Goal: Task Accomplishment & Management: Complete application form

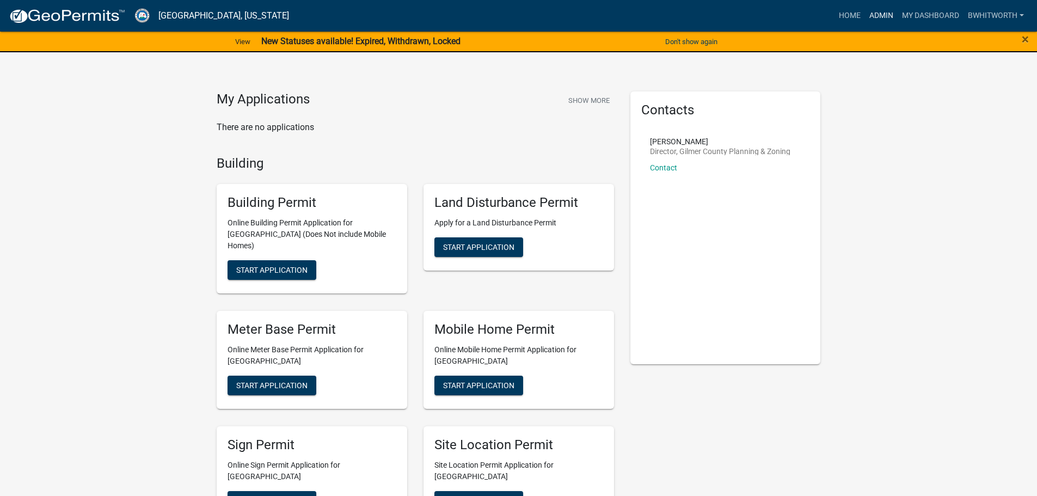
click at [871, 12] on link "Admin" at bounding box center [881, 15] width 33 height 21
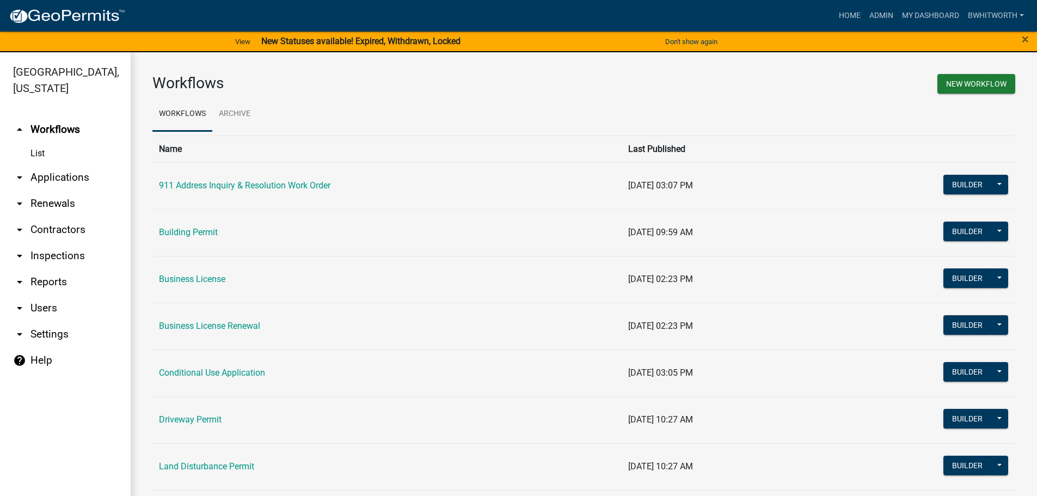
click at [44, 175] on link "arrow_drop_down Applications" at bounding box center [65, 177] width 131 height 26
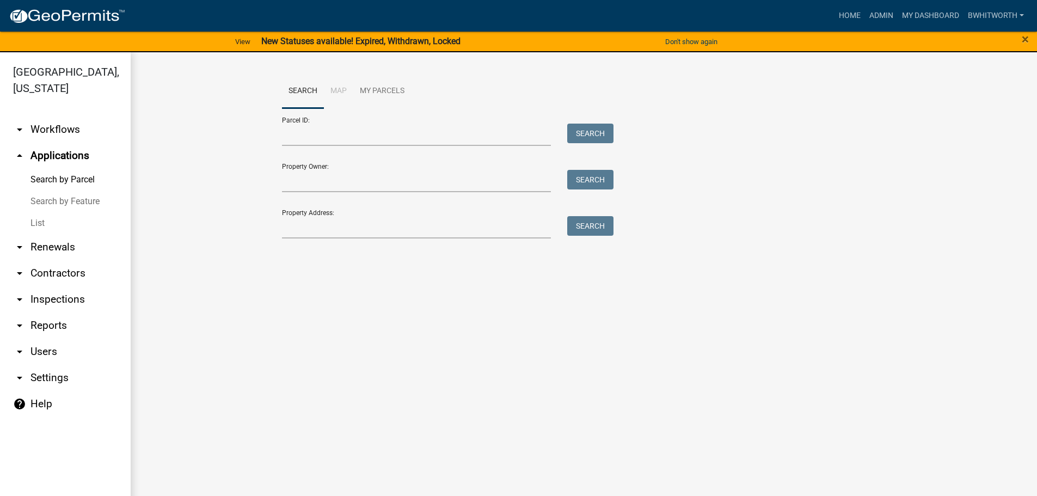
click at [37, 217] on link "List" at bounding box center [65, 223] width 131 height 22
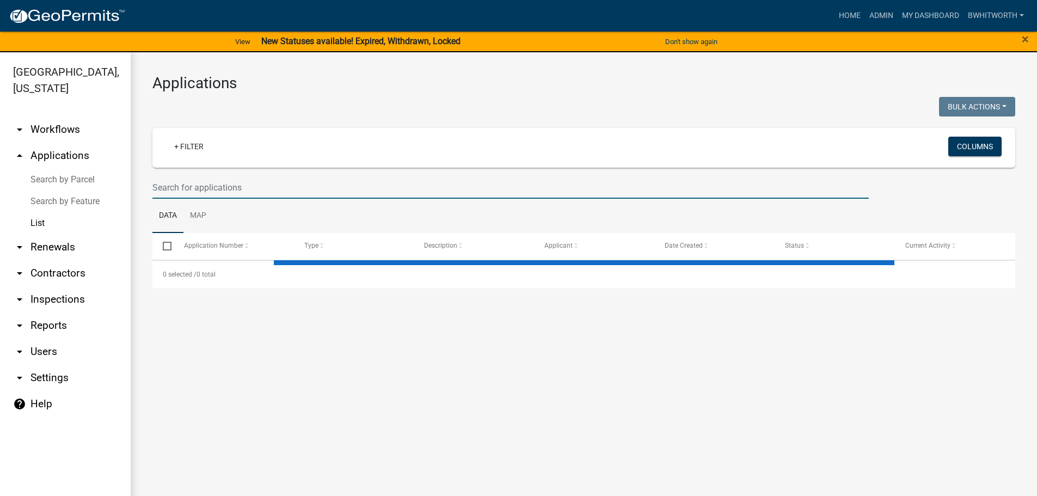
click at [290, 190] on input "text" at bounding box center [510, 187] width 716 height 22
select select "3: 100"
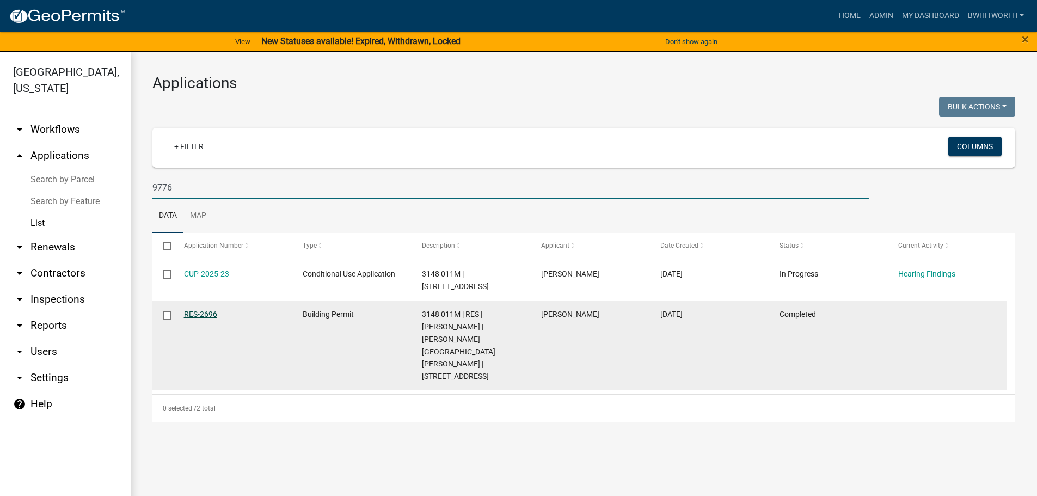
type input "9776"
click at [204, 313] on link "RES-2696" at bounding box center [200, 314] width 33 height 9
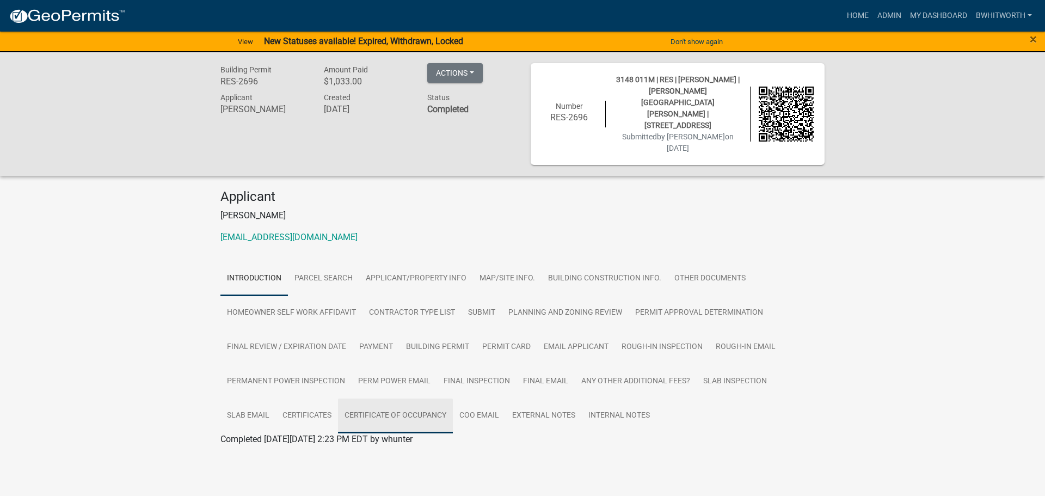
click at [406, 398] on link "Certificate of Occupancy" at bounding box center [395, 415] width 115 height 35
click at [270, 447] on link "Certificate of Occupancy" at bounding box center [267, 452] width 94 height 10
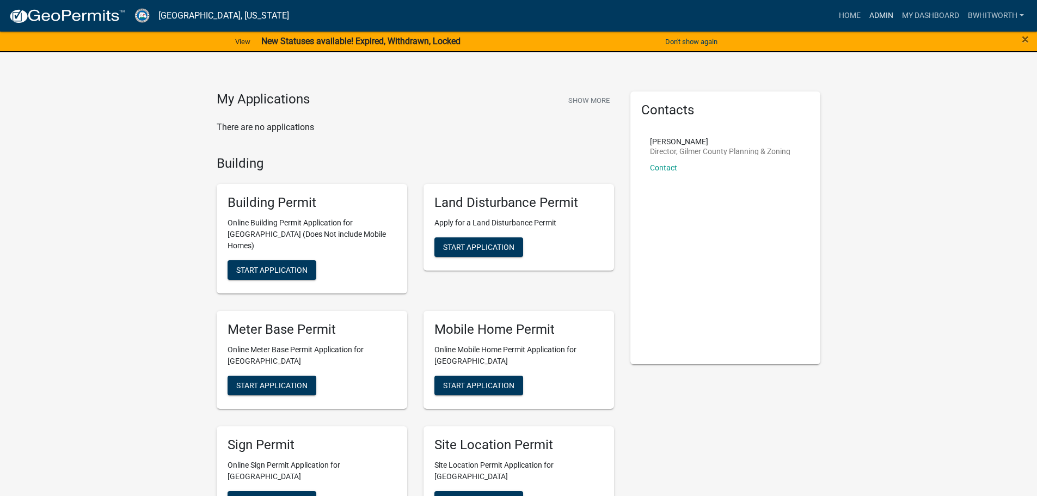
click at [870, 10] on link "Admin" at bounding box center [881, 15] width 33 height 21
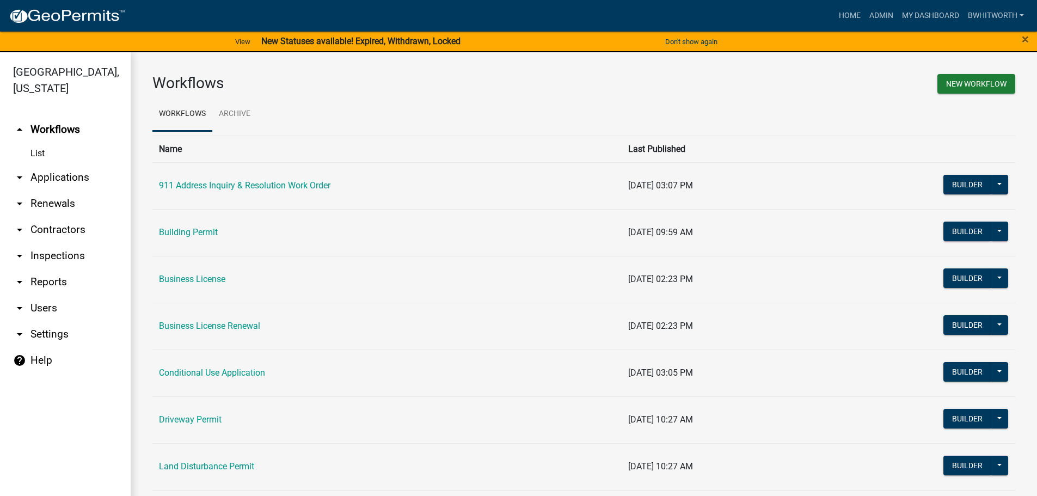
click at [49, 175] on link "arrow_drop_down Applications" at bounding box center [65, 177] width 131 height 26
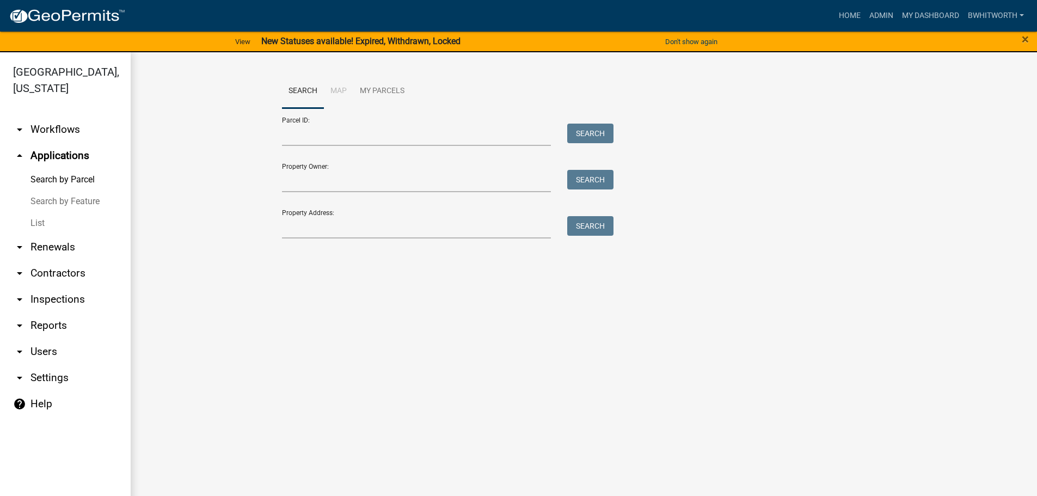
click at [31, 224] on link "List" at bounding box center [65, 223] width 131 height 22
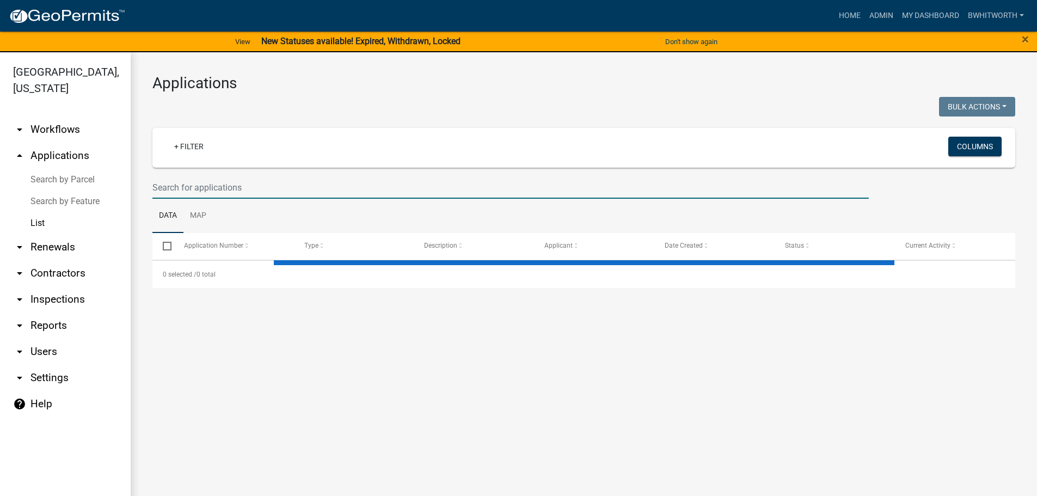
click at [273, 184] on input "text" at bounding box center [510, 187] width 716 height 22
select select "3: 100"
click at [199, 190] on input "56 mcaffee jknob" at bounding box center [510, 187] width 716 height 22
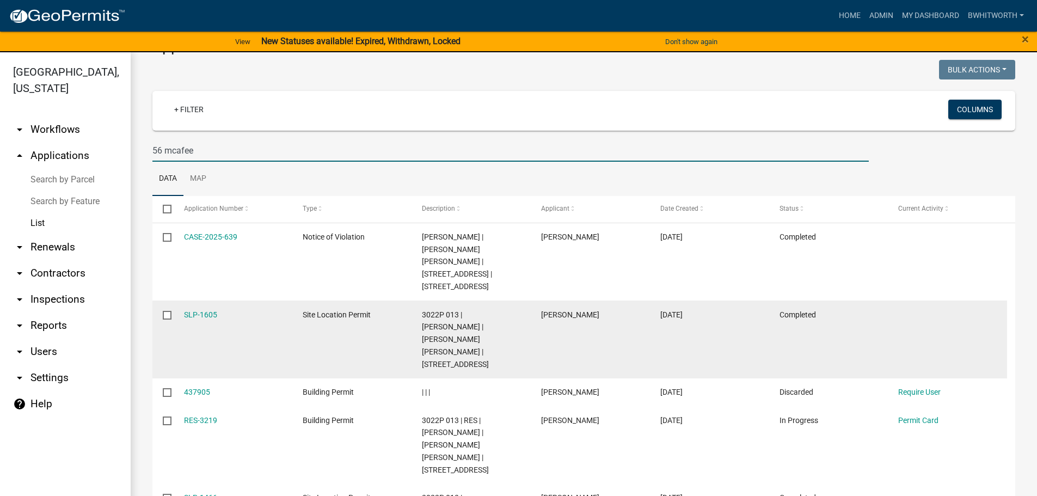
scroll to position [54, 0]
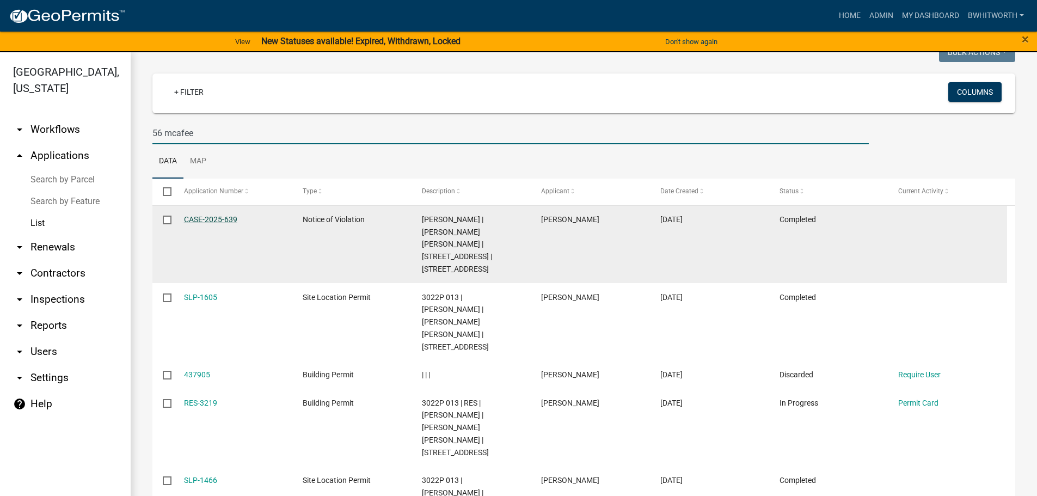
type input "56 mcafee"
click at [202, 215] on link "CASE-2025-639" at bounding box center [210, 219] width 53 height 9
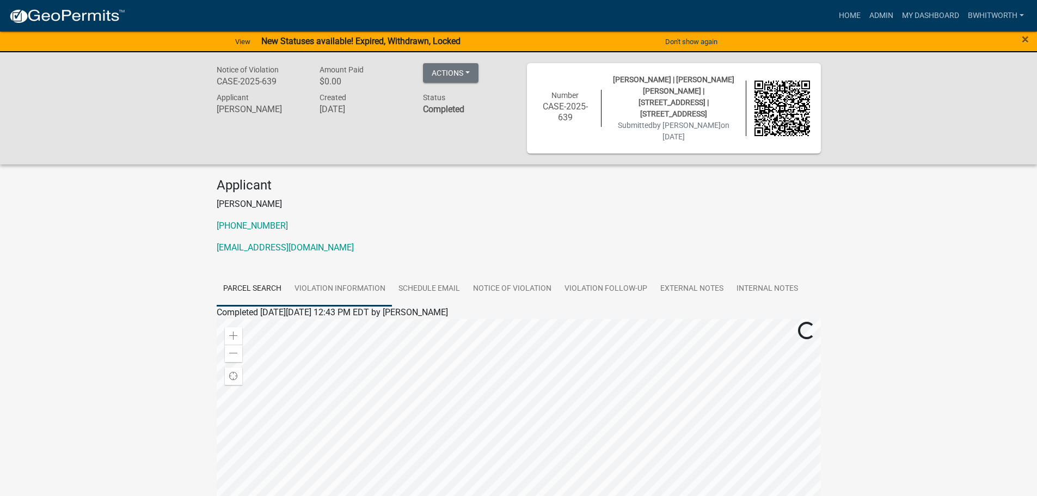
click at [353, 289] on link "Violation Information" at bounding box center [340, 289] width 104 height 35
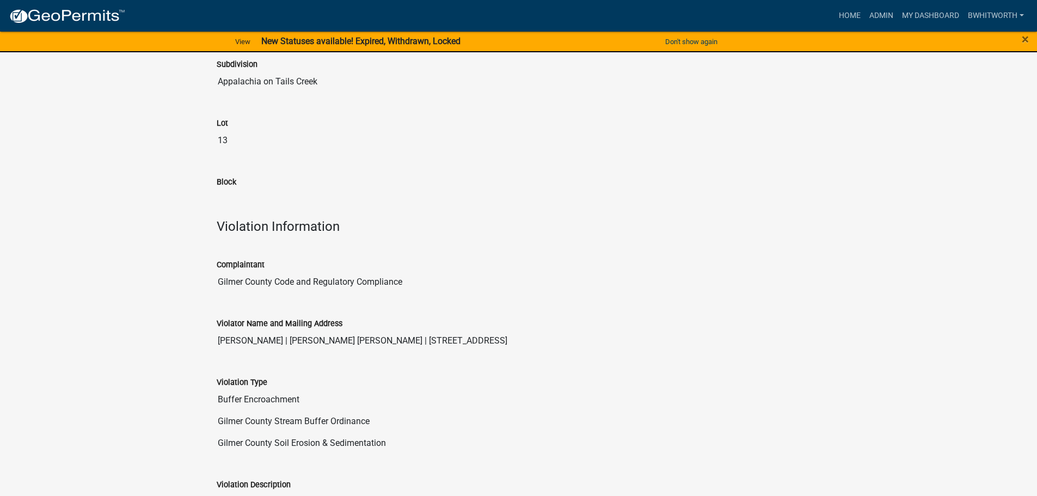
scroll to position [653, 0]
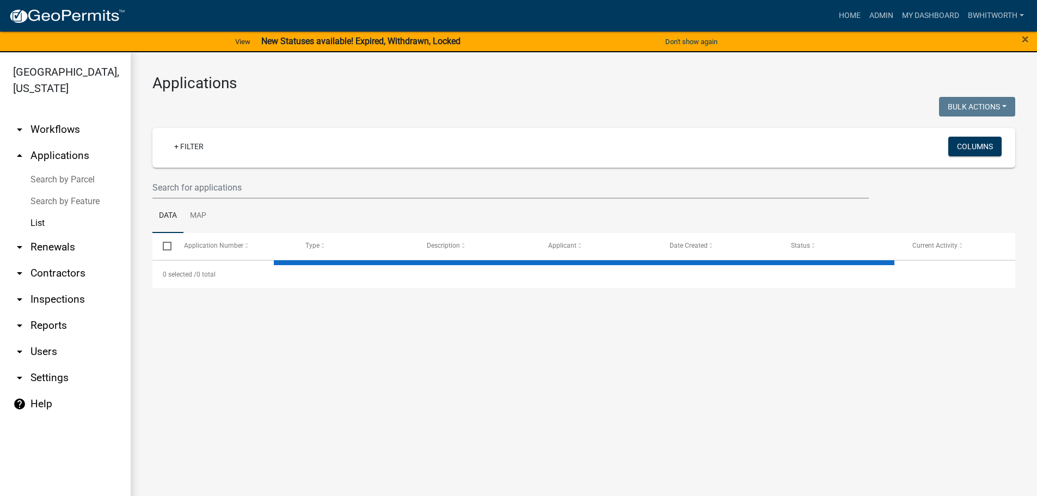
select select "3: 100"
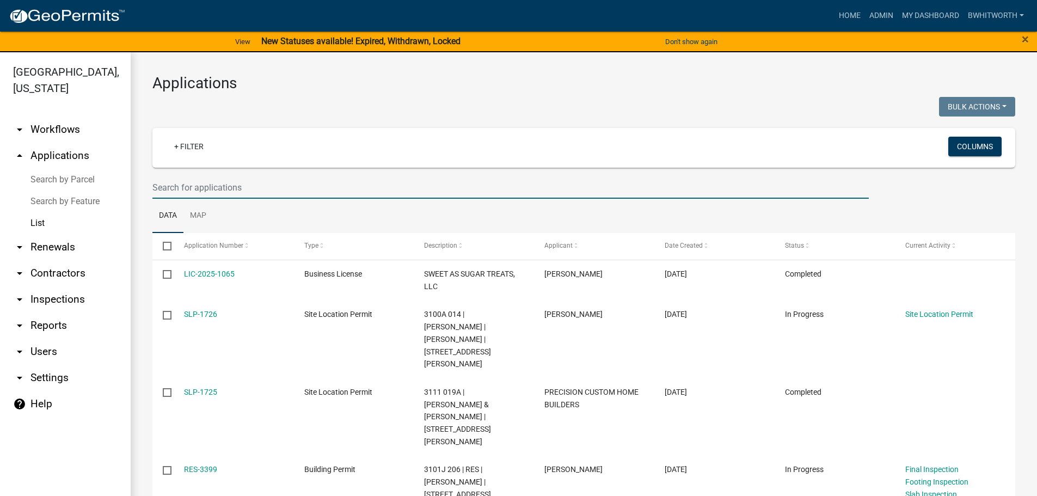
click at [288, 190] on input "text" at bounding box center [510, 187] width 716 height 22
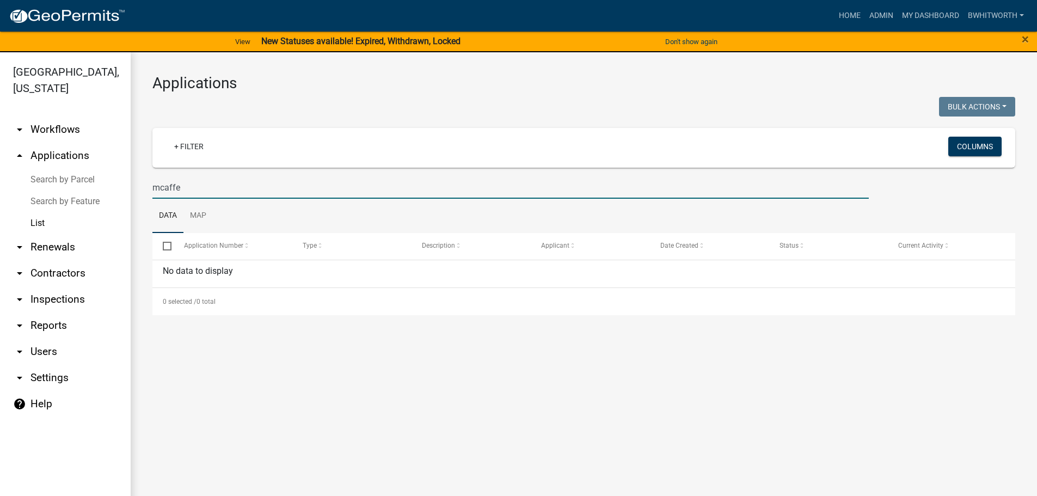
drag, startPoint x: 189, startPoint y: 189, endPoint x: -8, endPoint y: 162, distance: 198.8
click at [0, 162] on html "Internet Explorer does NOT work with GeoPermits. Get a new browser for more sec…" at bounding box center [518, 248] width 1037 height 496
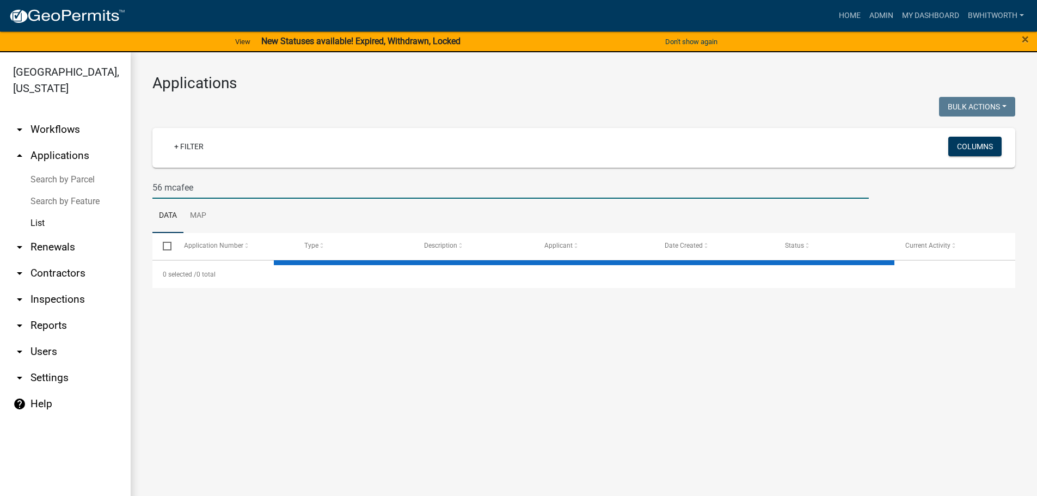
click at [201, 184] on input "56 mcafee" at bounding box center [510, 187] width 716 height 22
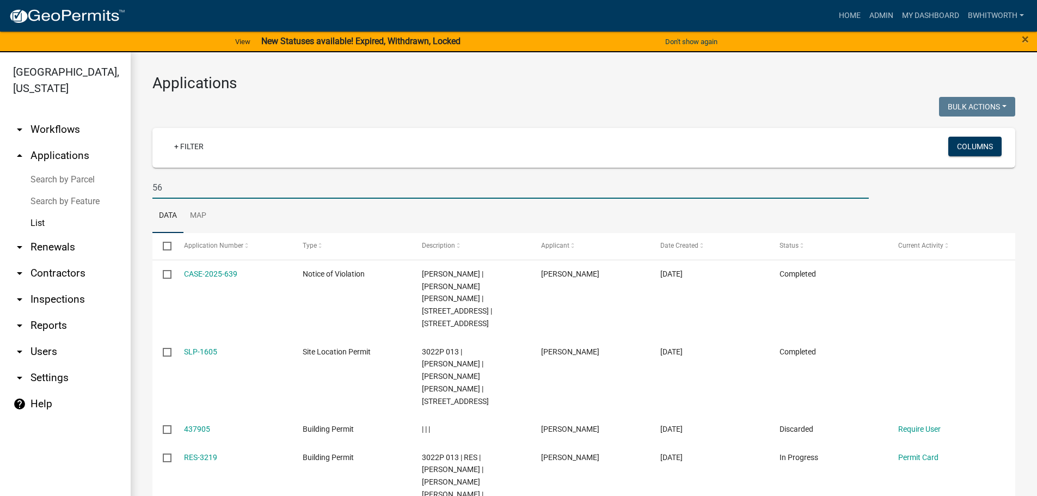
type input "5"
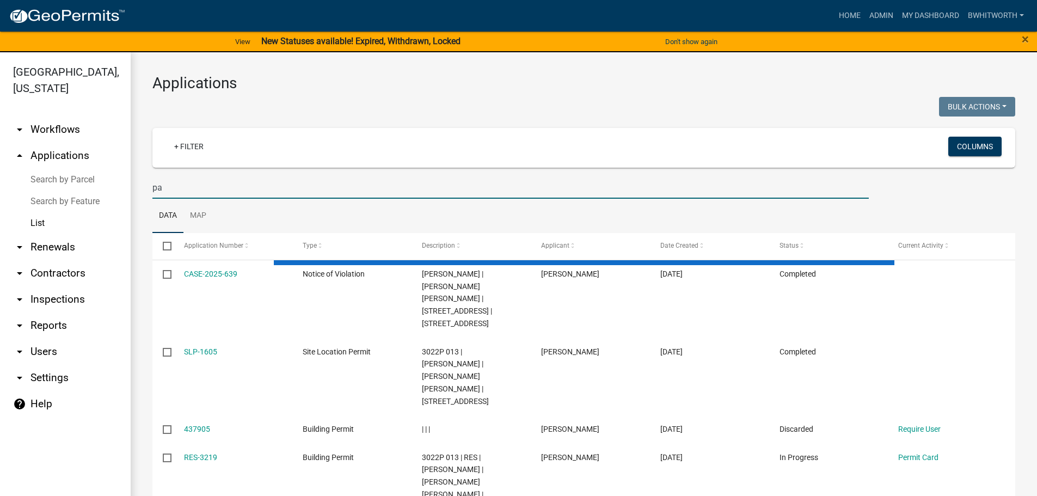
type input "pau"
select select "3: 100"
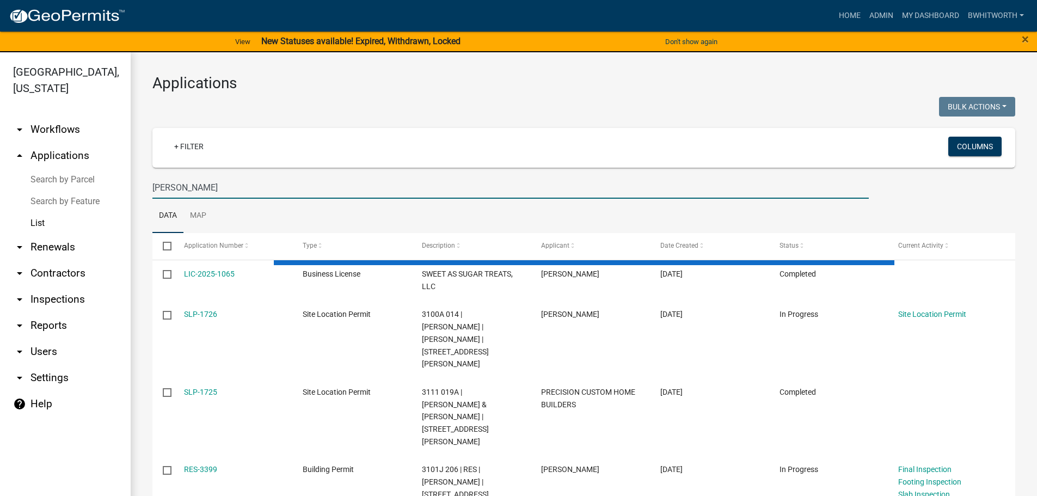
type input "paul mcgregor"
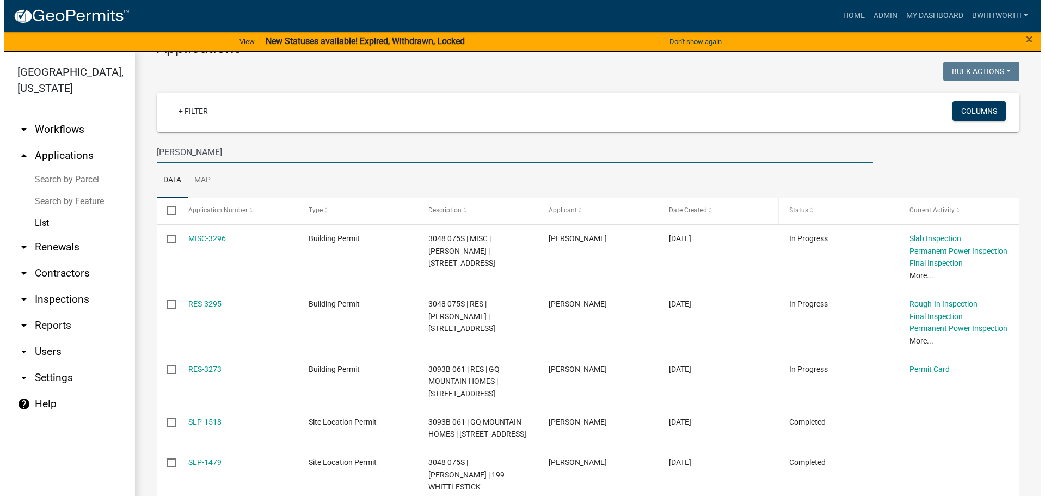
scroll to position [54, 0]
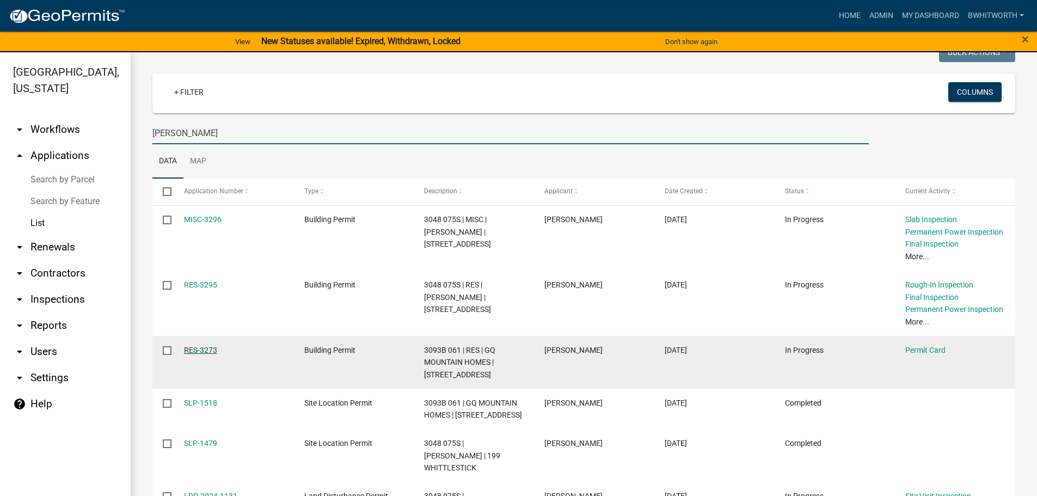
click at [205, 348] on link "RES-3273" at bounding box center [200, 350] width 33 height 9
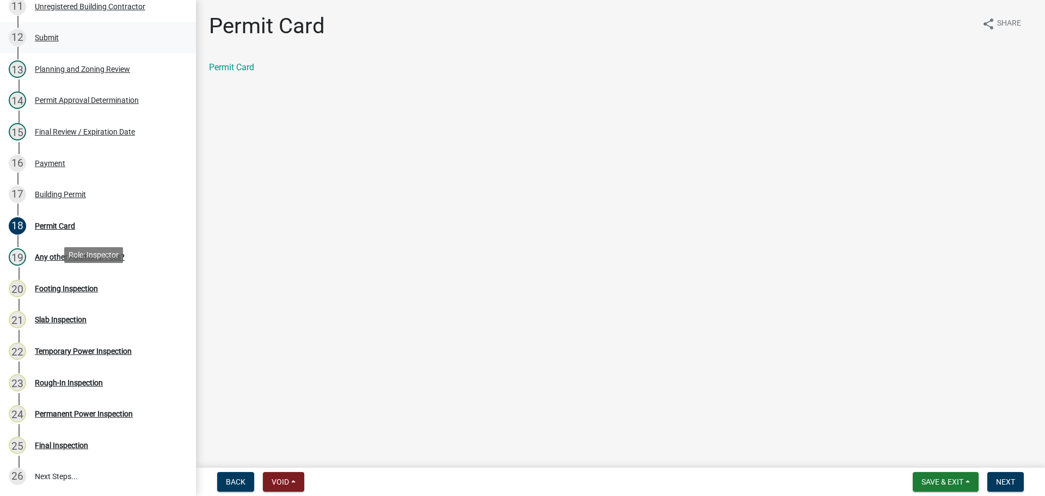
scroll to position [544, 0]
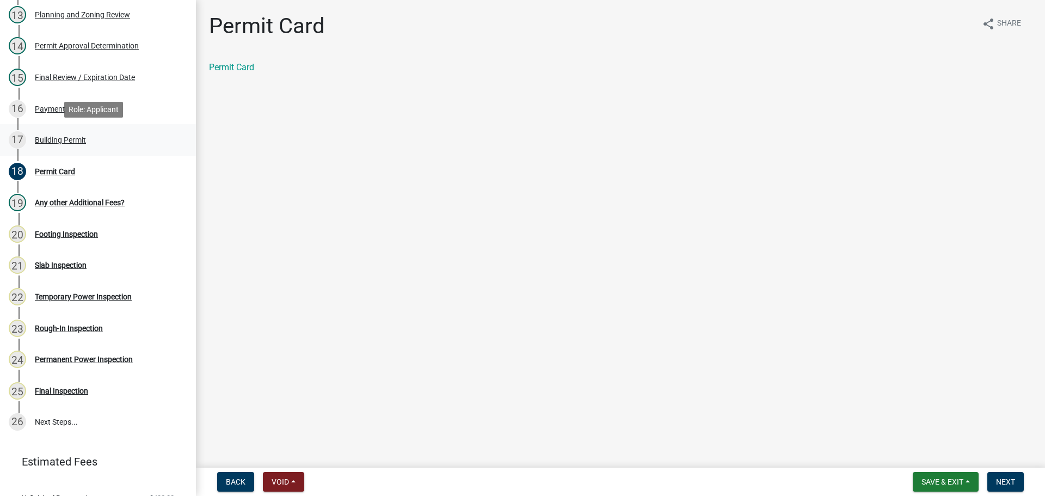
click at [62, 137] on div "Building Permit" at bounding box center [60, 140] width 51 height 8
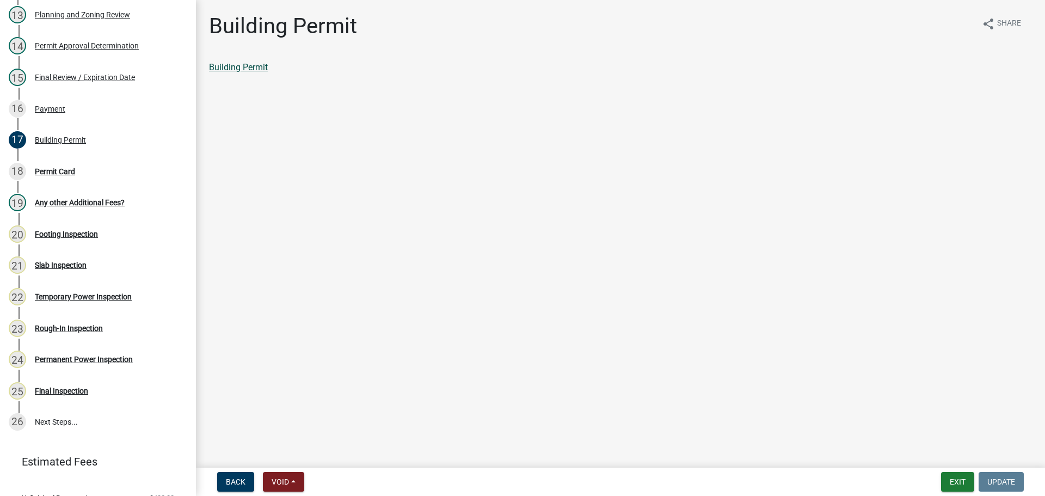
click at [243, 69] on link "Building Permit" at bounding box center [238, 67] width 59 height 10
drag, startPoint x: 514, startPoint y: 190, endPoint x: 484, endPoint y: 172, distance: 34.9
click at [518, 190] on main "Building Permit share Share Building Permit" at bounding box center [620, 231] width 849 height 463
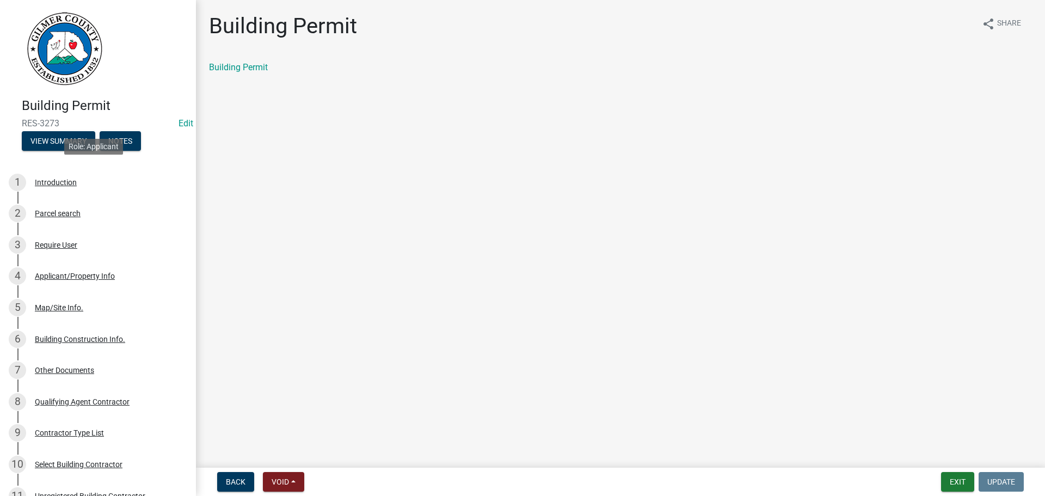
scroll to position [0, 0]
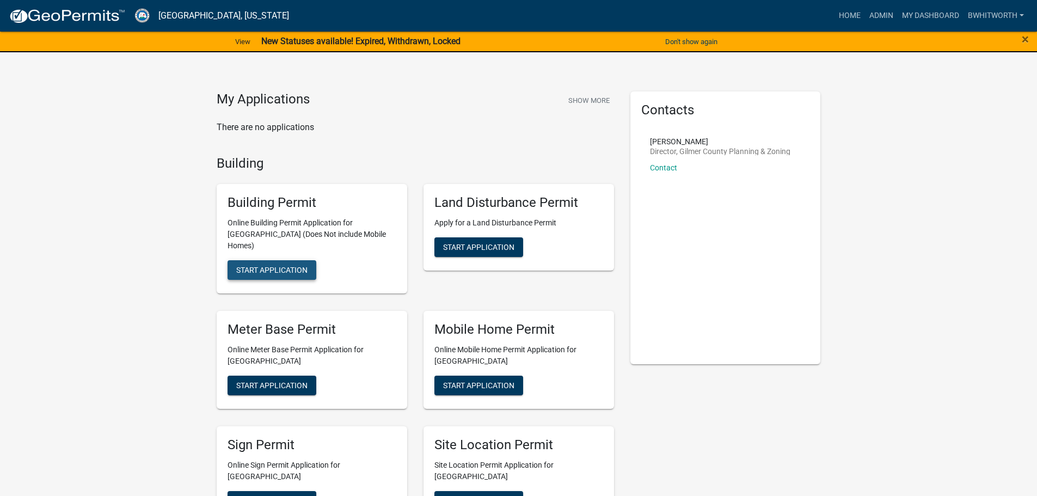
click at [291, 266] on span "Start Application" at bounding box center [271, 270] width 71 height 9
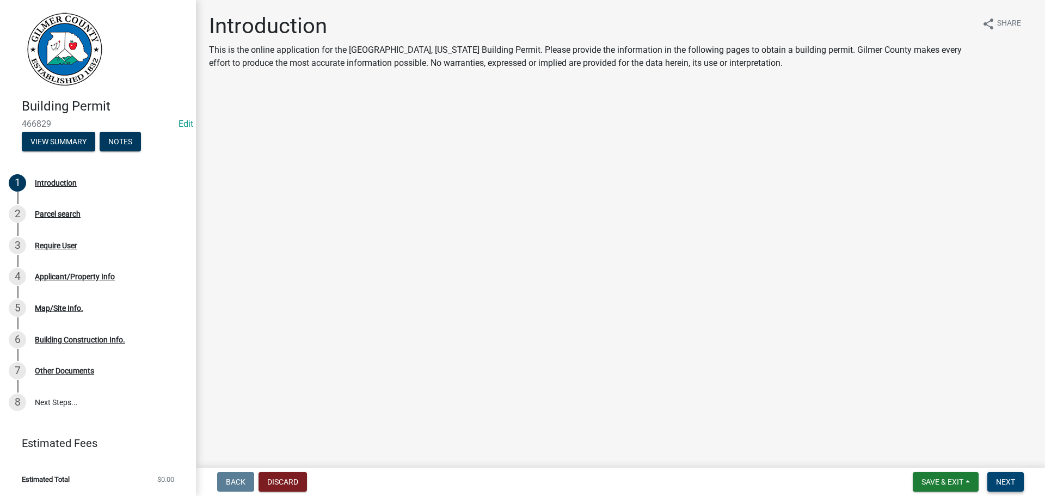
click at [1006, 479] on span "Next" at bounding box center [1005, 481] width 19 height 9
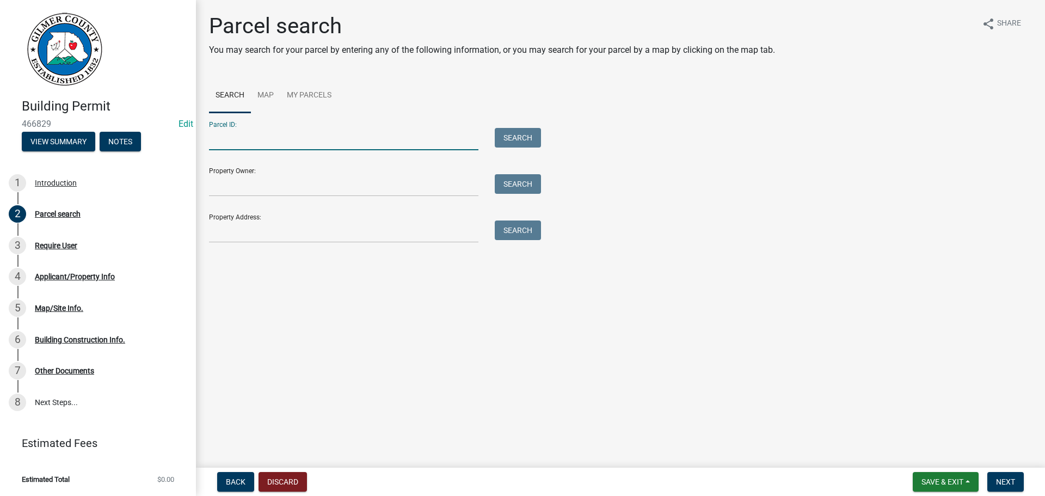
click at [292, 136] on input "Parcel ID:" at bounding box center [343, 139] width 269 height 22
click at [241, 181] on input "Property Owner:" at bounding box center [343, 185] width 269 height 22
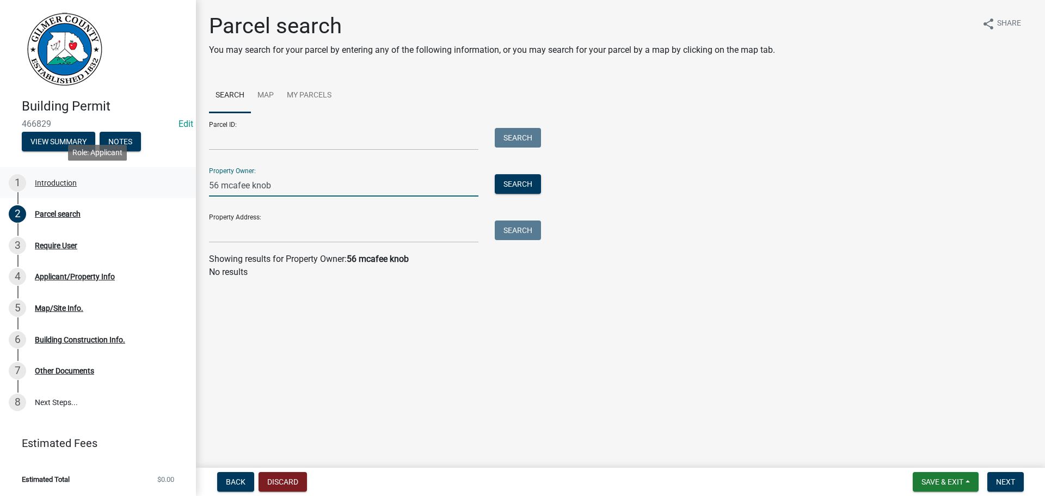
drag, startPoint x: 180, startPoint y: 180, endPoint x: 156, endPoint y: 176, distance: 23.7
click at [156, 176] on div "Building Permit 466829 Edit View Summary Notes 1 Introduction 2 Parcel search 3…" at bounding box center [522, 248] width 1045 height 496
type input "56 mcafee knob"
click at [246, 219] on div "Property Address: Search" at bounding box center [372, 224] width 327 height 38
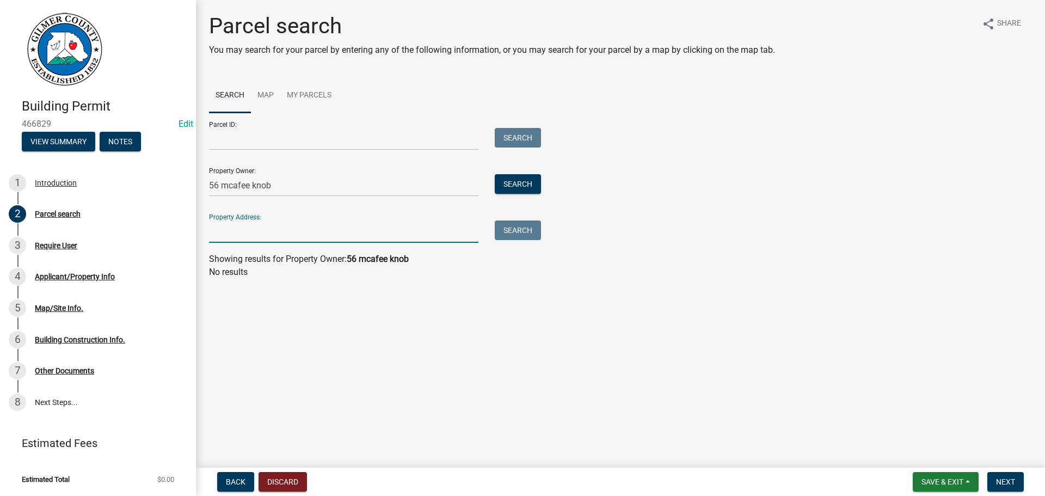
click at [246, 229] on input "Property Address:" at bounding box center [343, 231] width 269 height 22
paste input "56 mcafee knob"
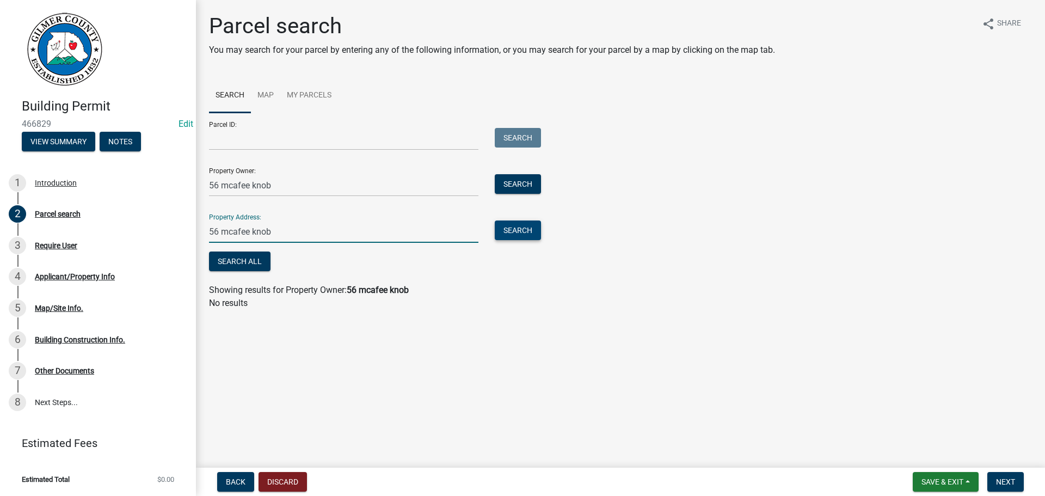
type input "56 mcafee knob"
click at [512, 231] on button "Search" at bounding box center [518, 230] width 46 height 20
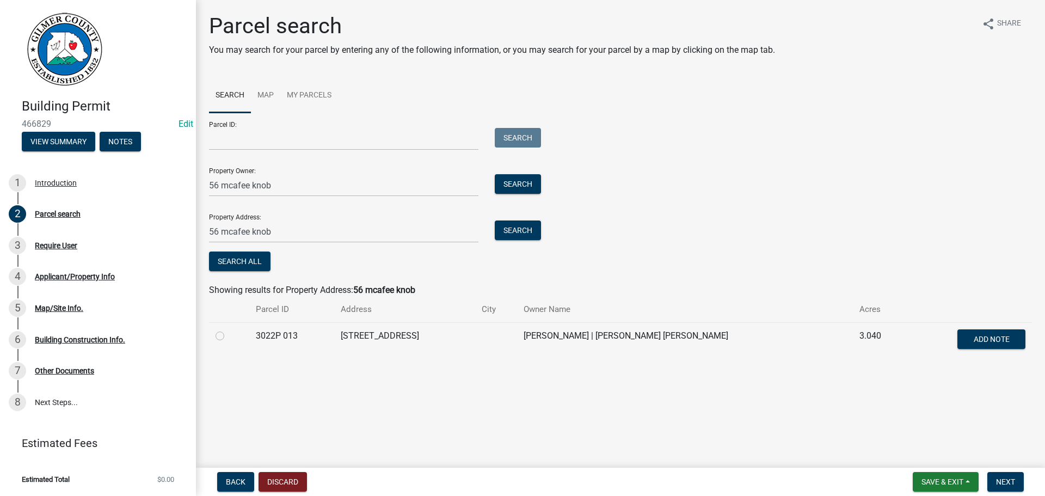
click at [229, 329] on label at bounding box center [229, 329] width 0 height 0
click at [229, 335] on 013 "radio" at bounding box center [232, 332] width 7 height 7
radio 013 "true"
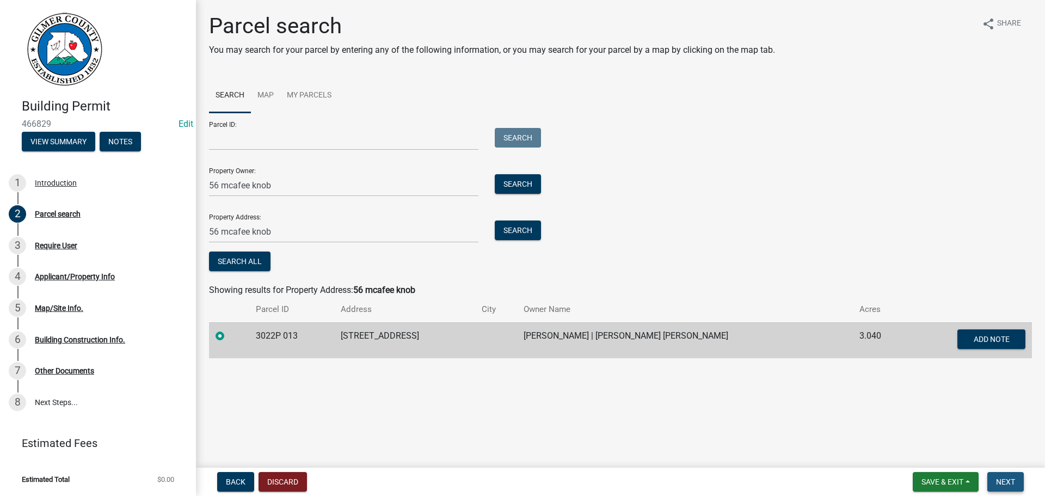
click at [999, 479] on span "Next" at bounding box center [1005, 481] width 19 height 9
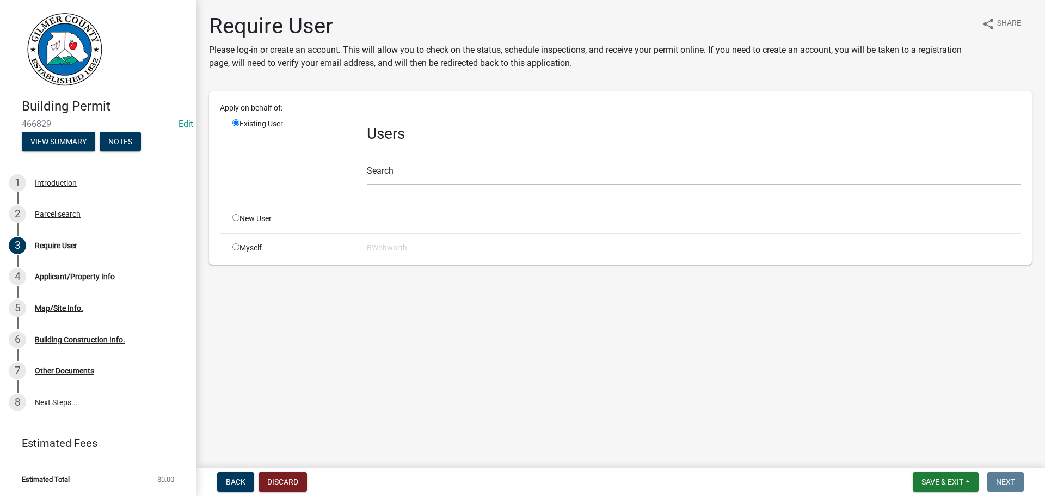
click at [453, 149] on div "Search" at bounding box center [694, 166] width 654 height 38
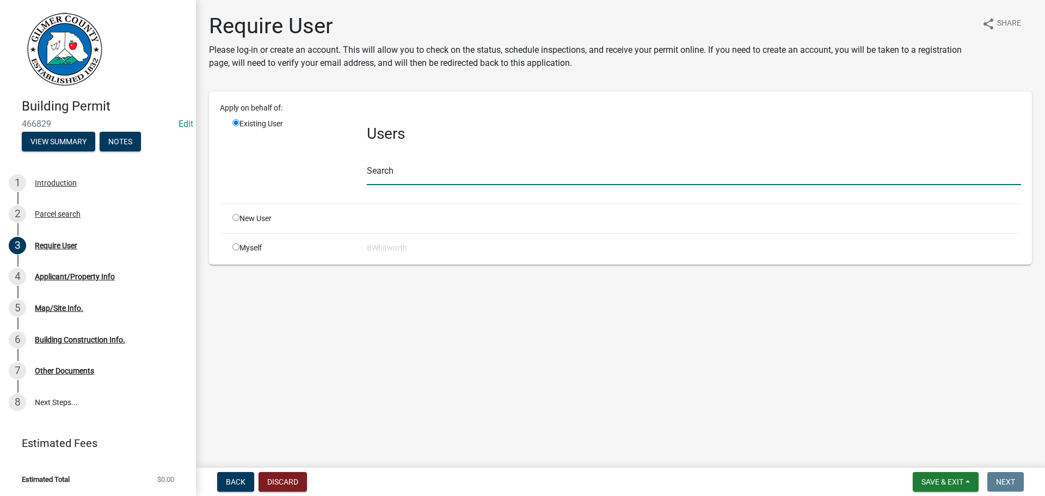
click at [454, 175] on input "text" at bounding box center [694, 174] width 654 height 22
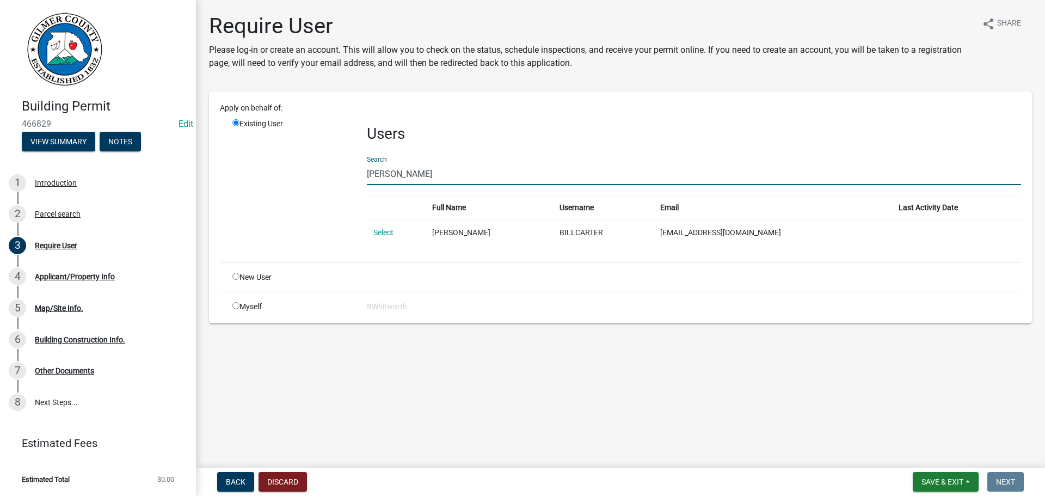
type input "BILL CARTER"
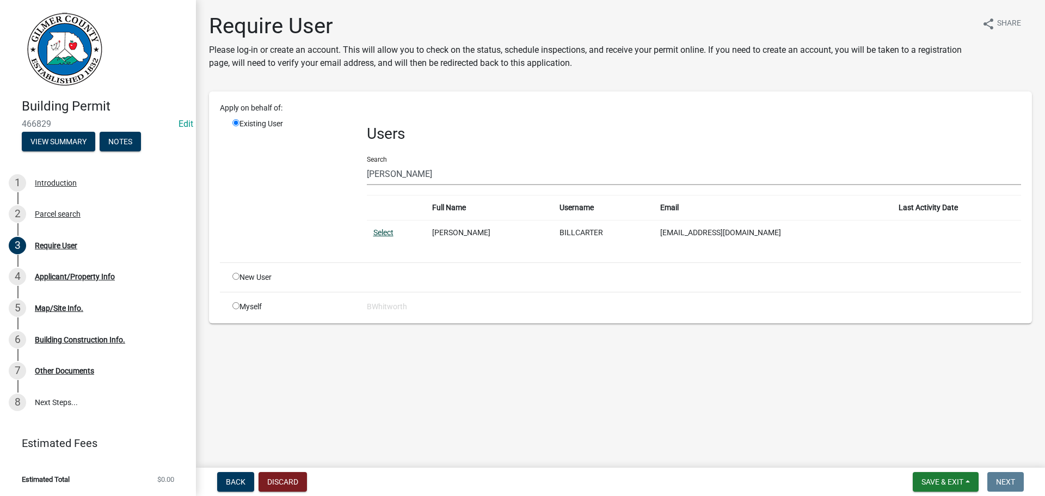
click at [380, 235] on link "Select" at bounding box center [383, 232] width 20 height 9
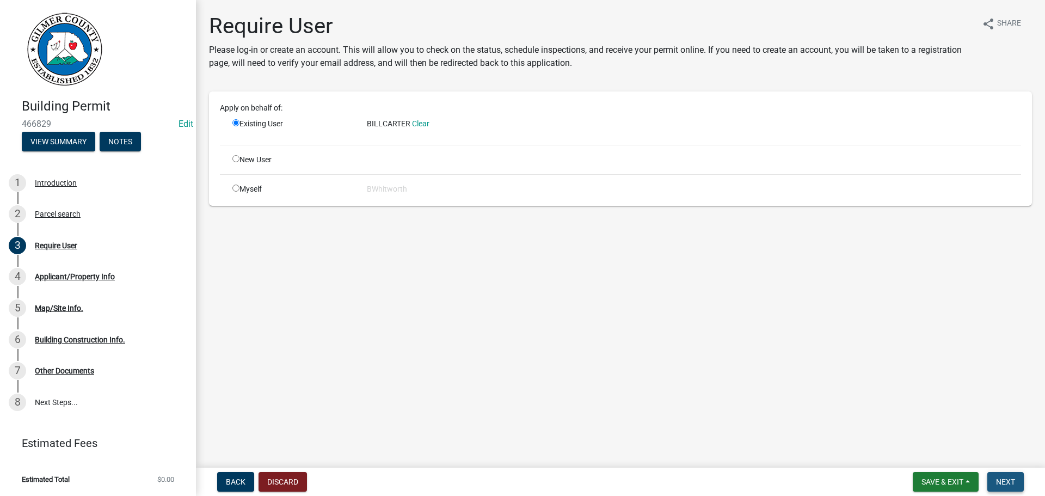
click at [998, 476] on button "Next" at bounding box center [1005, 482] width 36 height 20
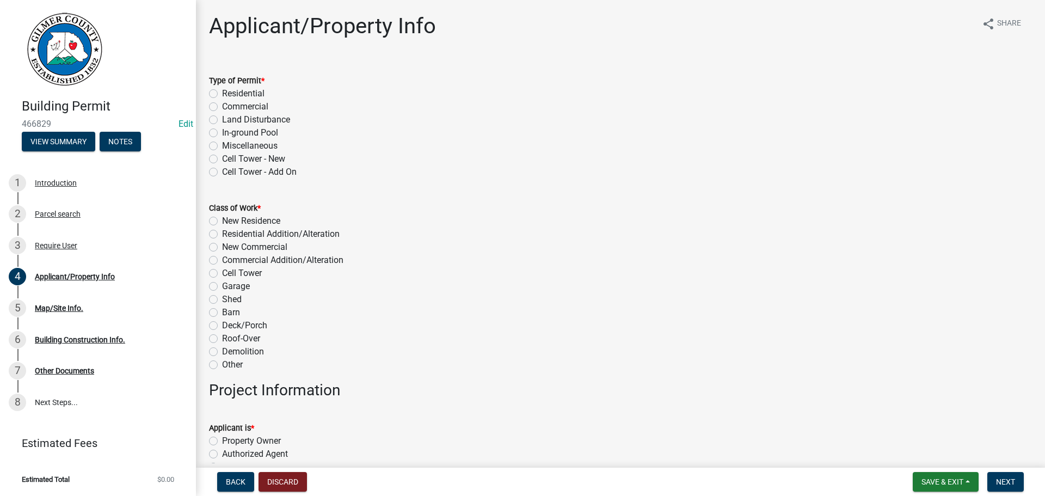
click at [222, 144] on label "Miscellaneous" at bounding box center [250, 145] width 56 height 13
click at [222, 144] on input "Miscellaneous" at bounding box center [225, 142] width 7 height 7
radio input "true"
click at [222, 290] on label "Garage" at bounding box center [236, 286] width 28 height 13
click at [222, 287] on input "Garage" at bounding box center [225, 283] width 7 height 7
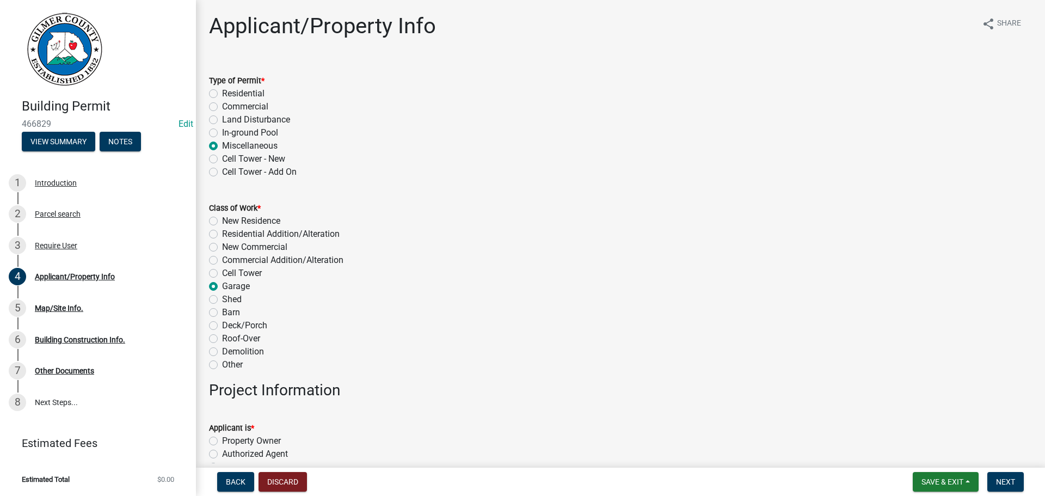
radio input "true"
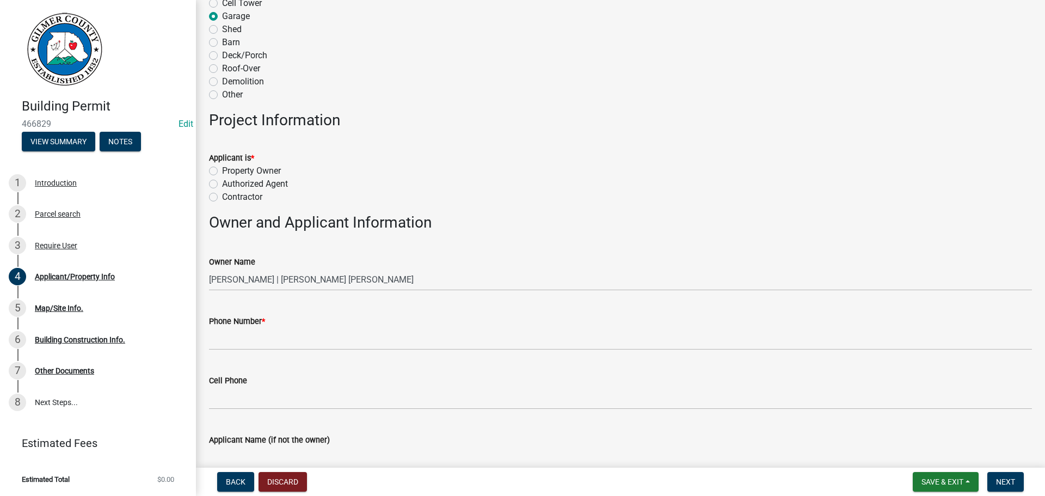
scroll to position [272, 0]
click at [222, 194] on label "Contractor" at bounding box center [242, 194] width 40 height 13
click at [222, 194] on input "Contractor" at bounding box center [225, 191] width 7 height 7
radio input "true"
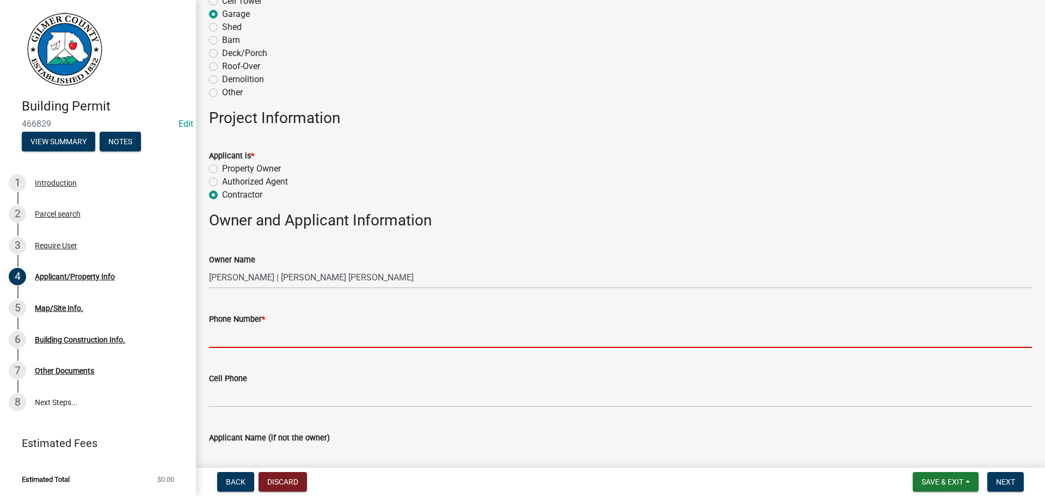
click at [249, 339] on input "Phone Number *" at bounding box center [620, 336] width 823 height 22
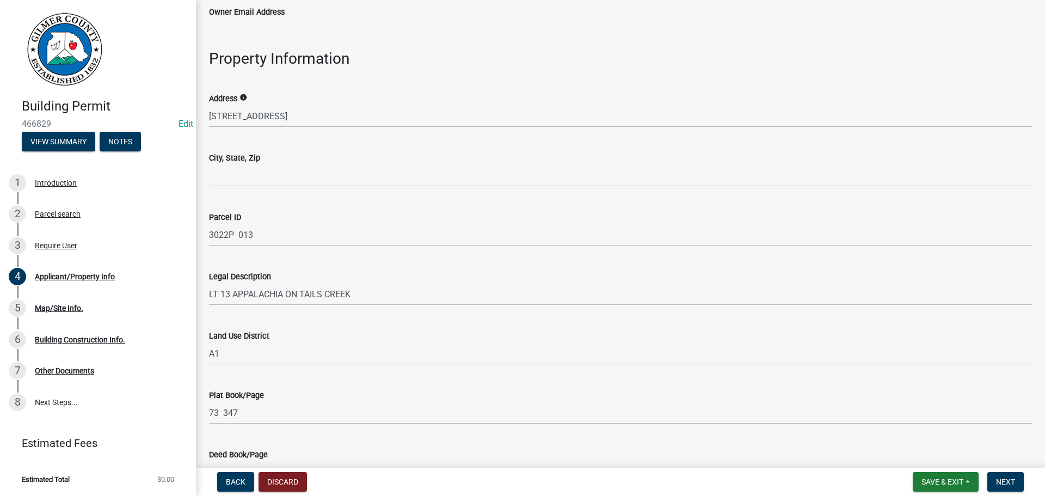
scroll to position [871, 0]
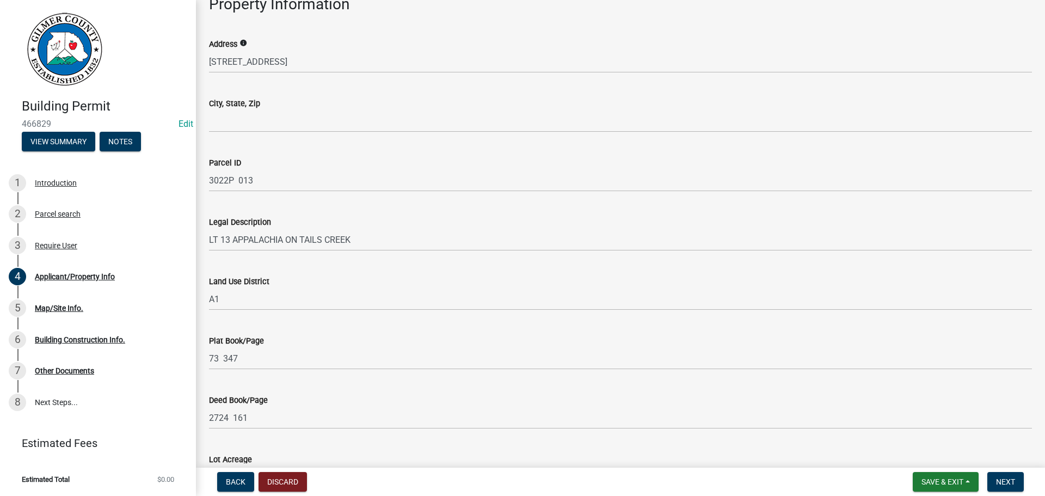
type input "770-776-7533"
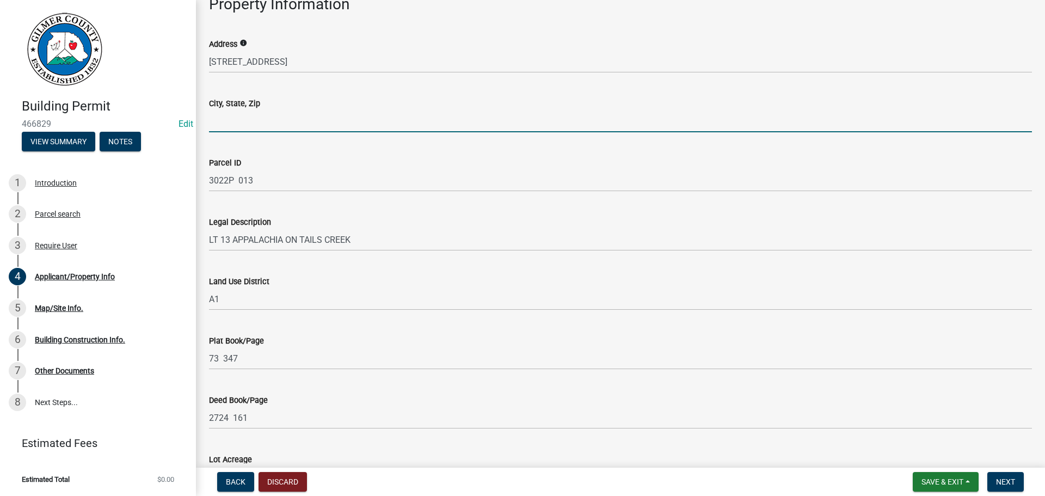
click at [255, 124] on input "City, State, Zip" at bounding box center [620, 121] width 823 height 22
type input "ELLIJAY GA 30540"
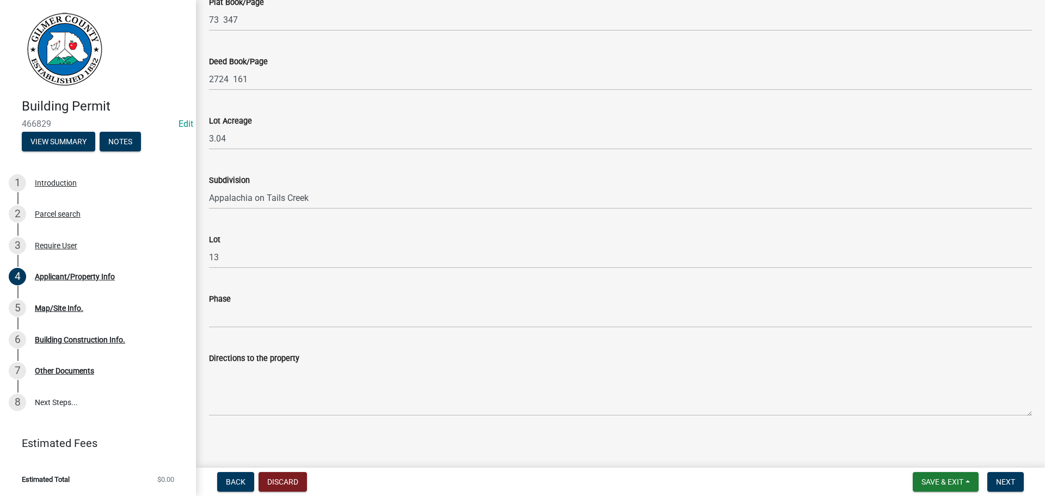
scroll to position [1213, 0]
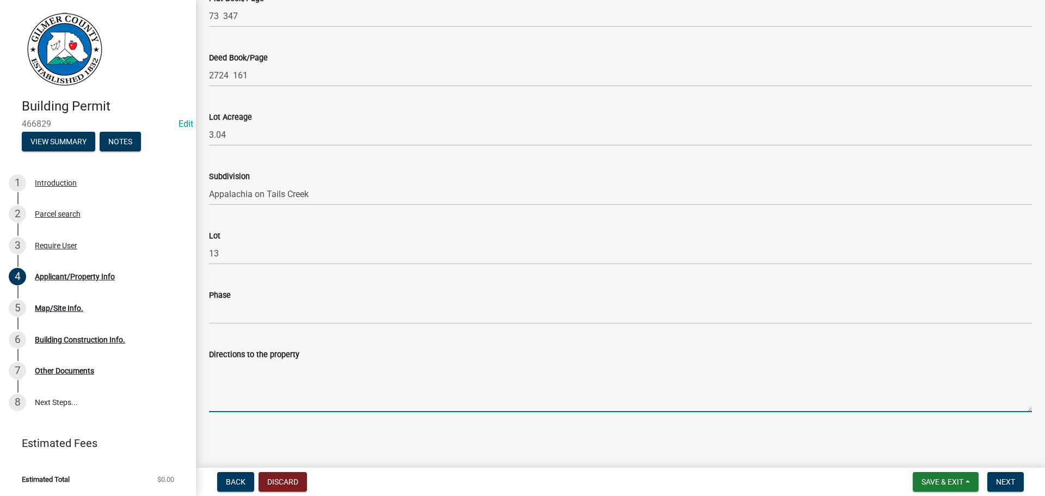
click at [249, 376] on textarea "Directions to the property" at bounding box center [620, 386] width 823 height 51
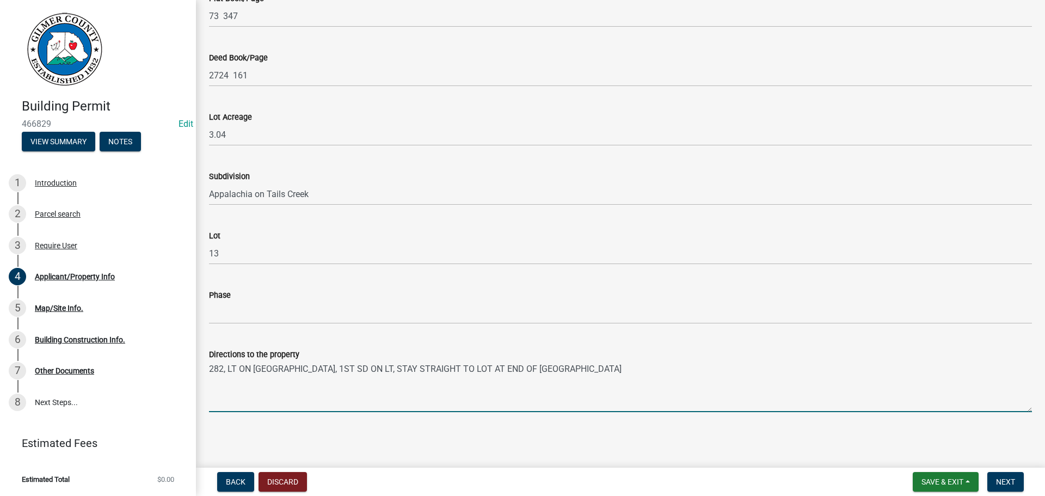
click at [349, 368] on textarea "282, LT ON UPPER TAILS CREEK, 1ST SD ON LT, STAY STRAIGHT TO LOT AT END OF CULD…" at bounding box center [620, 386] width 823 height 51
click at [389, 367] on textarea "282, LT ON UPPER TAILS CREEK, 1ST SD ON LT, STAY STRAIGHT TO LOT AT END OF CULD…" at bounding box center [620, 386] width 823 height 51
click at [389, 366] on textarea "282, LT ON UPPER TAILS CREEK, 1ST SD ON LT, STAY STRAIGHT TO LOT AT END OF CULD…" at bounding box center [620, 386] width 823 height 51
type textarea "282, LT ON UPPER TAILS CREEK, 1ST SD ON LT APPALACHIA ON TAILS CREEK, STAY STRA…"
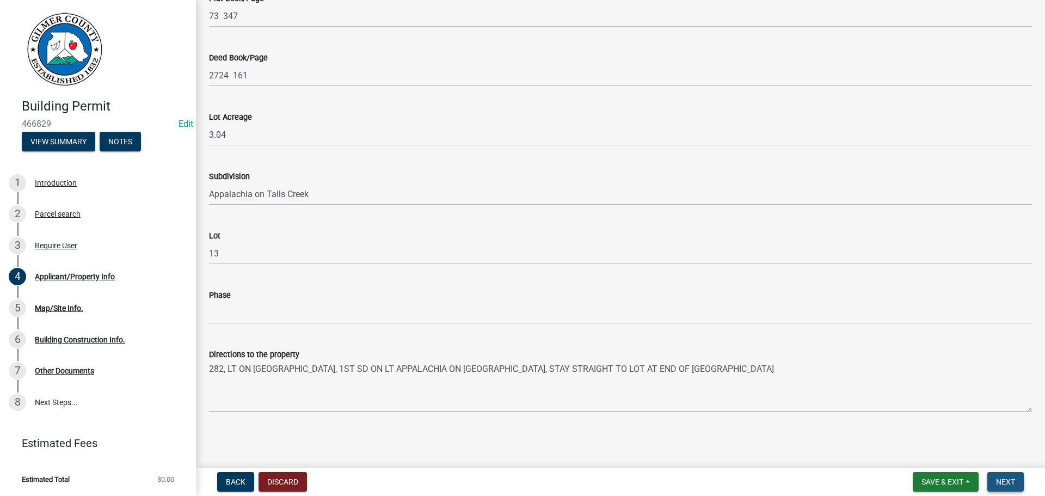
click at [1010, 480] on span "Next" at bounding box center [1005, 481] width 19 height 9
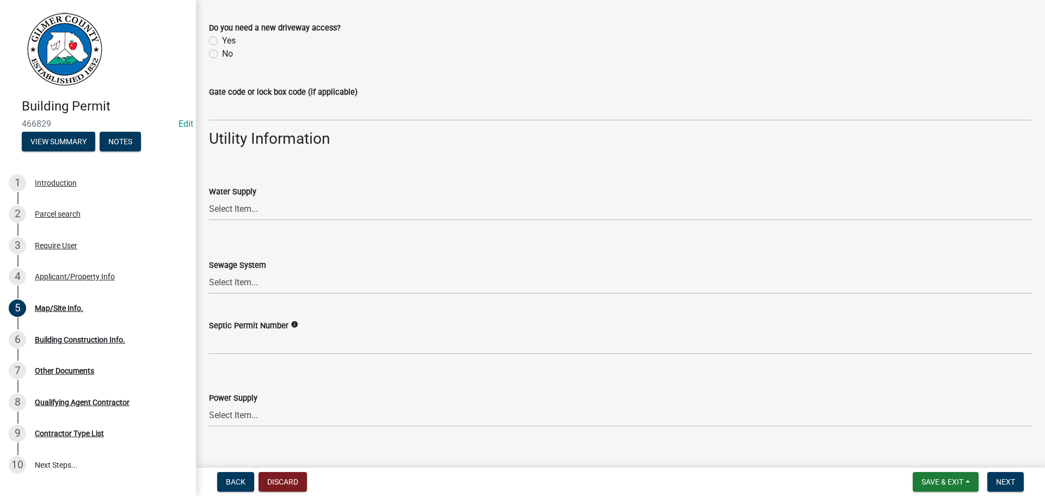
scroll to position [887, 0]
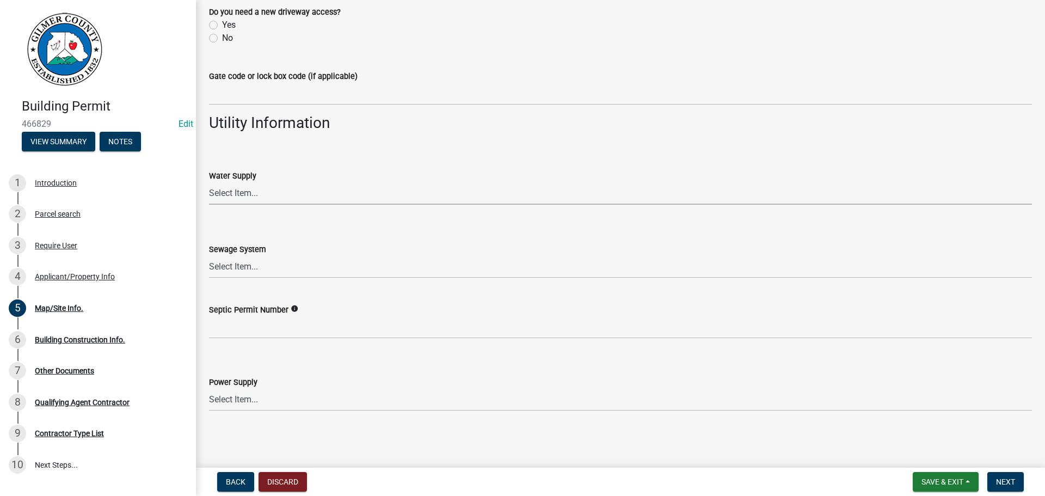
click at [266, 193] on select "Select Item... Well Community Public Spring" at bounding box center [620, 193] width 823 height 22
click at [209, 182] on select "Select Item... Well Community Public Spring" at bounding box center [620, 193] width 823 height 22
select select "62c63567-e851-4fc7-b9ef-e3759a22bff8"
drag, startPoint x: 242, startPoint y: 256, endPoint x: 242, endPoint y: 264, distance: 8.2
click at [242, 256] on select "Select Item... Septic Community Public" at bounding box center [620, 267] width 823 height 22
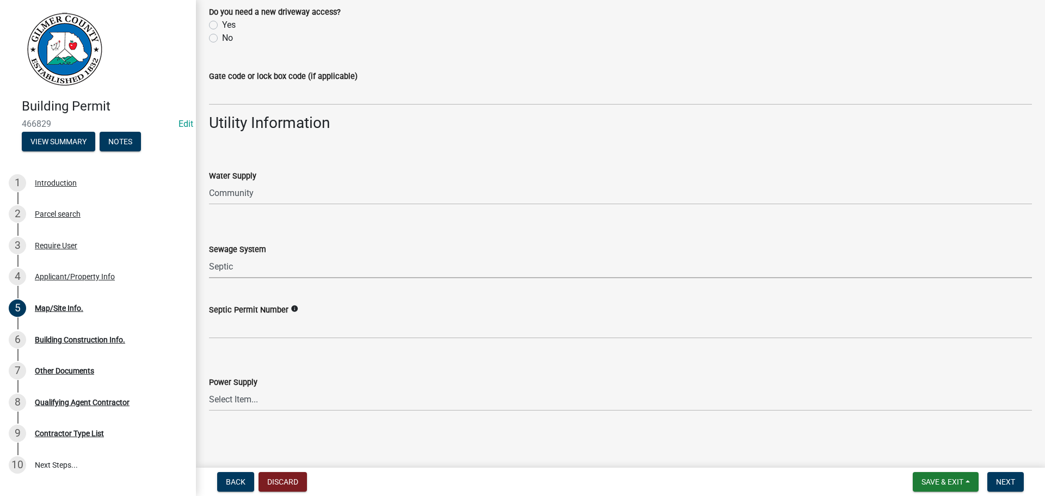
click at [209, 256] on select "Select Item... Septic Community Public" at bounding box center [620, 267] width 823 height 22
select select "92a37e23-3b7d-408e-b3c7-0afbe39b0942"
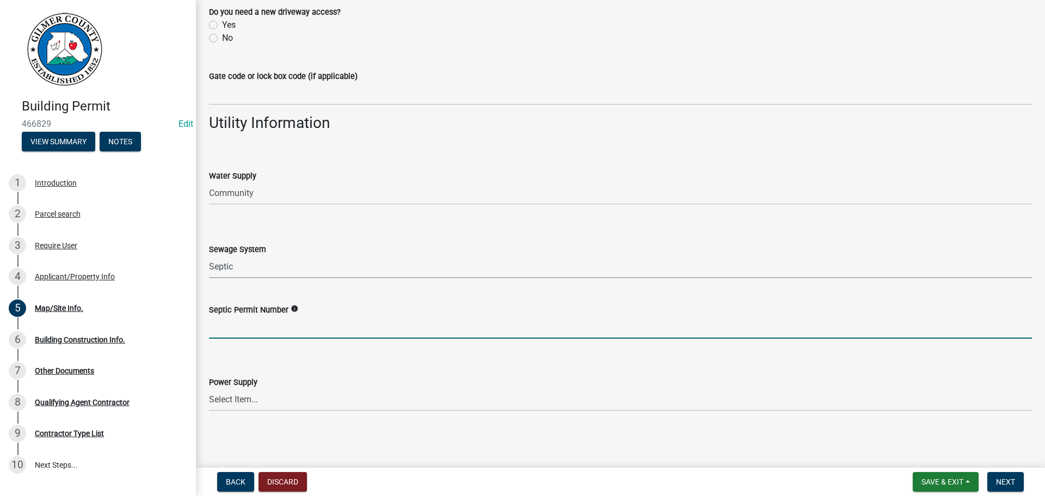
click at [247, 328] on input "Septic Permit Number" at bounding box center [620, 327] width 823 height 22
type input "05754"
click at [244, 397] on select "Select Item... Amicalola EMC Blue Ridge EMC Tri-State Power Georgia Power" at bounding box center [620, 400] width 823 height 22
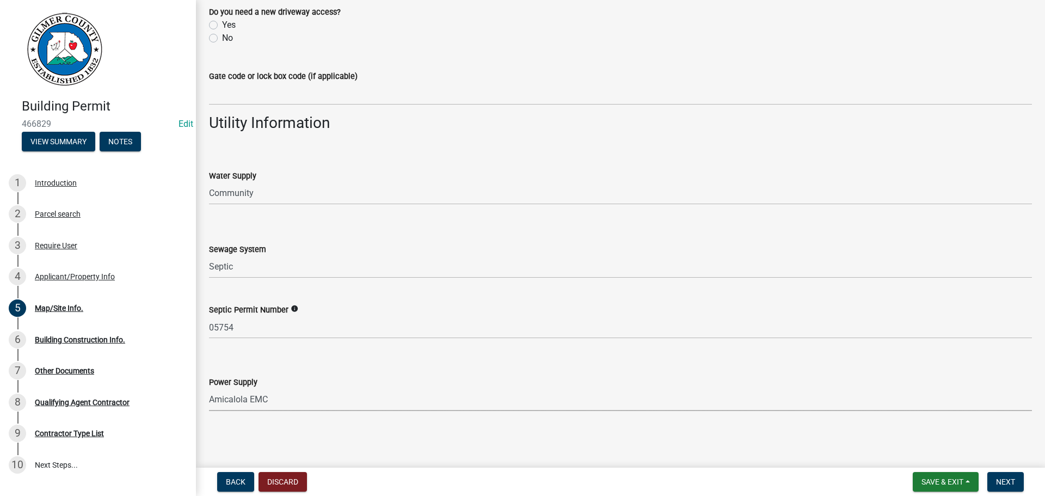
click at [209, 389] on select "Select Item... Amicalola EMC Blue Ridge EMC Tri-State Power Georgia Power" at bounding box center [620, 400] width 823 height 22
select select "c9feaa94-b03b-4165-97cf-90fdf63947c5"
click at [1013, 479] on span "Next" at bounding box center [1005, 481] width 19 height 9
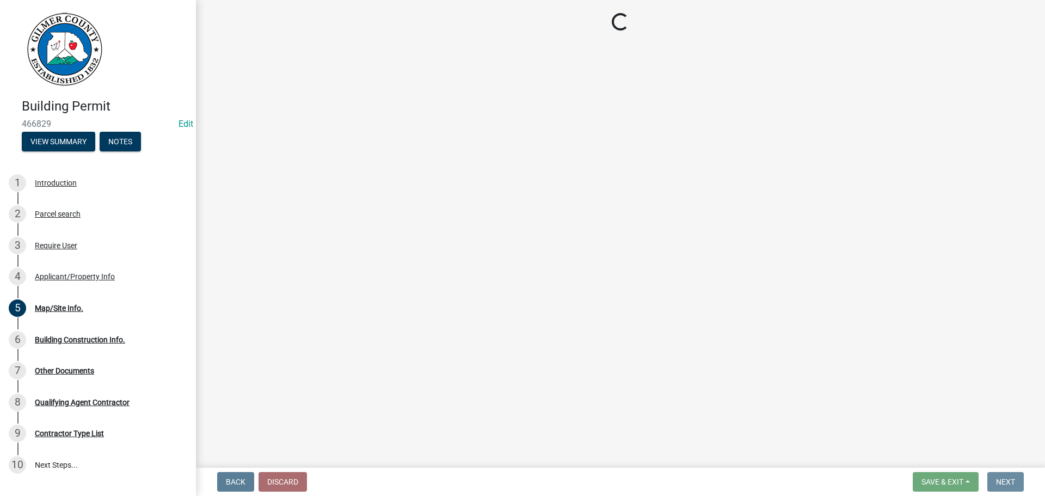
scroll to position [0, 0]
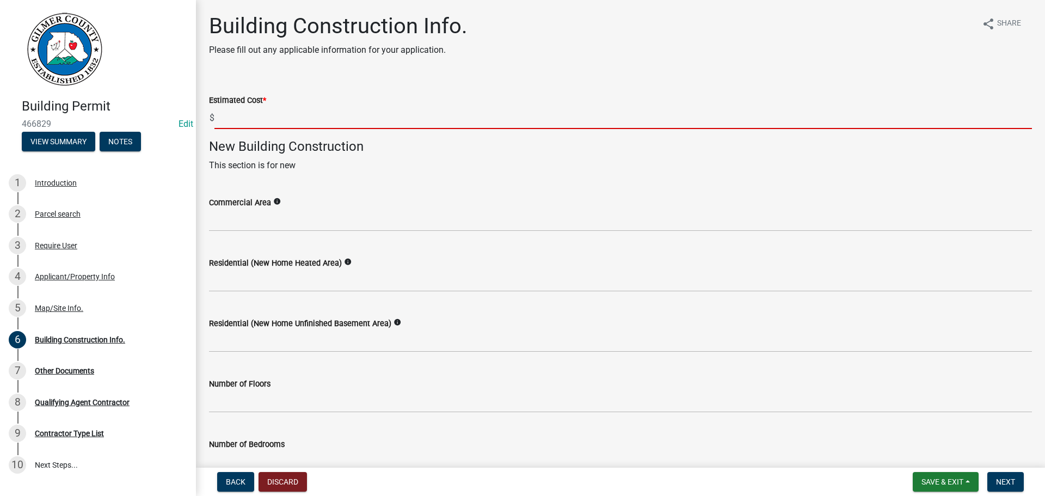
click at [255, 122] on input "text" at bounding box center [622, 118] width 817 height 22
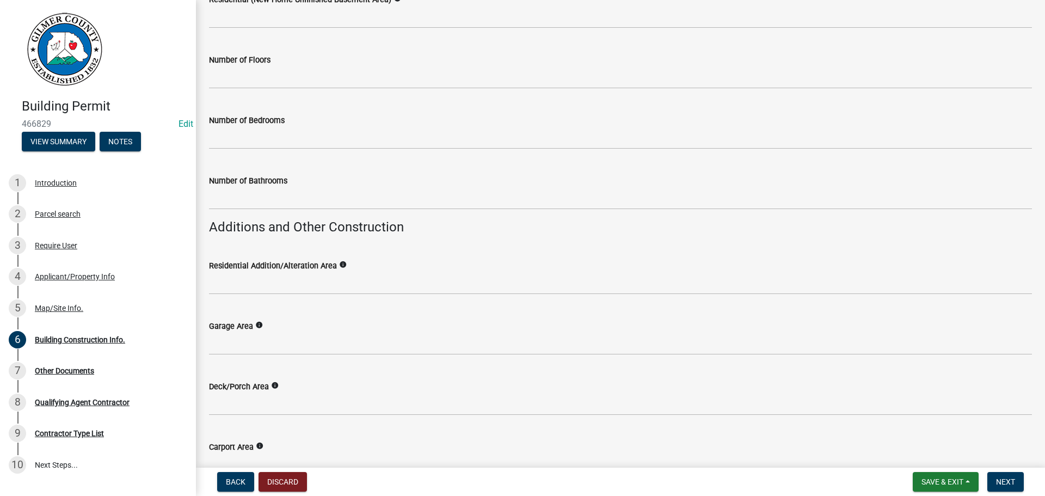
scroll to position [327, 0]
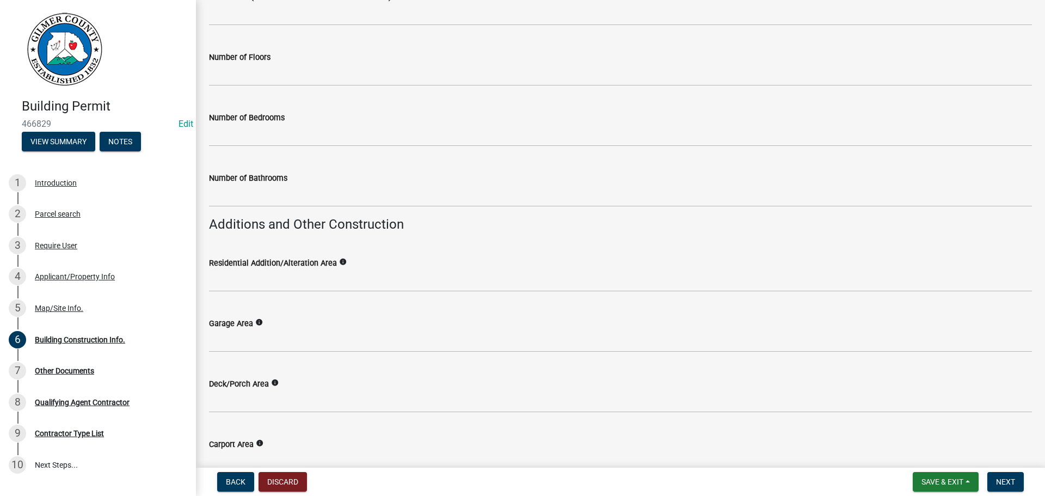
type input "230000"
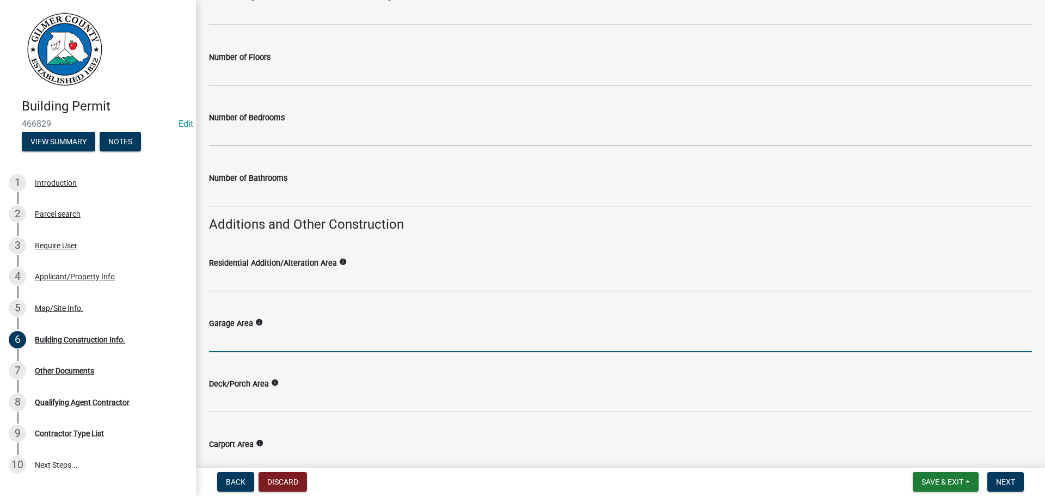
click at [250, 341] on input "text" at bounding box center [620, 341] width 823 height 22
type input "1816"
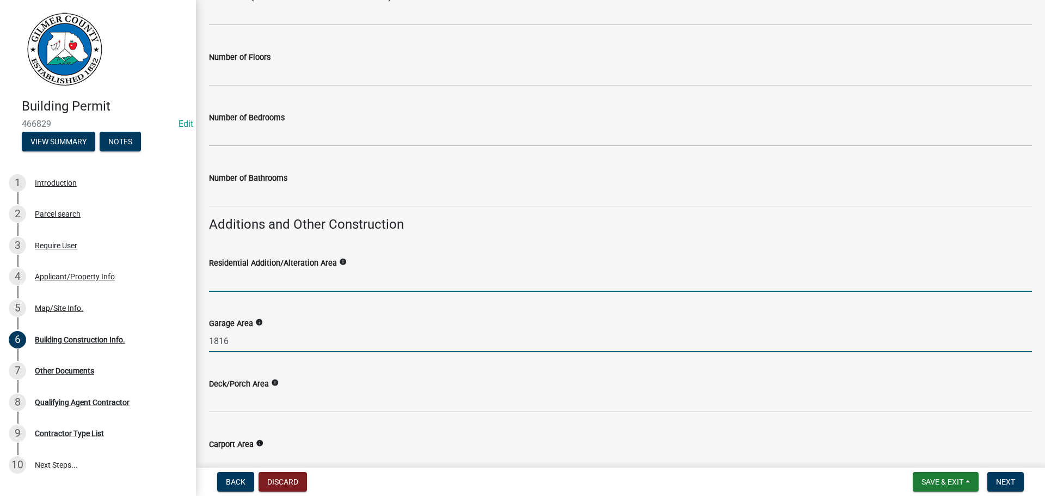
click at [339, 270] on input "text" at bounding box center [620, 280] width 823 height 22
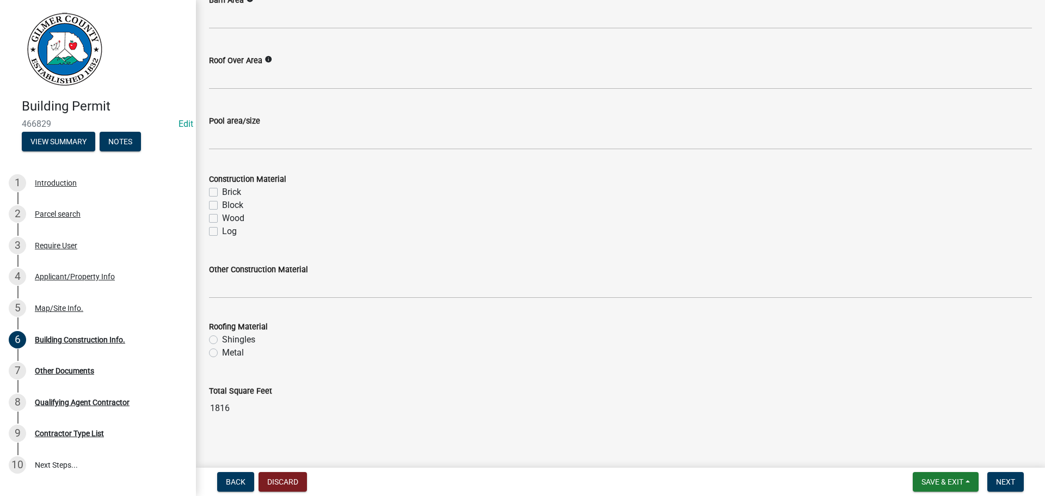
scroll to position [900, 0]
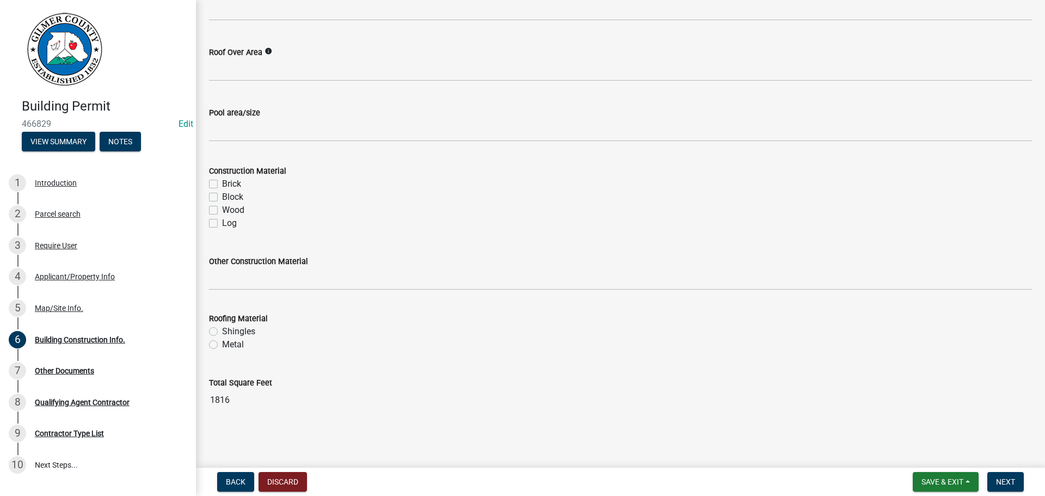
drag, startPoint x: 577, startPoint y: 426, endPoint x: 614, endPoint y: 429, distance: 37.2
click at [1009, 482] on span "Next" at bounding box center [1005, 481] width 19 height 9
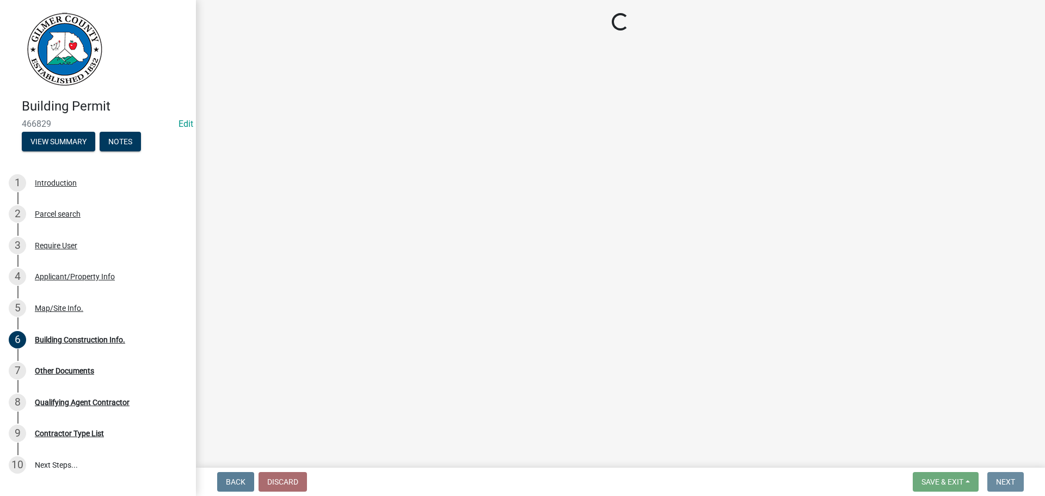
scroll to position [0, 0]
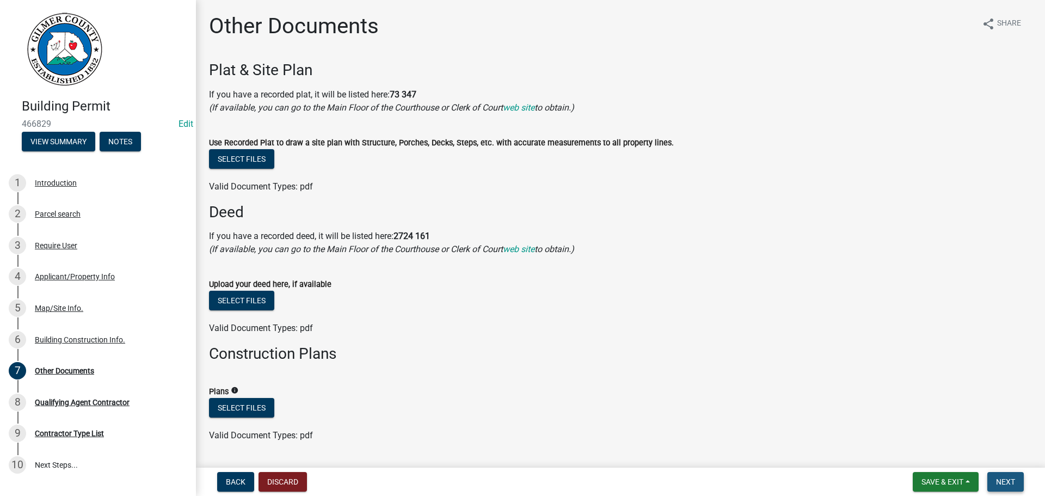
click at [1007, 484] on span "Next" at bounding box center [1005, 481] width 19 height 9
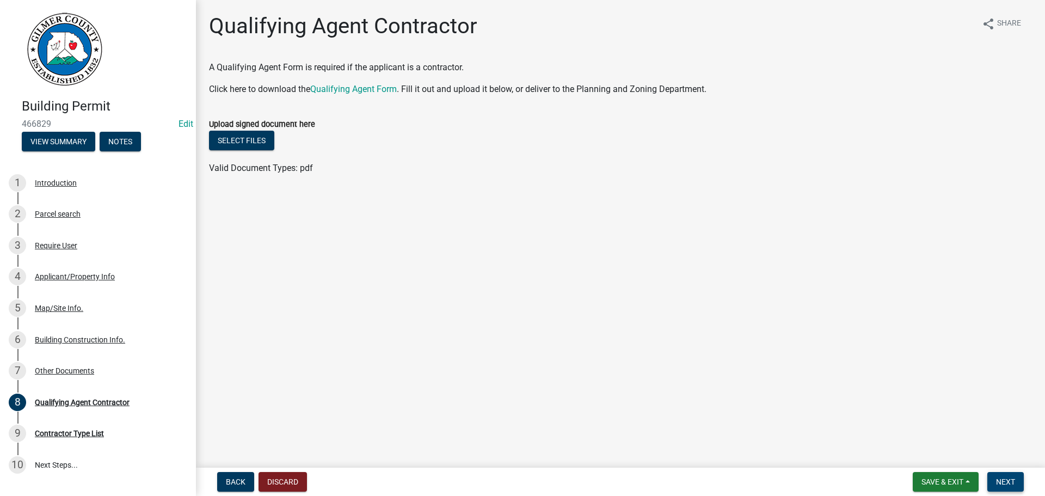
click at [1004, 479] on span "Next" at bounding box center [1005, 481] width 19 height 9
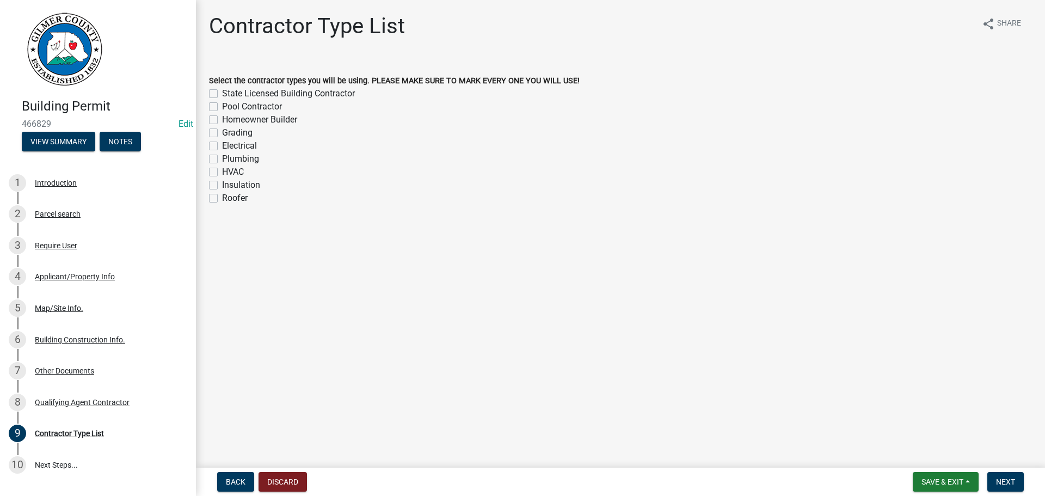
click at [222, 94] on label "State Licensed Building Contractor" at bounding box center [288, 93] width 133 height 13
click at [222, 94] on input "State Licensed Building Contractor" at bounding box center [225, 90] width 7 height 7
checkbox input "true"
checkbox input "false"
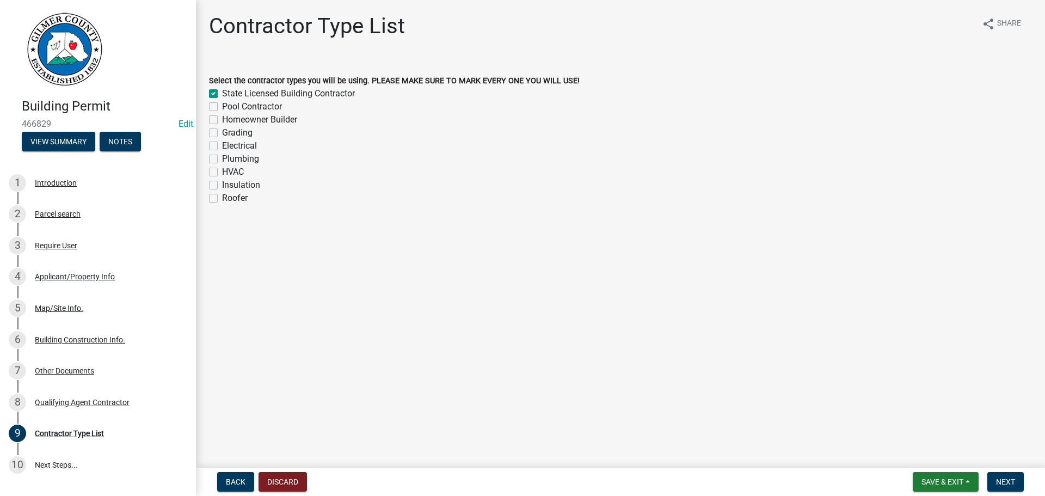
checkbox input "false"
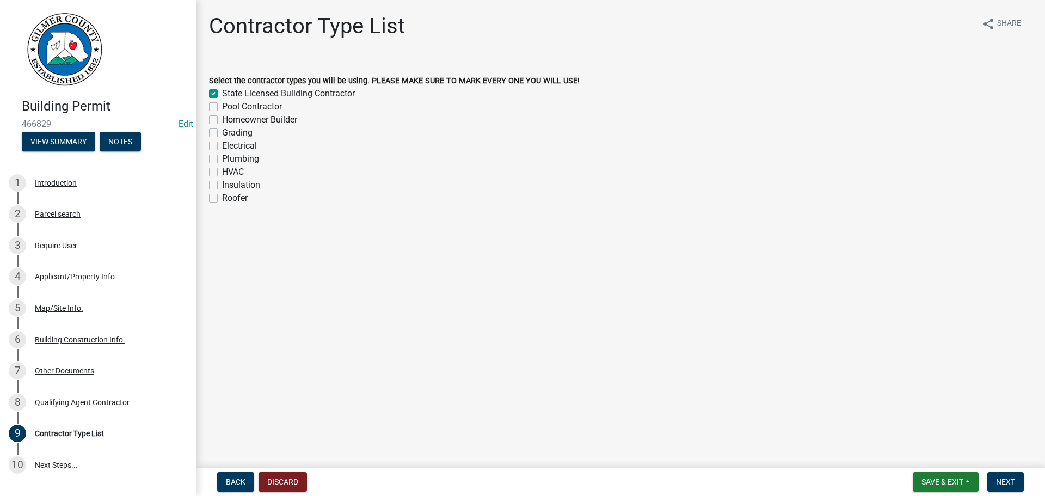
checkbox input "false"
click at [222, 133] on label "Grading" at bounding box center [237, 132] width 30 height 13
click at [222, 133] on input "Grading" at bounding box center [225, 129] width 7 height 7
checkbox input "true"
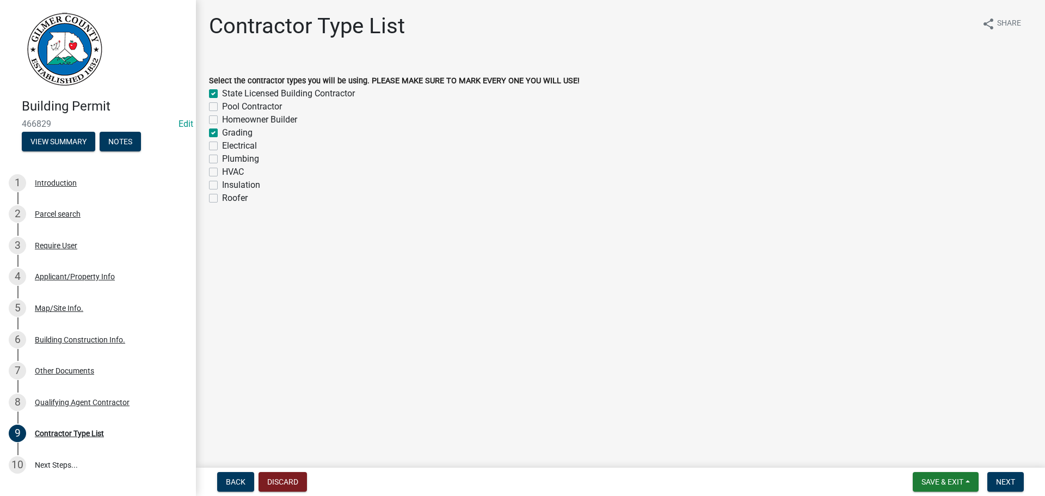
checkbox input "false"
checkbox input "true"
checkbox input "false"
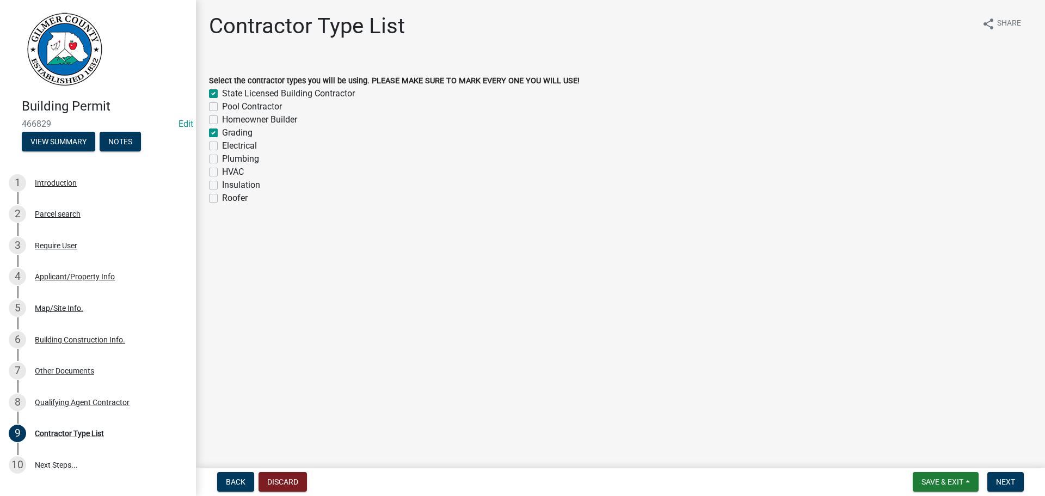
checkbox input "false"
click at [1004, 479] on span "Next" at bounding box center [1005, 481] width 19 height 9
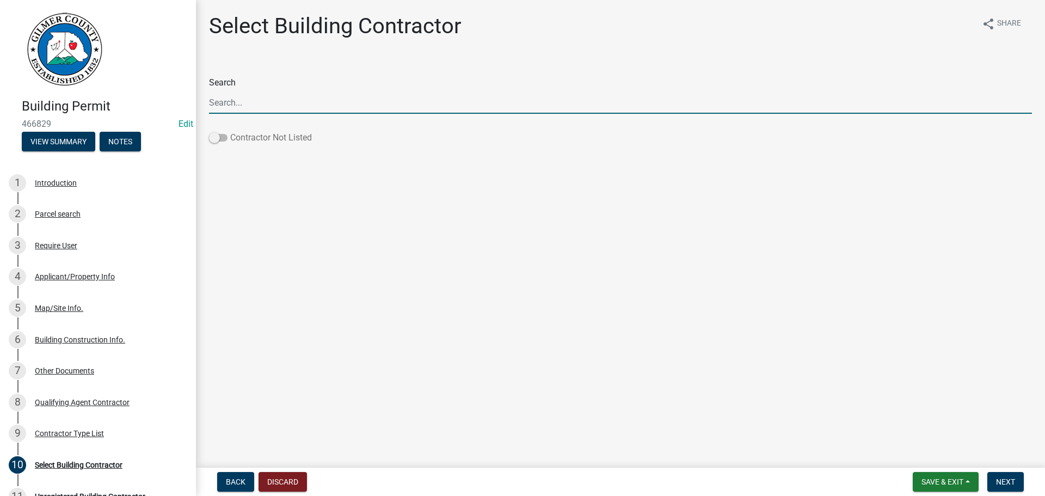
click at [214, 136] on span at bounding box center [218, 138] width 19 height 8
click at [230, 131] on input "Contractor Not Listed" at bounding box center [230, 131] width 0 height 0
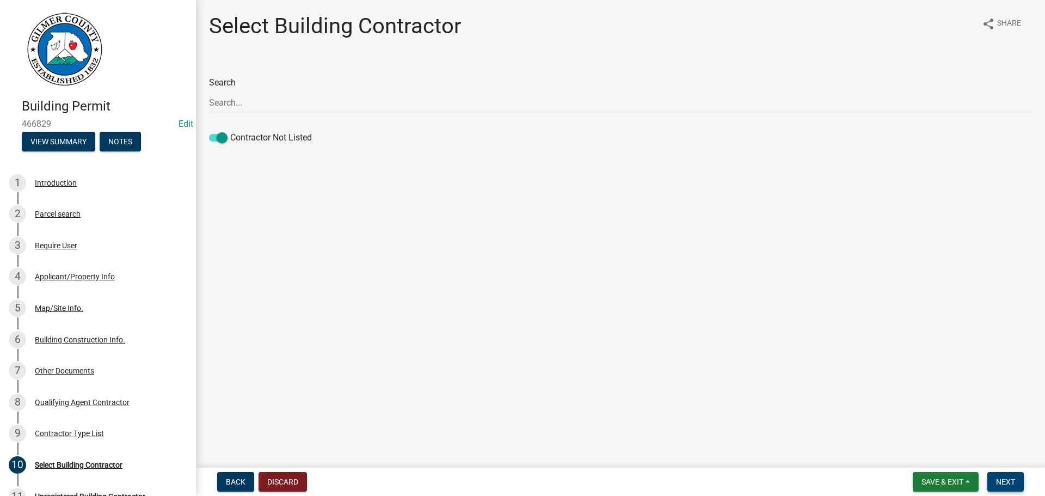
click at [1010, 482] on span "Next" at bounding box center [1005, 481] width 19 height 9
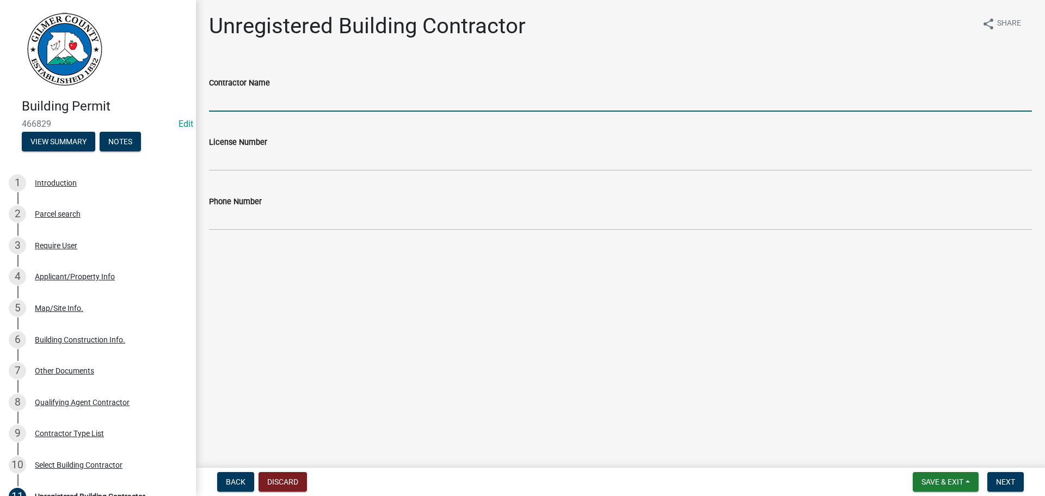
click at [278, 101] on input "Contractor Name" at bounding box center [620, 100] width 823 height 22
type input "BILLY CARTER"
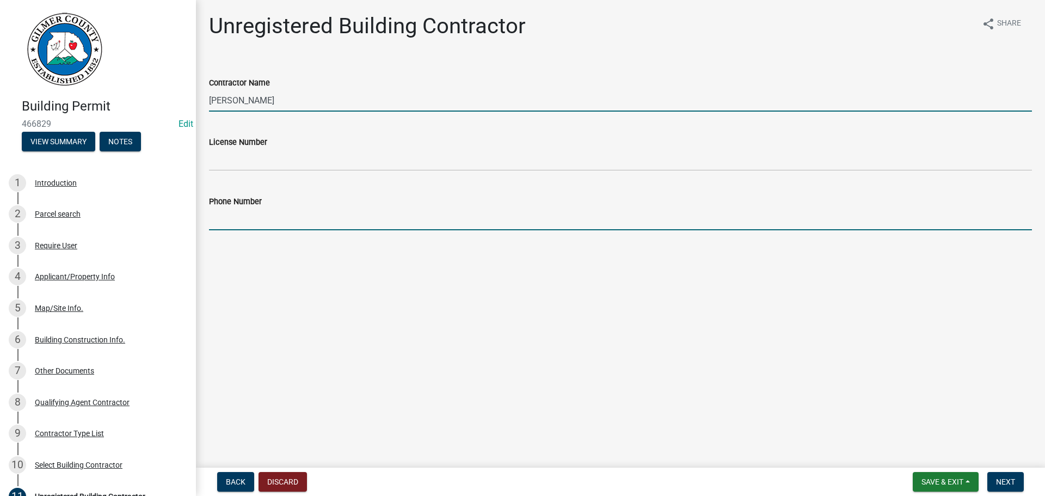
click at [248, 221] on input "Phone Number" at bounding box center [620, 219] width 823 height 22
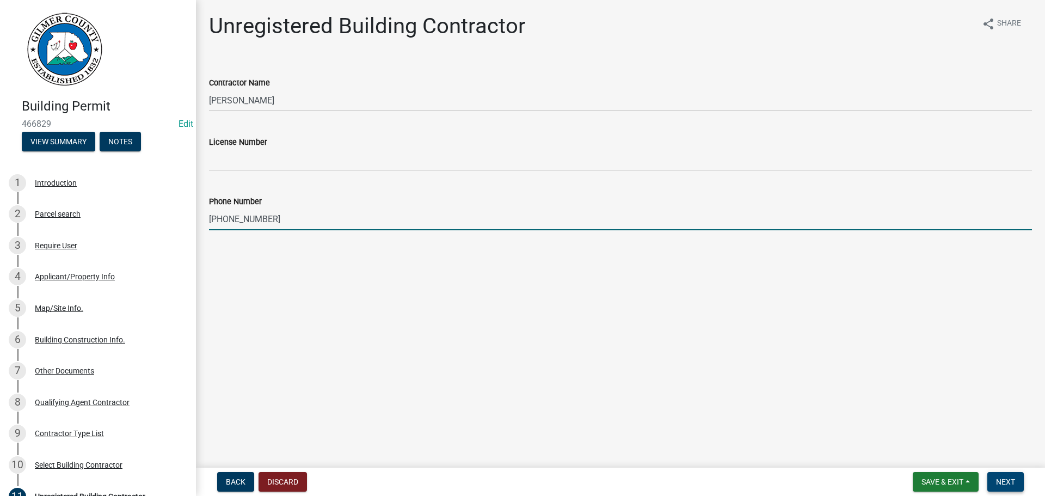
type input "706-455-8752"
click at [1004, 478] on span "Next" at bounding box center [1005, 481] width 19 height 9
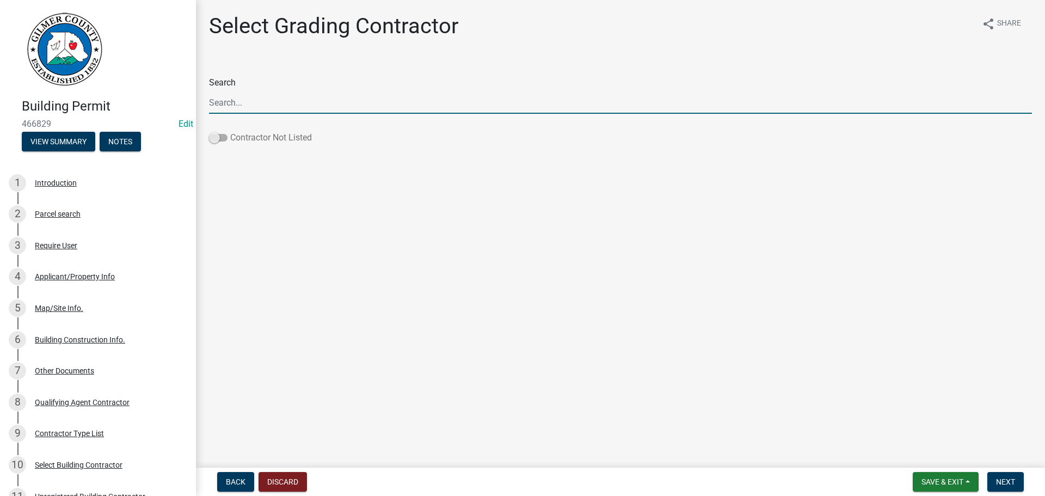
click at [213, 139] on span at bounding box center [218, 138] width 19 height 8
click at [230, 131] on input "Contractor Not Listed" at bounding box center [230, 131] width 0 height 0
click at [330, 104] on input "Search" at bounding box center [620, 102] width 823 height 22
type input "RONNIE DILLARD"
click at [1000, 479] on span "Next" at bounding box center [1005, 481] width 19 height 9
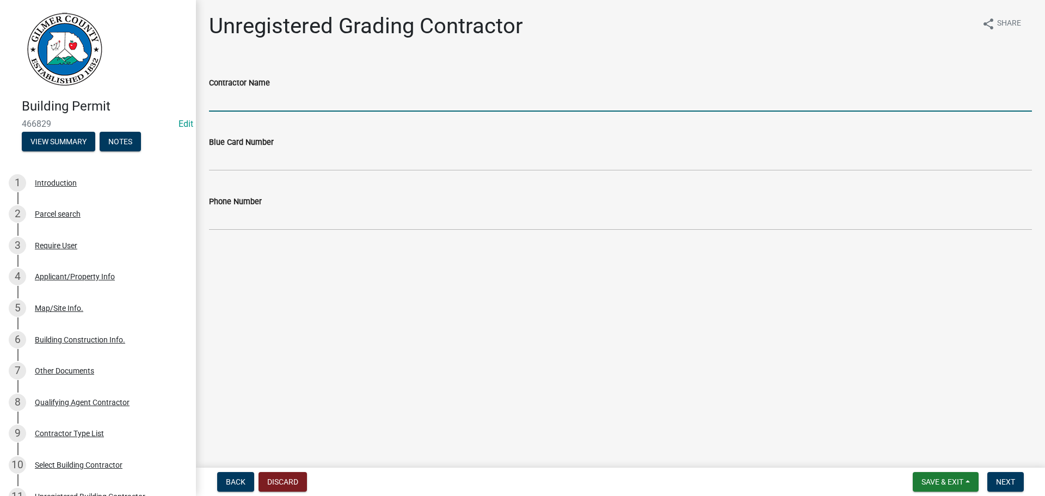
click at [239, 100] on input "Contractor Name" at bounding box center [620, 100] width 823 height 22
type input "RONNIE DILLARD"
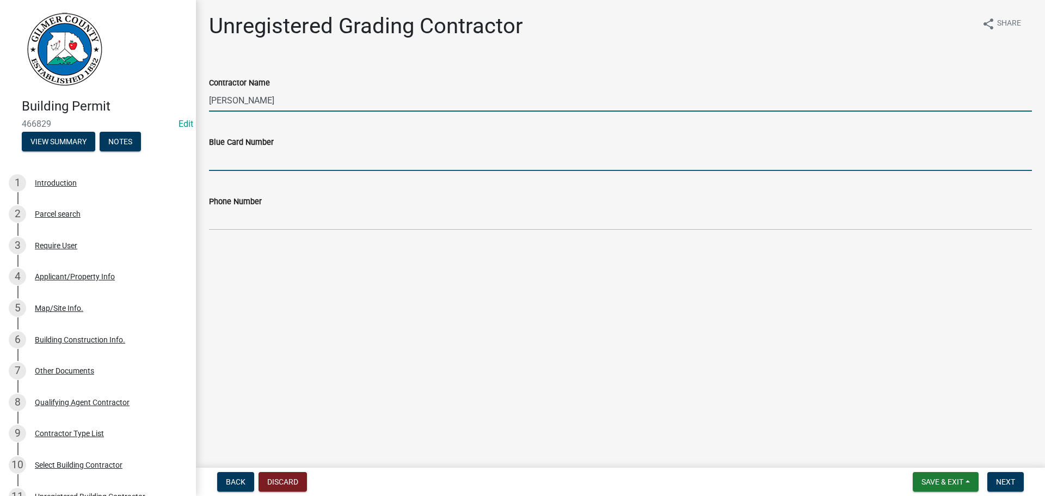
click at [248, 161] on input "Blue Card Number" at bounding box center [620, 160] width 823 height 22
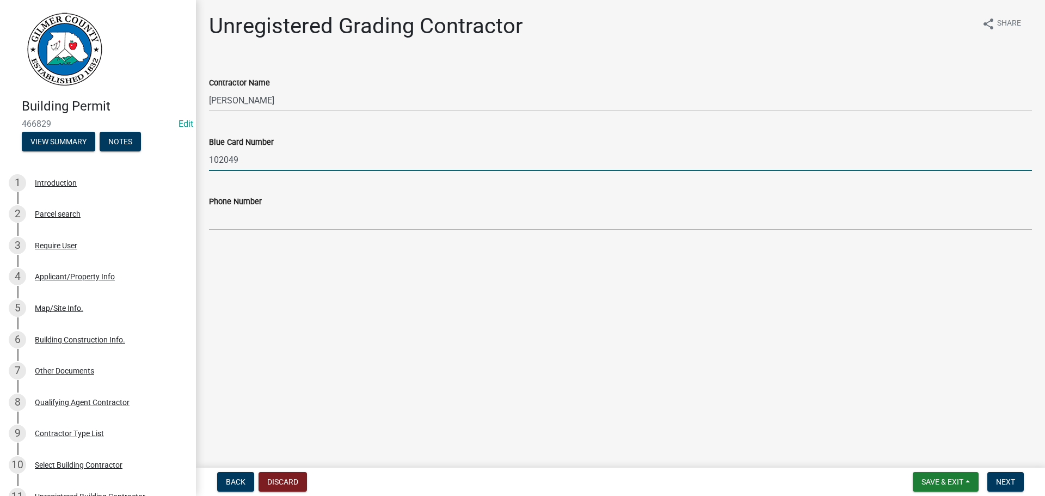
type input "102049"
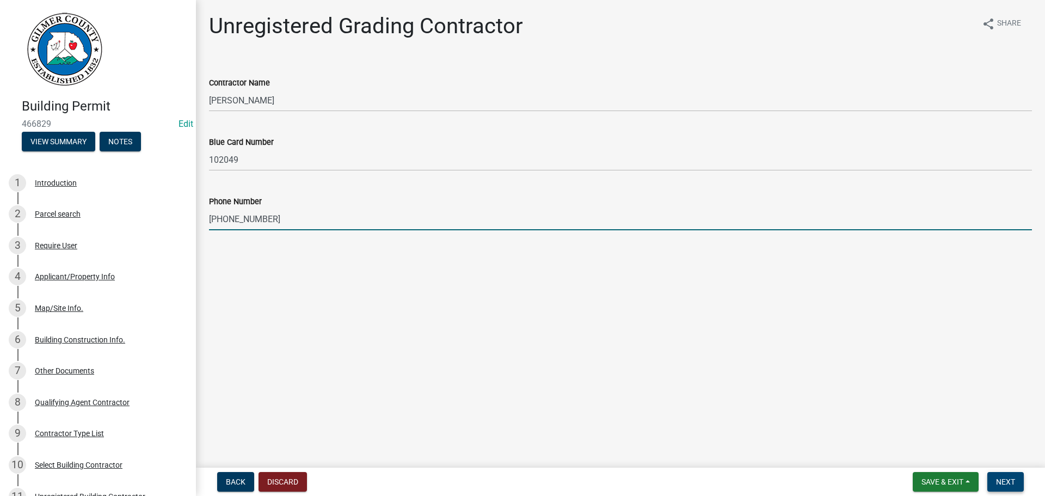
type input "706-455-3496"
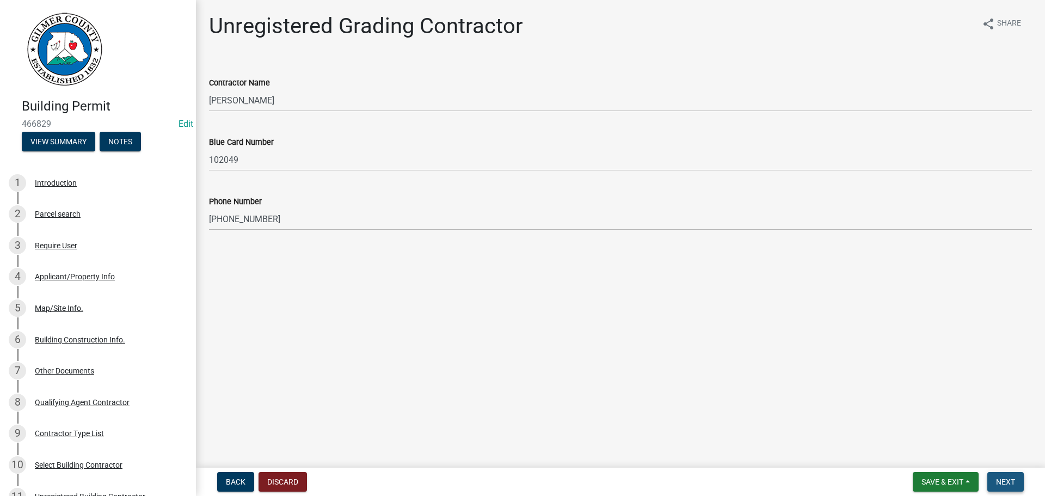
click at [1002, 478] on span "Next" at bounding box center [1005, 481] width 19 height 9
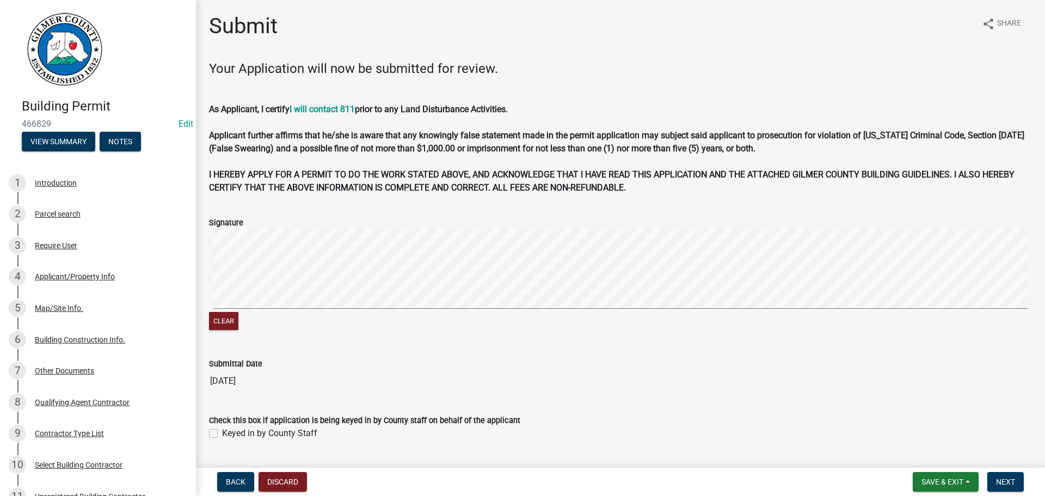
scroll to position [29, 0]
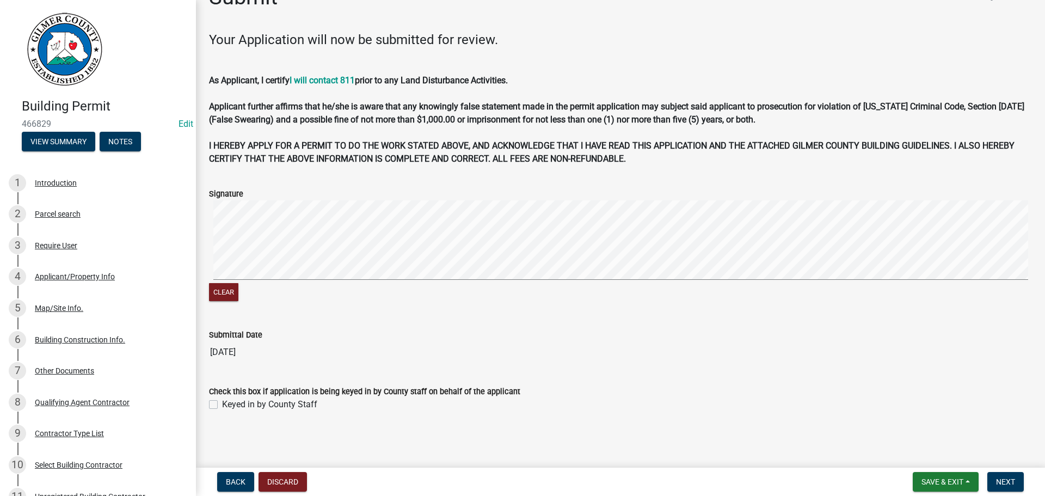
click at [222, 403] on label "Keyed in by County Staff" at bounding box center [269, 404] width 95 height 13
click at [222, 403] on input "Keyed in by County Staff" at bounding box center [225, 401] width 7 height 7
checkbox input "true"
click at [1010, 479] on span "Next" at bounding box center [1005, 481] width 19 height 9
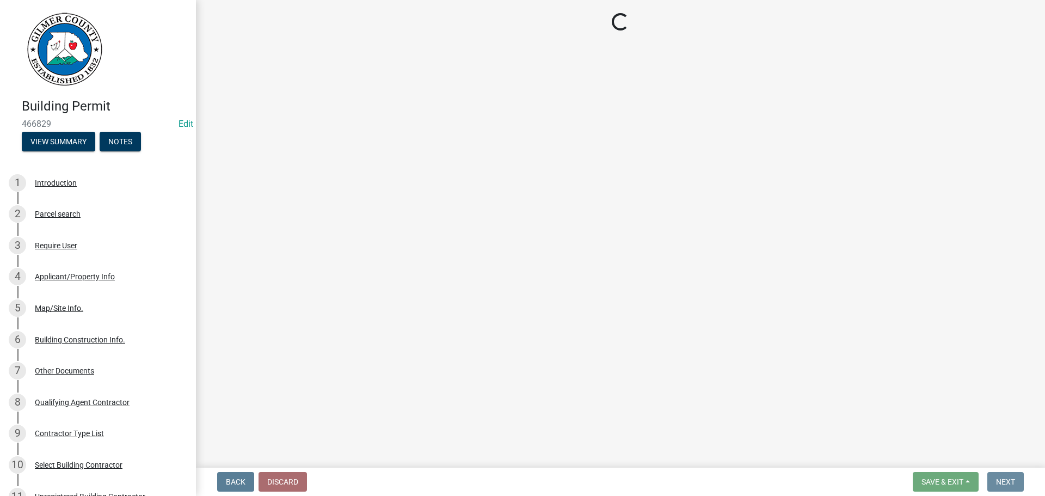
scroll to position [0, 0]
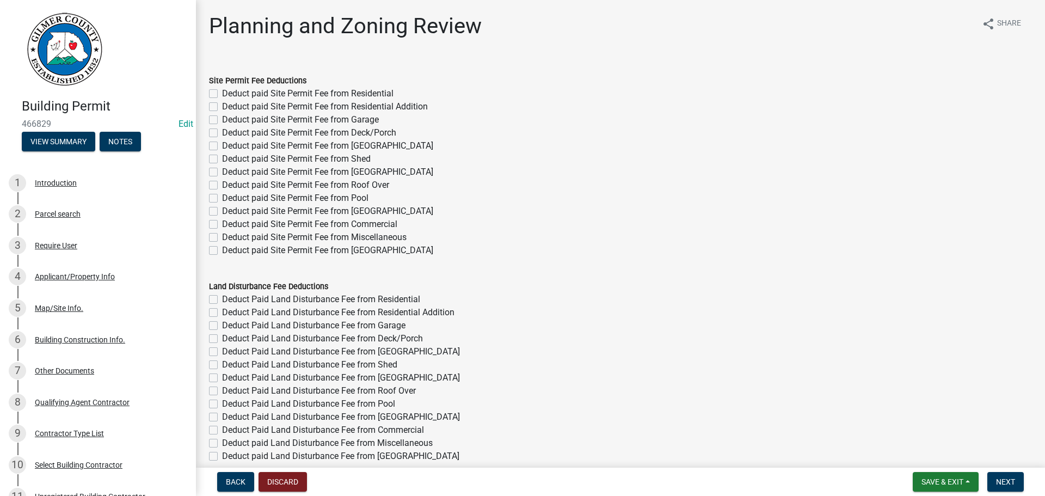
click at [222, 118] on label "Deduct paid Site Permit Fee from Garage" at bounding box center [300, 119] width 157 height 13
click at [222, 118] on input "Deduct paid Site Permit Fee from Garage" at bounding box center [225, 116] width 7 height 7
checkbox input "true"
checkbox input "false"
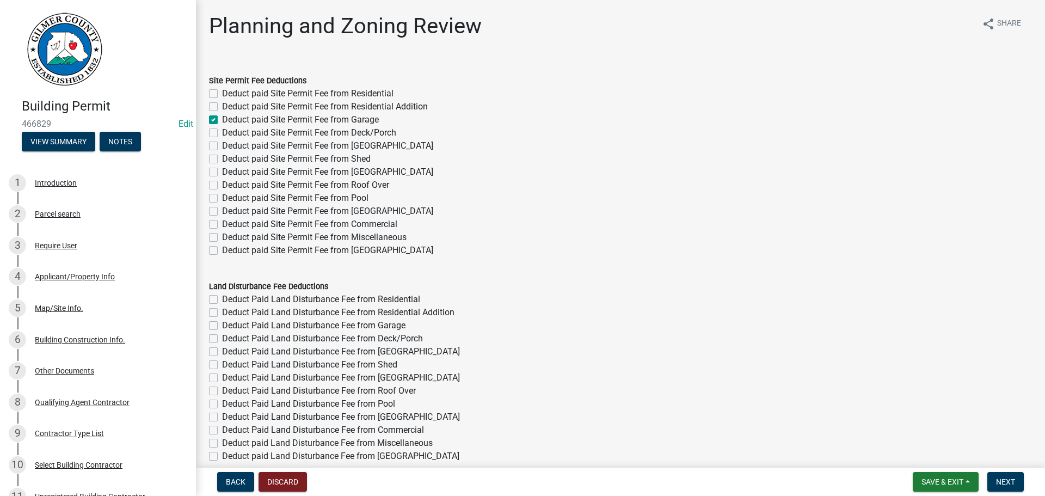
checkbox input "true"
checkbox input "false"
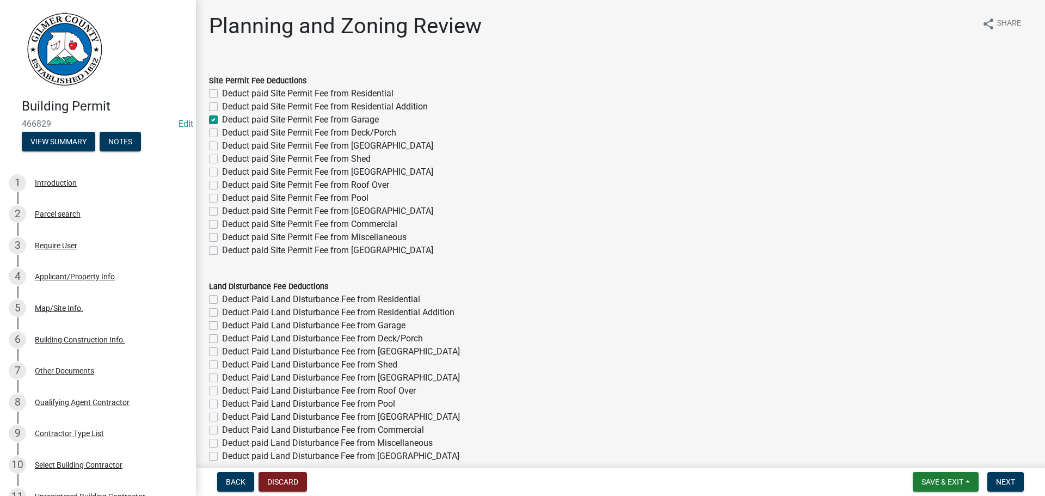
checkbox input "false"
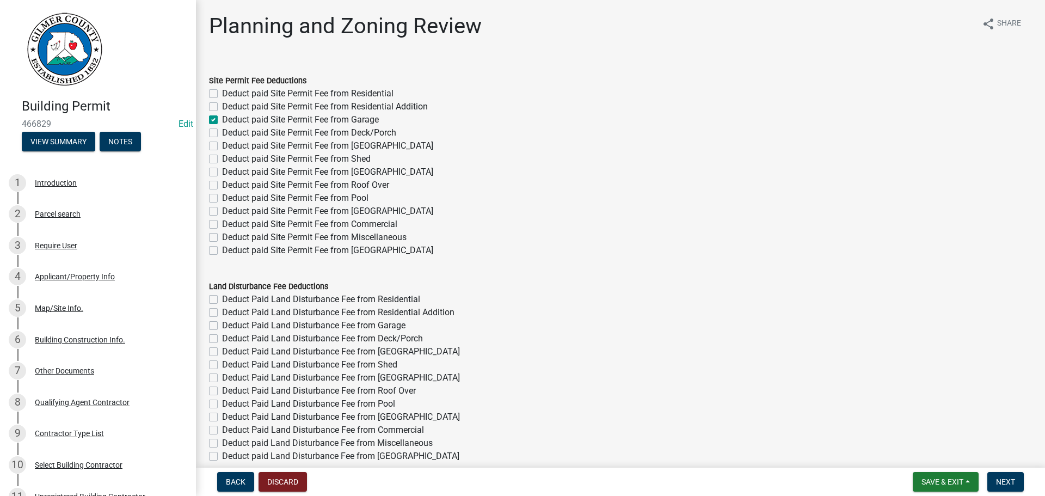
checkbox input "false"
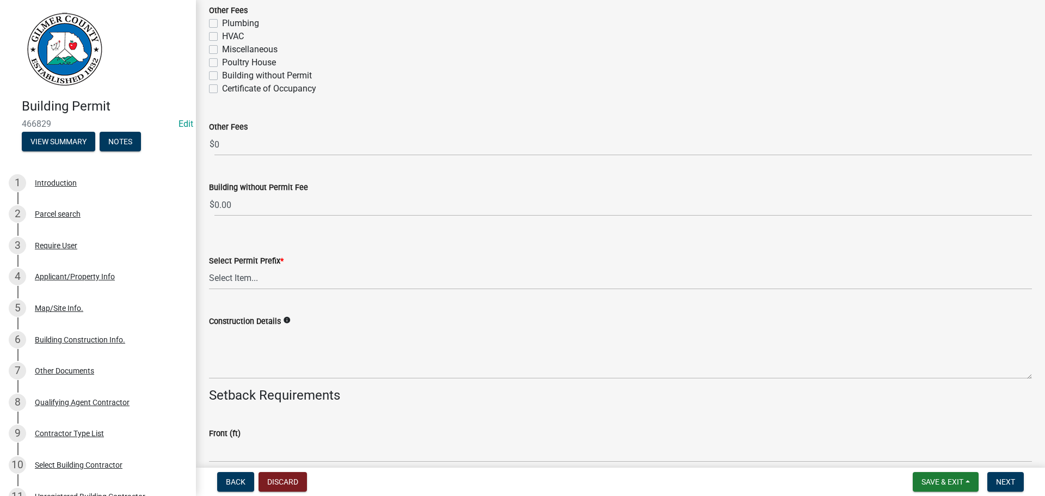
scroll to position [2068, 0]
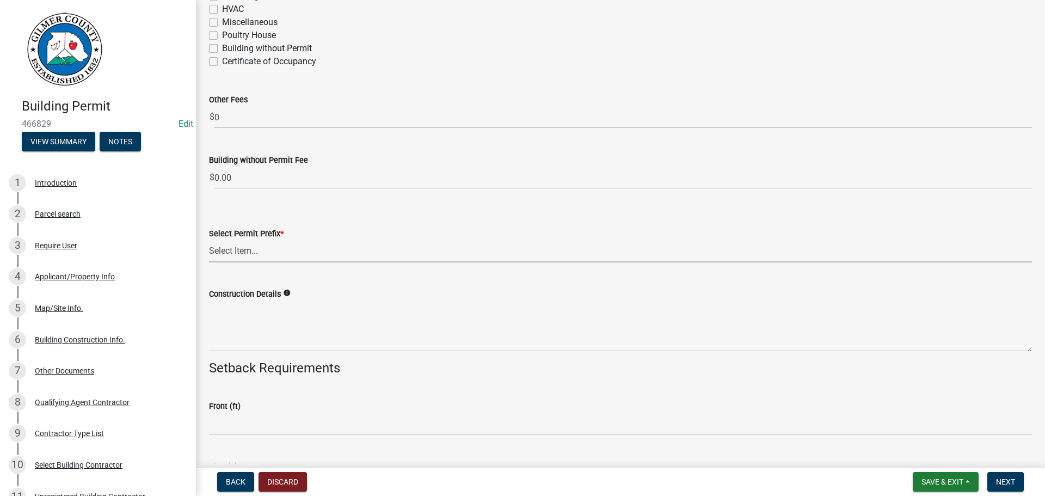
click at [231, 247] on select "Select Item... RES COMM MB LAND POOL MISC CELL TOWER - NEW CELL TOWER - ADD ON" at bounding box center [620, 251] width 823 height 22
click at [209, 240] on select "Select Item... RES COMM MB LAND POOL MISC CELL TOWER - NEW CELL TOWER - ADD ON" at bounding box center [620, 251] width 823 height 22
select select "d8142ddf-27f7-42b0-ba1e-04fee764576f"
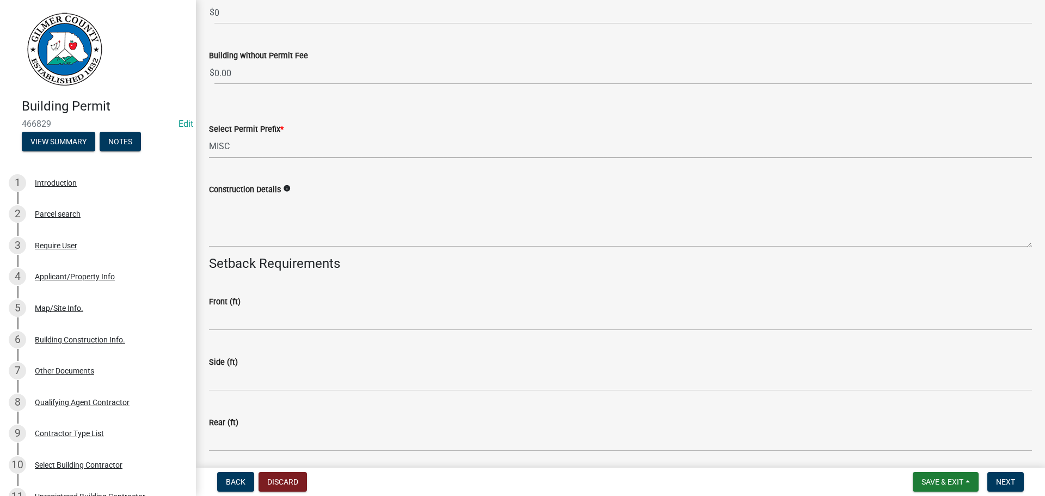
scroll to position [2177, 0]
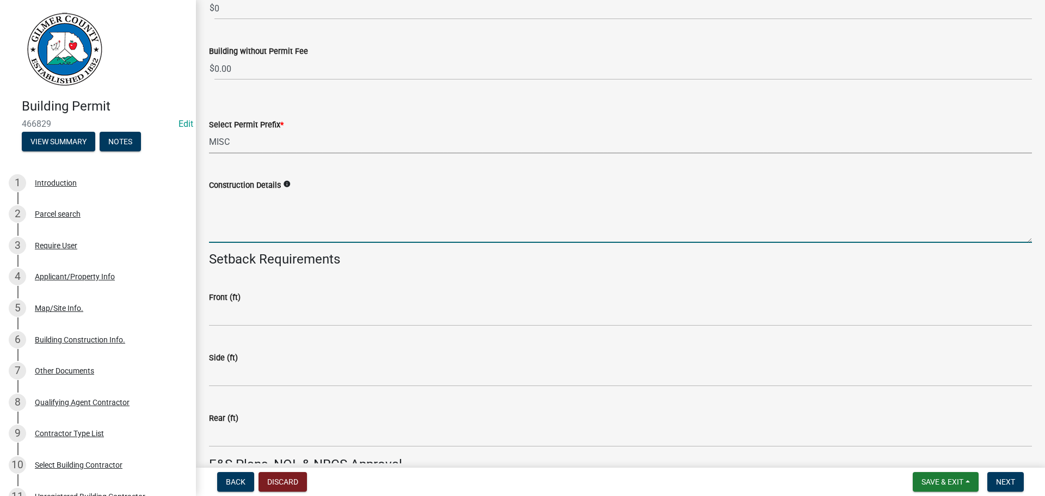
click at [244, 226] on textarea "Construction Details" at bounding box center [620, 217] width 823 height 51
type textarea "GARAGE"
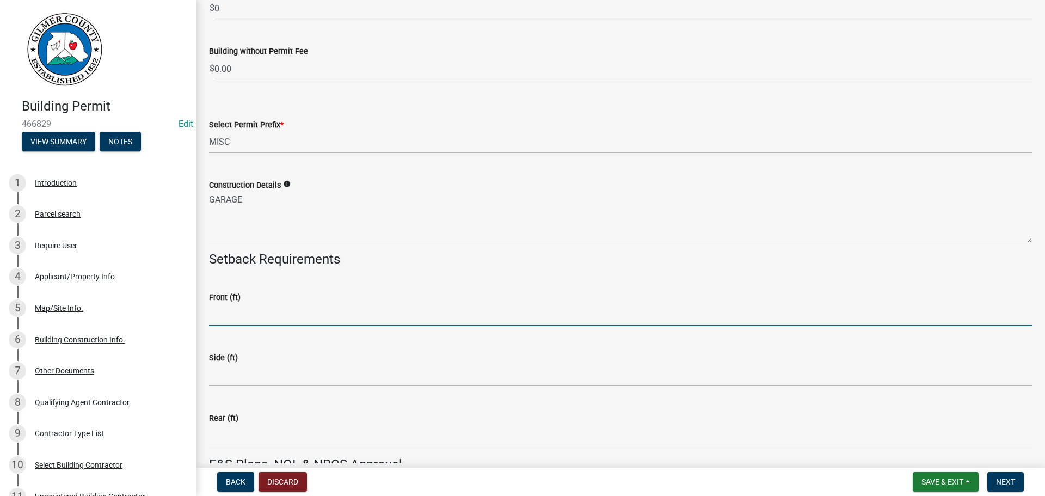
click at [268, 316] on input "text" at bounding box center [620, 315] width 823 height 22
type input "25"
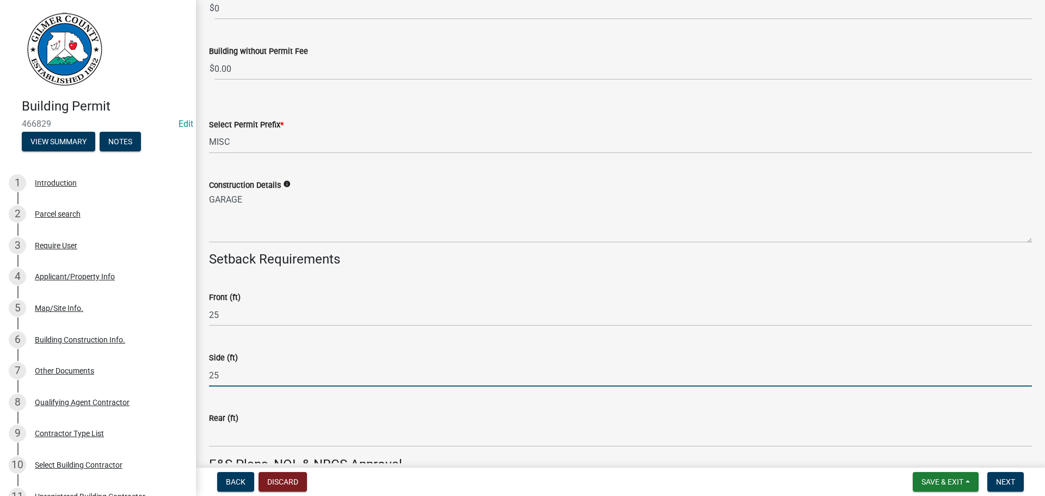
type input "25"
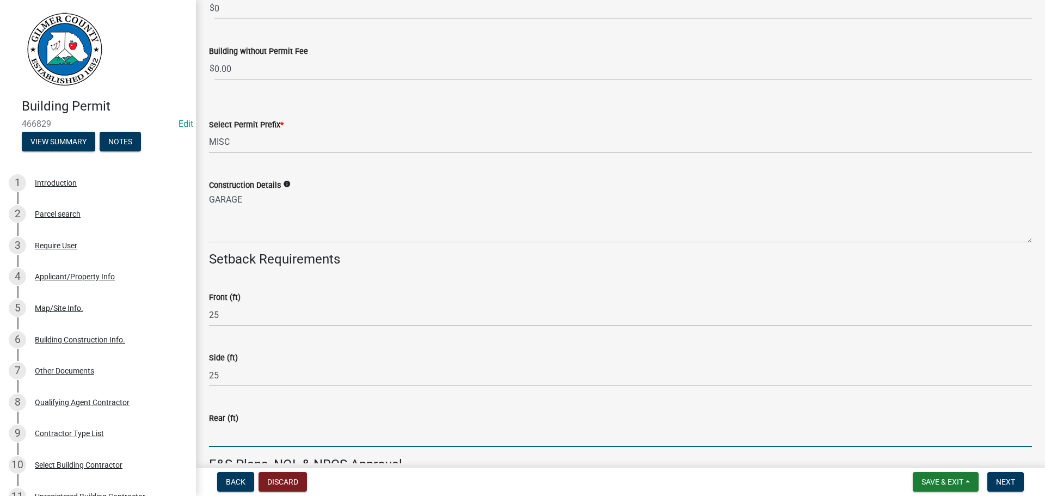
type input "4"
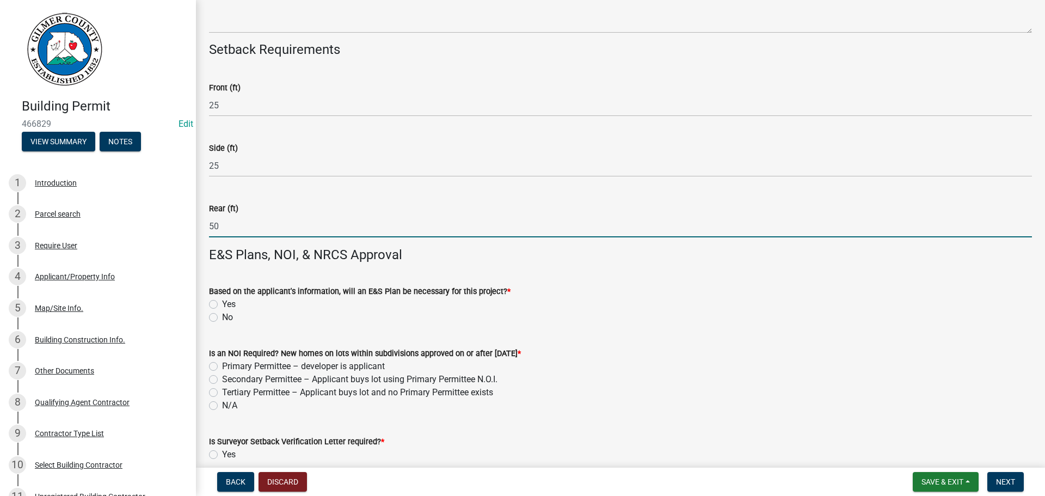
scroll to position [2449, 0]
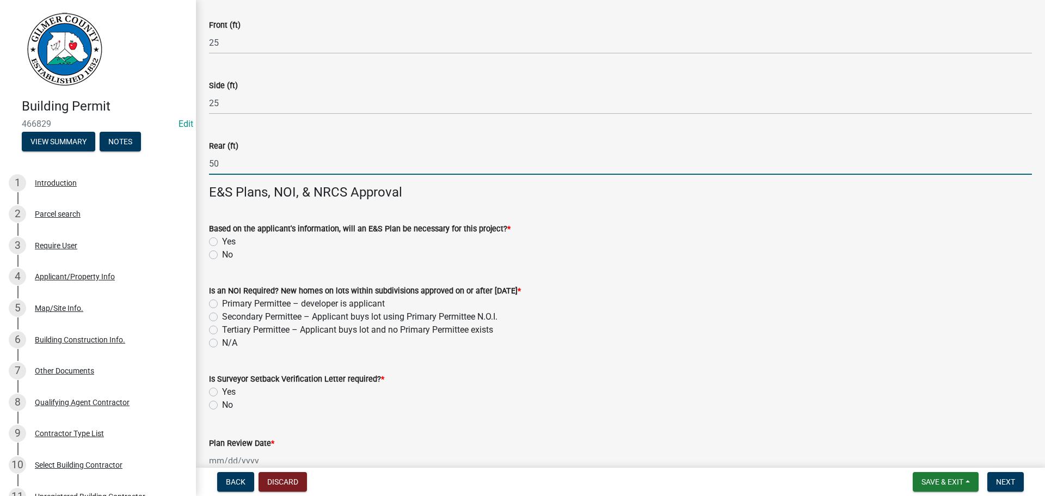
type input "50"
click at [222, 256] on label "No" at bounding box center [227, 254] width 11 height 13
click at [222, 255] on input "No" at bounding box center [225, 251] width 7 height 7
radio input "true"
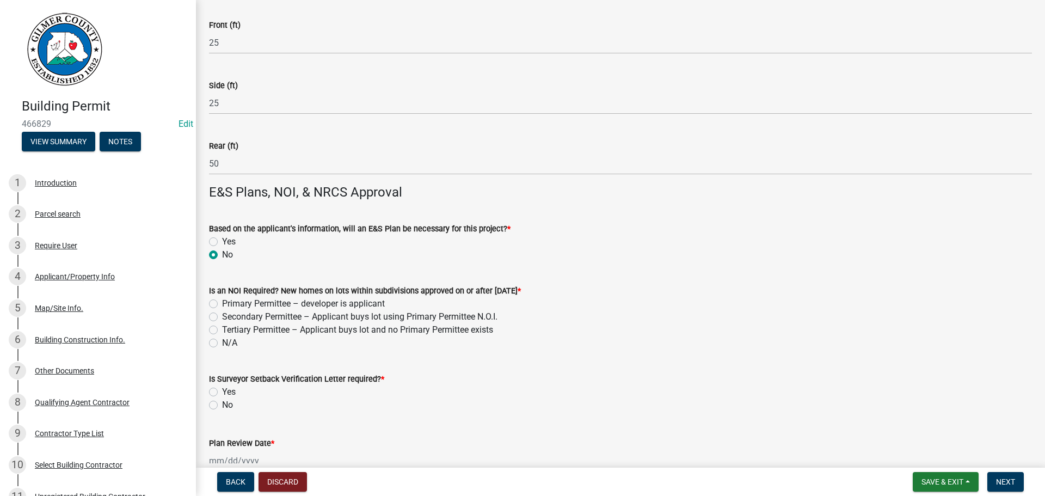
click at [222, 345] on label "N/A" at bounding box center [229, 342] width 15 height 13
click at [222, 343] on input "N/A" at bounding box center [225, 339] width 7 height 7
radio input "true"
click at [222, 405] on label "No" at bounding box center [227, 404] width 11 height 13
click at [222, 405] on input "No" at bounding box center [225, 401] width 7 height 7
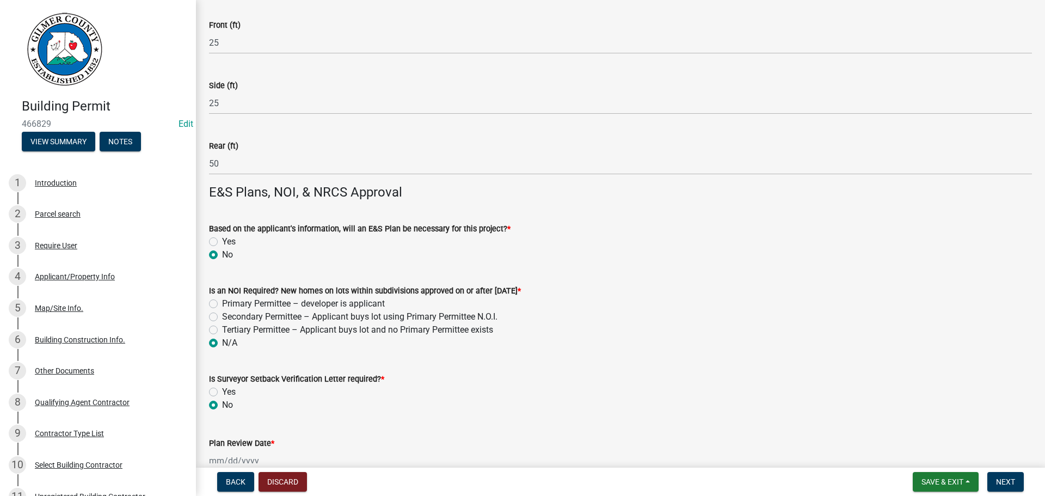
radio input "true"
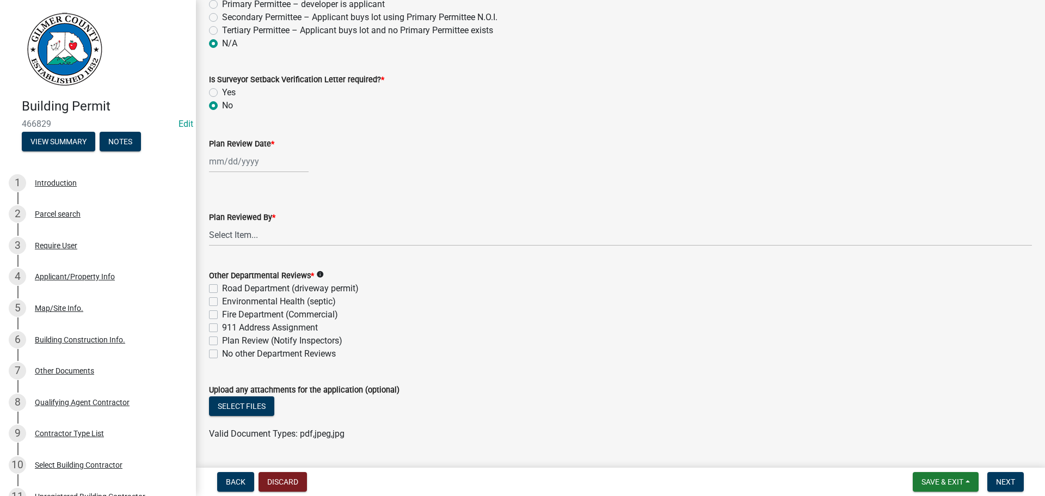
scroll to position [2776, 0]
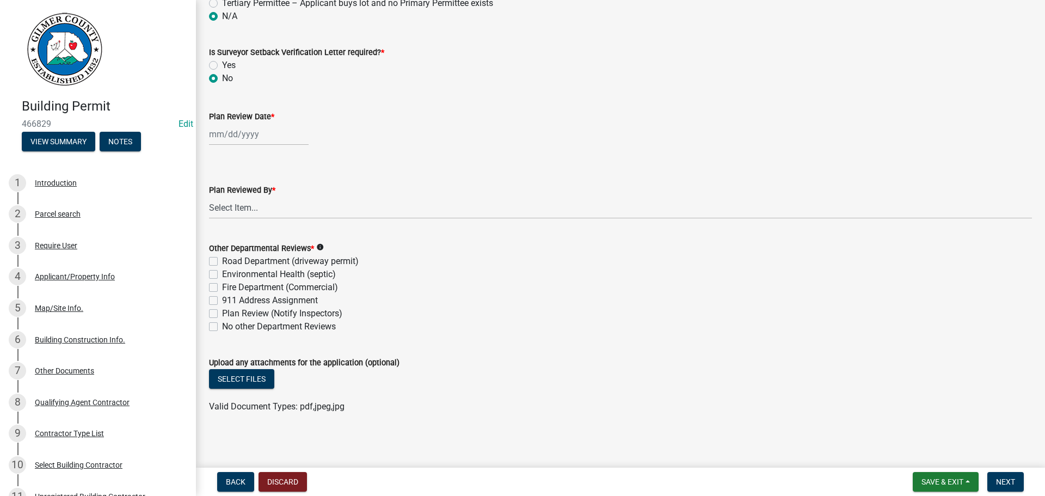
click at [240, 129] on div at bounding box center [259, 134] width 100 height 22
select select "8"
select select "2025"
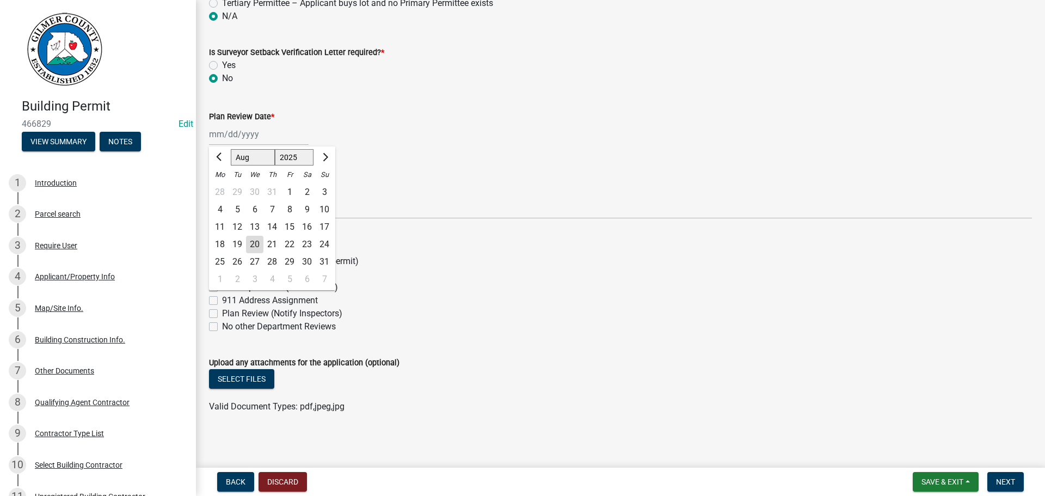
click at [254, 242] on div "20" at bounding box center [254, 244] width 17 height 17
type input "08/20/2025"
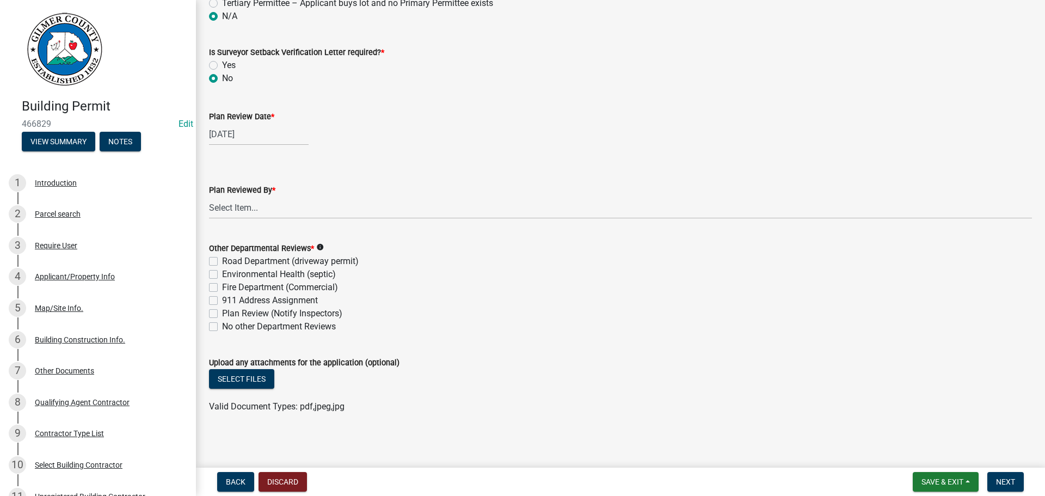
click at [208, 201] on div "Plan Reviewed By * Select Item... Andrew Mathis Art Wlochowski Becky Whitworth …" at bounding box center [620, 187] width 839 height 64
click at [216, 210] on select "Select Item... Andrew Mathis Art Wlochowski Becky Whitworth Joe Bouhl Karen Hen…" at bounding box center [620, 207] width 823 height 22
click at [209, 196] on select "Select Item... Andrew Mathis Art Wlochowski Becky Whitworth Joe Bouhl Karen Hen…" at bounding box center [620, 207] width 823 height 22
select select "f66b4cef-93c9-440c-84d8-a2c8d35cb7c1"
click at [222, 328] on label "No other Department Reviews" at bounding box center [279, 326] width 114 height 13
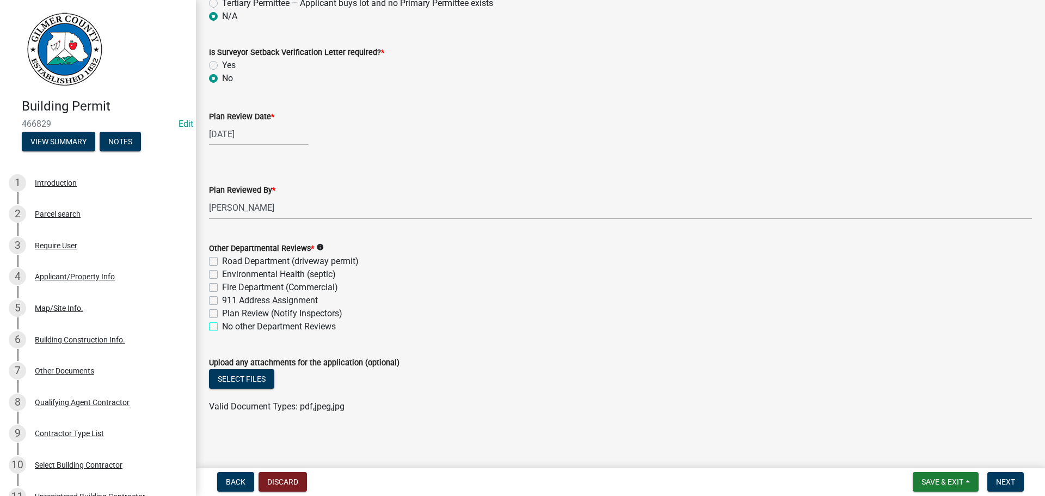
click at [222, 327] on input "No other Department Reviews" at bounding box center [225, 323] width 7 height 7
checkbox input "true"
checkbox input "false"
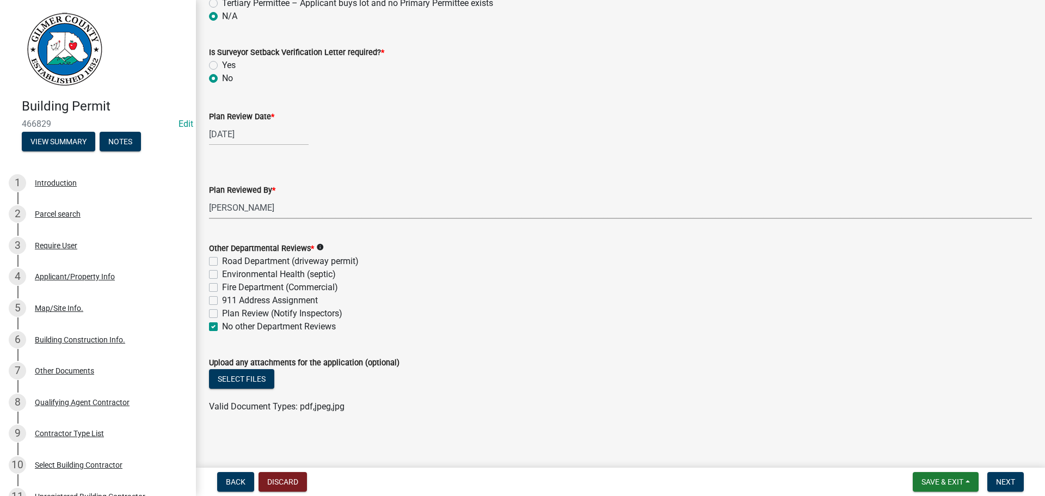
checkbox input "false"
checkbox input "true"
click at [229, 374] on button "Select files" at bounding box center [241, 379] width 65 height 20
click at [1007, 482] on span "Next" at bounding box center [1005, 481] width 19 height 9
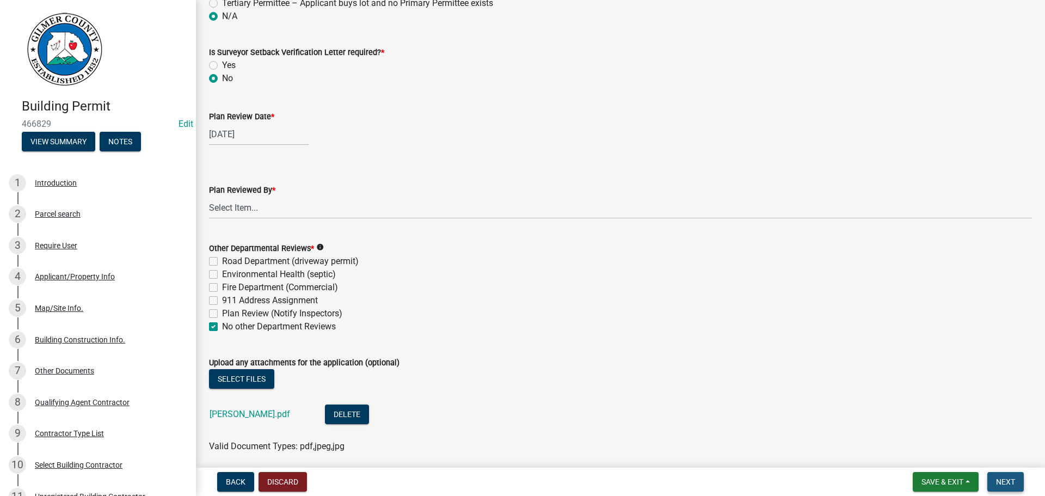
scroll to position [0, 0]
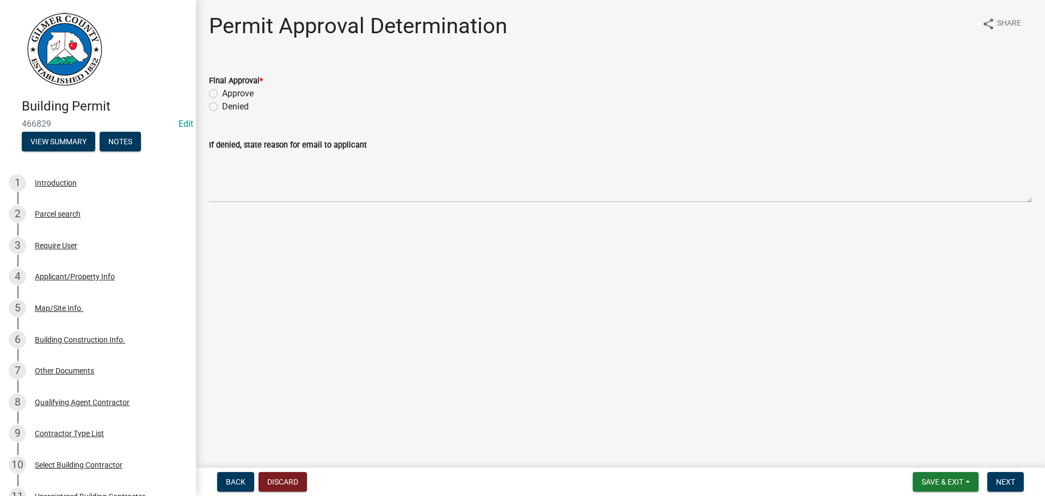
click at [222, 91] on label "Approve" at bounding box center [238, 93] width 32 height 13
click at [222, 91] on input "Approve" at bounding box center [225, 90] width 7 height 7
radio input "true"
click at [1014, 484] on span "Next" at bounding box center [1005, 481] width 19 height 9
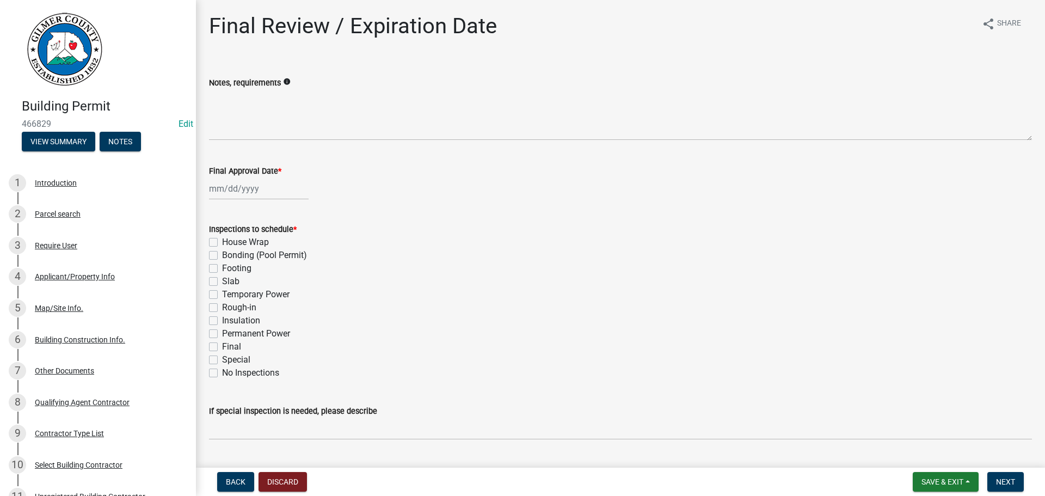
click at [241, 184] on div at bounding box center [259, 188] width 100 height 22
select select "8"
select select "2025"
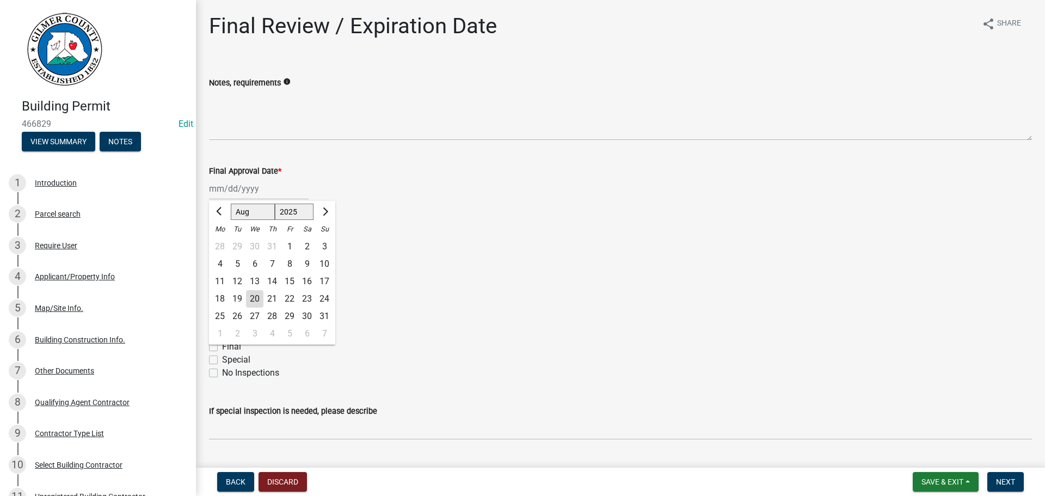
click at [251, 290] on div "13" at bounding box center [254, 281] width 17 height 17
type input "08/13/2025"
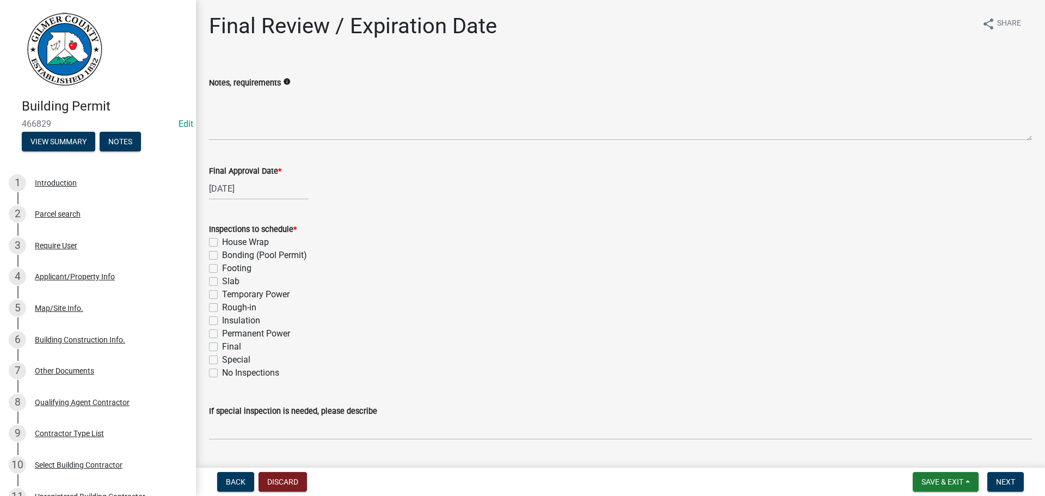
click at [222, 267] on label "Footing" at bounding box center [236, 268] width 29 height 13
click at [222, 267] on input "Footing" at bounding box center [225, 265] width 7 height 7
checkbox input "true"
checkbox input "false"
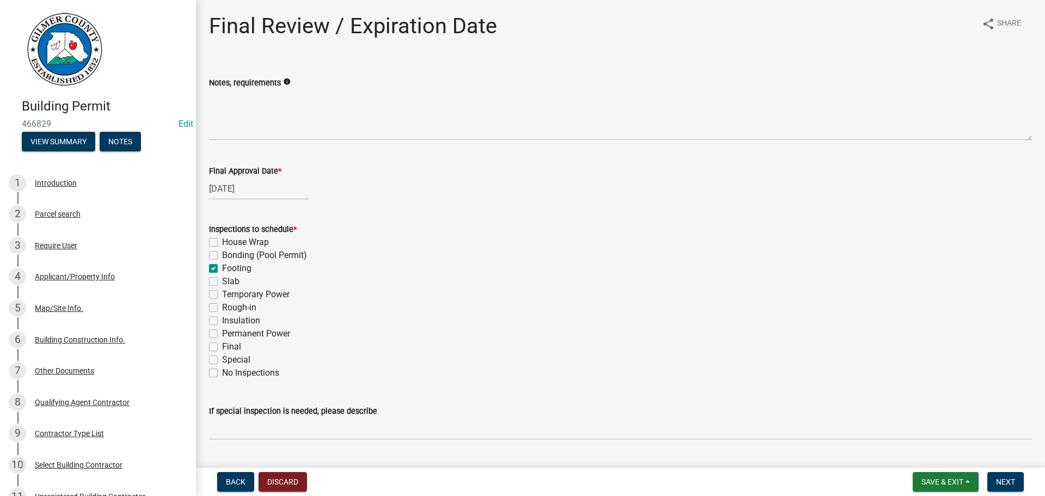
checkbox input "true"
checkbox input "false"
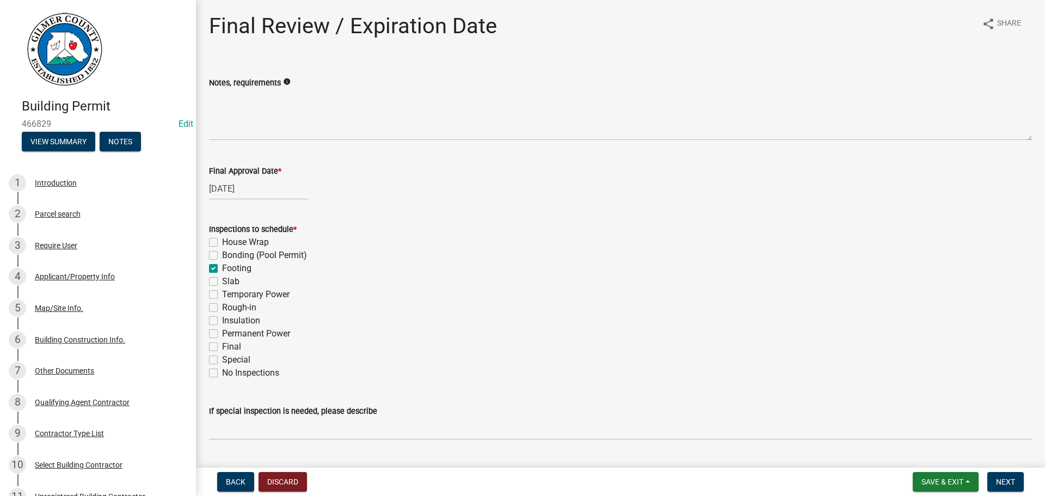
checkbox input "false"
click at [222, 280] on label "Slab" at bounding box center [230, 281] width 17 height 13
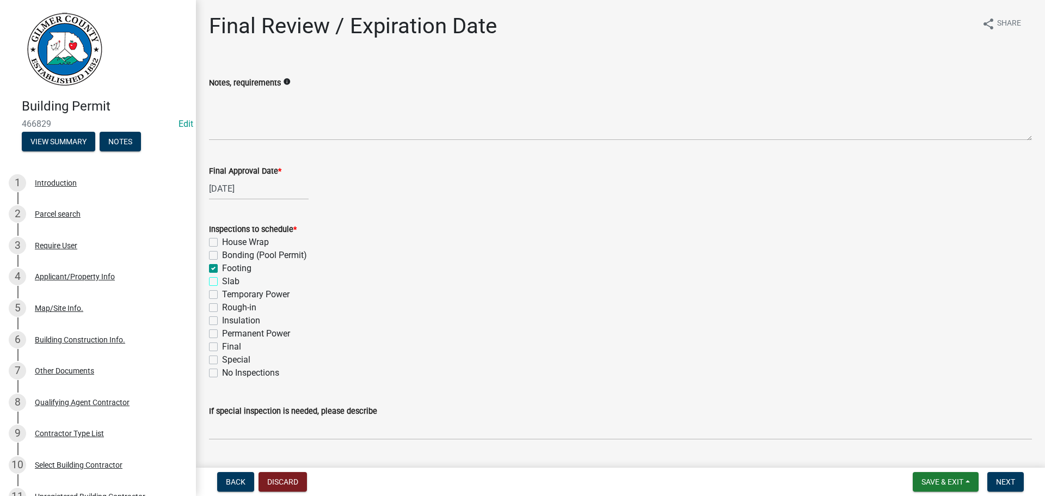
click at [222, 280] on input "Slab" at bounding box center [225, 278] width 7 height 7
checkbox input "true"
checkbox input "false"
checkbox input "true"
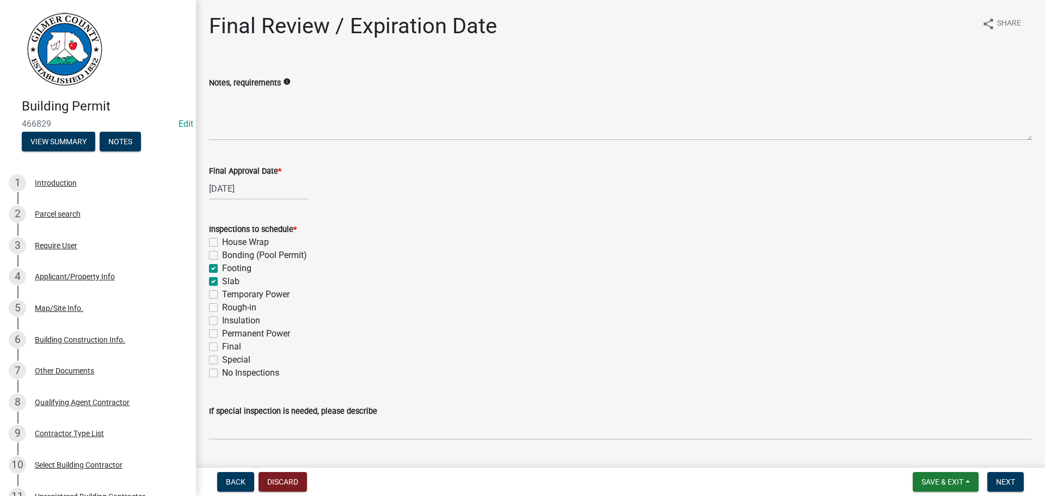
checkbox input "true"
checkbox input "false"
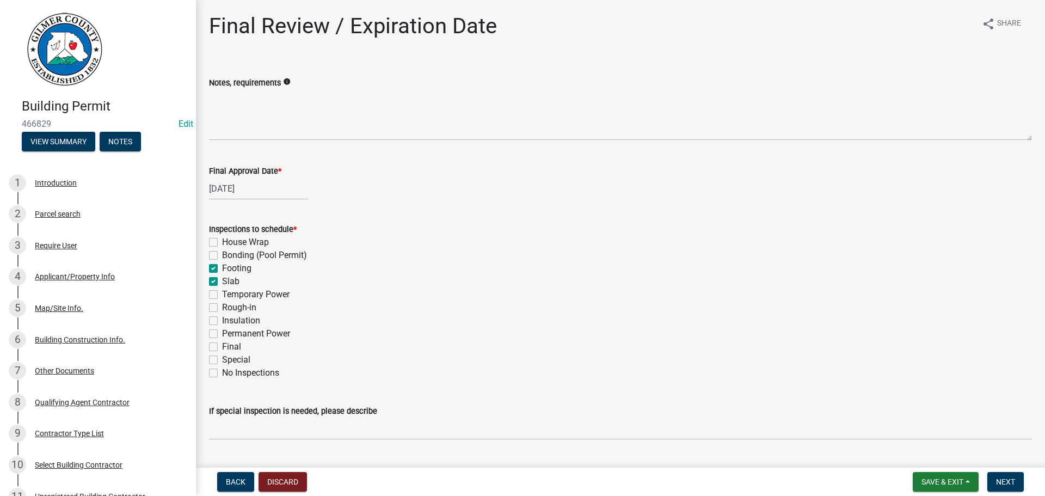
checkbox input "false"
click at [222, 307] on label "Rough-in" at bounding box center [239, 307] width 34 height 13
click at [222, 307] on input "Rough-in" at bounding box center [225, 304] width 7 height 7
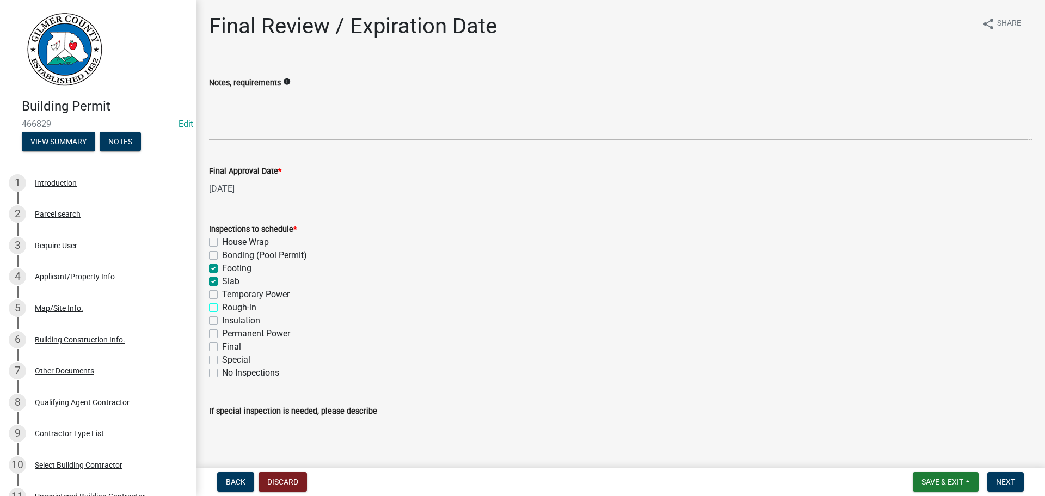
checkbox input "true"
checkbox input "false"
checkbox input "true"
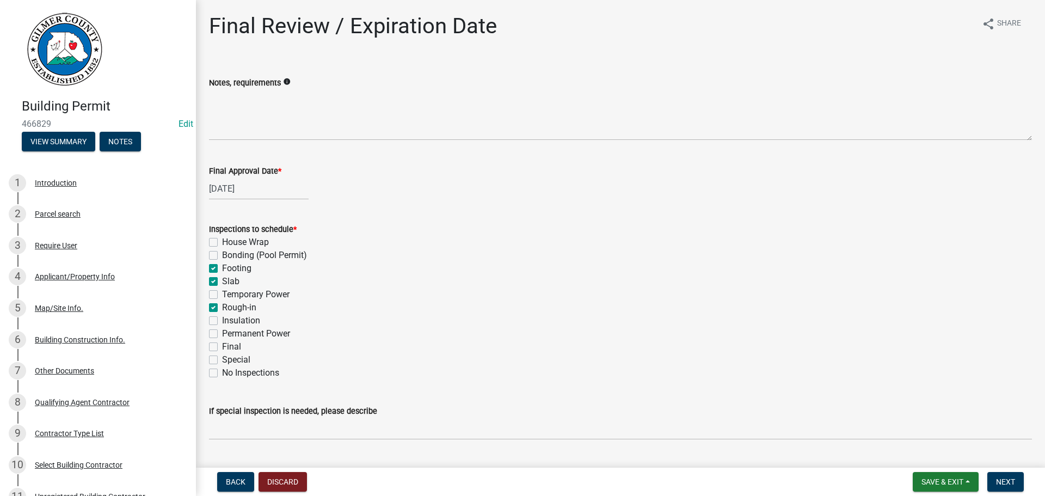
checkbox input "false"
checkbox input "true"
checkbox input "false"
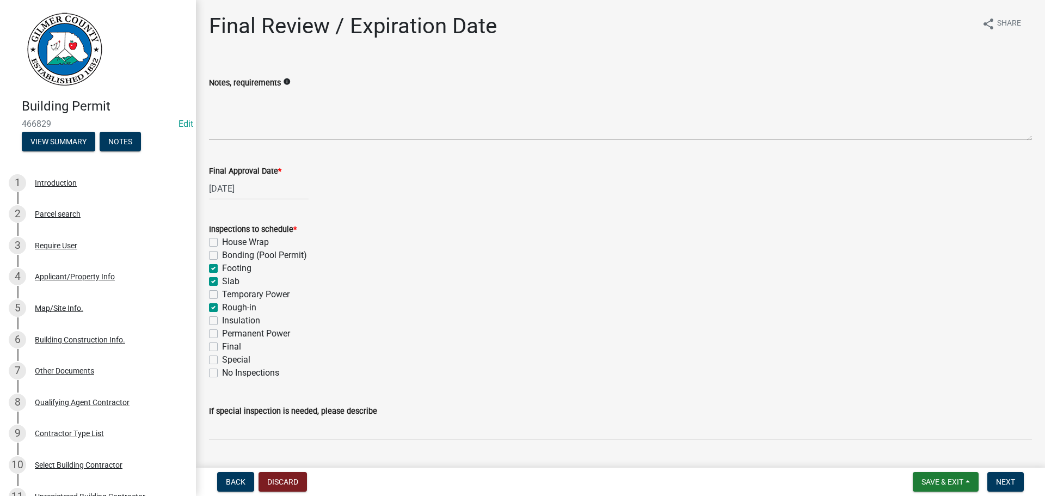
checkbox input "false"
click at [215, 342] on div "Final" at bounding box center [620, 346] width 823 height 13
click at [222, 334] on label "Permanent Power" at bounding box center [256, 333] width 68 height 13
click at [222, 334] on input "Permanent Power" at bounding box center [225, 330] width 7 height 7
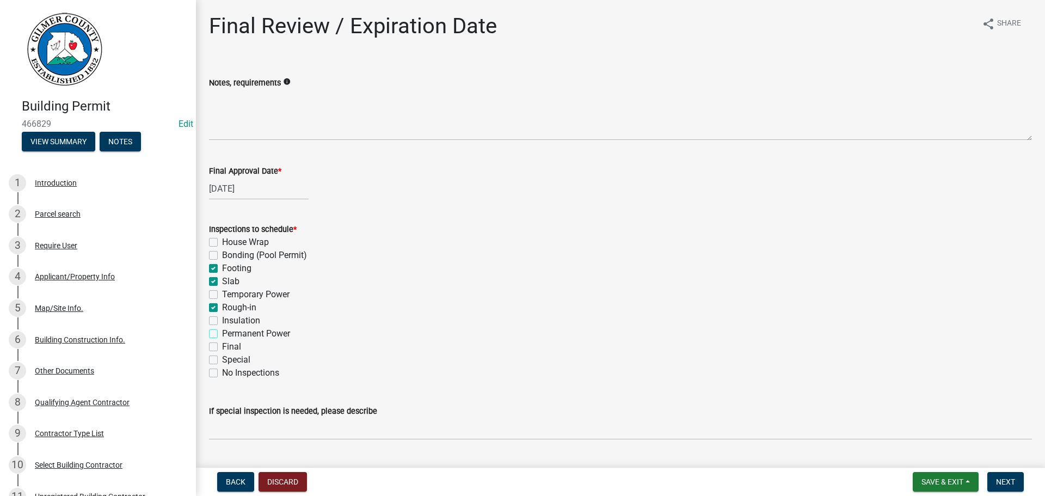
checkbox input "true"
checkbox input "false"
checkbox input "true"
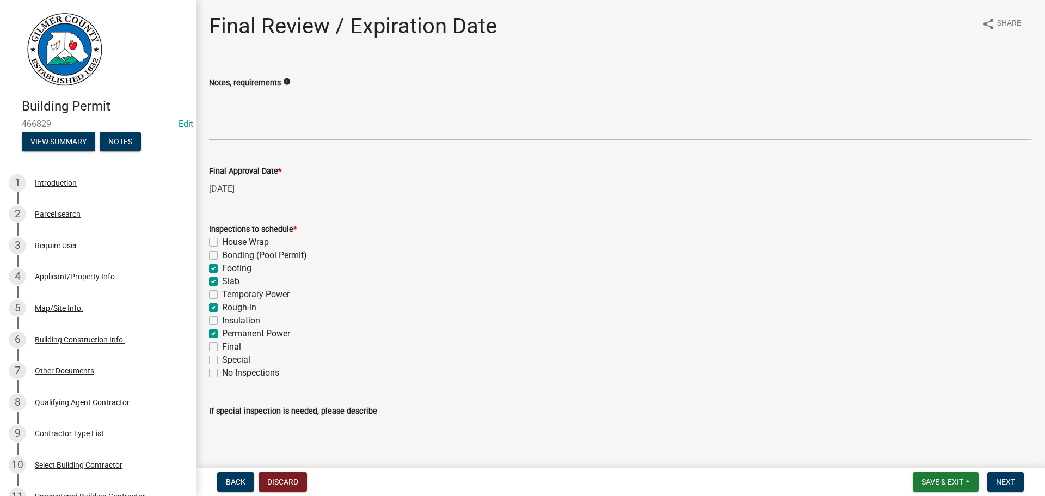
checkbox input "false"
checkbox input "true"
checkbox input "false"
checkbox input "true"
checkbox input "false"
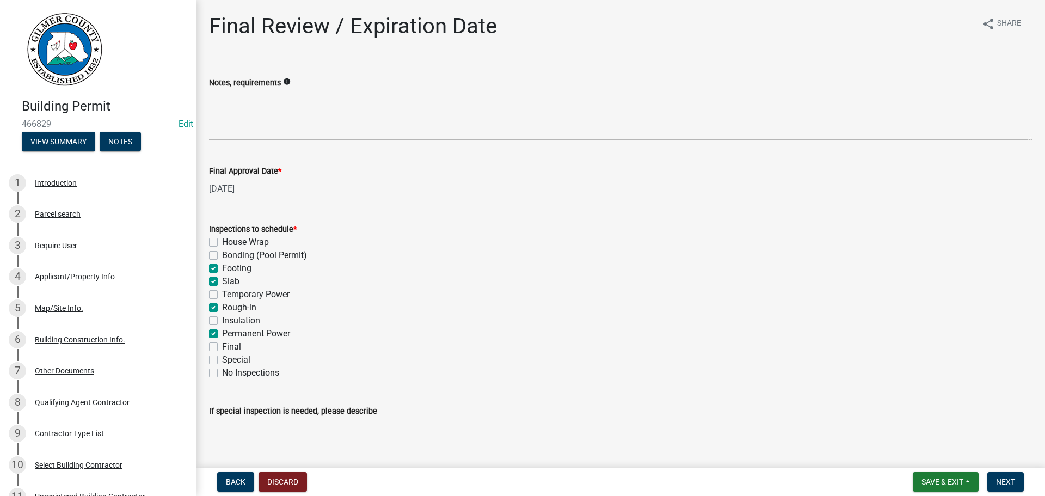
checkbox input "false"
click at [222, 346] on label "Final" at bounding box center [231, 346] width 19 height 13
click at [222, 346] on input "Final" at bounding box center [225, 343] width 7 height 7
checkbox input "true"
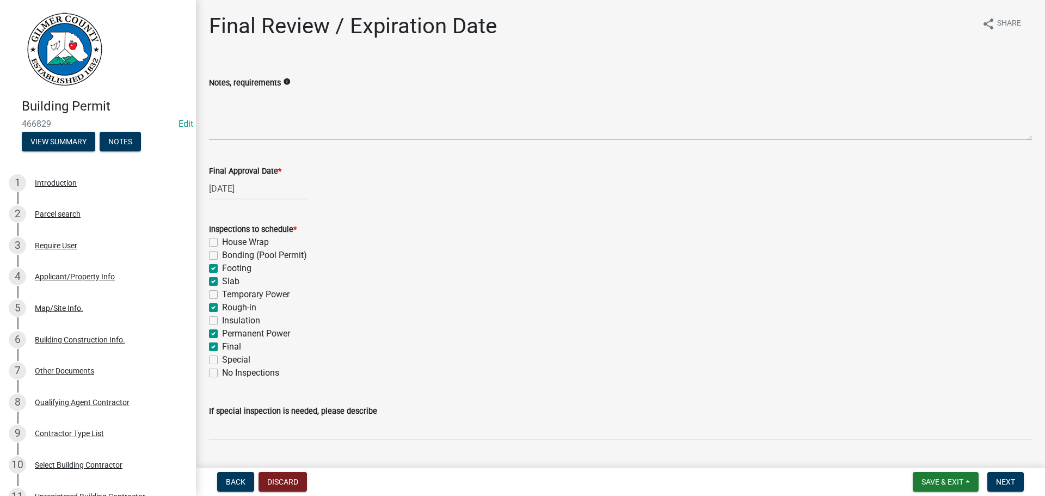
checkbox input "false"
checkbox input "true"
checkbox input "false"
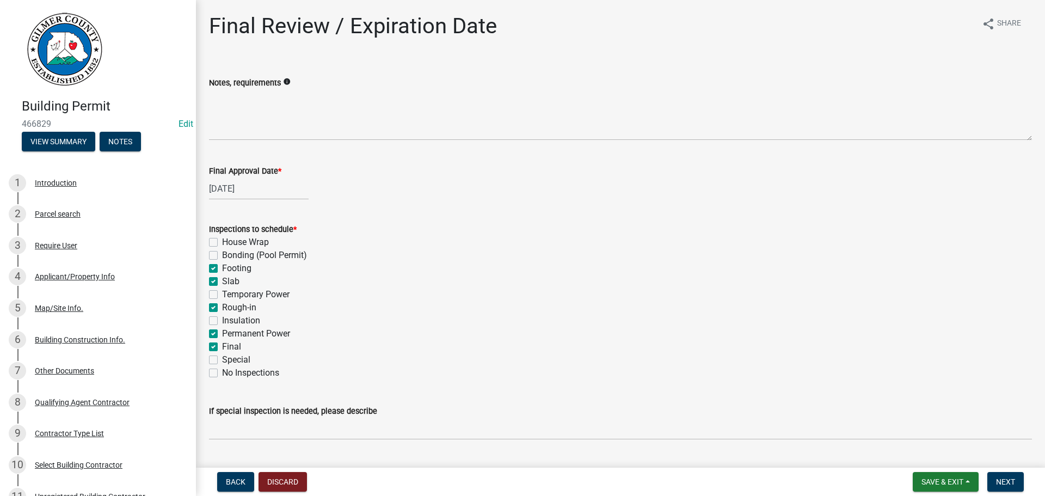
checkbox input "true"
checkbox input "false"
checkbox input "true"
checkbox input "false"
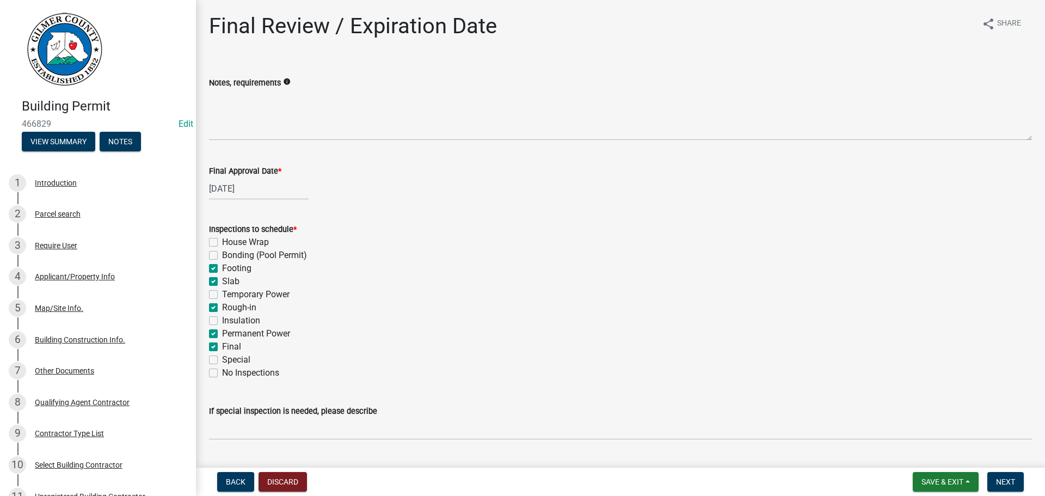
checkbox input "false"
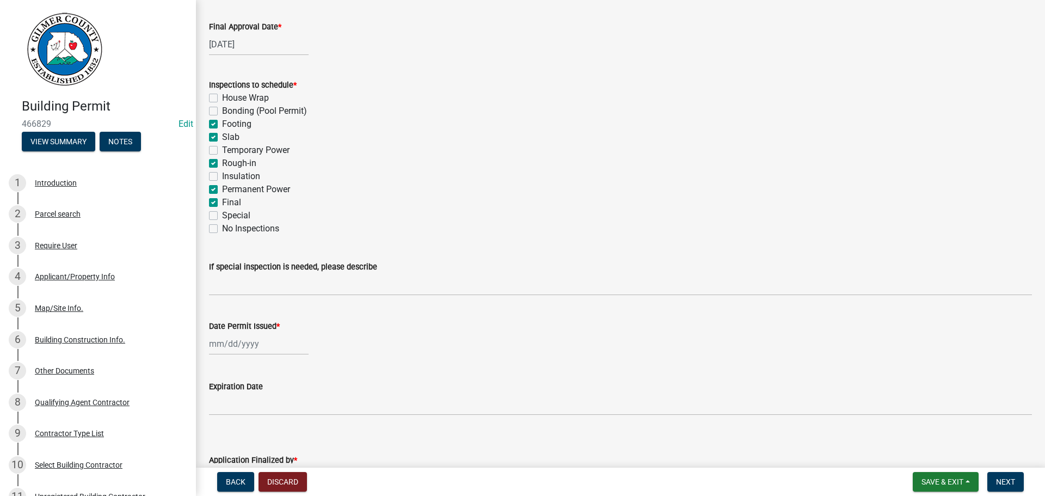
scroll to position [222, 0]
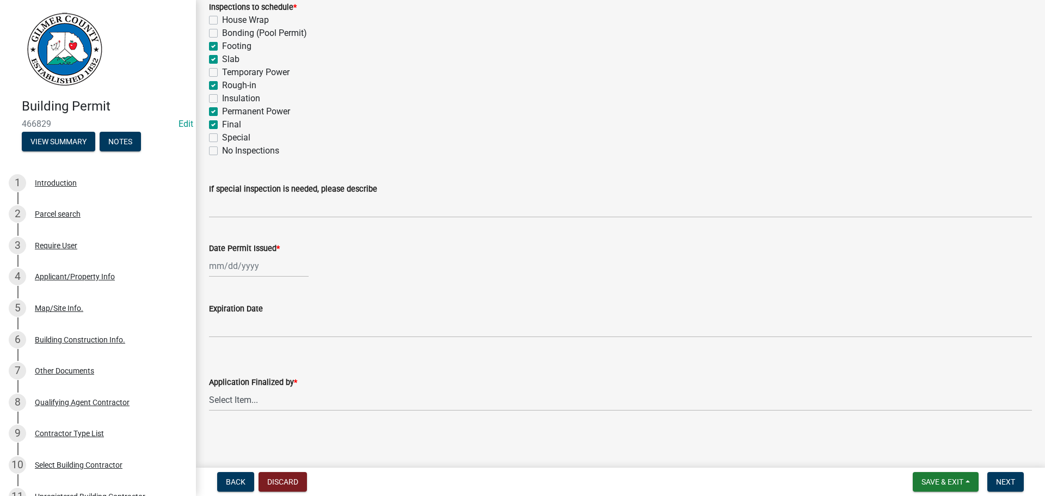
click at [247, 269] on div at bounding box center [259, 266] width 100 height 22
select select "8"
select select "2025"
click at [255, 369] on div "20" at bounding box center [254, 375] width 17 height 17
type input "08/20/2025"
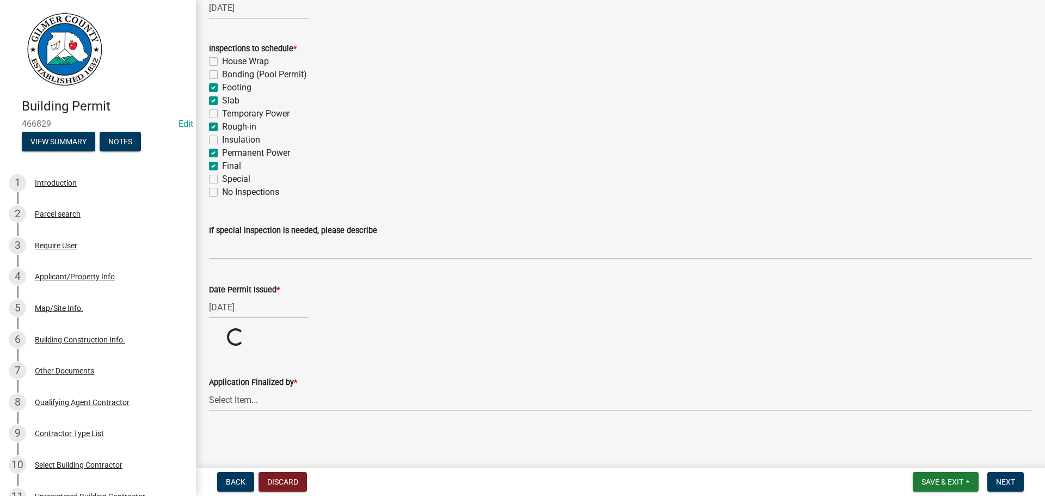
scroll to position [181, 0]
click at [226, 401] on select "Select Item... Andrew Mathis Art Wlochowski Becky Whitworth Joe Bouhl Karen Hen…" at bounding box center [620, 400] width 823 height 22
click at [209, 430] on select "Select Item... Andrew Mathis Art Wlochowski Becky Whitworth Joe Bouhl Karen Hen…" at bounding box center [620, 441] width 823 height 22
select select "f66b4cef-93c9-440c-84d8-a2c8d35cb7c1"
click at [1005, 486] on span "Next" at bounding box center [1005, 481] width 19 height 9
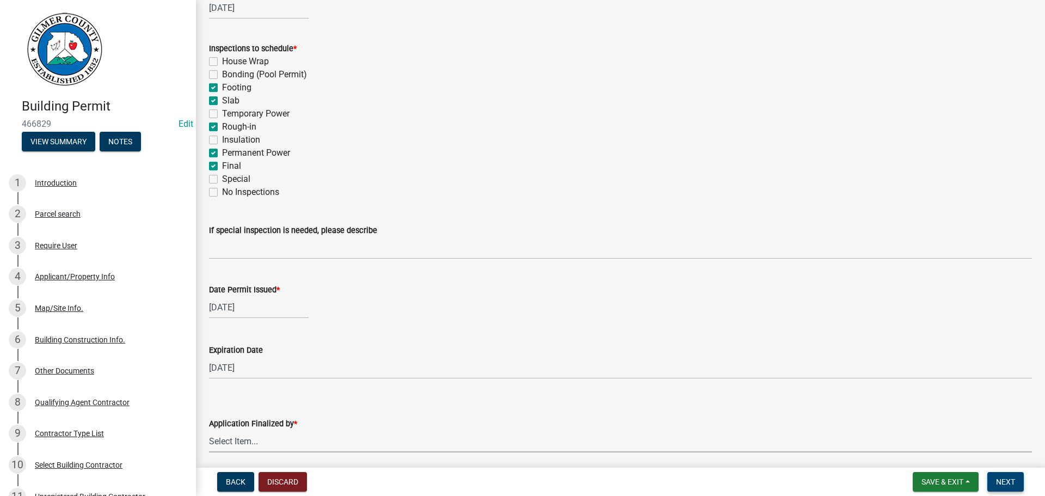
scroll to position [0, 0]
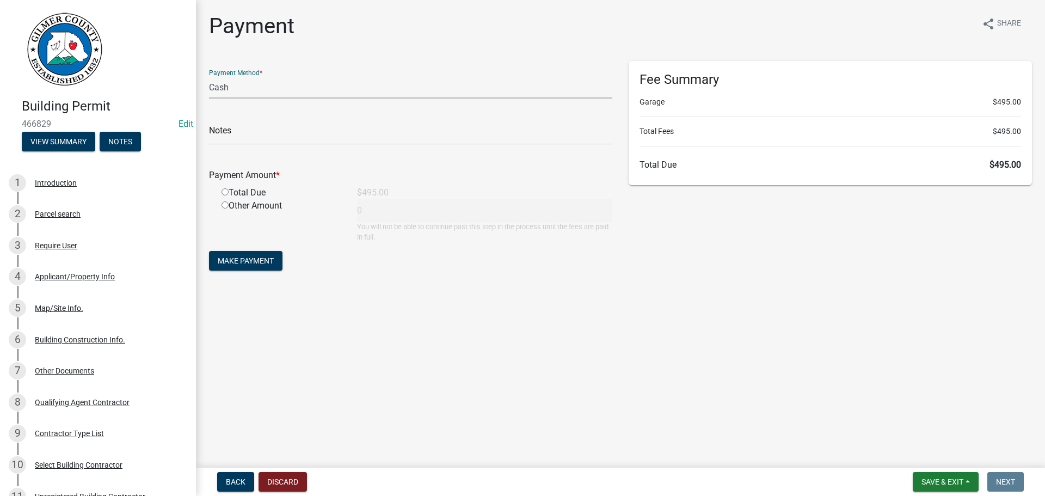
click at [240, 89] on select "Credit Card POS Check Cash" at bounding box center [410, 87] width 403 height 22
select select "1: 0"
click at [209, 76] on select "Credit Card POS Check Cash" at bounding box center [410, 87] width 403 height 22
click at [250, 135] on input "text" at bounding box center [410, 133] width 403 height 22
type input "2173"
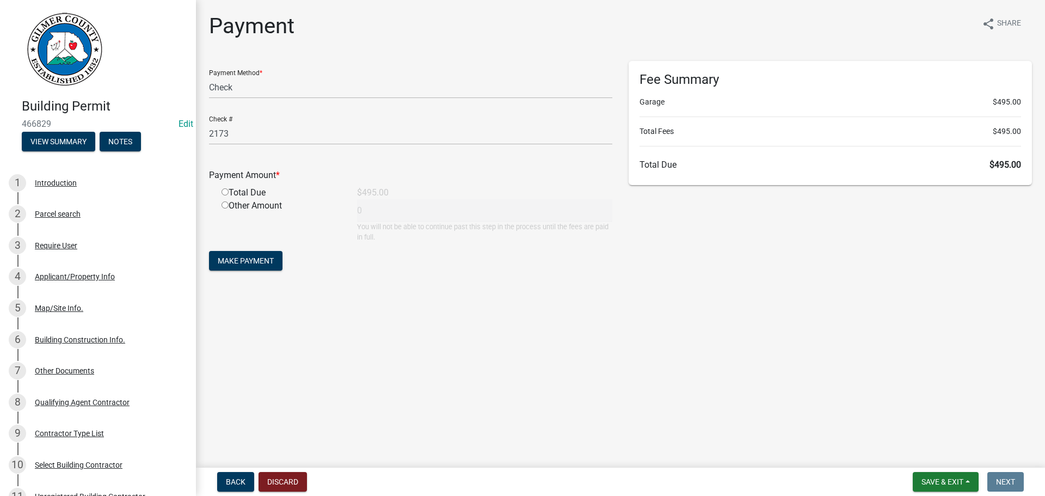
click at [225, 190] on input "radio" at bounding box center [225, 191] width 7 height 7
radio input "true"
type input "495"
click at [228, 252] on button "Make Payment" at bounding box center [245, 261] width 73 height 20
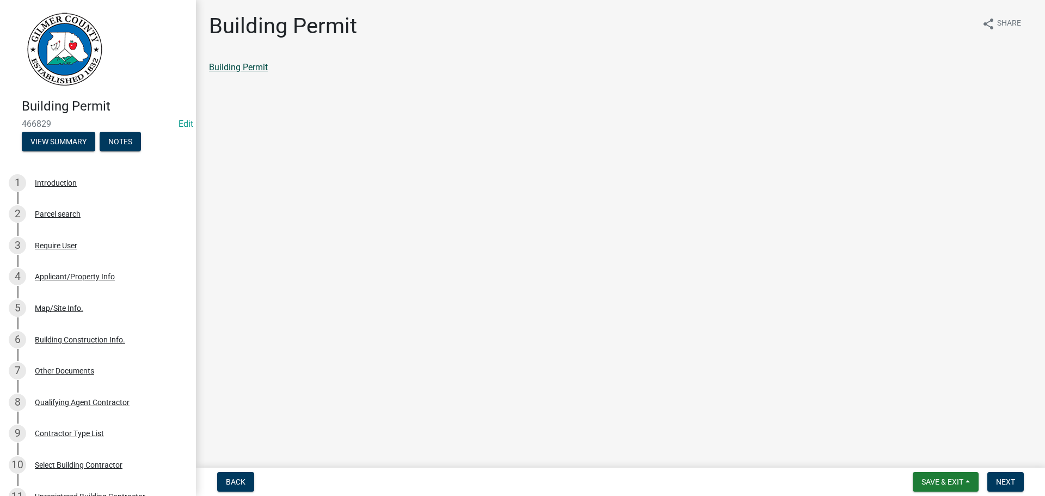
click at [250, 70] on link "Building Permit" at bounding box center [238, 67] width 59 height 10
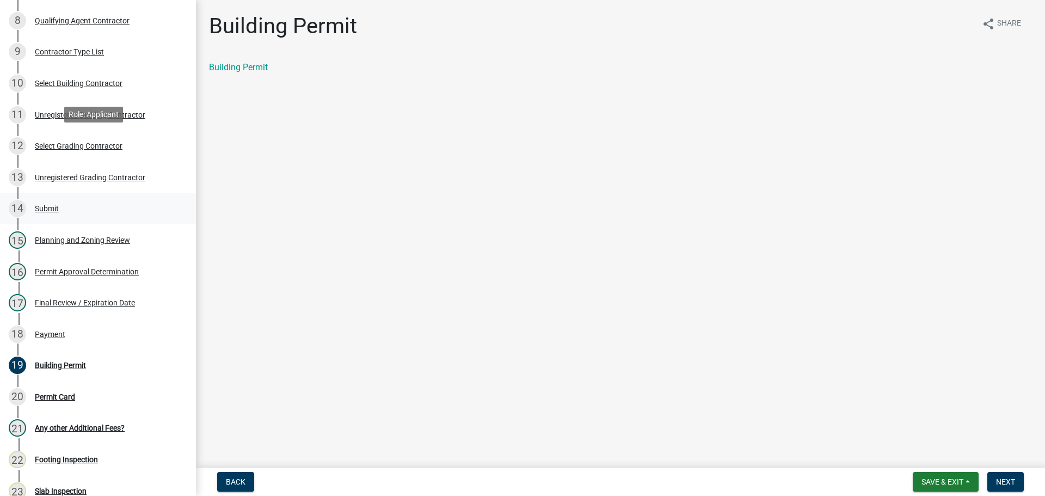
scroll to position [544, 0]
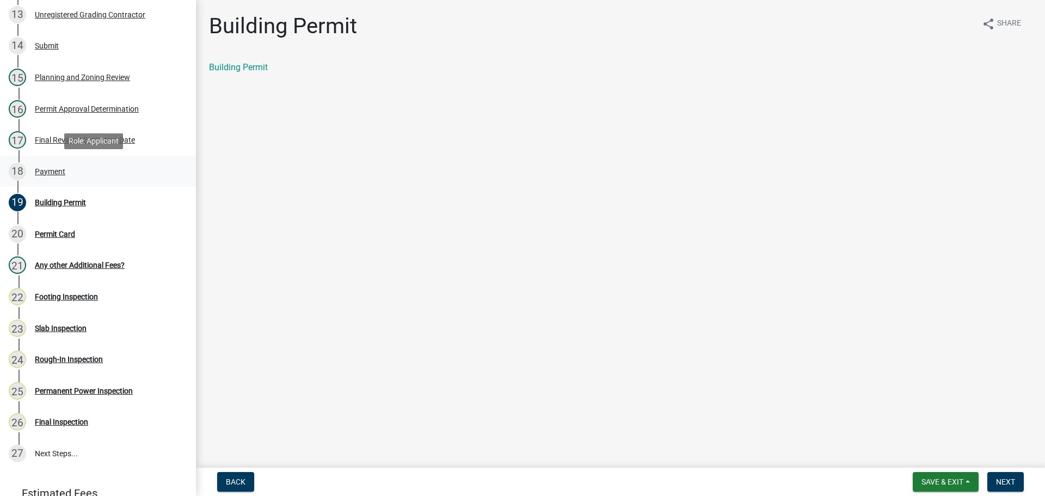
click at [41, 170] on div "Payment" at bounding box center [50, 172] width 30 height 8
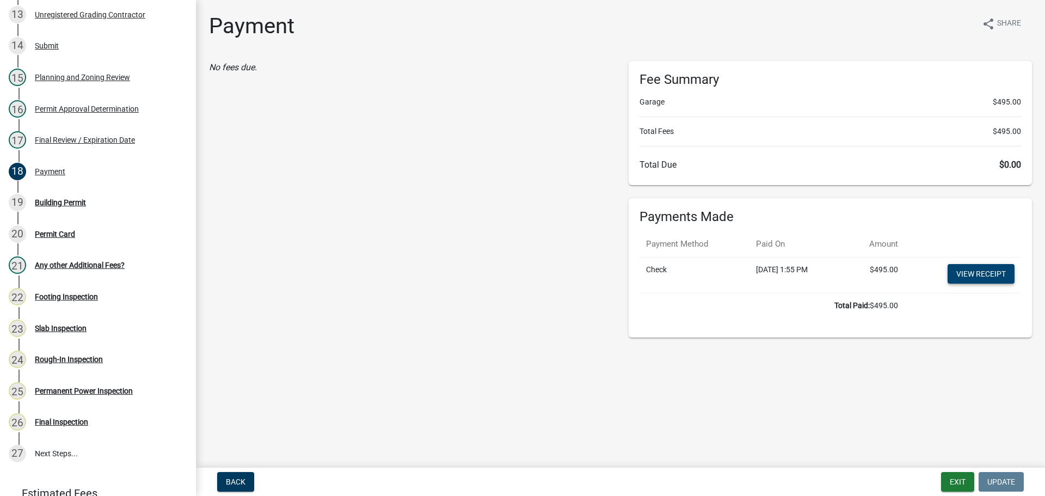
click at [991, 273] on link "View receipt" at bounding box center [981, 274] width 67 height 20
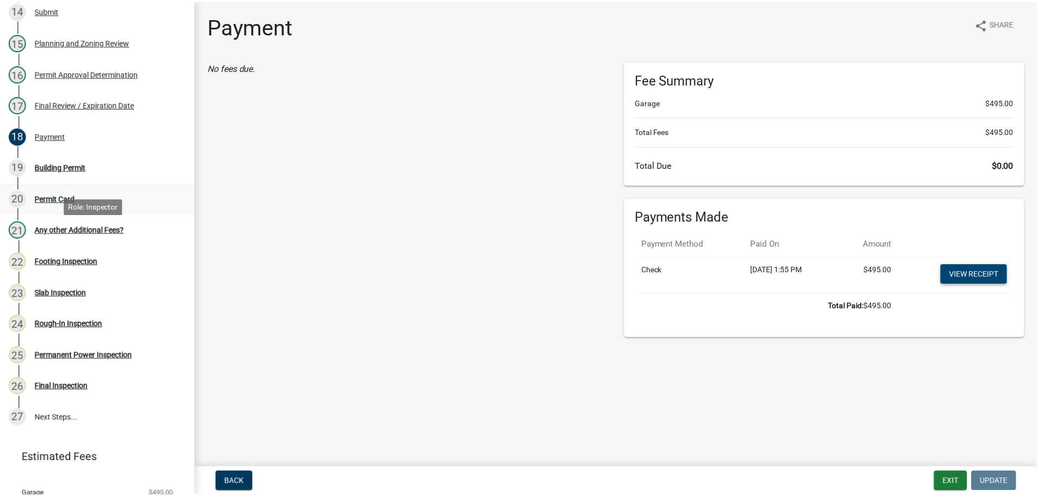
scroll to position [619, 0]
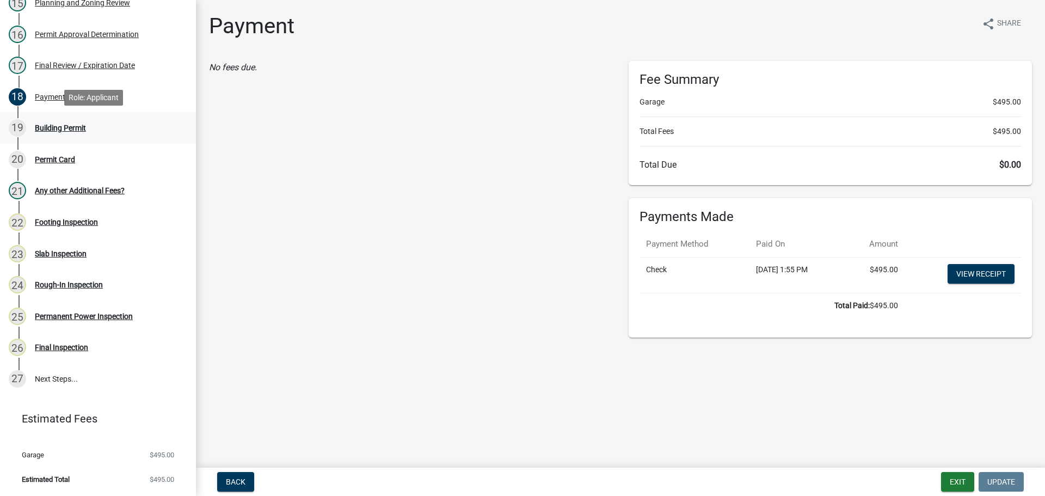
click at [54, 121] on div "19 Building Permit" at bounding box center [94, 127] width 170 height 17
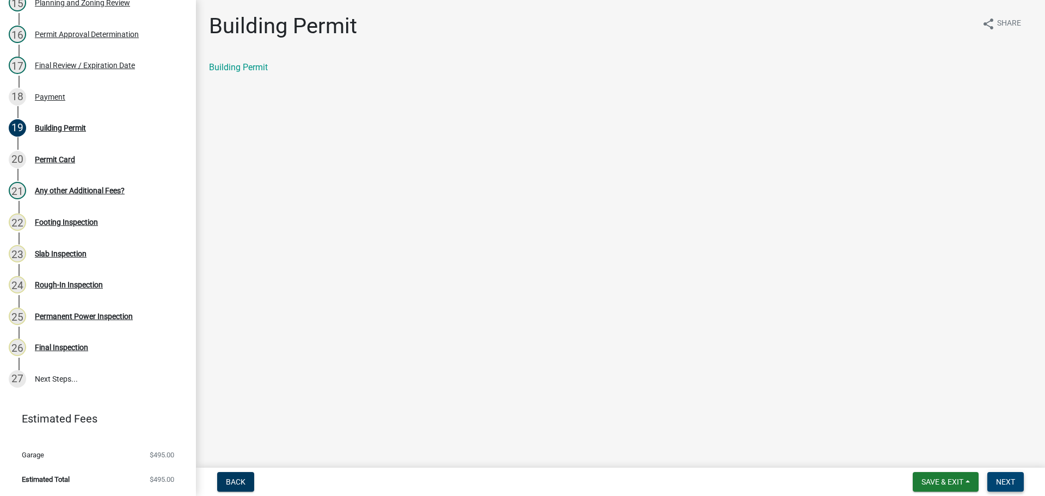
click at [999, 479] on span "Next" at bounding box center [1005, 481] width 19 height 9
click at [245, 67] on link "Permit Card" at bounding box center [231, 67] width 45 height 10
click at [942, 478] on span "Save & Exit" at bounding box center [942, 481] width 42 height 9
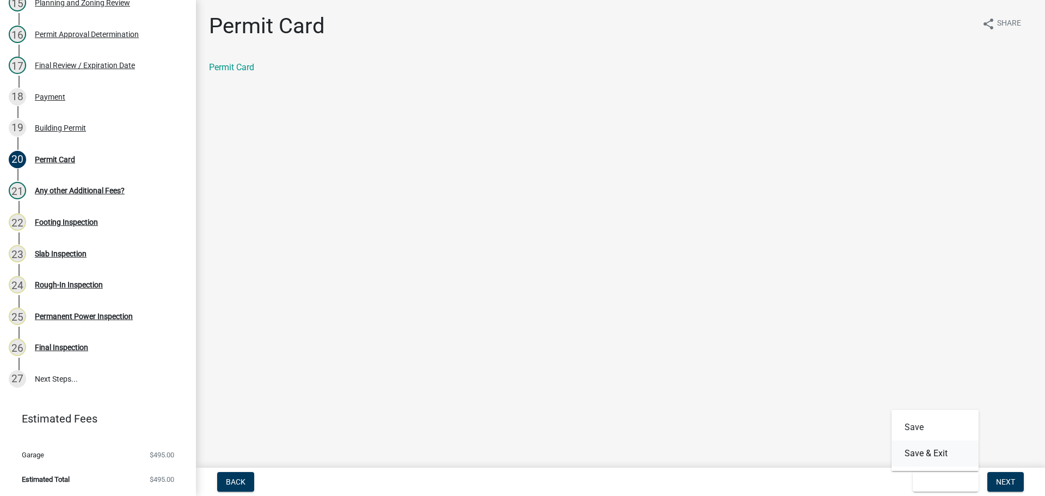
click at [936, 457] on button "Save & Exit" at bounding box center [934, 453] width 87 height 26
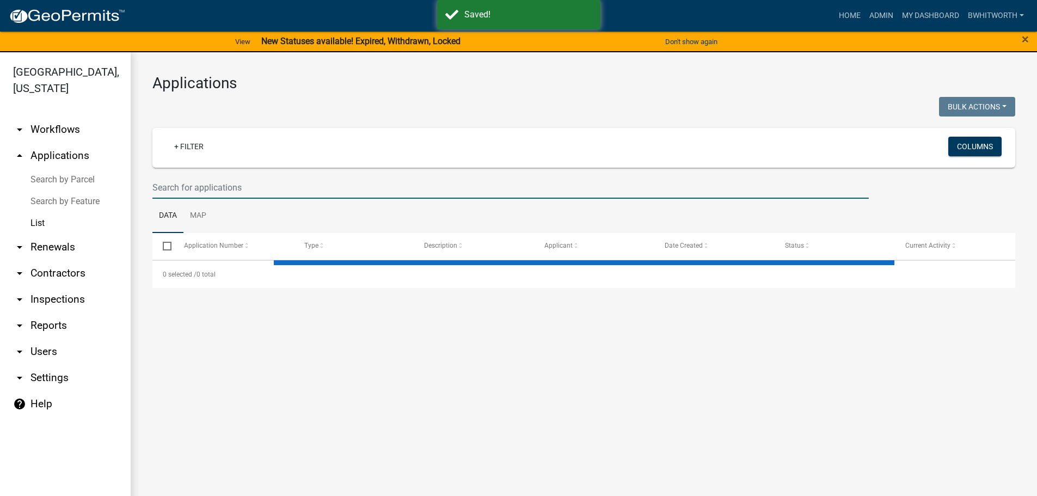
click at [237, 185] on input "text" at bounding box center [510, 187] width 716 height 22
select select "3: 100"
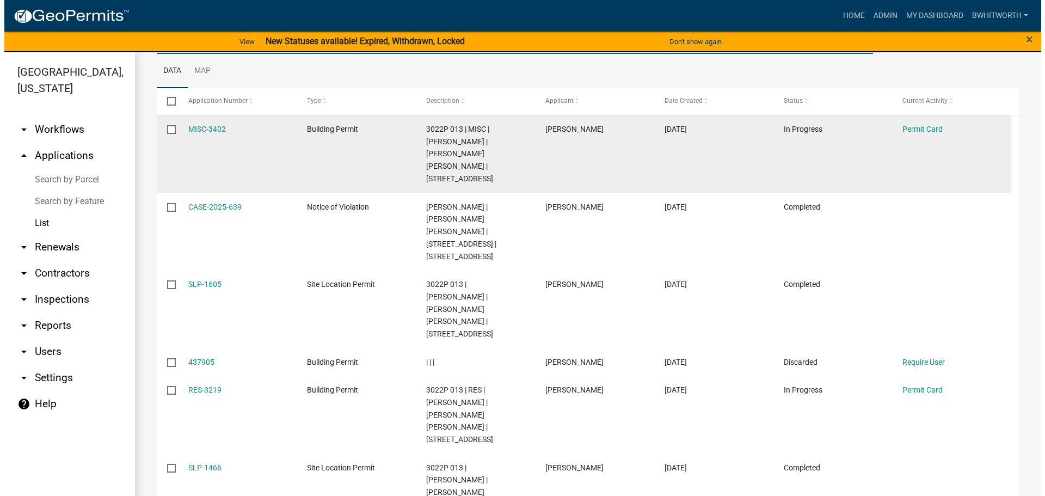
scroll to position [163, 0]
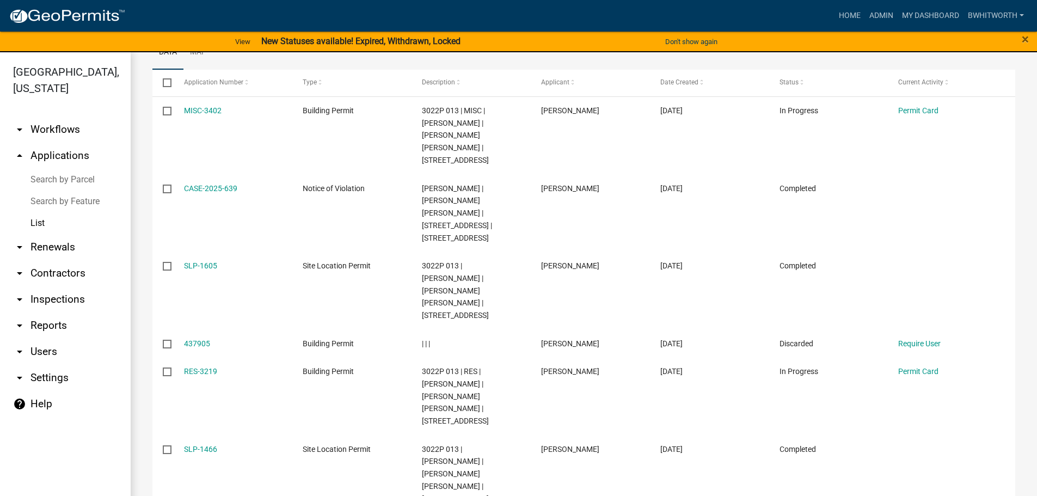
type input "56 MCAFEE"
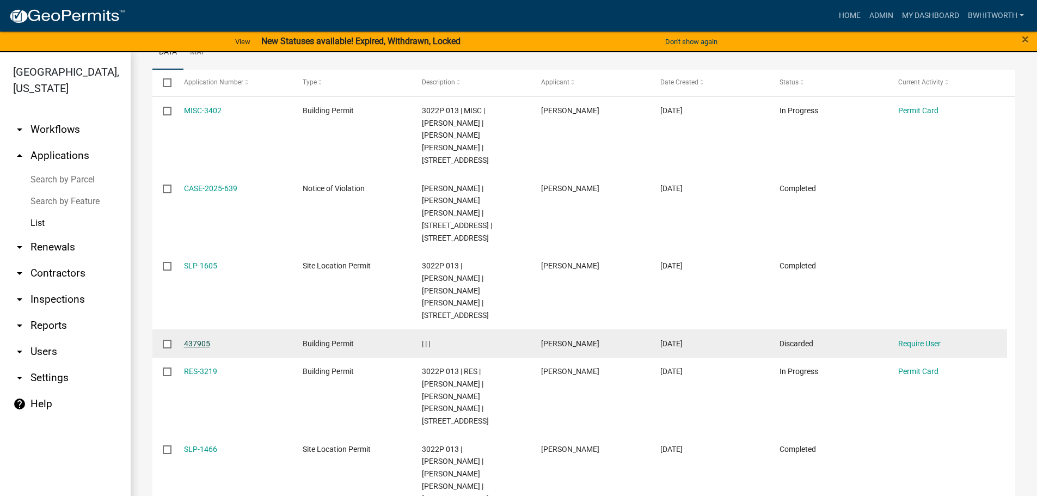
click at [200, 339] on link "437905" at bounding box center [197, 343] width 26 height 9
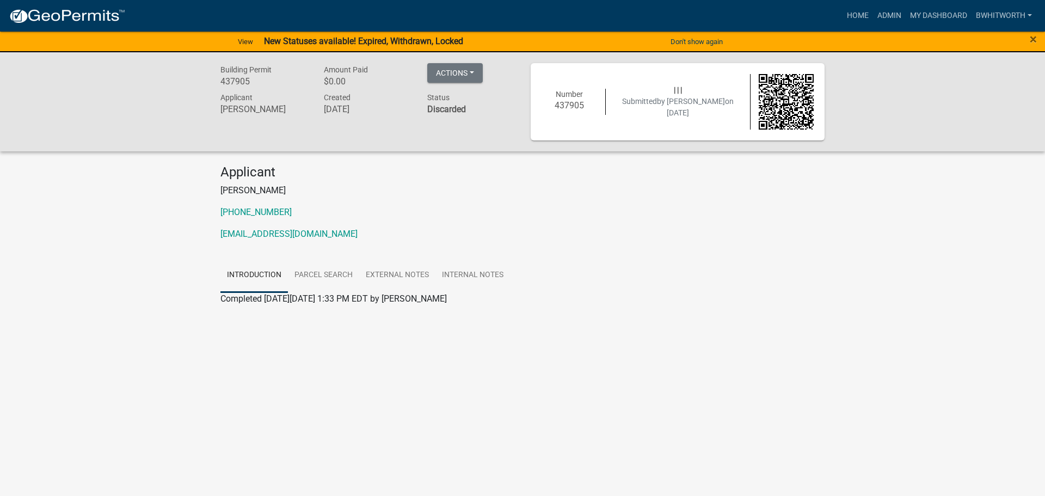
click at [894, 163] on div "Building Permit 437905 Amount Paid $0.00 Actions Printer Friendly Edit Applicat…" at bounding box center [522, 195] width 1045 height 286
click at [556, 309] on div at bounding box center [522, 311] width 604 height 13
click at [881, 16] on link "Admin" at bounding box center [889, 15] width 33 height 21
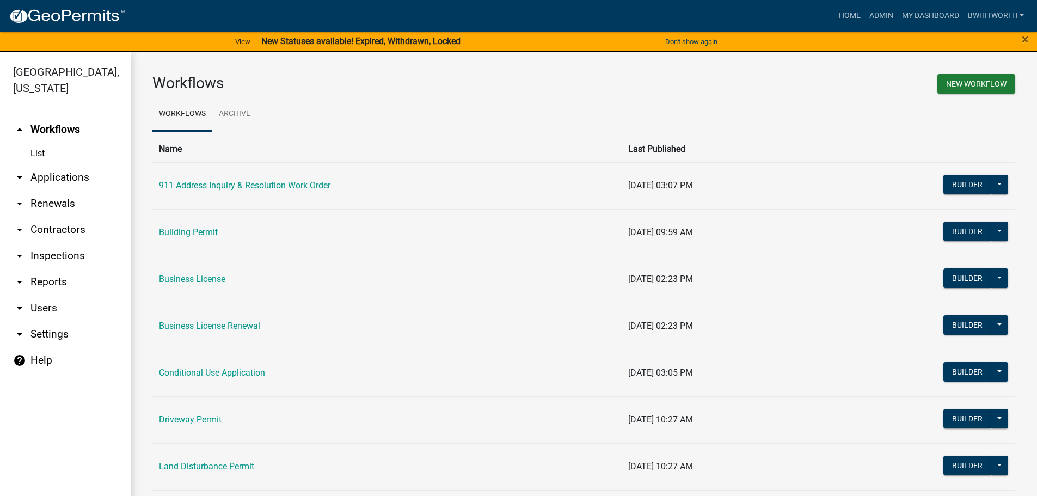
click at [46, 176] on link "arrow_drop_down Applications" at bounding box center [65, 177] width 131 height 26
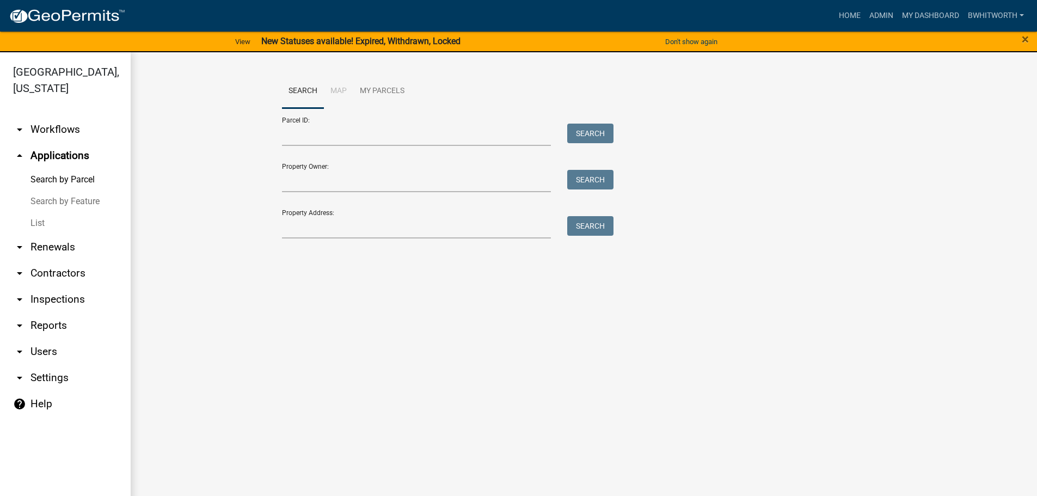
click at [39, 223] on link "List" at bounding box center [65, 223] width 131 height 22
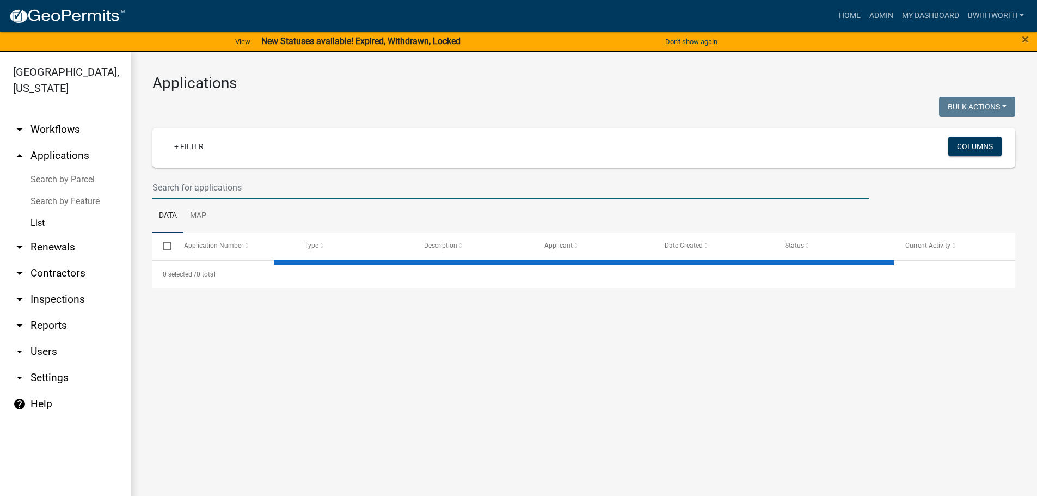
click at [178, 191] on input "text" at bounding box center [510, 187] width 716 height 22
select select "3: 100"
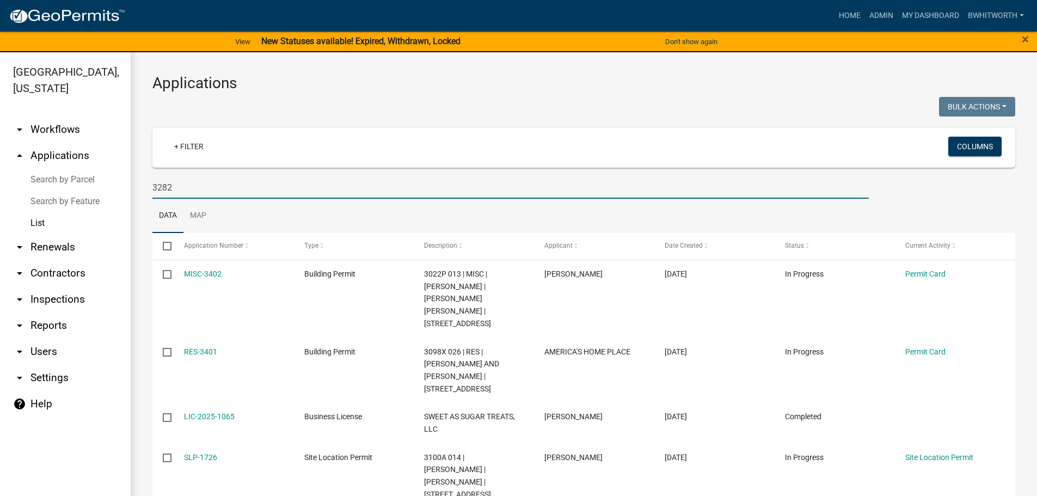
type input "3282"
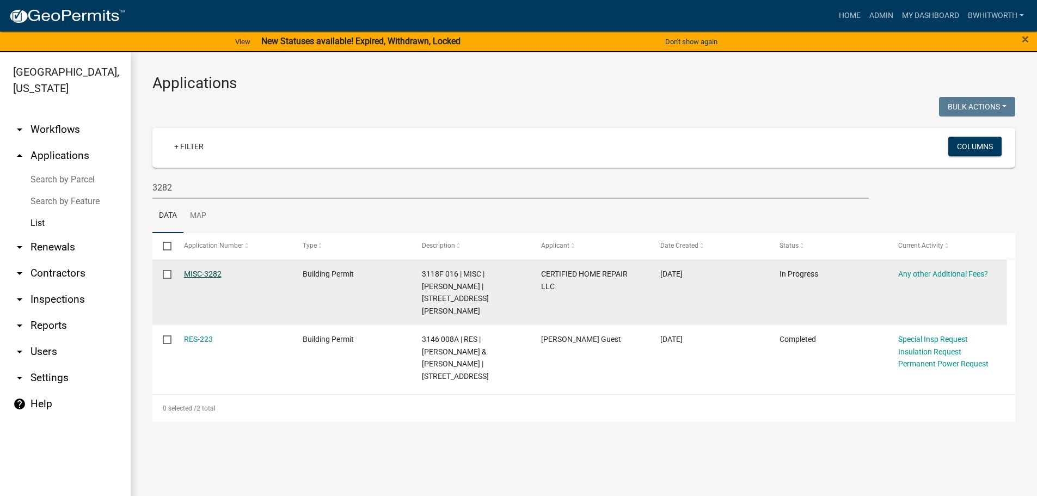
click at [209, 271] on link "MISC-3282" at bounding box center [203, 273] width 38 height 9
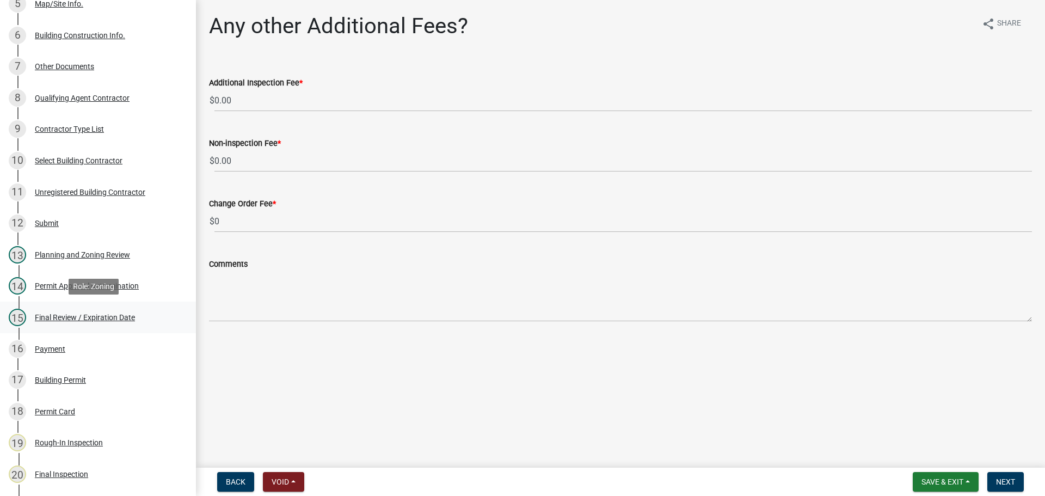
scroll to position [327, 0]
click at [76, 314] on div "Final Review / Expiration Date" at bounding box center [85, 317] width 100 height 8
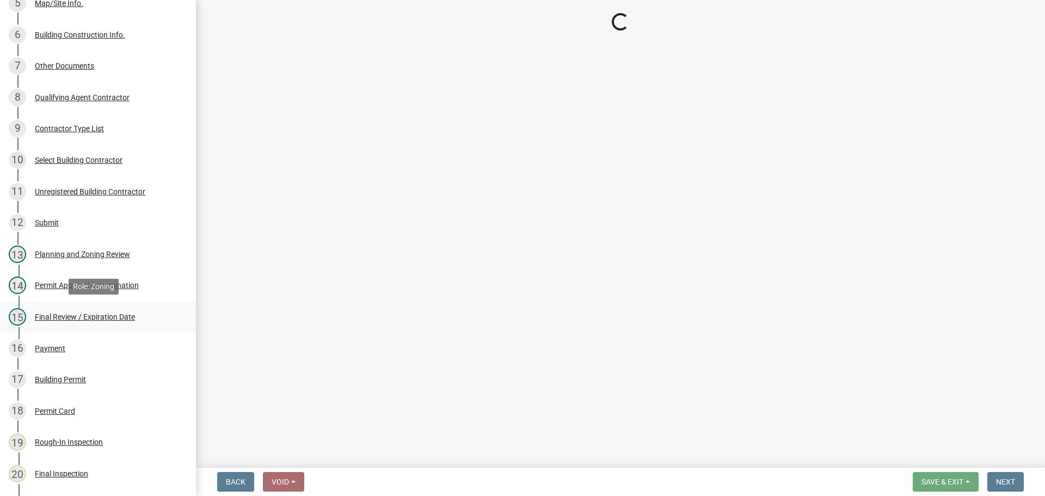
select select "5ce200eb-feb1-496b-8127-7891293955f5"
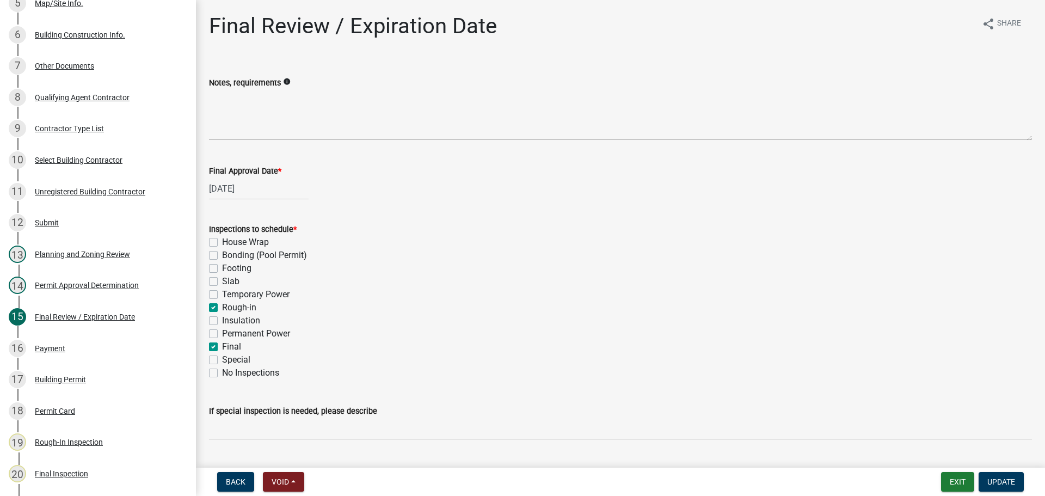
click at [222, 306] on label "Rough-in" at bounding box center [239, 307] width 34 height 13
click at [222, 306] on input "Rough-in" at bounding box center [225, 304] width 7 height 7
checkbox input "false"
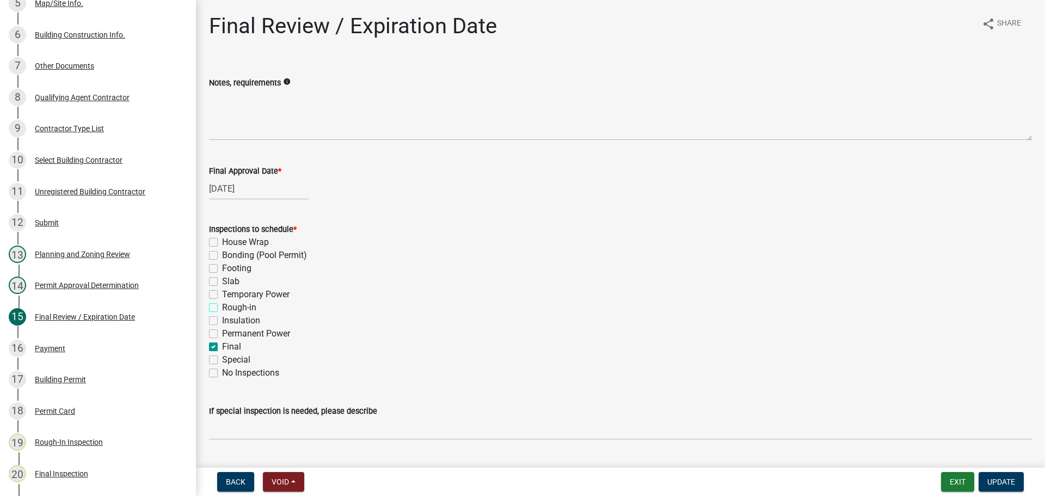
checkbox input "false"
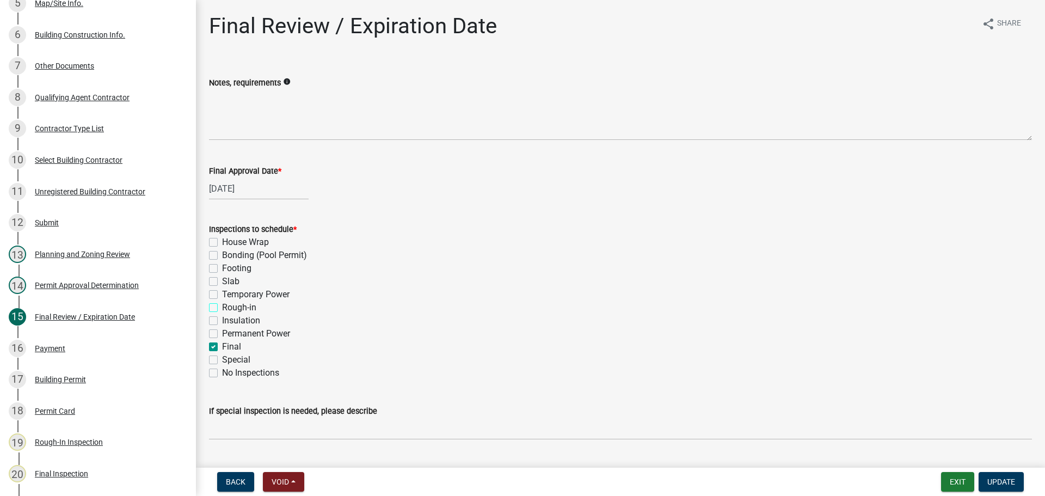
checkbox input "false"
checkbox input "true"
checkbox input "false"
drag, startPoint x: 990, startPoint y: 482, endPoint x: 820, endPoint y: 370, distance: 203.6
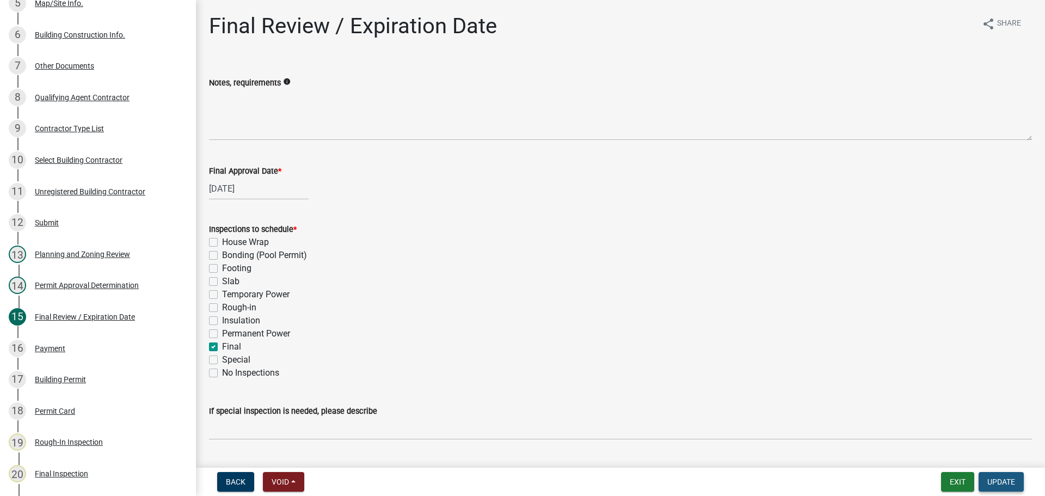
click at [990, 482] on span "Update" at bounding box center [1001, 481] width 28 height 9
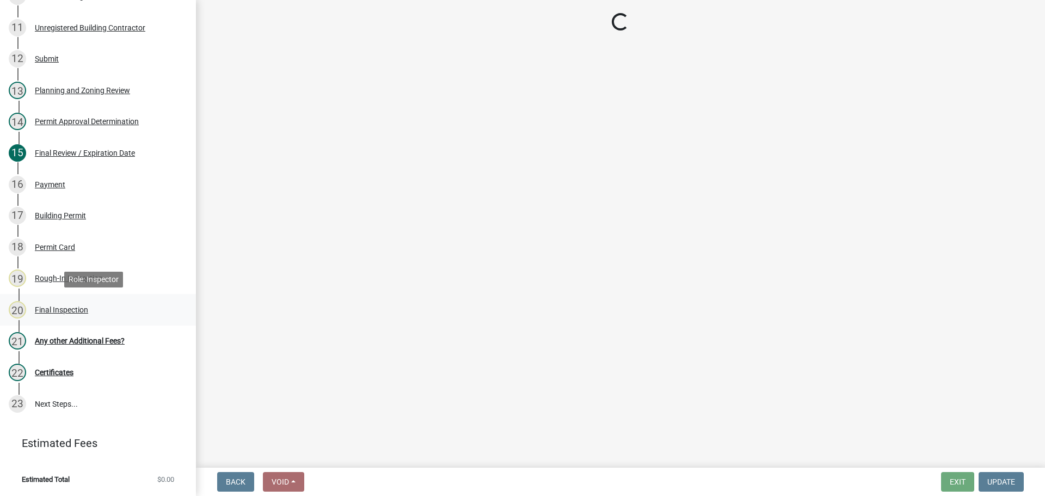
scroll to position [459, 0]
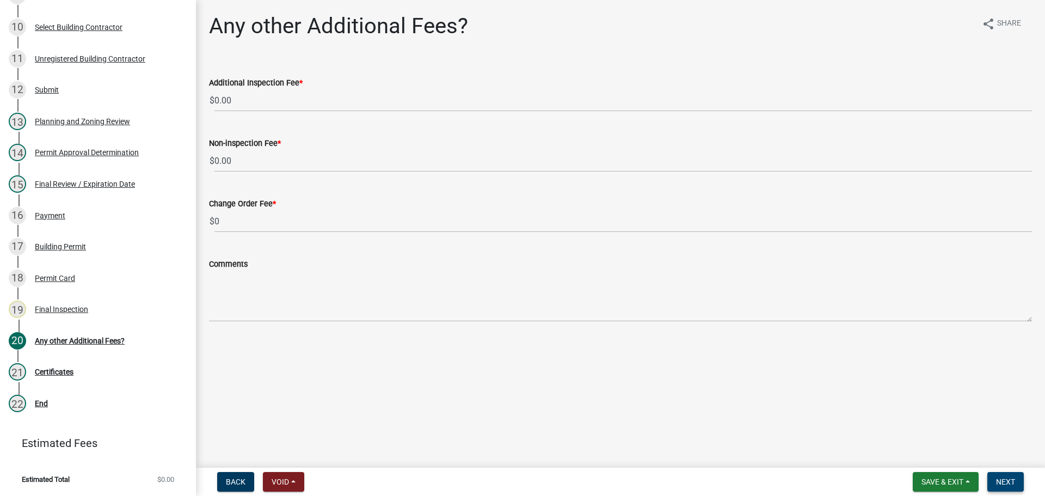
click at [1015, 483] on span "Next" at bounding box center [1005, 481] width 19 height 9
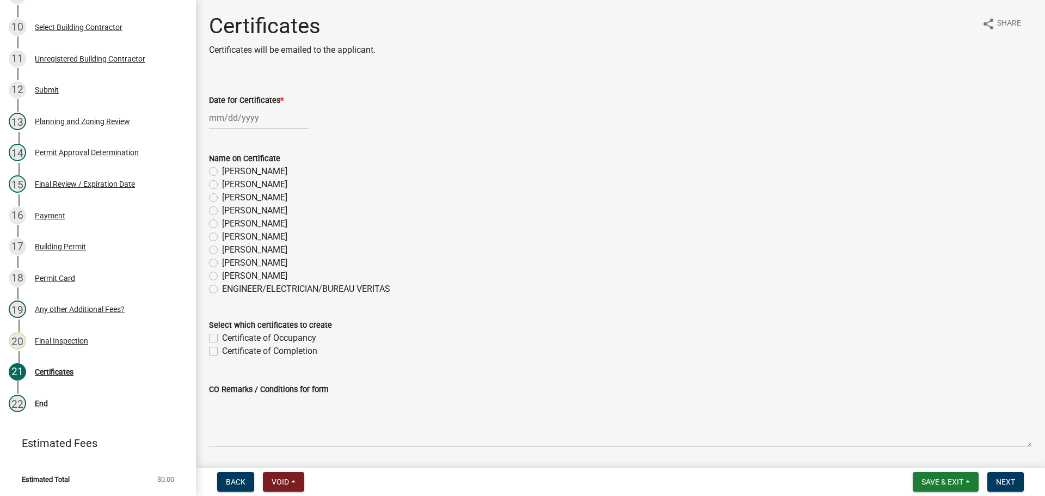
click at [225, 119] on div at bounding box center [259, 118] width 100 height 22
select select "8"
select select "2025"
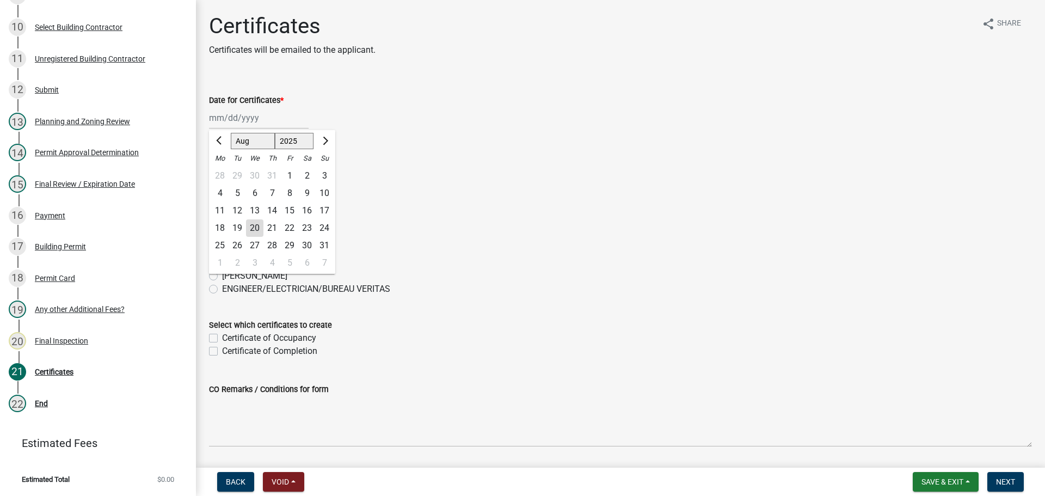
click at [256, 225] on div "20" at bounding box center [254, 227] width 17 height 17
type input "08/20/2025"
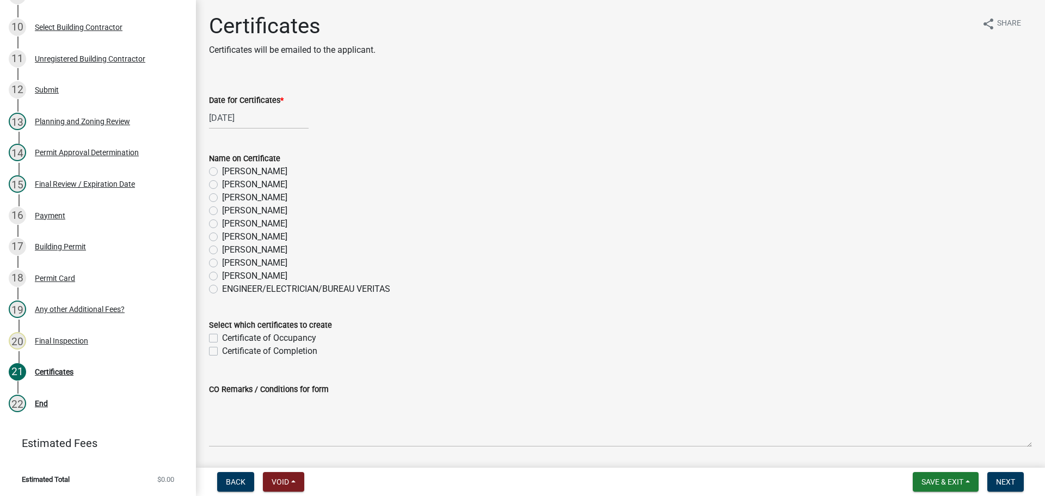
click at [222, 212] on label "Joe Bouhl" at bounding box center [254, 210] width 65 height 13
click at [222, 211] on input "Joe Bouhl" at bounding box center [225, 207] width 7 height 7
radio input "true"
click at [222, 350] on label "Certificate of Completion" at bounding box center [269, 351] width 95 height 13
click at [222, 350] on input "Certificate of Completion" at bounding box center [225, 348] width 7 height 7
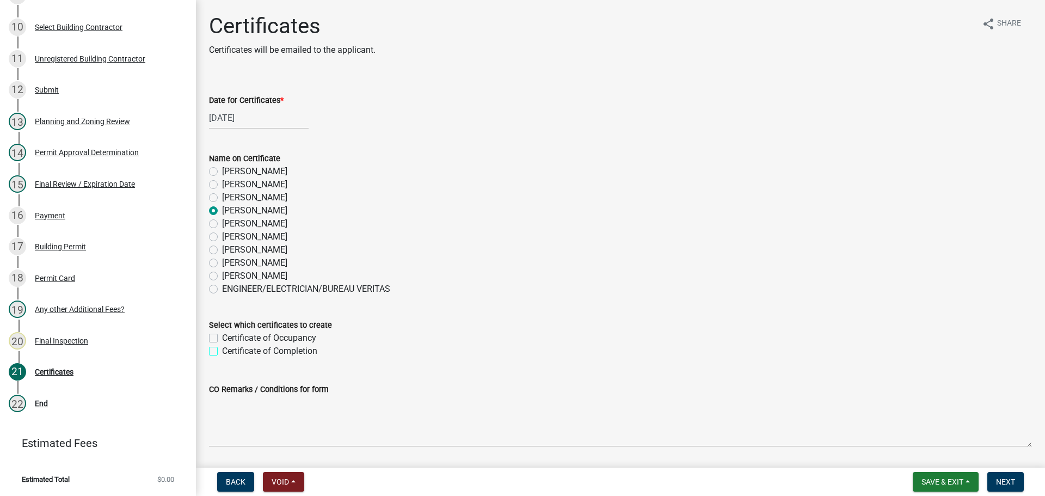
checkbox input "true"
checkbox input "false"
checkbox input "true"
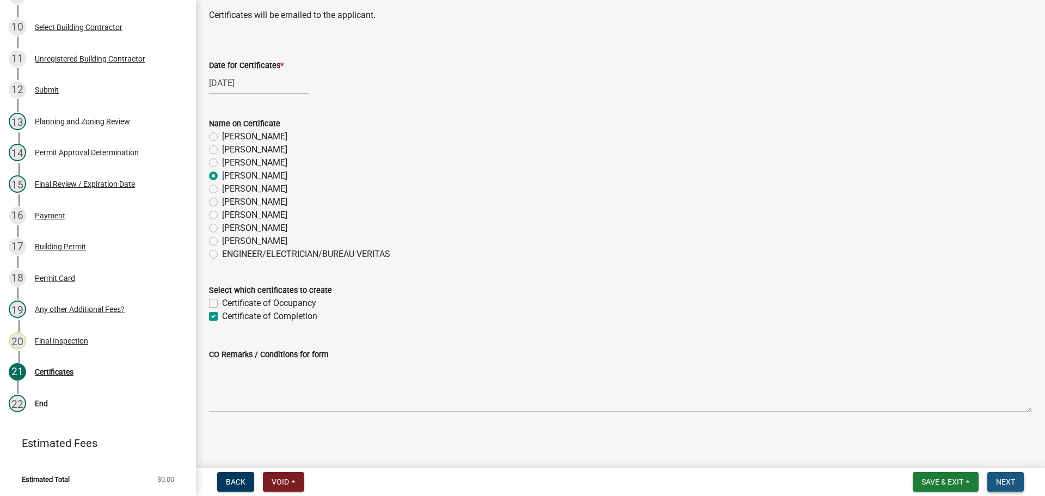
click at [1004, 482] on span "Next" at bounding box center [1005, 481] width 19 height 9
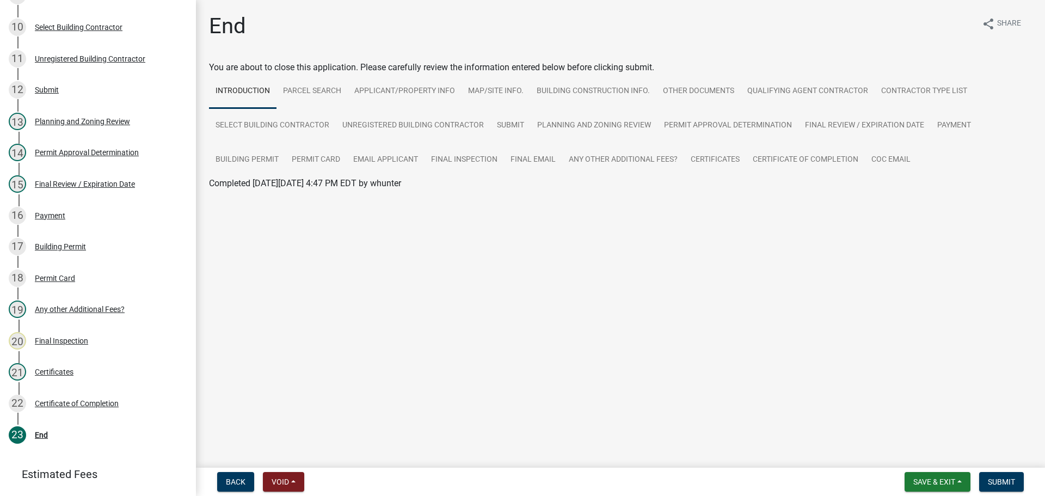
scroll to position [490, 0]
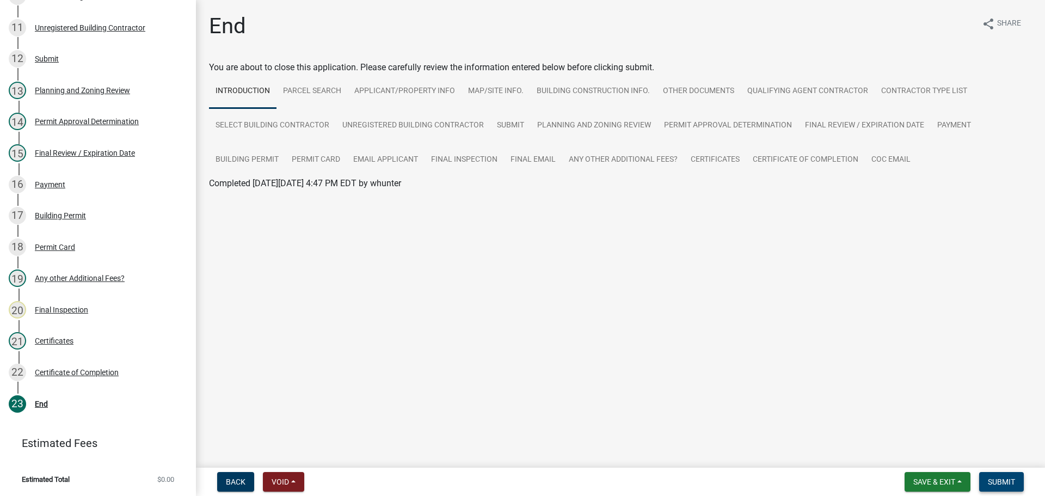
click at [1001, 477] on span "Submit" at bounding box center [1001, 481] width 27 height 9
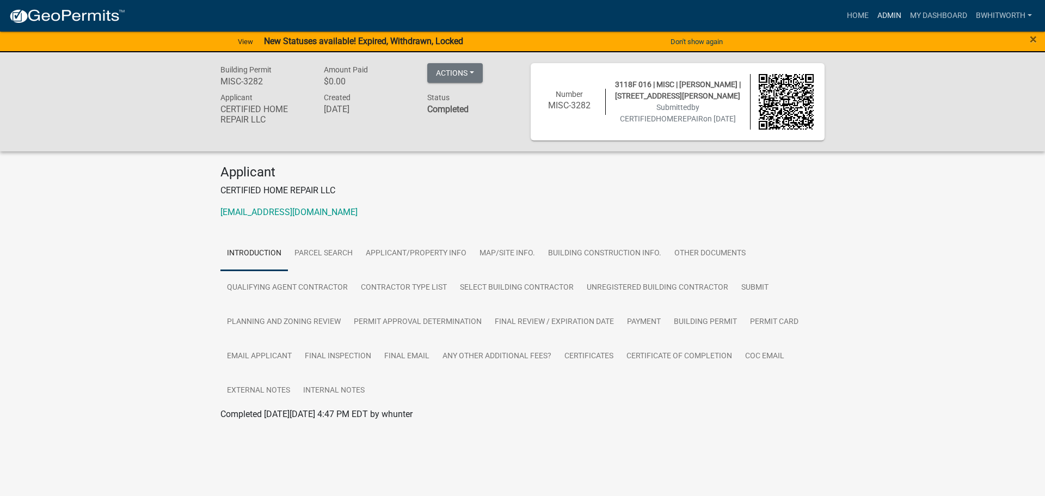
click at [884, 15] on link "Admin" at bounding box center [889, 15] width 33 height 21
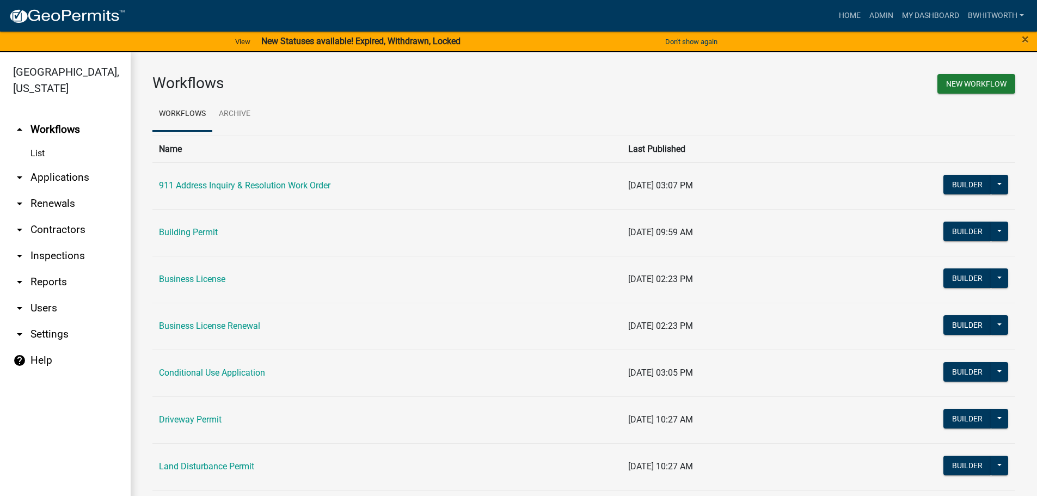
click at [78, 177] on link "arrow_drop_down Applications" at bounding box center [65, 177] width 131 height 26
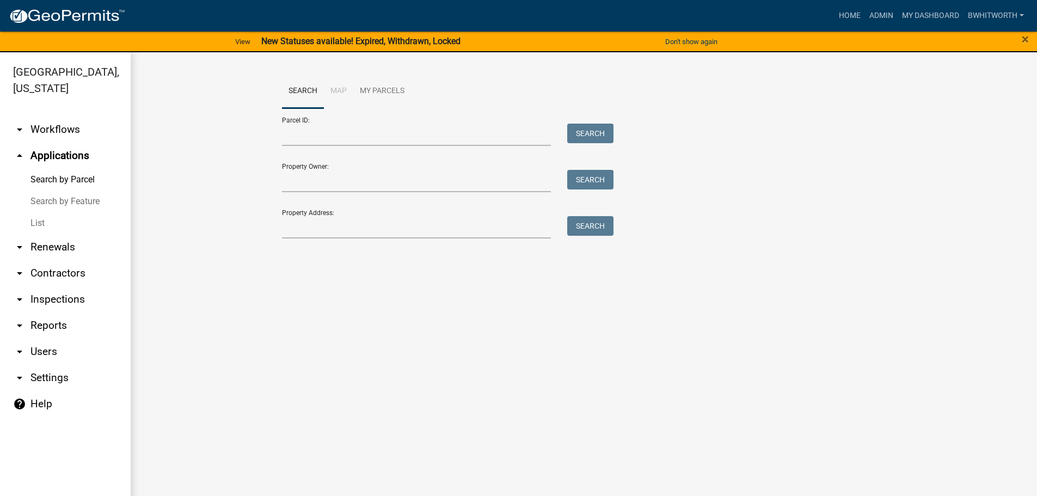
click at [33, 223] on link "List" at bounding box center [65, 223] width 131 height 22
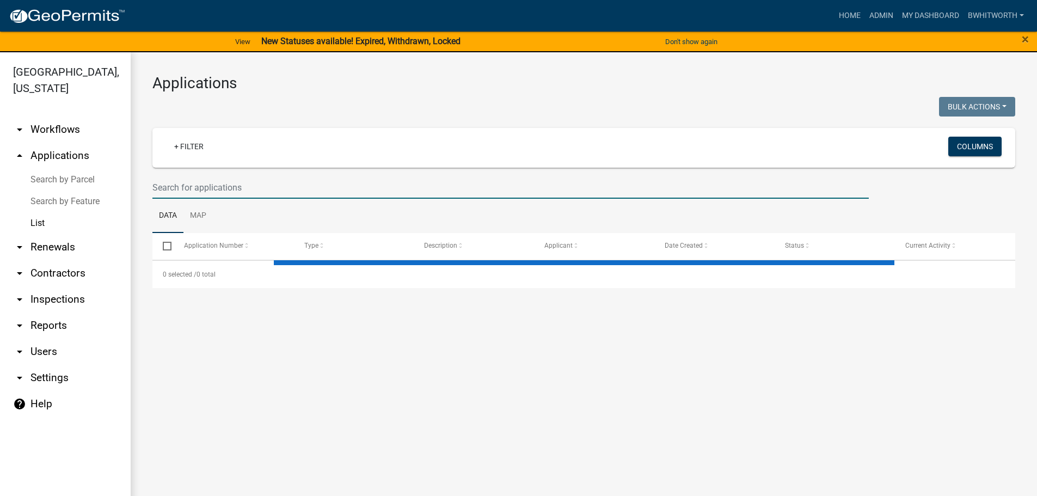
click at [205, 187] on input "text" at bounding box center [510, 187] width 716 height 22
select select "3: 100"
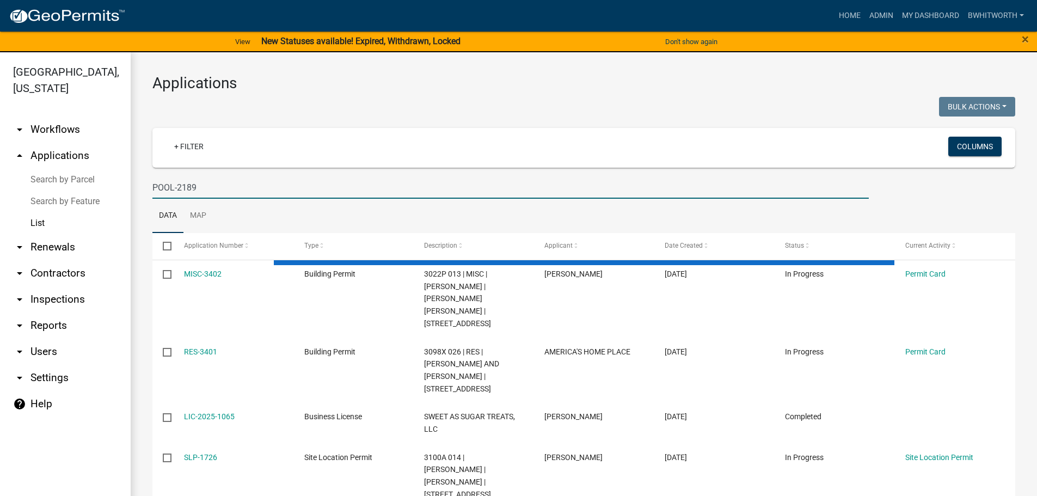
type input "POOL-2189"
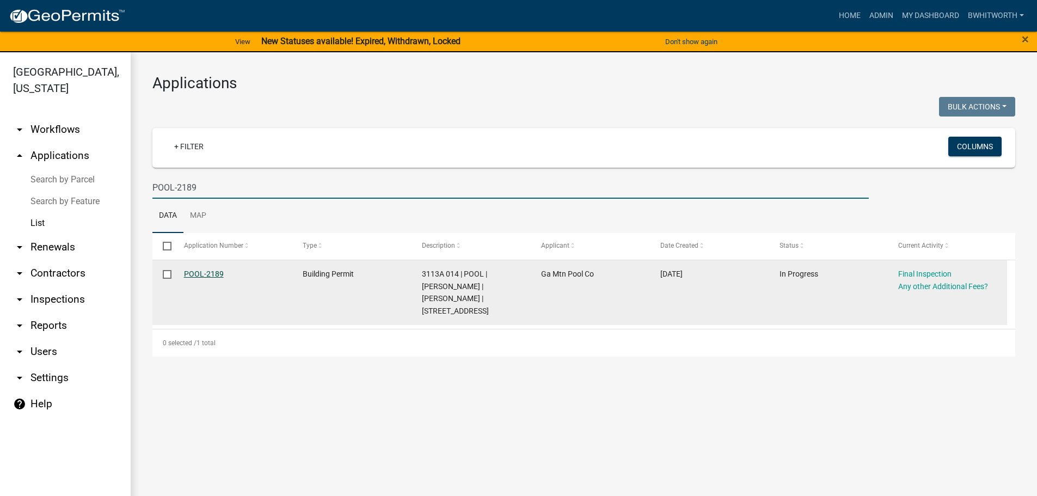
click at [213, 273] on link "POOL-2189" at bounding box center [204, 273] width 40 height 9
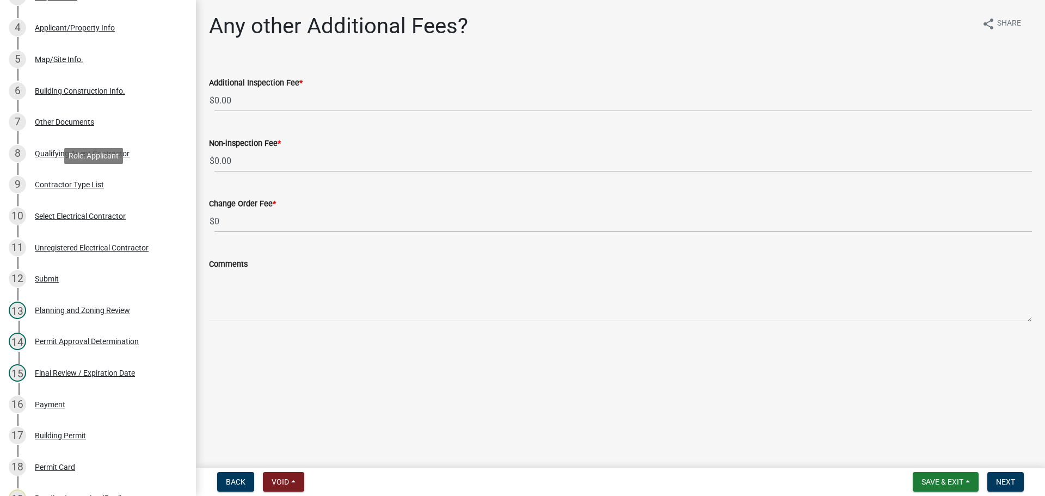
scroll to position [272, 0]
click at [103, 374] on div "Final Review / Expiration Date" at bounding box center [85, 371] width 100 height 8
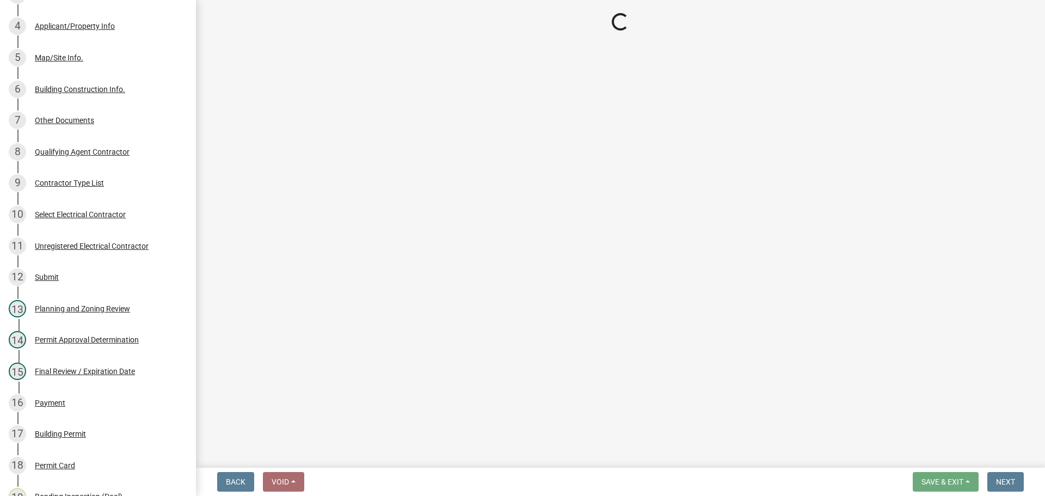
select select "5ce200eb-feb1-496b-8127-7891293955f5"
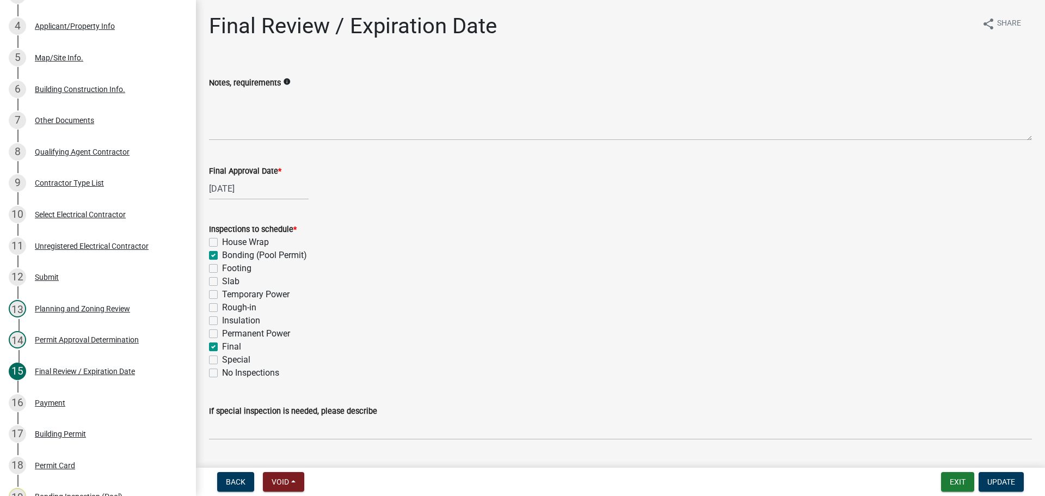
click at [222, 254] on label "Bonding (Pool Permit)" at bounding box center [264, 255] width 85 height 13
click at [222, 254] on input "Bonding (Pool Permit)" at bounding box center [225, 252] width 7 height 7
checkbox input "false"
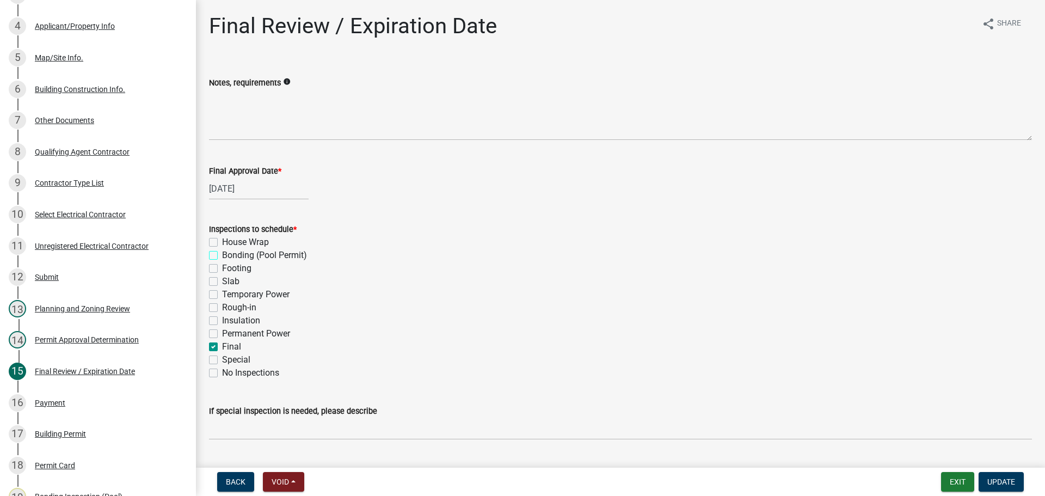
checkbox input "false"
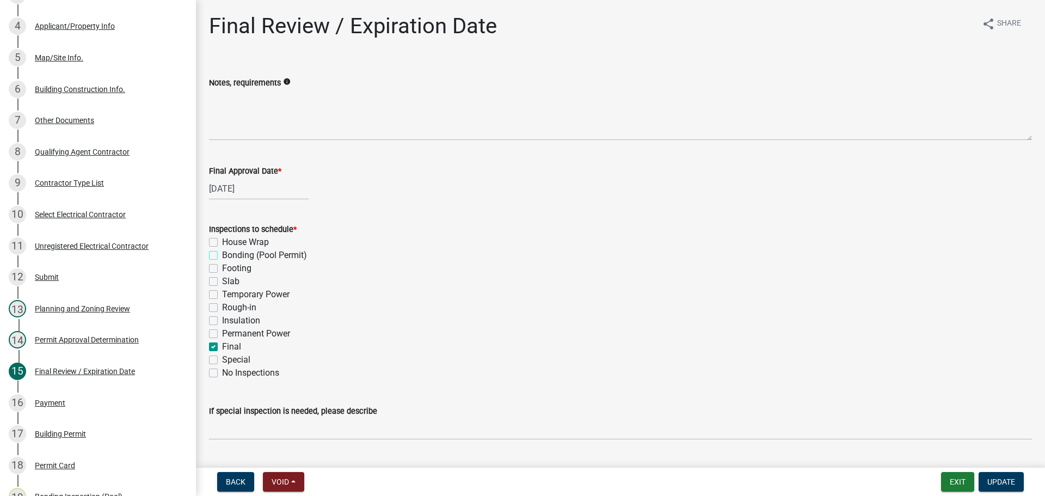
checkbox input "false"
checkbox input "true"
checkbox input "false"
click at [1004, 481] on span "Update" at bounding box center [1001, 481] width 28 height 9
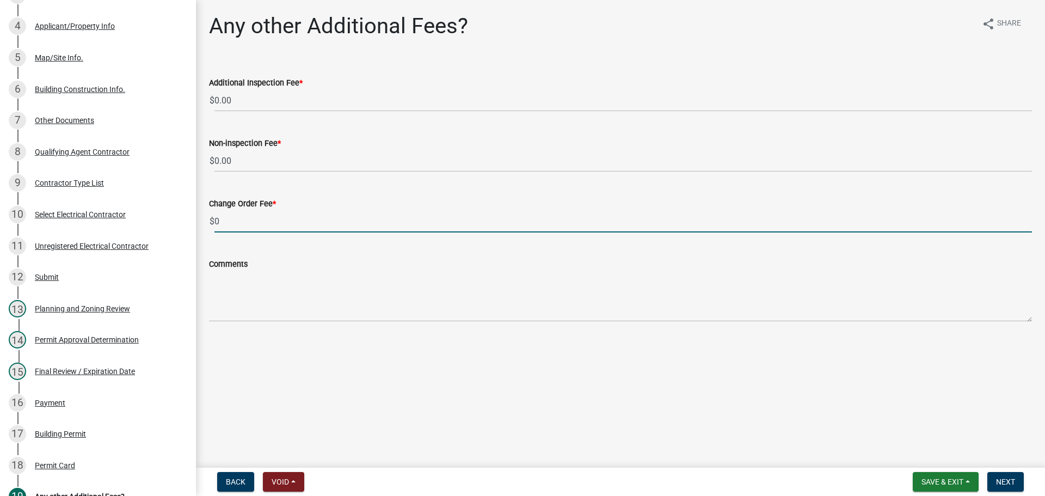
click at [325, 221] on input "0" at bounding box center [622, 221] width 817 height 22
type input "0"
click at [1012, 480] on span "Next" at bounding box center [1005, 481] width 19 height 9
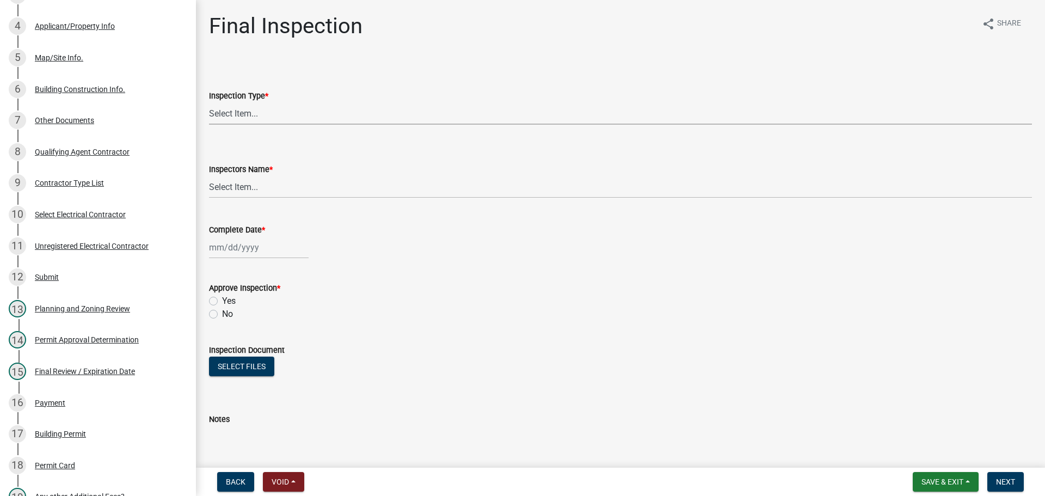
click at [229, 110] on select "Select Item... Final" at bounding box center [620, 113] width 823 height 22
click at [209, 102] on select "Select Item... Final" at bounding box center [620, 113] width 823 height 22
select select "895eead6-d784-4fdc-a4a3-66a9075c153d"
click at [250, 185] on select "Select Item... khenson (Karen Henson) j.bouhl (Joe Bouhl) Engineer / Electricia…" at bounding box center [620, 187] width 823 height 22
select select "b7f275ba-f507-42fd-b9cd-cd9544451c64"
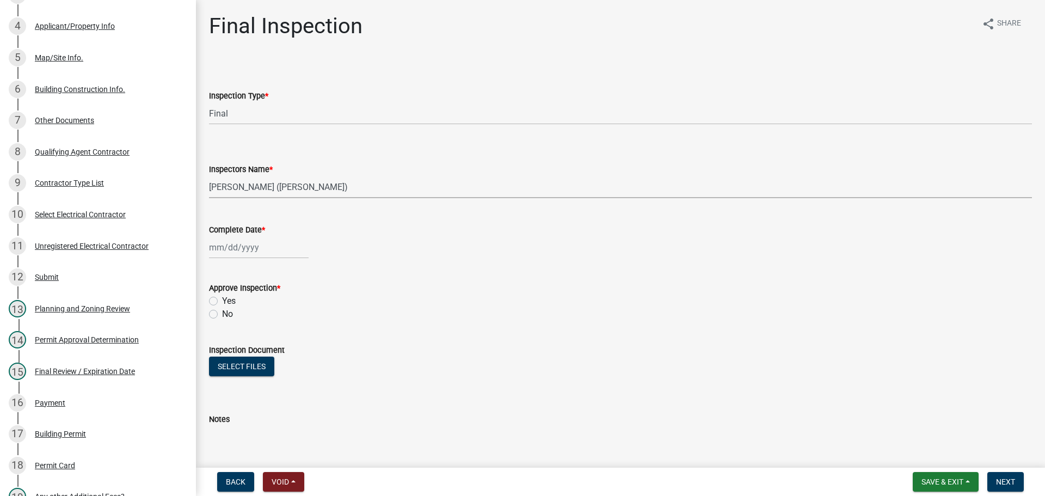
click at [209, 176] on select "Select Item... khenson (Karen Henson) j.bouhl (Joe Bouhl) Engineer / Electricia…" at bounding box center [620, 187] width 823 height 22
select select "8"
select select "2025"
click at [218, 242] on div "Jan Feb Mar Apr May Jun Jul Aug Sep Oct Nov Dec 1525 1526 1527 1528 1529 1530 1…" at bounding box center [259, 247] width 100 height 22
click at [255, 357] on div "20" at bounding box center [254, 357] width 17 height 17
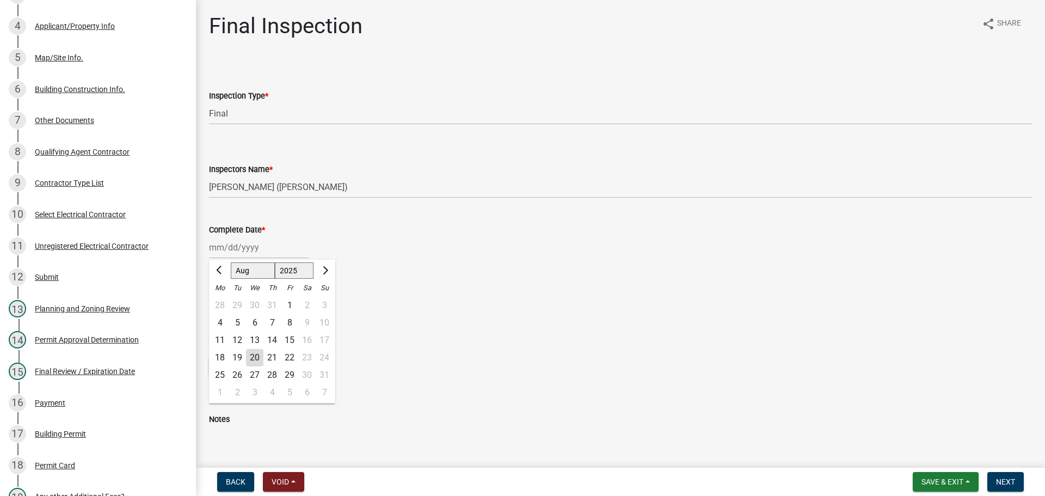
type input "08/20/2025"
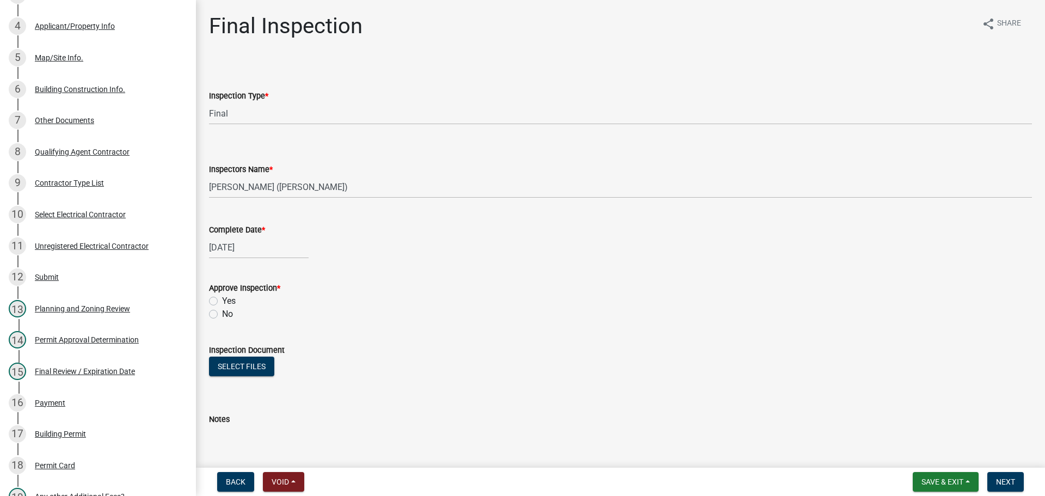
click at [222, 300] on label "Yes" at bounding box center [229, 300] width 14 height 13
click at [222, 300] on input "Yes" at bounding box center [225, 297] width 7 height 7
radio input "true"
click at [1010, 484] on span "Next" at bounding box center [1005, 481] width 19 height 9
click at [1000, 482] on span "Next" at bounding box center [1005, 481] width 19 height 9
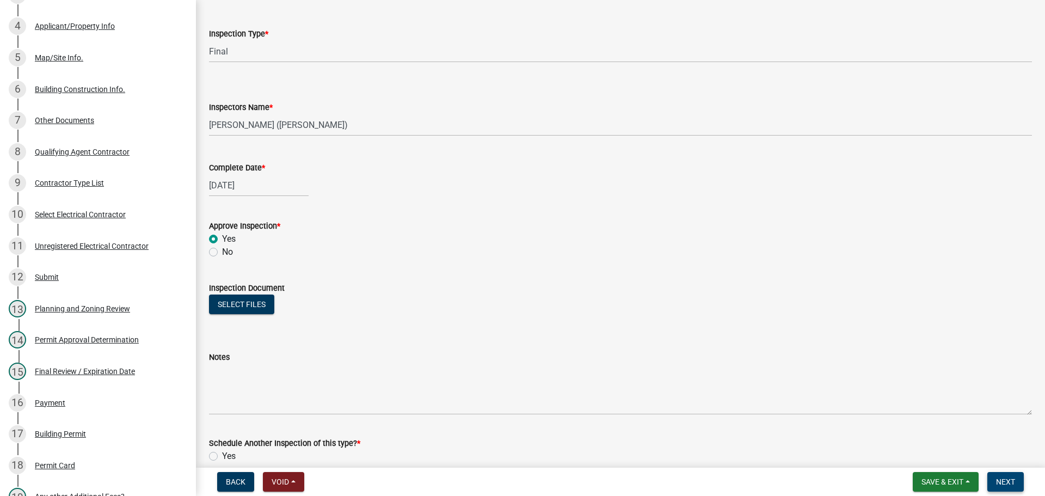
scroll to position [198, 0]
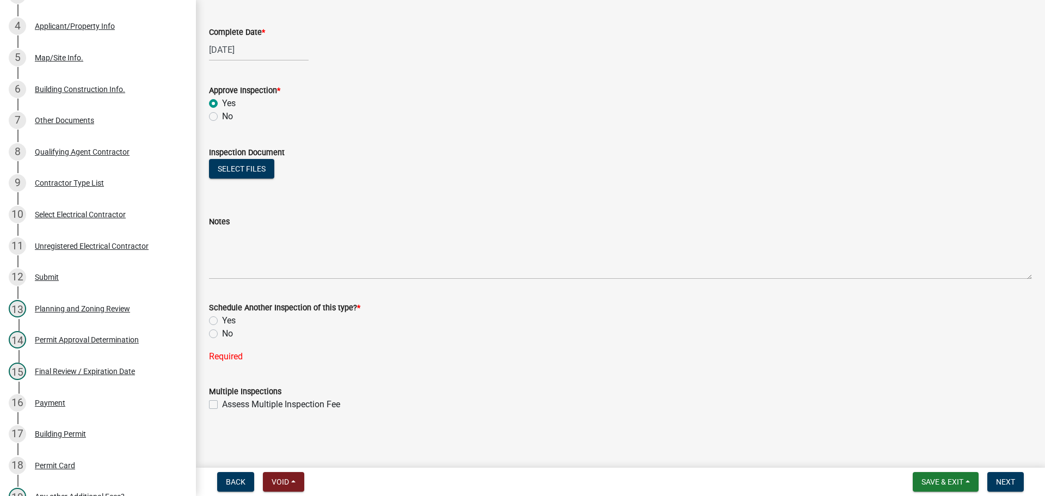
click at [222, 333] on label "No" at bounding box center [227, 333] width 11 height 13
click at [222, 333] on input "No" at bounding box center [225, 330] width 7 height 7
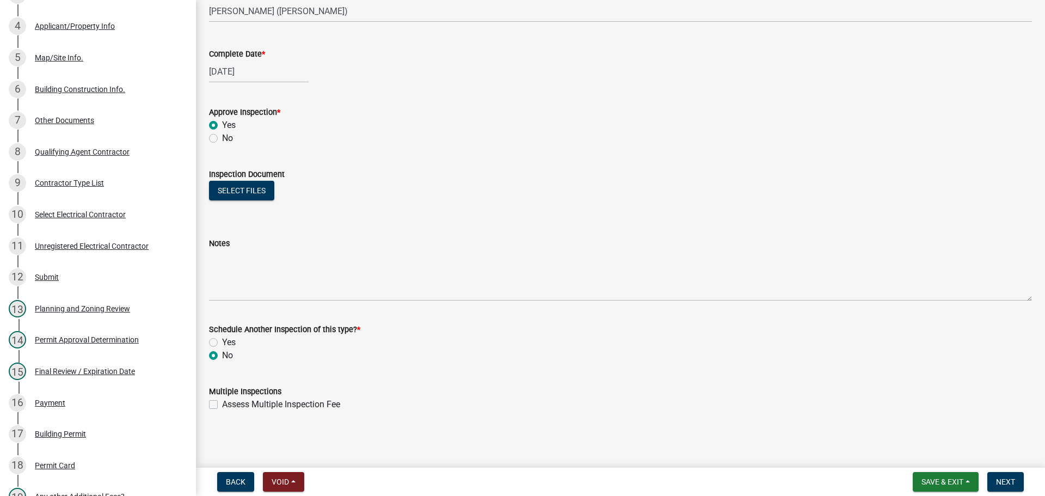
radio input "true"
click at [1005, 481] on span "Next" at bounding box center [1005, 481] width 19 height 9
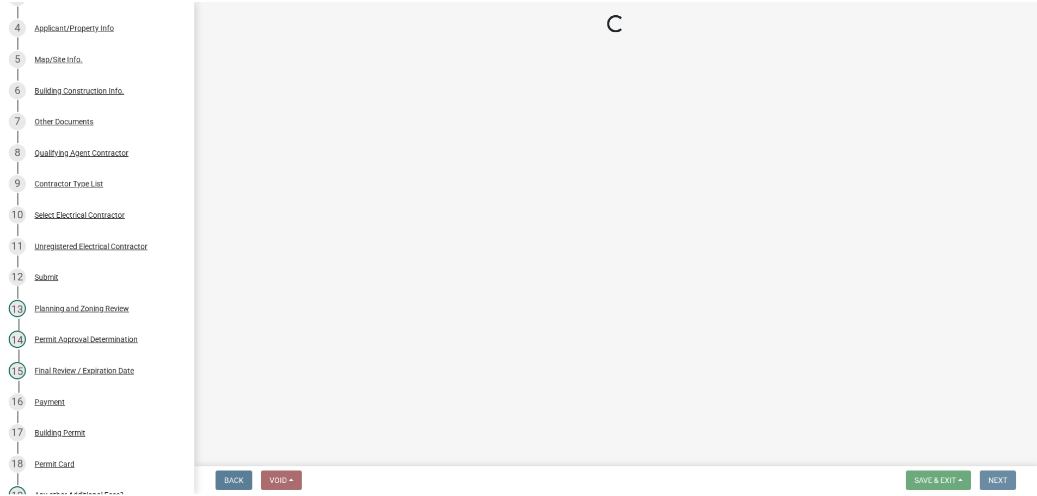
scroll to position [0, 0]
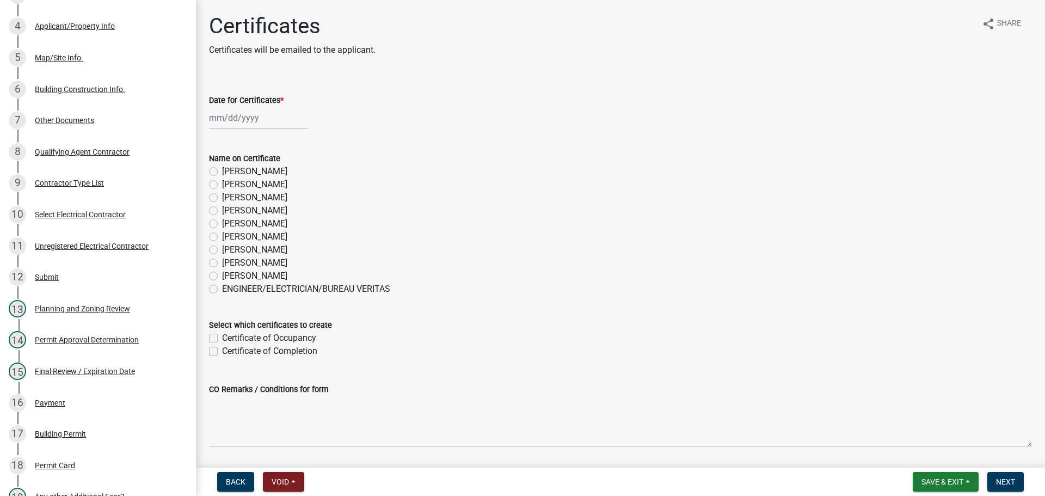
select select "8"
select select "2025"
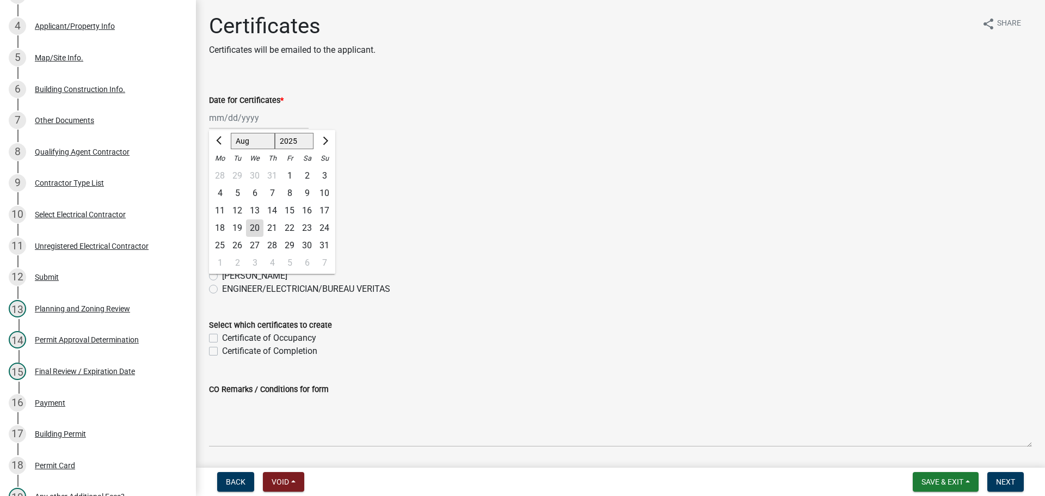
click at [240, 122] on div "Jan Feb Mar Apr May Jun Jul Aug Sep Oct Nov Dec 1525 1526 1527 1528 1529 1530 1…" at bounding box center [259, 118] width 100 height 22
click at [254, 225] on div "20" at bounding box center [254, 227] width 17 height 17
type input "08/20/2025"
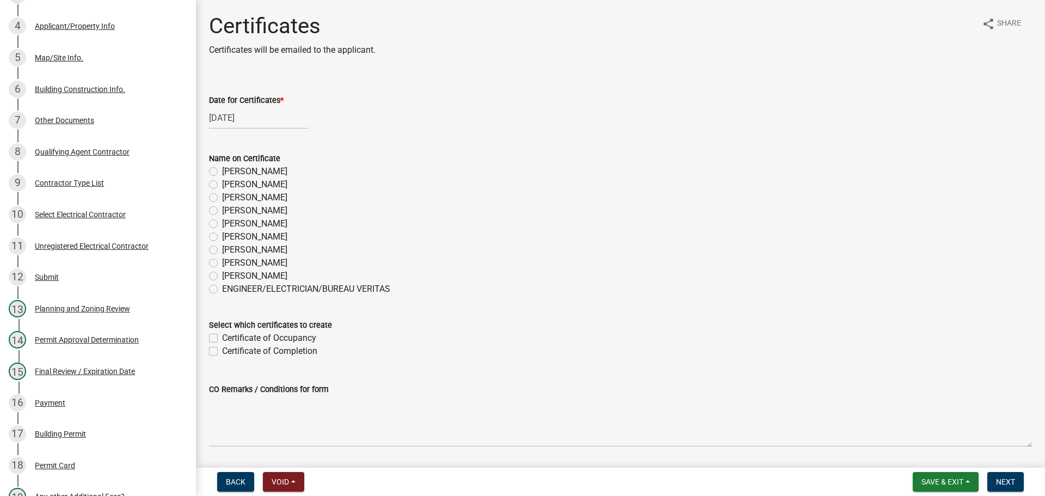
click at [222, 272] on label "Jim Endinger" at bounding box center [254, 275] width 65 height 13
click at [222, 272] on input "Jim Endinger" at bounding box center [225, 272] width 7 height 7
radio input "true"
click at [222, 352] on label "Certificate of Completion" at bounding box center [269, 351] width 95 height 13
click at [222, 352] on input "Certificate of Completion" at bounding box center [225, 348] width 7 height 7
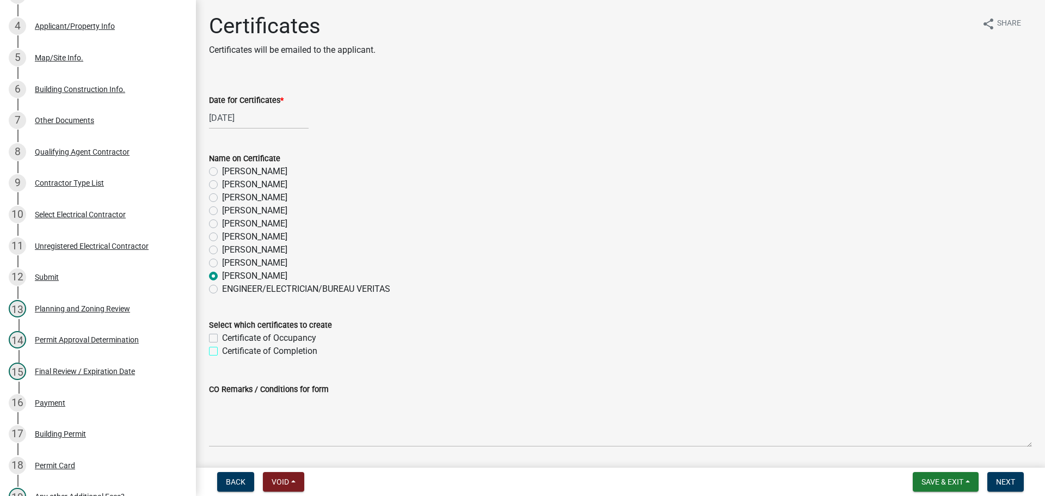
checkbox input "true"
click at [996, 479] on button "Next" at bounding box center [1005, 482] width 36 height 20
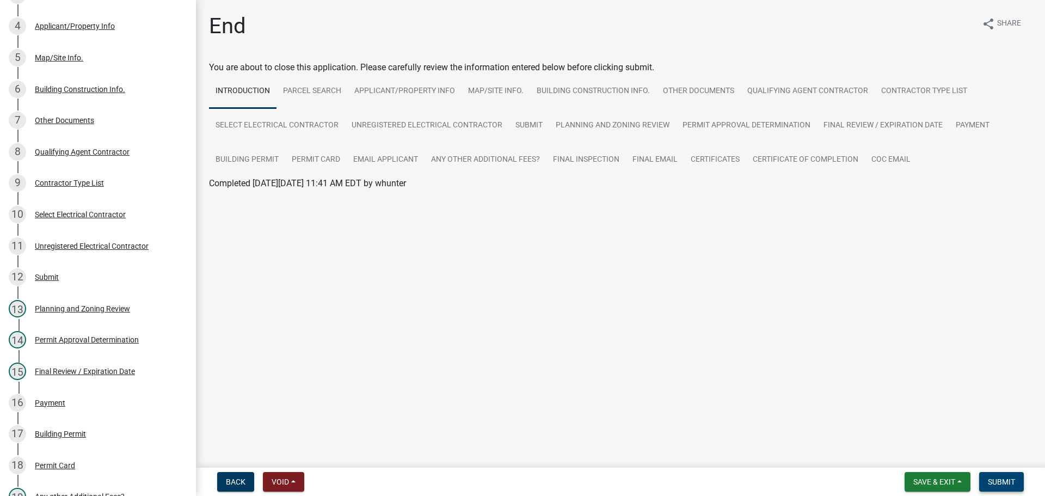
click at [994, 477] on span "Submit" at bounding box center [1001, 481] width 27 height 9
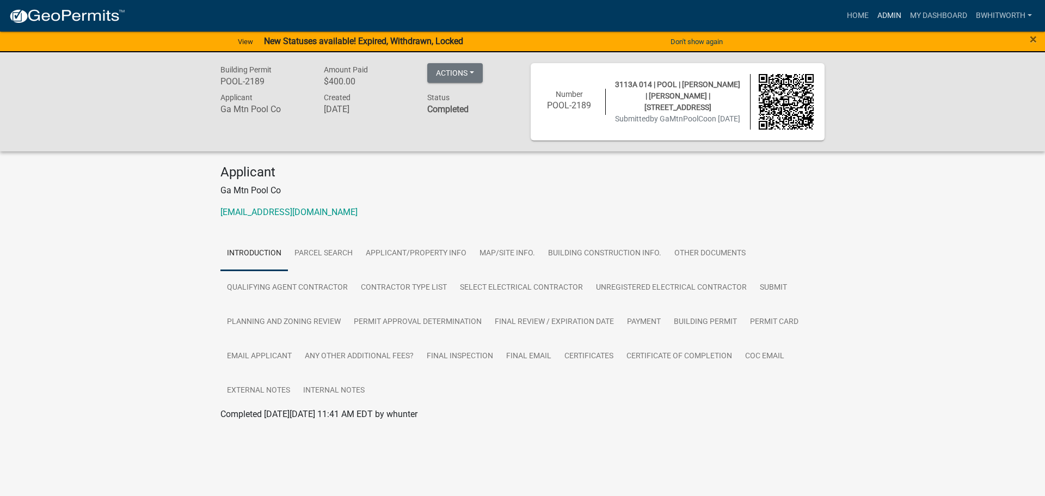
click at [889, 15] on link "Admin" at bounding box center [889, 15] width 33 height 21
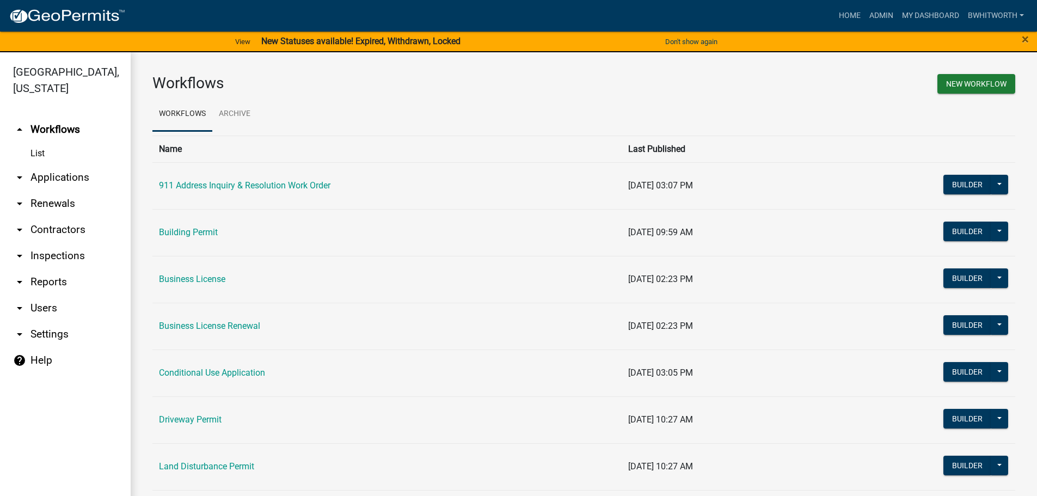
click at [41, 175] on link "arrow_drop_down Applications" at bounding box center [65, 177] width 131 height 26
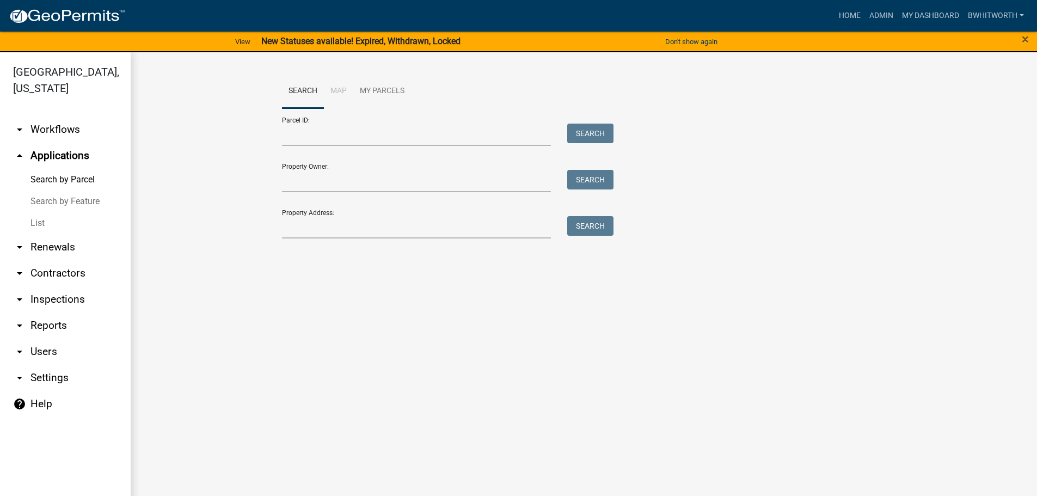
click at [36, 218] on link "List" at bounding box center [65, 223] width 131 height 22
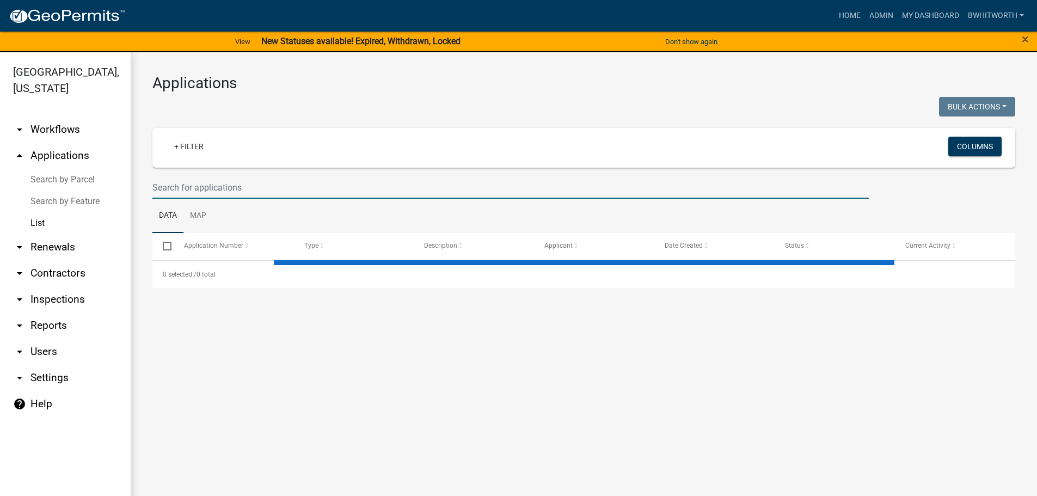
drag, startPoint x: 192, startPoint y: 186, endPoint x: 225, endPoint y: 173, distance: 35.2
click at [192, 186] on input "text" at bounding box center [510, 187] width 716 height 22
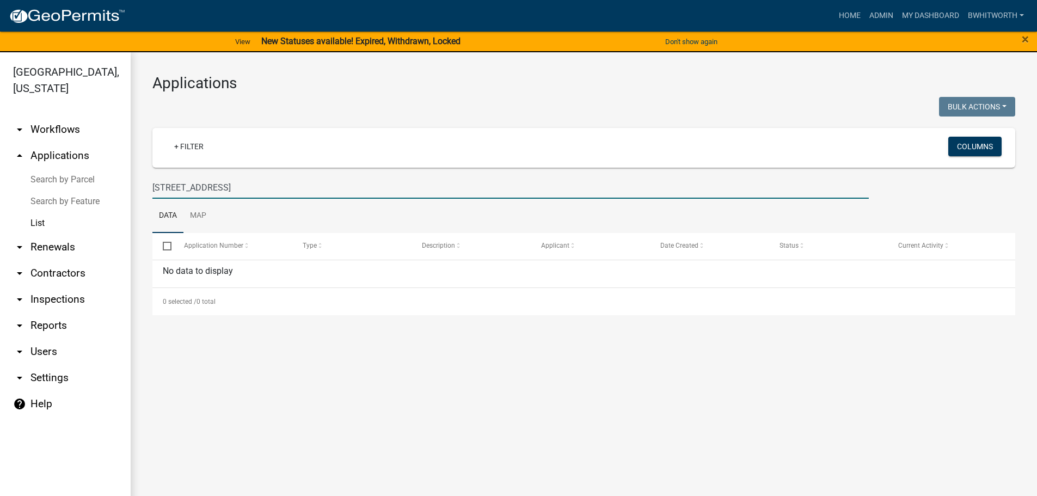
drag, startPoint x: 169, startPoint y: 189, endPoint x: 133, endPoint y: 186, distance: 35.5
click at [134, 186] on div "Applications Bulk Actions Void Expire Lock Withdraw + Filter Columns 544 MEADOW…" at bounding box center [584, 194] width 906 height 285
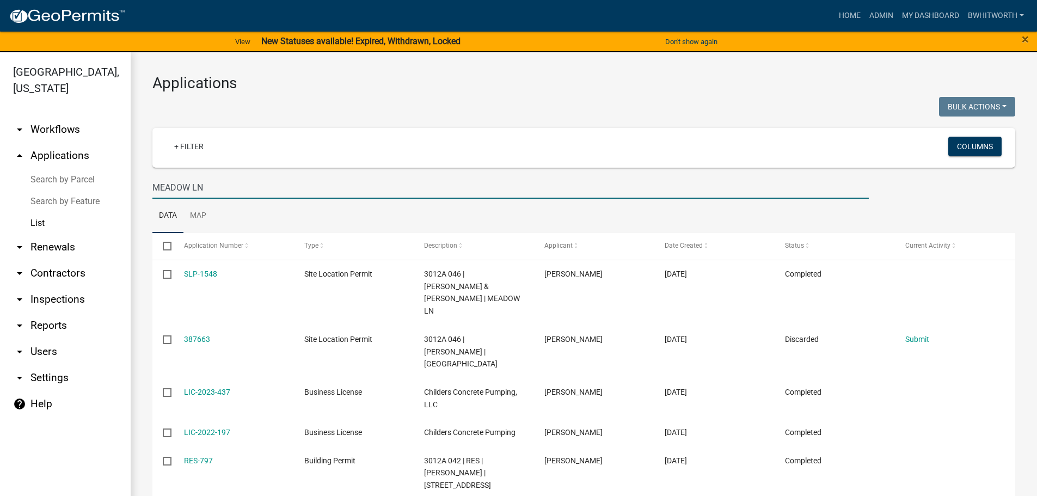
drag, startPoint x: 231, startPoint y: 187, endPoint x: 10, endPoint y: 173, distance: 221.4
click at [10, 173] on div "Gilmer County, Georgia arrow_drop_down Workflows List arrow_drop_up Application…" at bounding box center [518, 280] width 1037 height 457
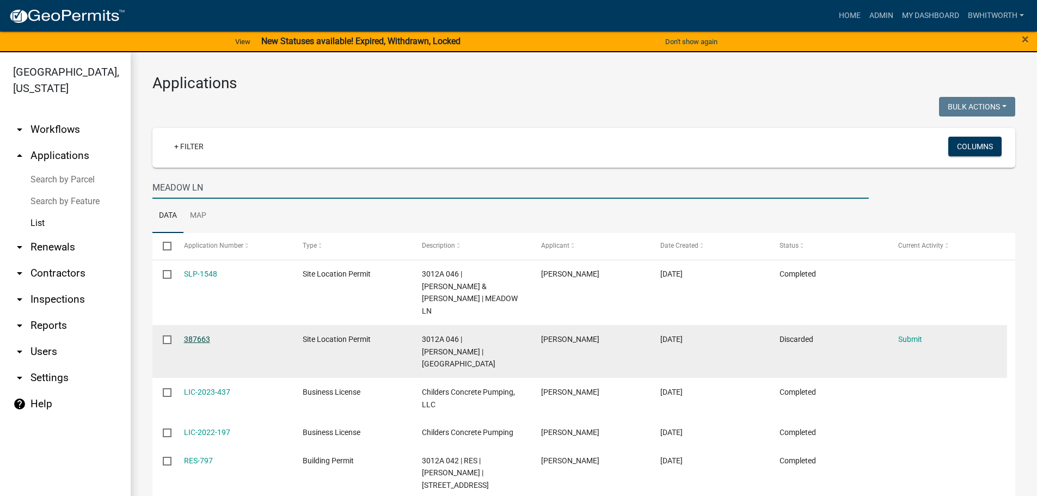
click at [187, 335] on link "387663" at bounding box center [197, 339] width 26 height 9
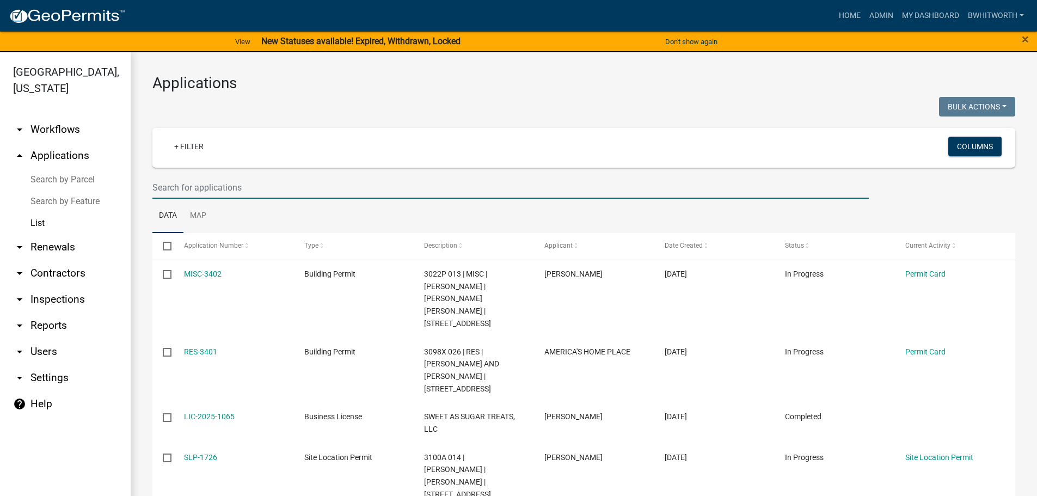
drag, startPoint x: 253, startPoint y: 188, endPoint x: 253, endPoint y: 182, distance: 6.0
click at [253, 188] on input "text" at bounding box center [510, 187] width 716 height 22
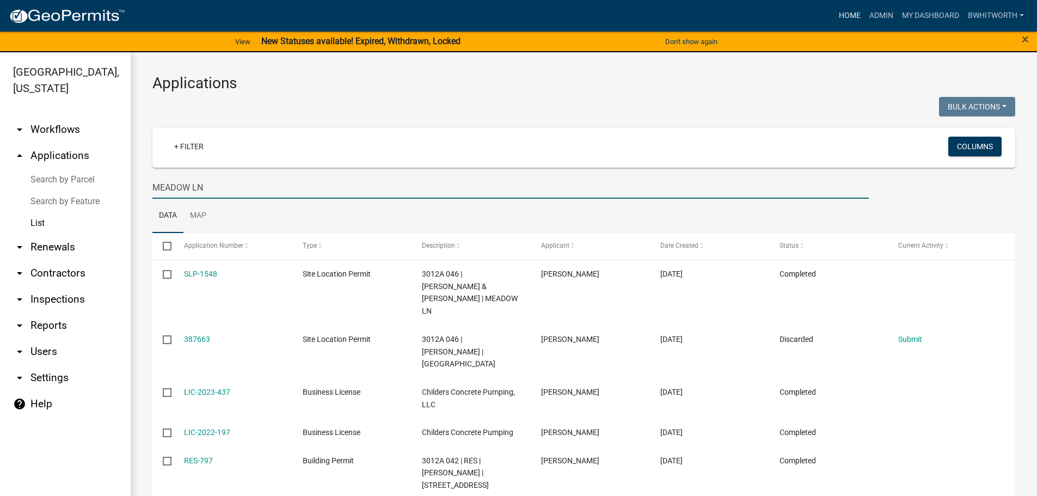
click at [844, 16] on link "Home" at bounding box center [849, 15] width 30 height 21
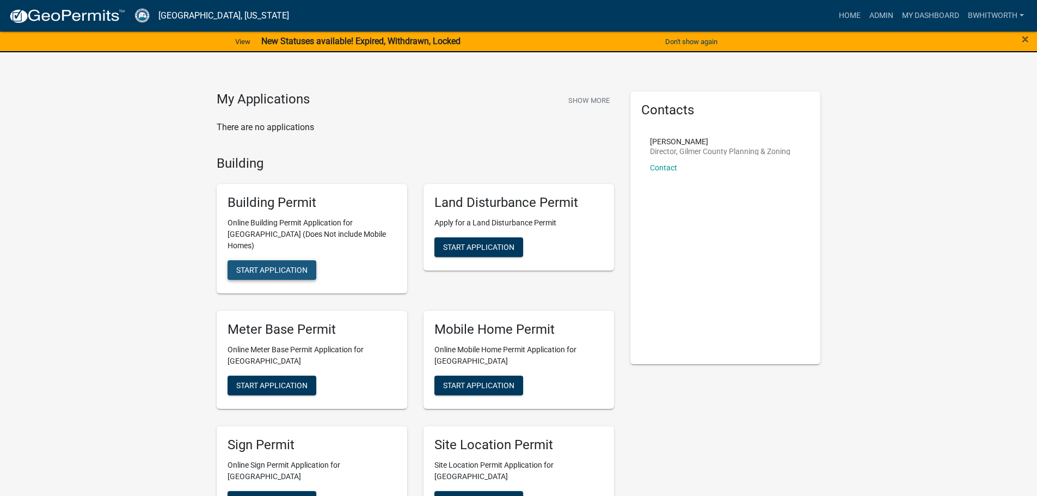
click at [260, 266] on span "Start Application" at bounding box center [271, 270] width 71 height 9
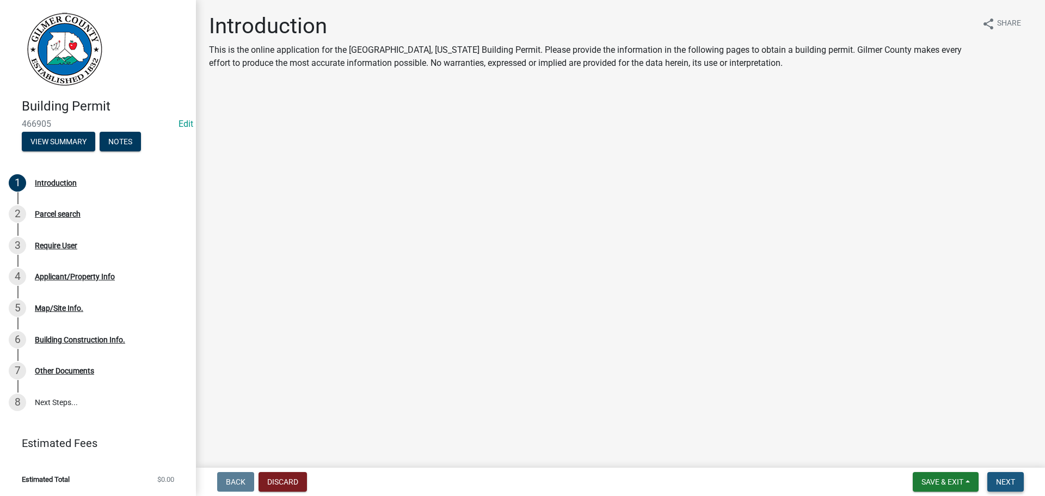
click at [1008, 478] on span "Next" at bounding box center [1005, 481] width 19 height 9
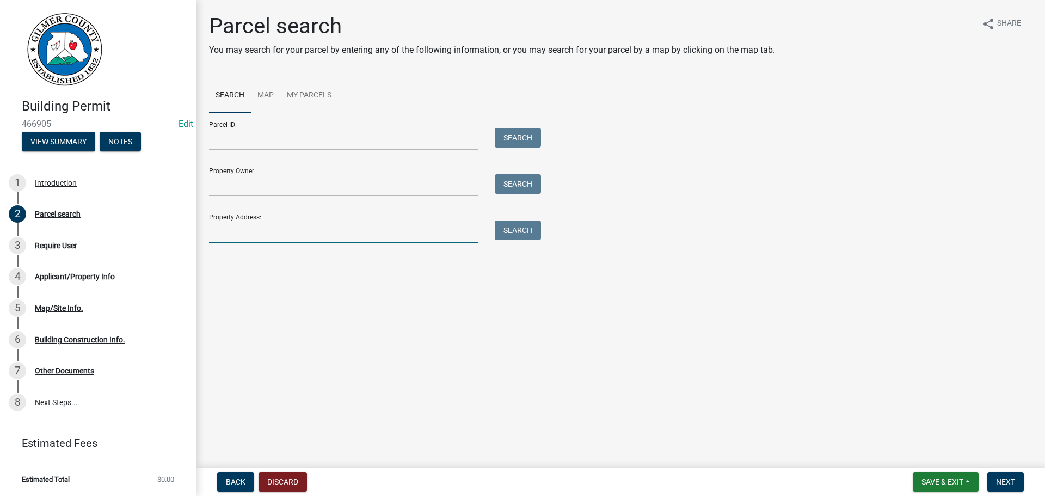
click at [267, 234] on input "Property Address:" at bounding box center [343, 231] width 269 height 22
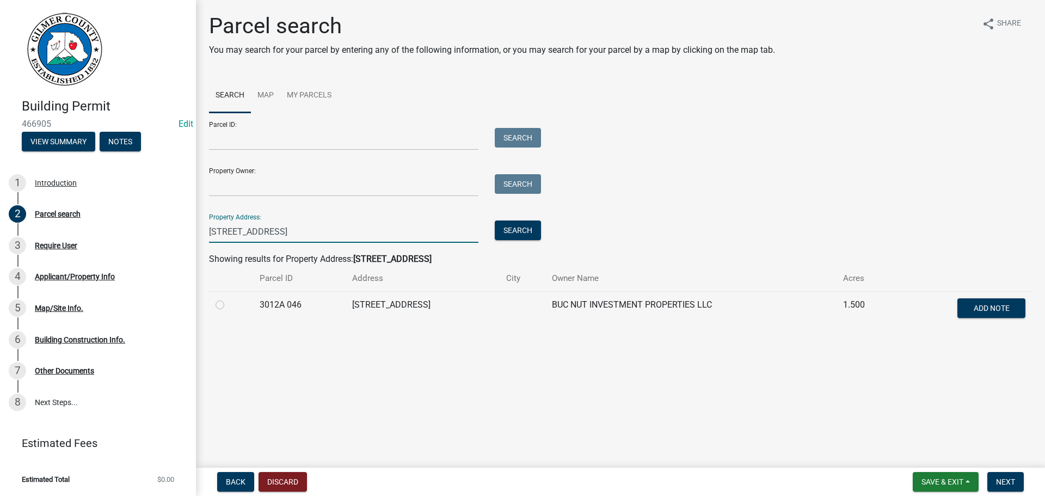
click at [229, 298] on label at bounding box center [229, 298] width 0 height 0
click at [229, 303] on 046 "radio" at bounding box center [232, 301] width 7 height 7
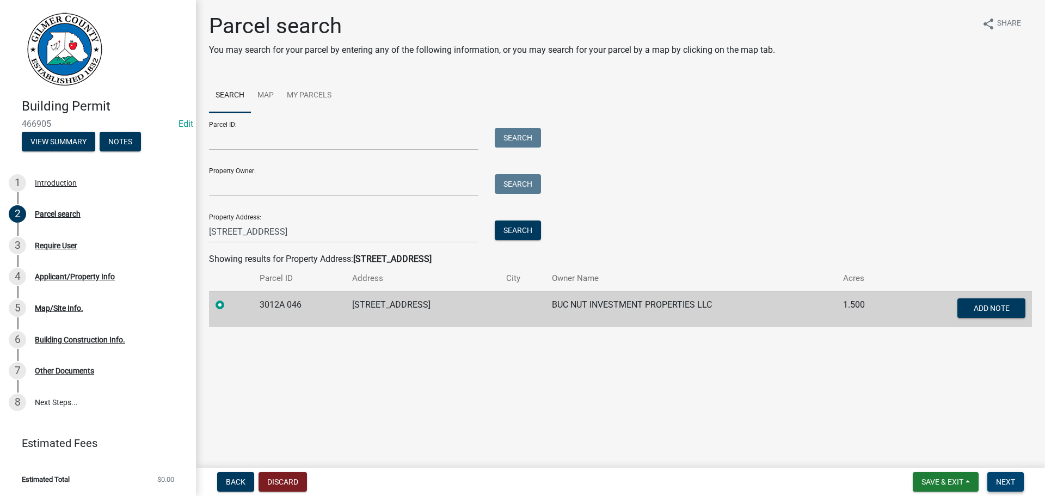
click at [998, 478] on span "Next" at bounding box center [1005, 481] width 19 height 9
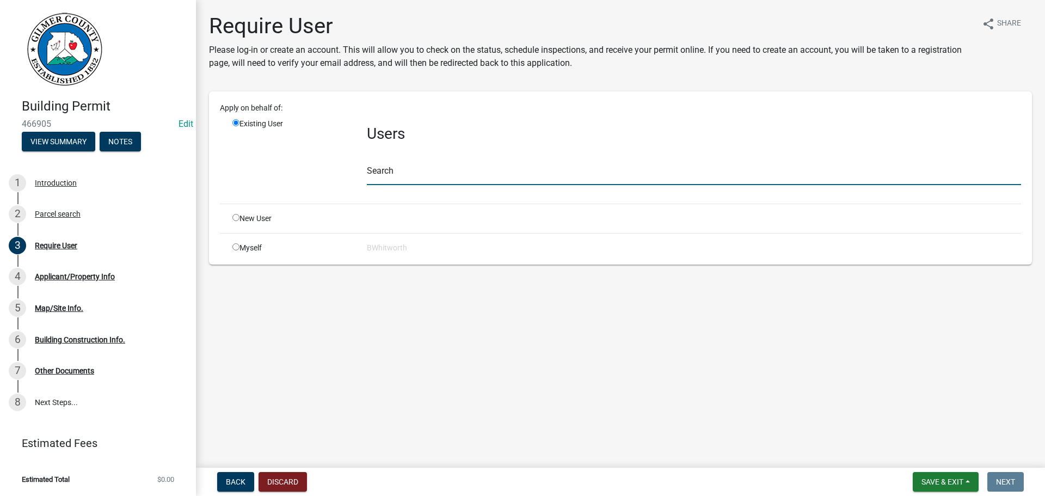
click at [410, 170] on input "text" at bounding box center [694, 174] width 654 height 22
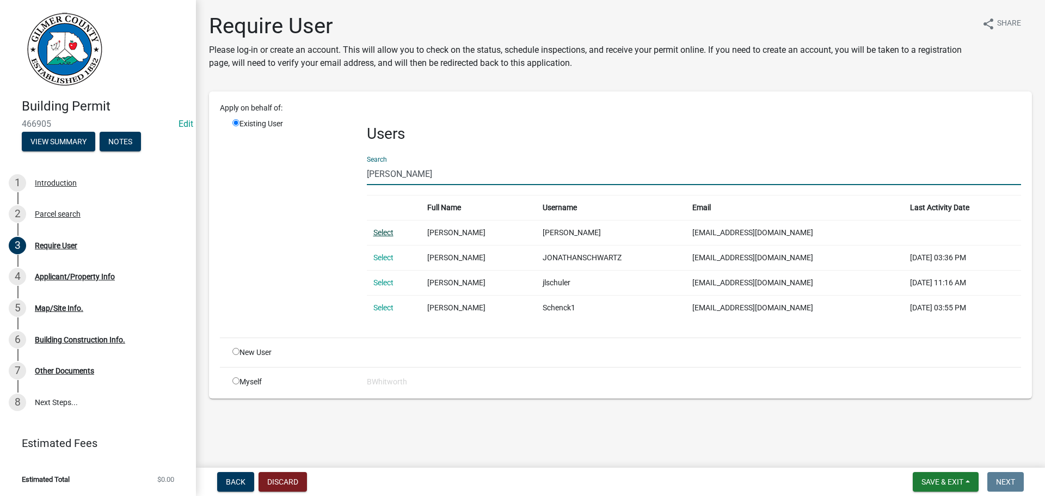
click at [385, 230] on link "Select" at bounding box center [383, 232] width 20 height 9
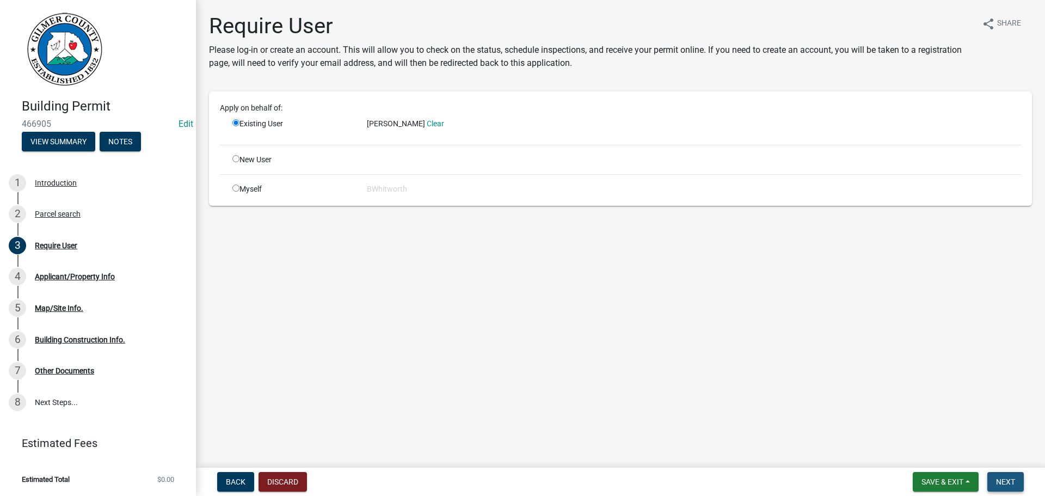
click at [1004, 481] on span "Next" at bounding box center [1005, 481] width 19 height 9
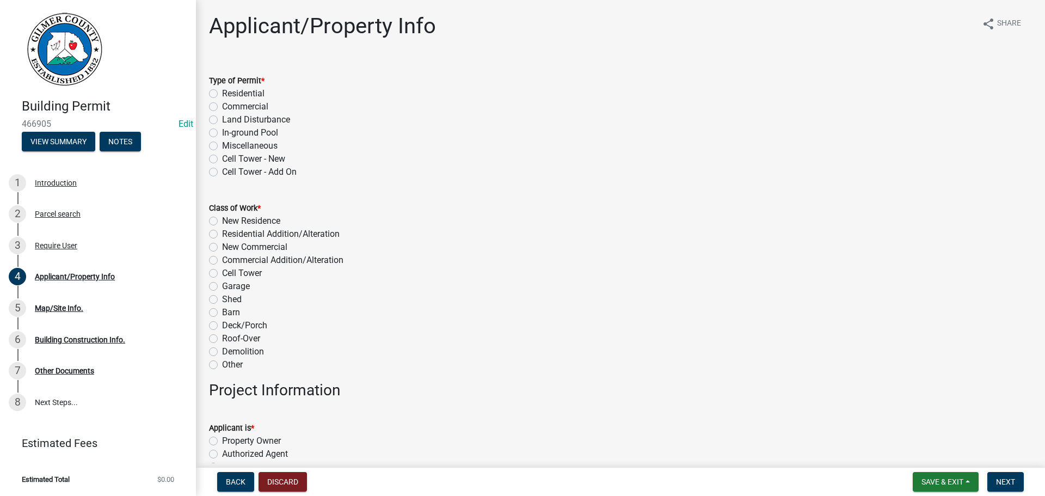
click at [222, 93] on label "Residential" at bounding box center [243, 93] width 42 height 13
click at [222, 93] on input "Residential" at bounding box center [225, 90] width 7 height 7
click at [222, 219] on label "New Residence" at bounding box center [251, 220] width 58 height 13
click at [222, 219] on input "New Residence" at bounding box center [225, 217] width 7 height 7
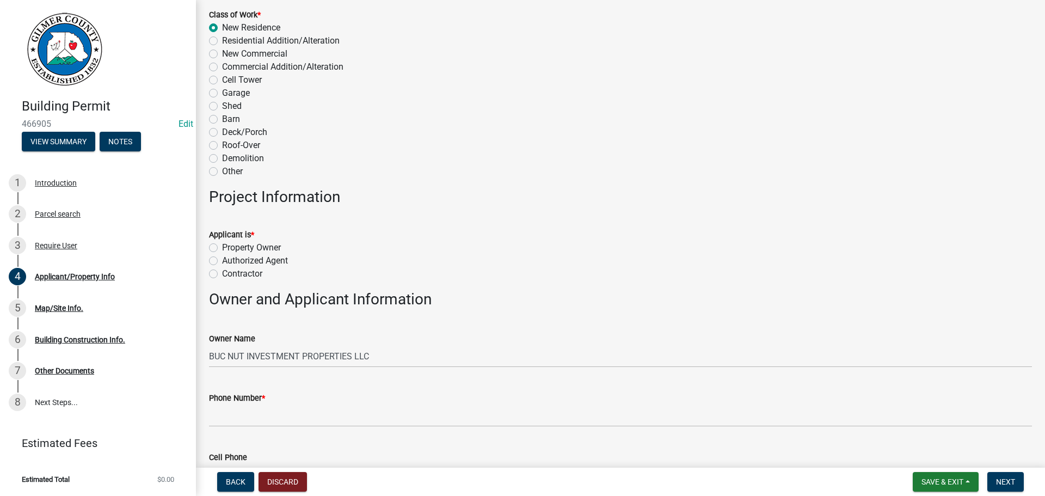
scroll to position [272, 0]
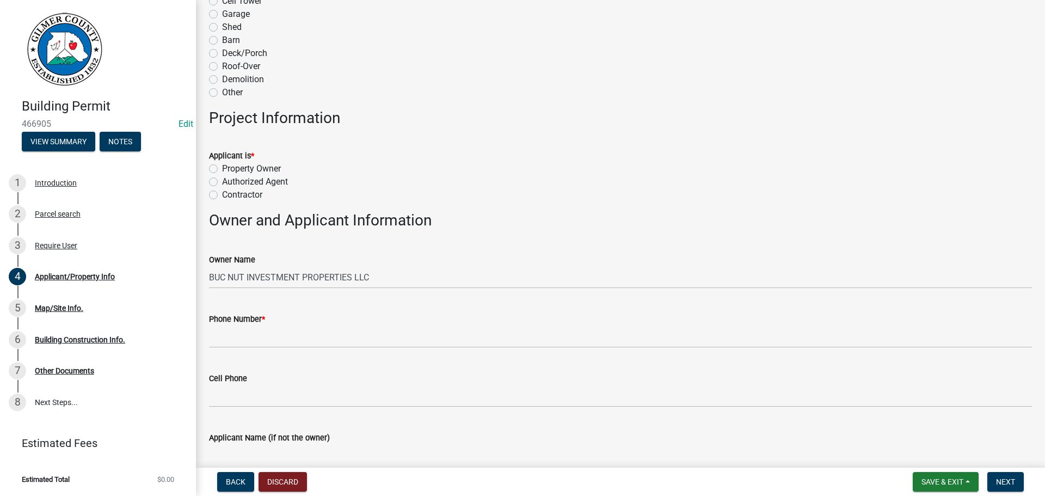
click at [222, 194] on label "Contractor" at bounding box center [242, 194] width 40 height 13
click at [222, 194] on input "Contractor" at bounding box center [225, 191] width 7 height 7
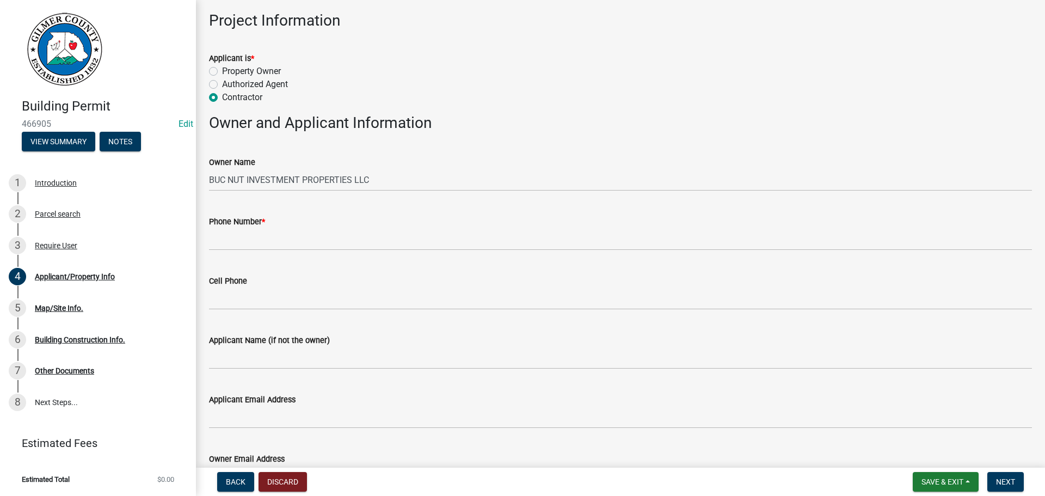
scroll to position [381, 0]
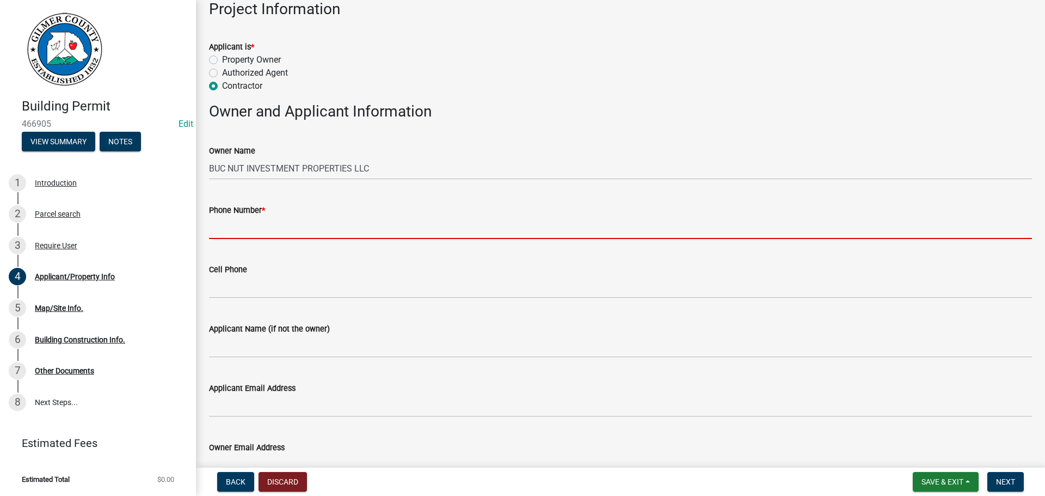
click at [273, 229] on input "Phone Number *" at bounding box center [620, 228] width 823 height 22
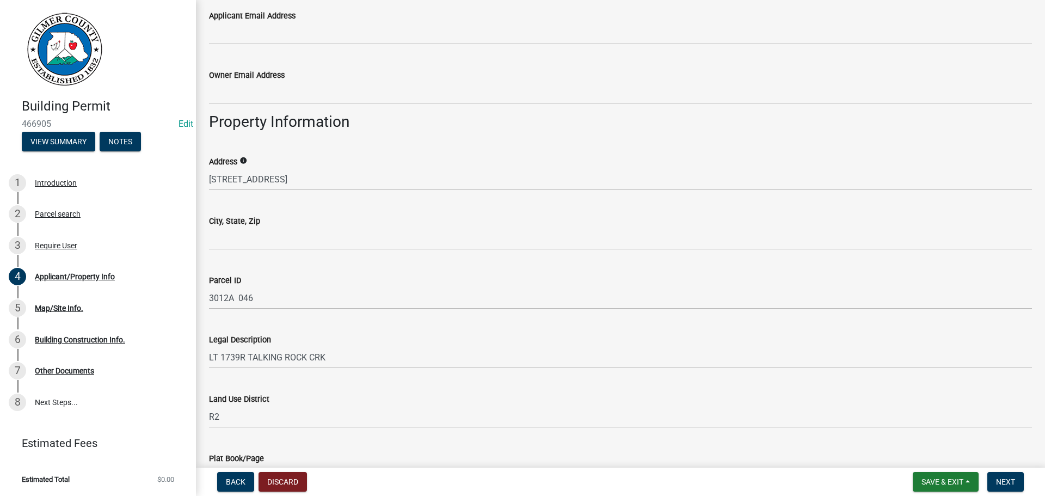
scroll to position [816, 0]
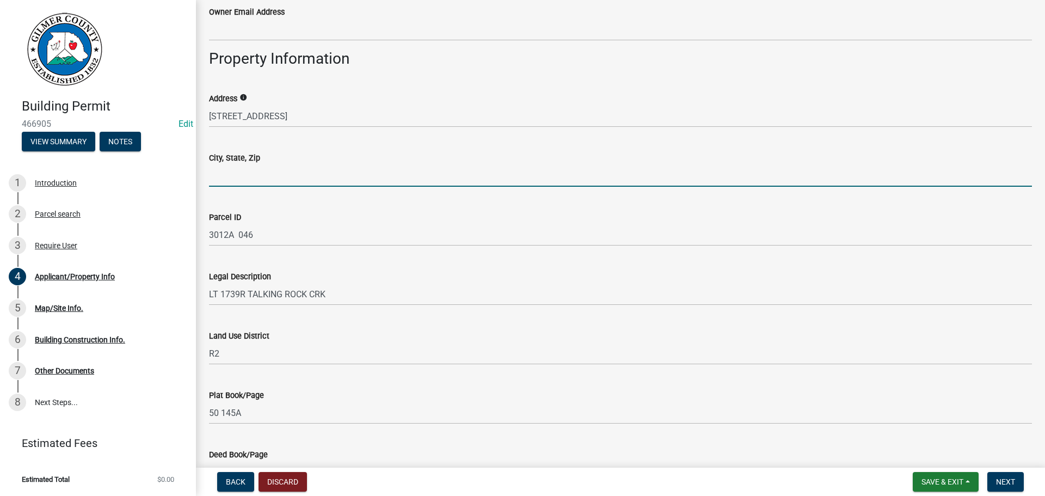
click at [250, 174] on input "City, State, Zip" at bounding box center [620, 175] width 823 height 22
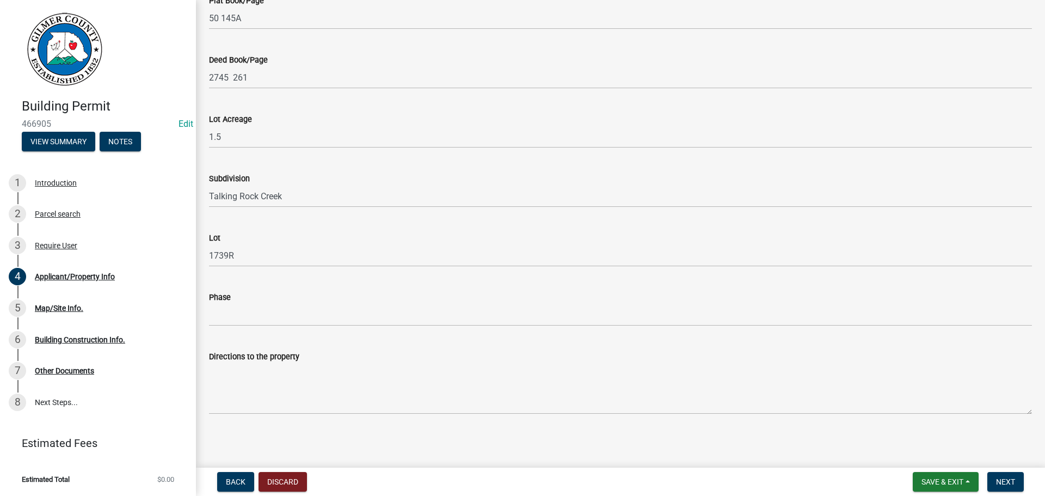
scroll to position [1213, 0]
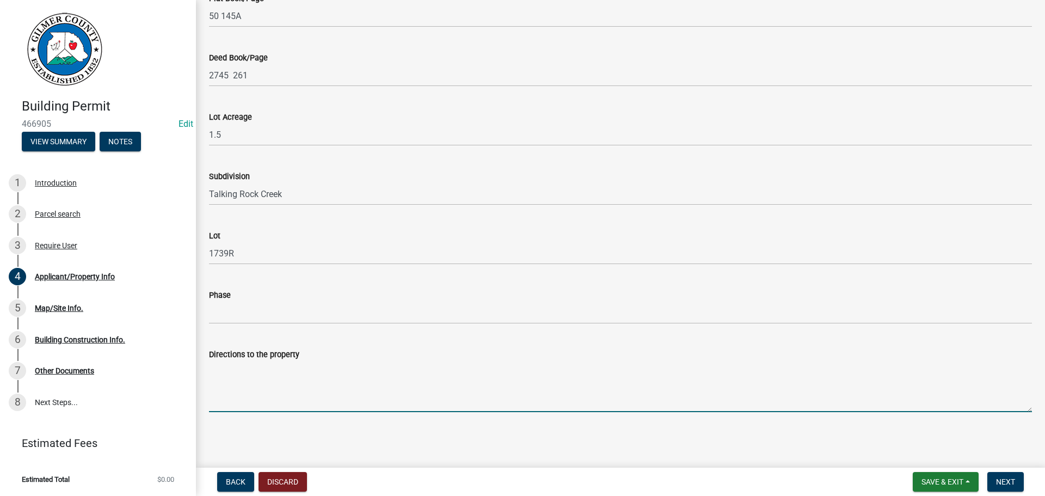
click at [294, 383] on textarea "Directions to the property" at bounding box center [620, 386] width 823 height 51
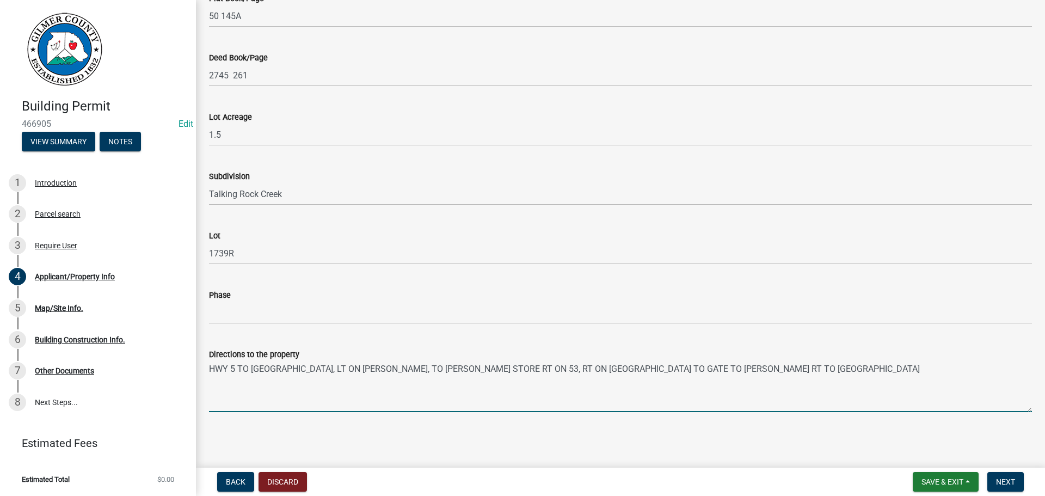
click at [795, 367] on textarea "HWY 5 TO COUNTY LINE RD, LT ON MARK FOSTER, TO BLAIN STORE RT ON 53, RT ON BIG …" at bounding box center [620, 386] width 823 height 51
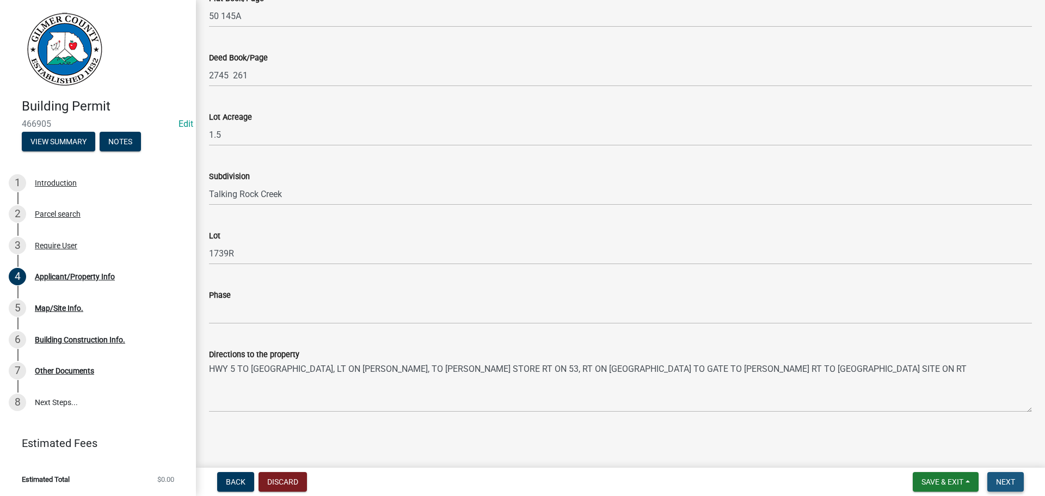
click at [1011, 482] on span "Next" at bounding box center [1005, 481] width 19 height 9
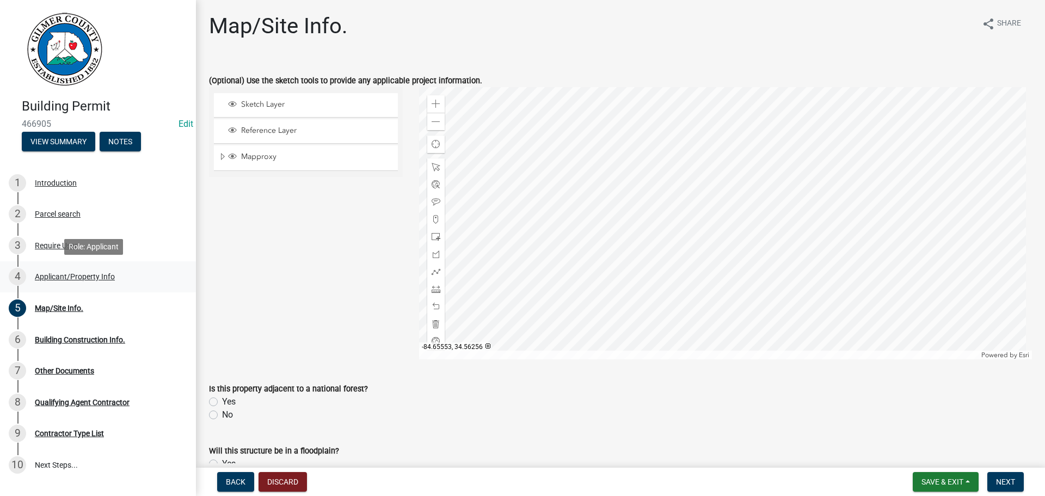
click at [98, 276] on div "Applicant/Property Info" at bounding box center [75, 277] width 80 height 8
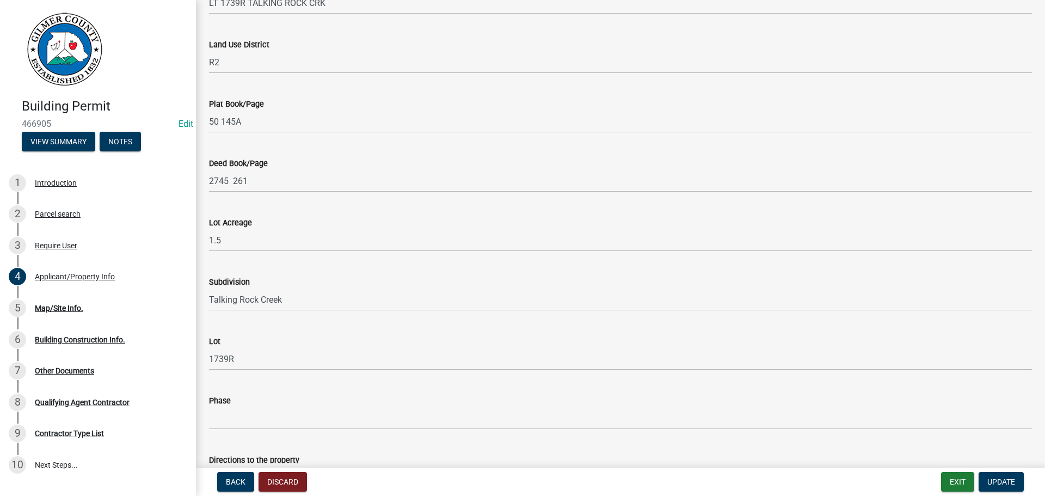
scroll to position [1213, 0]
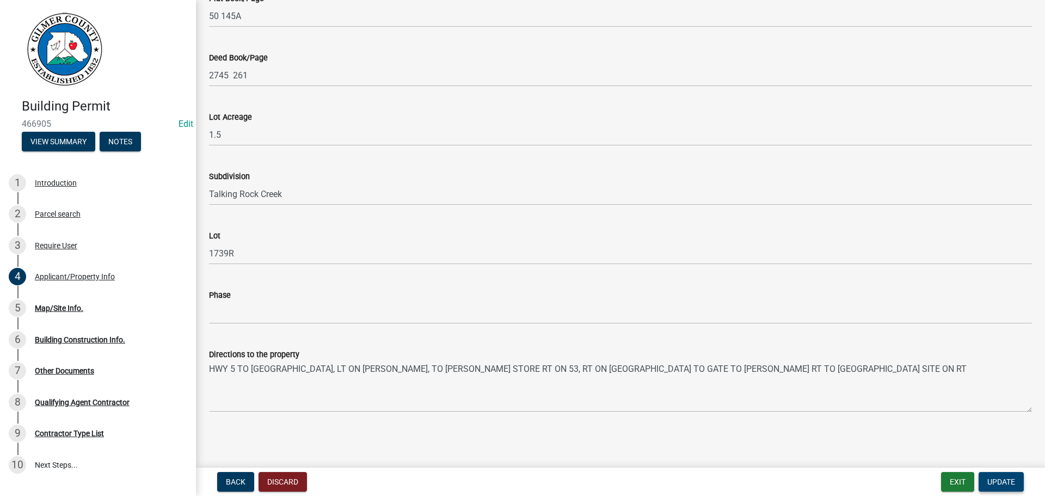
click at [1005, 477] on span "Update" at bounding box center [1001, 481] width 28 height 9
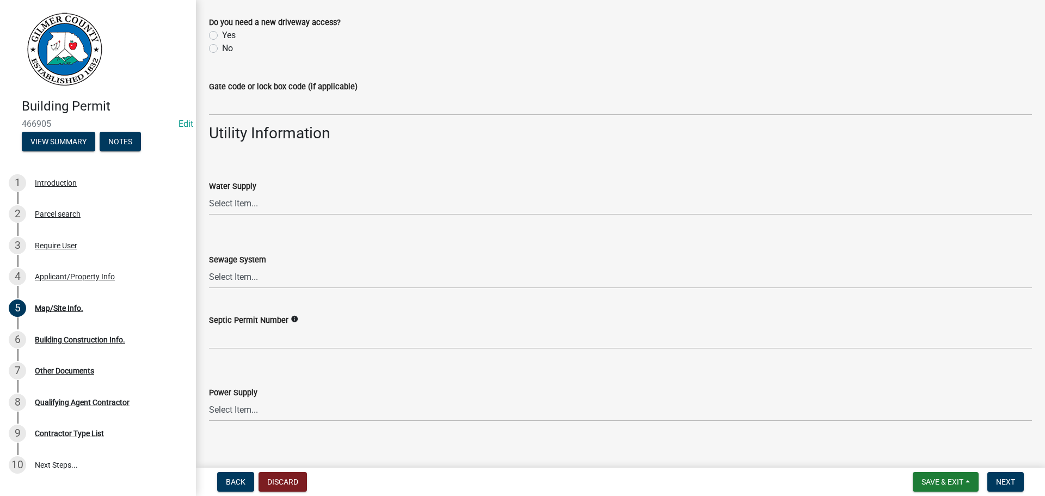
scroll to position [887, 0]
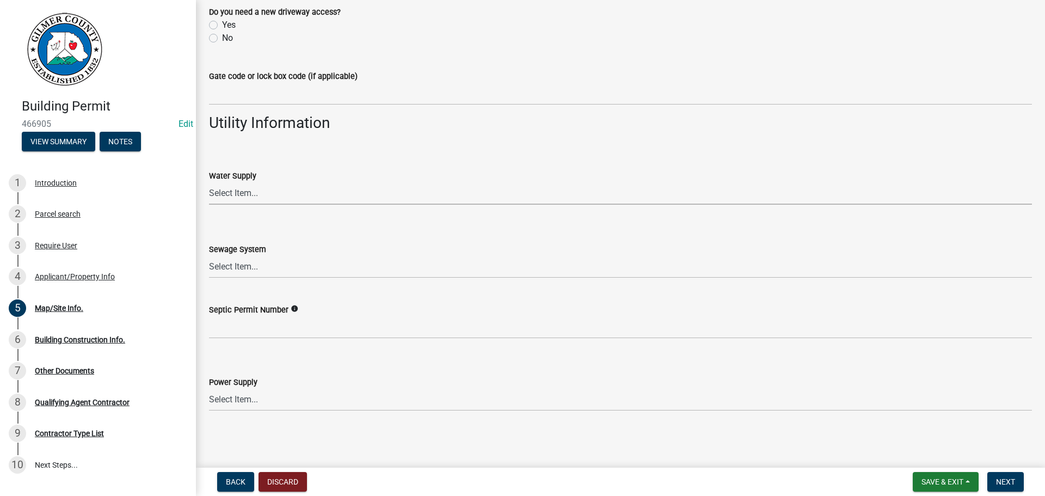
click at [242, 188] on select "Select Item... Well Community Public Spring" at bounding box center [620, 193] width 823 height 22
click at [209, 182] on select "Select Item... Well Community Public Spring" at bounding box center [620, 193] width 823 height 22
click at [241, 269] on select "Select Item... Septic Community Public" at bounding box center [620, 267] width 823 height 22
click at [209, 256] on select "Select Item... Septic Community Public" at bounding box center [620, 267] width 823 height 22
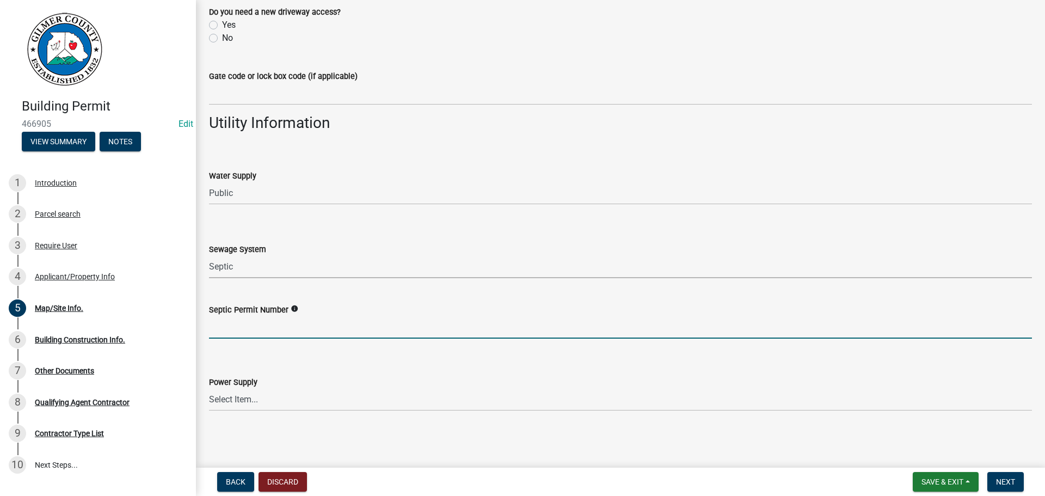
click at [247, 333] on input "Septic Permit Number" at bounding box center [620, 327] width 823 height 22
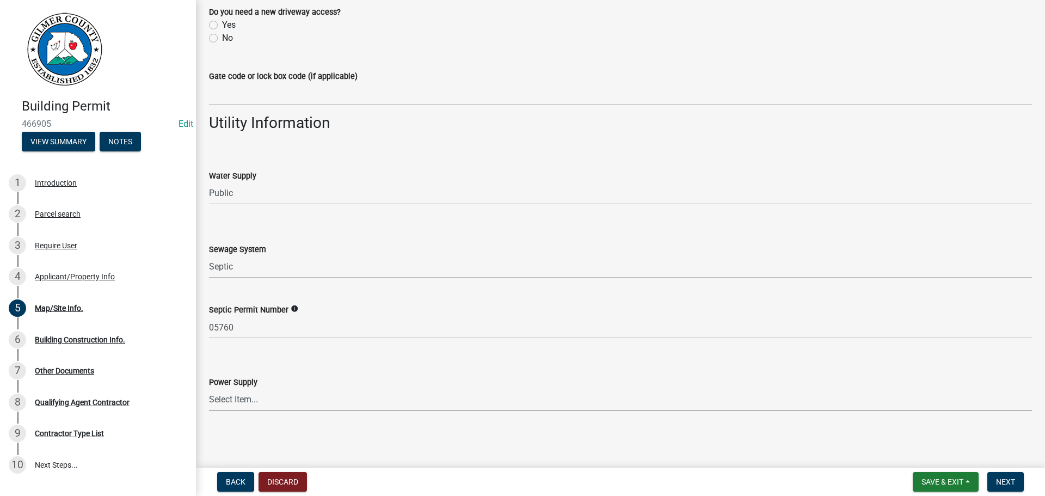
click at [262, 397] on select "Select Item... Amicalola EMC Blue Ridge EMC Tri-State Power Georgia Power" at bounding box center [620, 400] width 823 height 22
click at [209, 389] on select "Select Item... Amicalola EMC Blue Ridge EMC Tri-State Power Georgia Power" at bounding box center [620, 400] width 823 height 22
click at [999, 482] on span "Next" at bounding box center [1005, 481] width 19 height 9
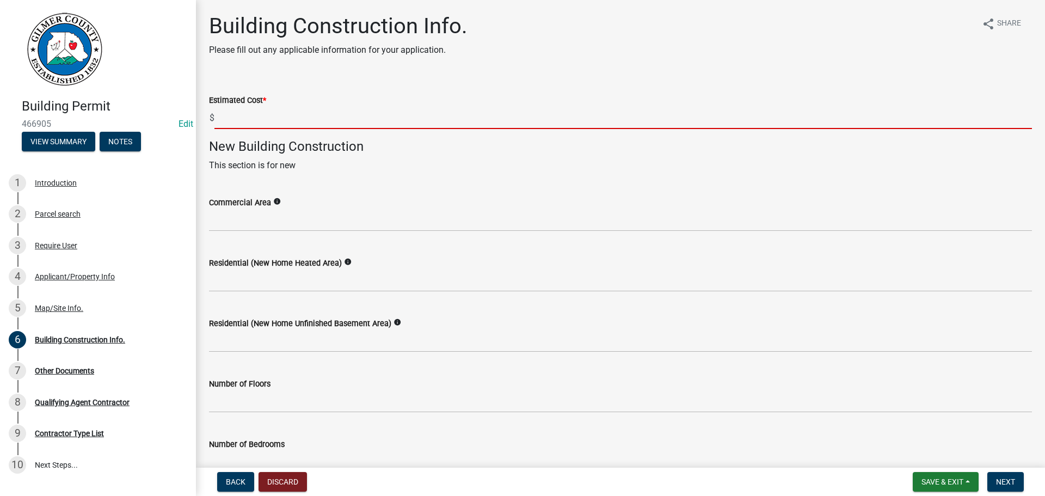
click at [259, 119] on input "text" at bounding box center [622, 118] width 817 height 22
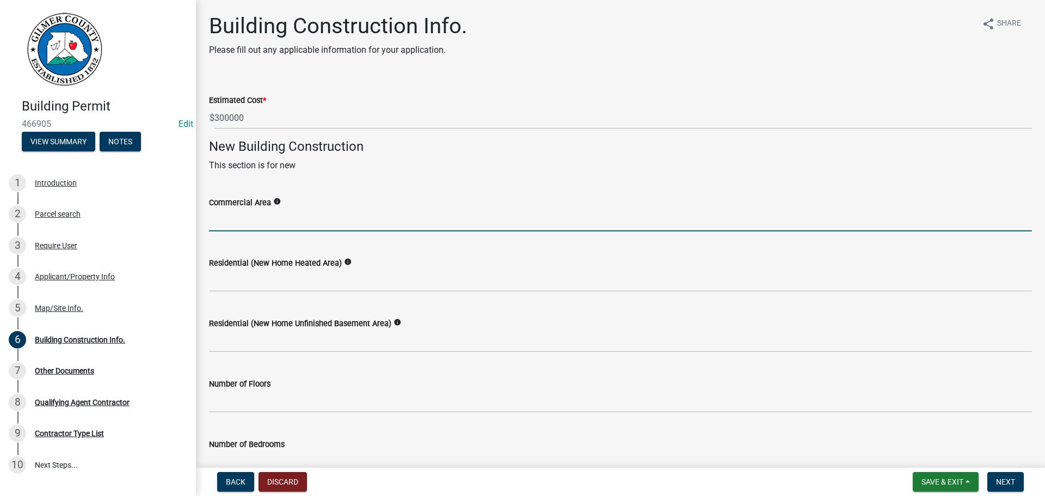
click at [251, 219] on input "text" at bounding box center [620, 220] width 823 height 22
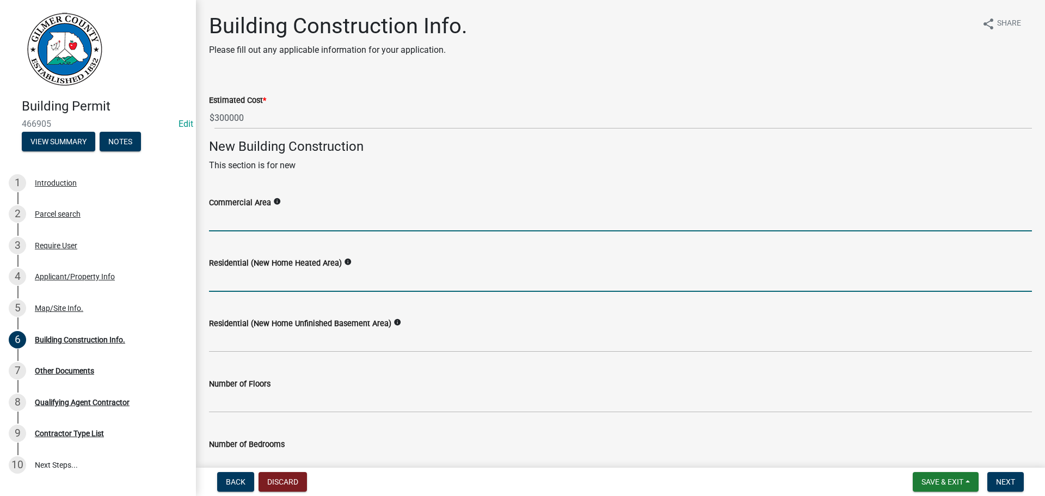
click at [248, 281] on input "text" at bounding box center [620, 280] width 823 height 22
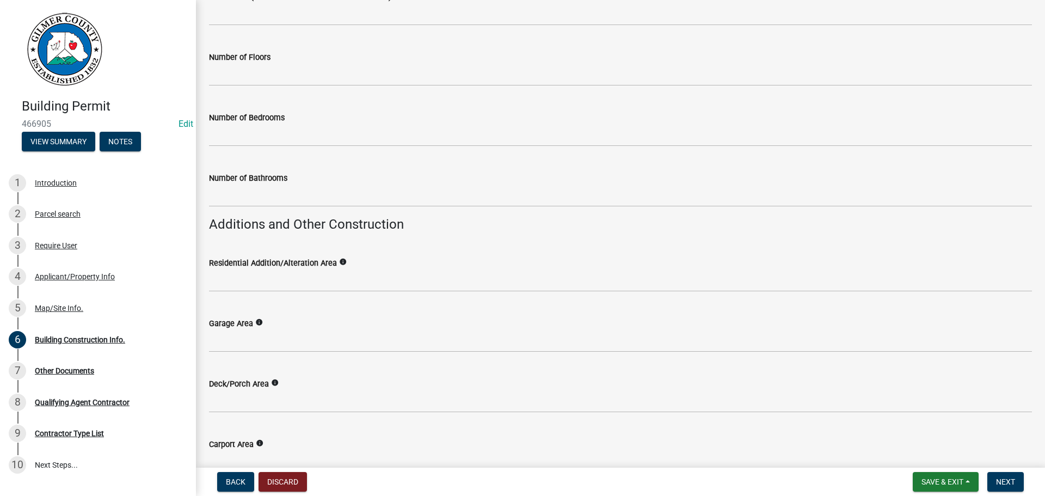
scroll to position [381, 0]
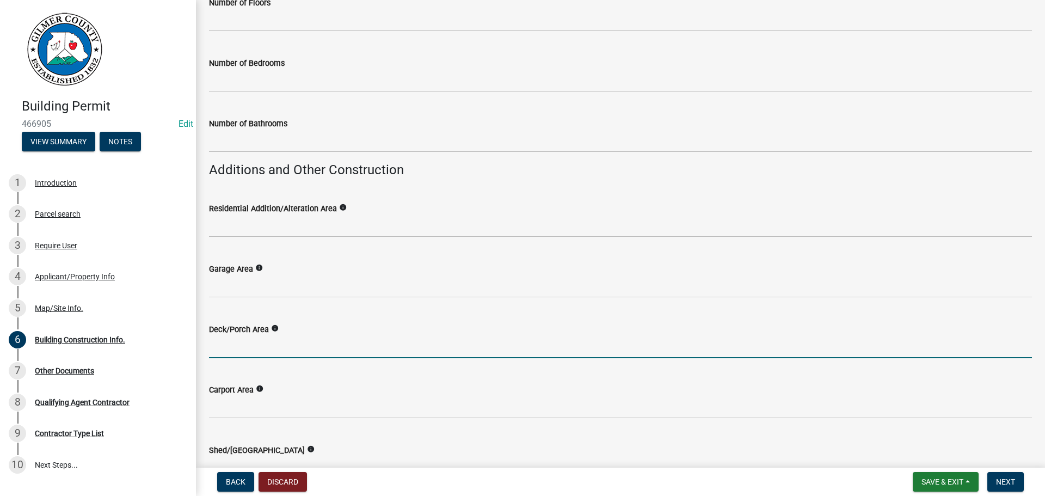
click at [269, 347] on input "text" at bounding box center [620, 347] width 823 height 22
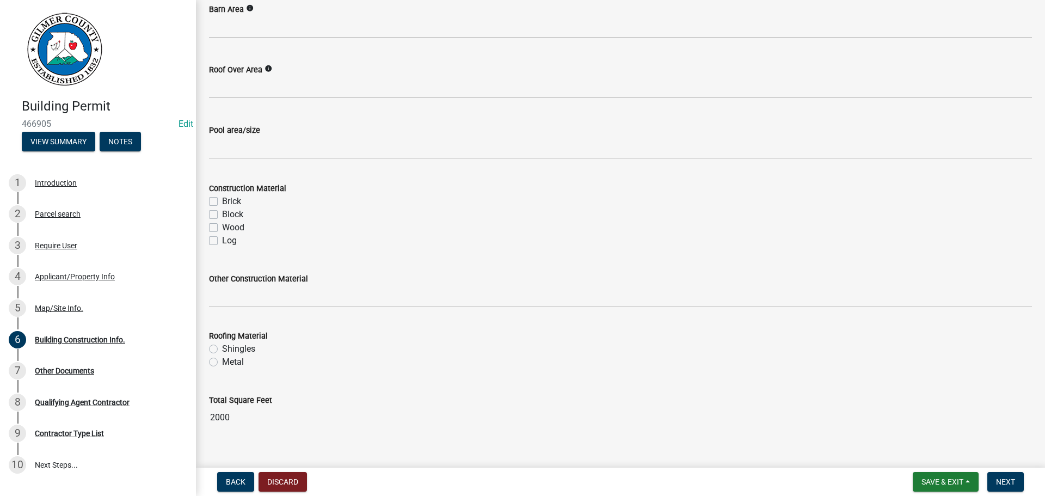
scroll to position [900, 0]
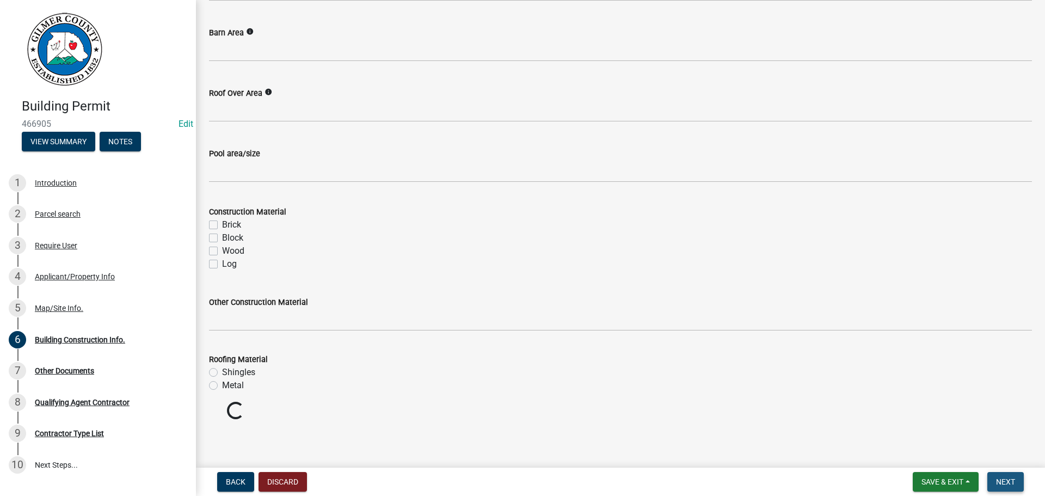
click at [1005, 475] on button "Next" at bounding box center [1005, 482] width 36 height 20
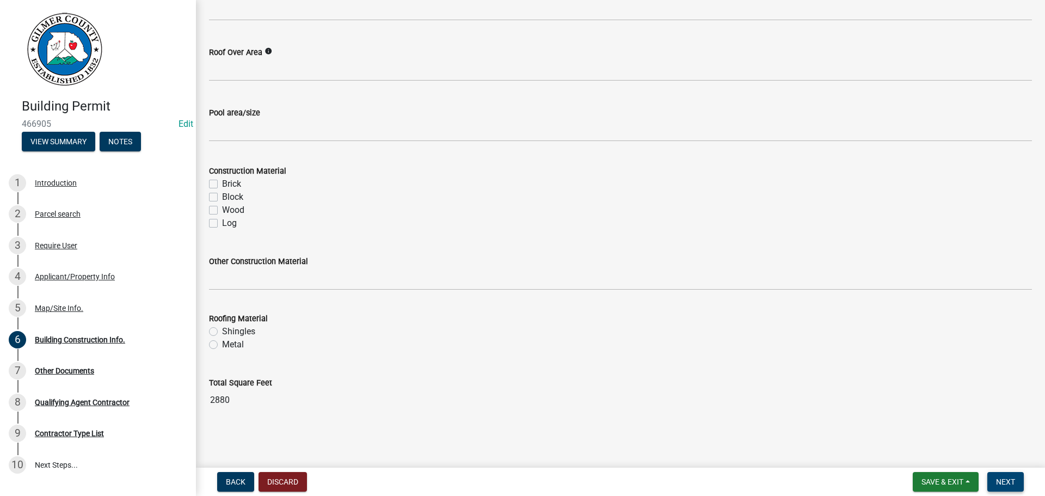
click at [1006, 482] on span "Next" at bounding box center [1005, 481] width 19 height 9
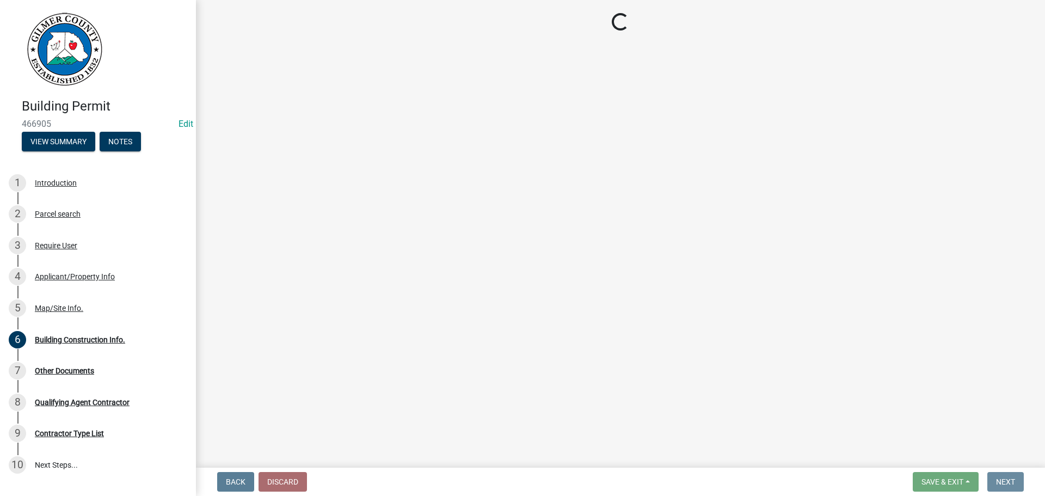
scroll to position [0, 0]
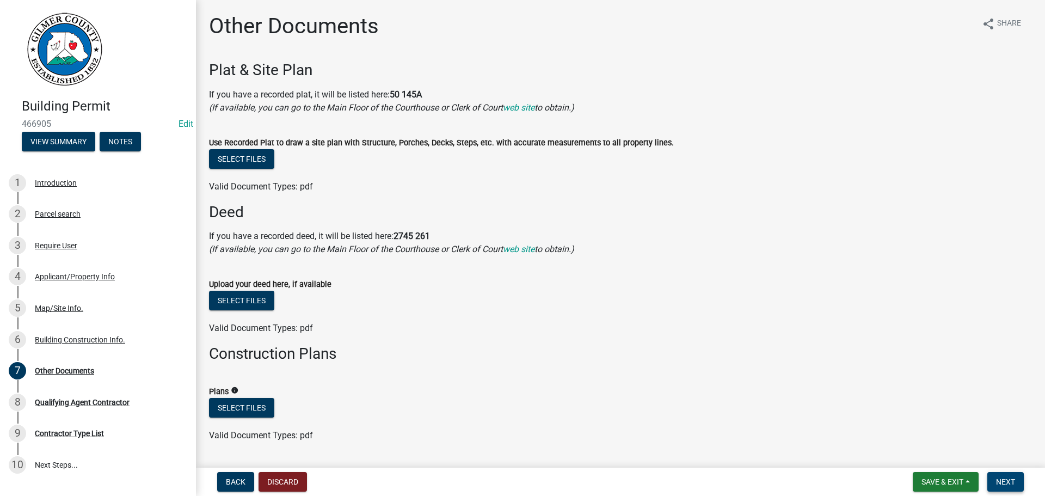
click at [1006, 477] on span "Next" at bounding box center [1005, 481] width 19 height 9
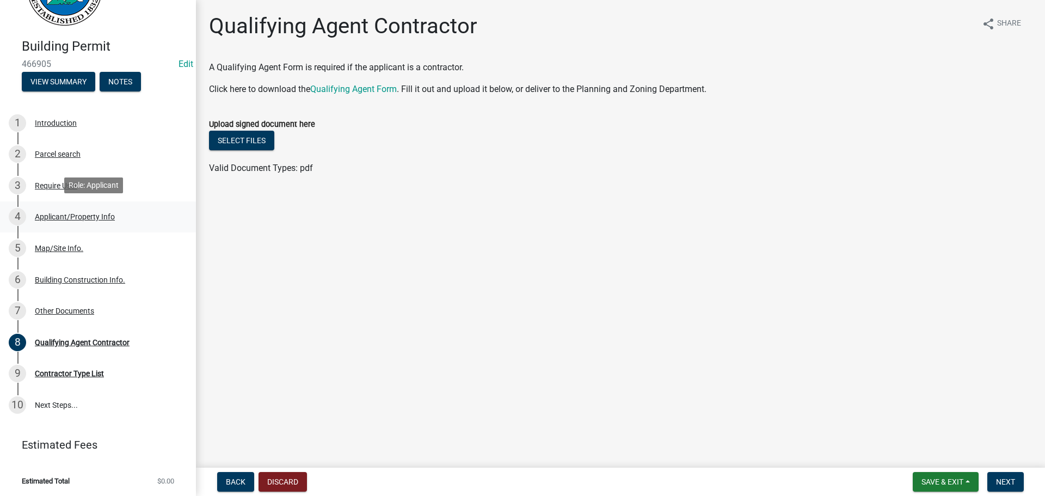
scroll to position [61, 0]
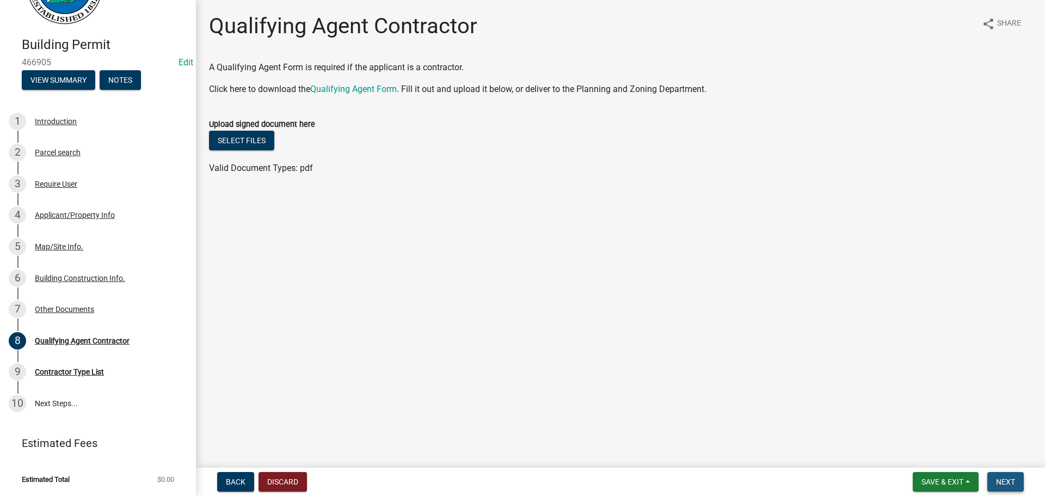
click at [1005, 479] on span "Next" at bounding box center [1005, 481] width 19 height 9
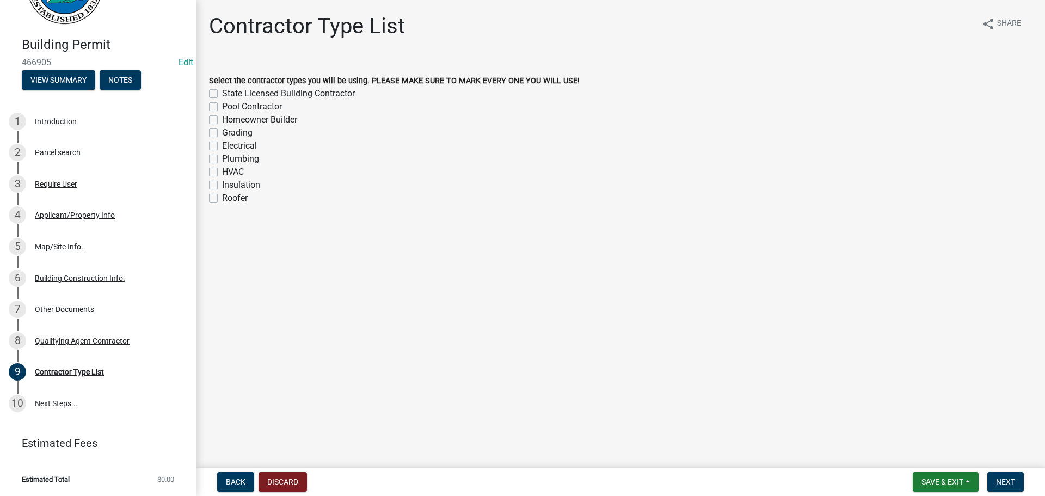
click at [222, 93] on label "State Licensed Building Contractor" at bounding box center [288, 93] width 133 height 13
click at [222, 93] on input "State Licensed Building Contractor" at bounding box center [225, 90] width 7 height 7
click at [222, 132] on label "Grading" at bounding box center [237, 132] width 30 height 13
click at [222, 132] on input "Grading" at bounding box center [225, 129] width 7 height 7
click at [1002, 481] on span "Next" at bounding box center [1005, 481] width 19 height 9
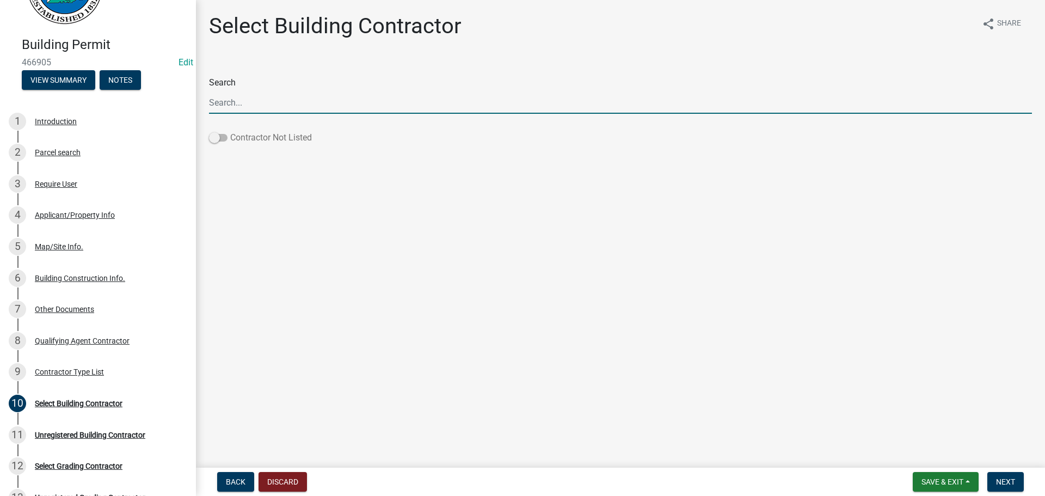
click at [211, 138] on span at bounding box center [218, 138] width 19 height 8
click at [230, 131] on input "Contractor Not Listed" at bounding box center [230, 131] width 0 height 0
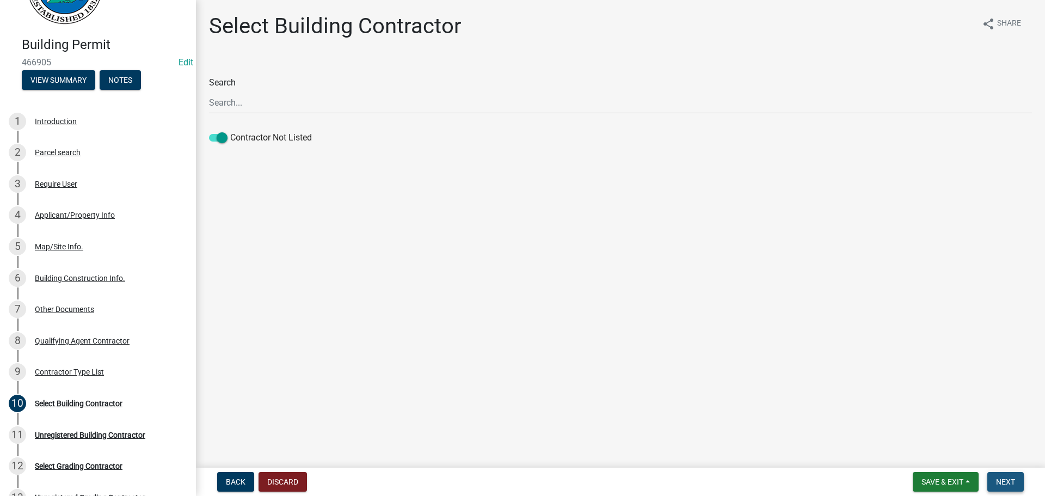
click at [1012, 484] on span "Next" at bounding box center [1005, 481] width 19 height 9
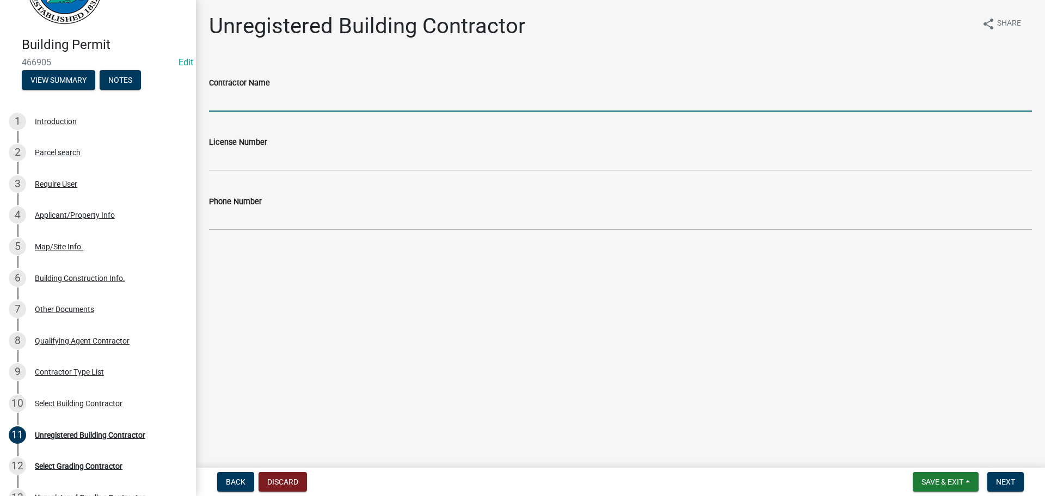
click at [324, 99] on input "Contractor Name" at bounding box center [620, 100] width 823 height 22
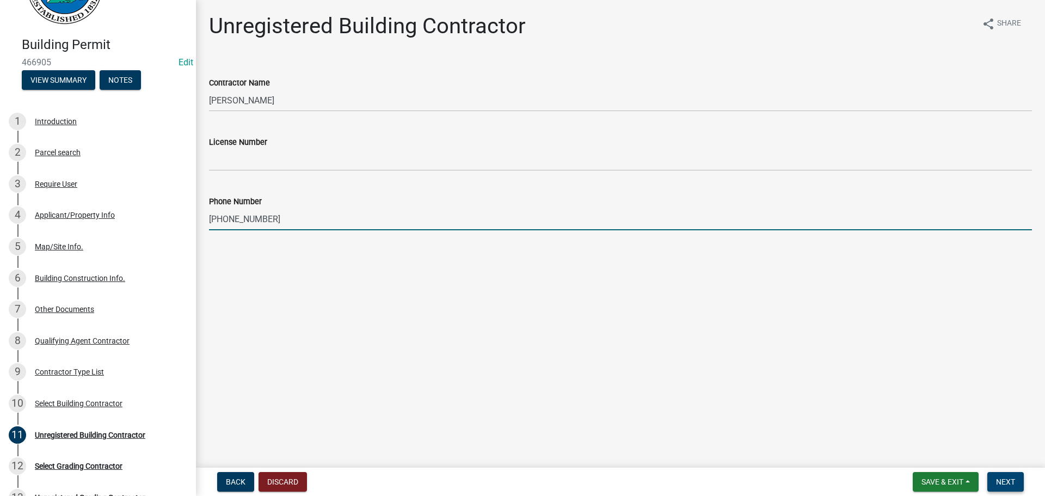
click at [1001, 481] on span "Next" at bounding box center [1005, 481] width 19 height 9
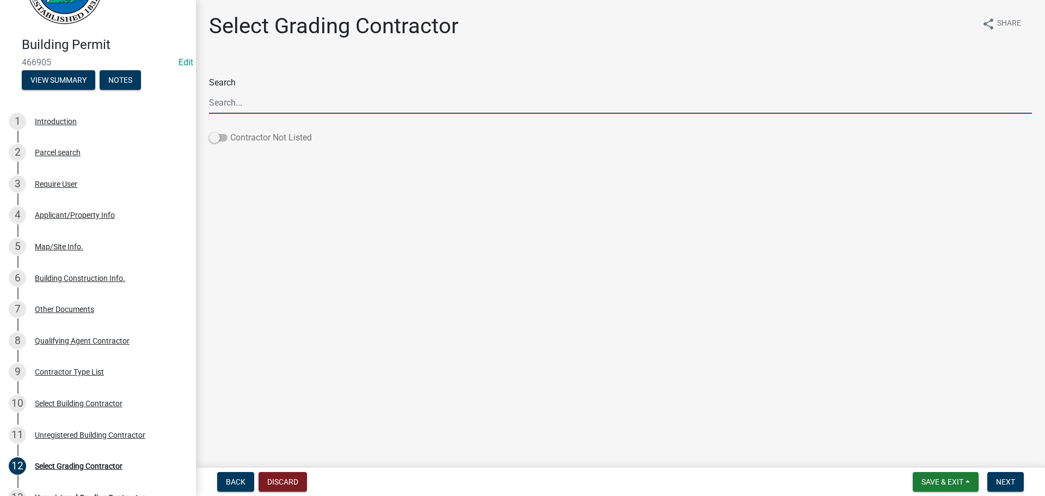
click at [220, 138] on span at bounding box center [218, 138] width 19 height 8
click at [230, 131] on input "Contractor Not Listed" at bounding box center [230, 131] width 0 height 0
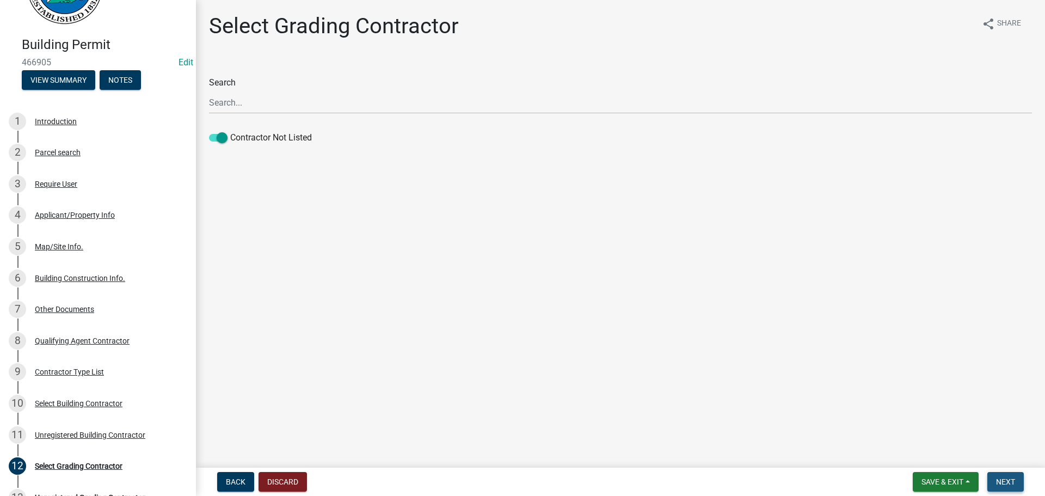
click at [1000, 483] on span "Next" at bounding box center [1005, 481] width 19 height 9
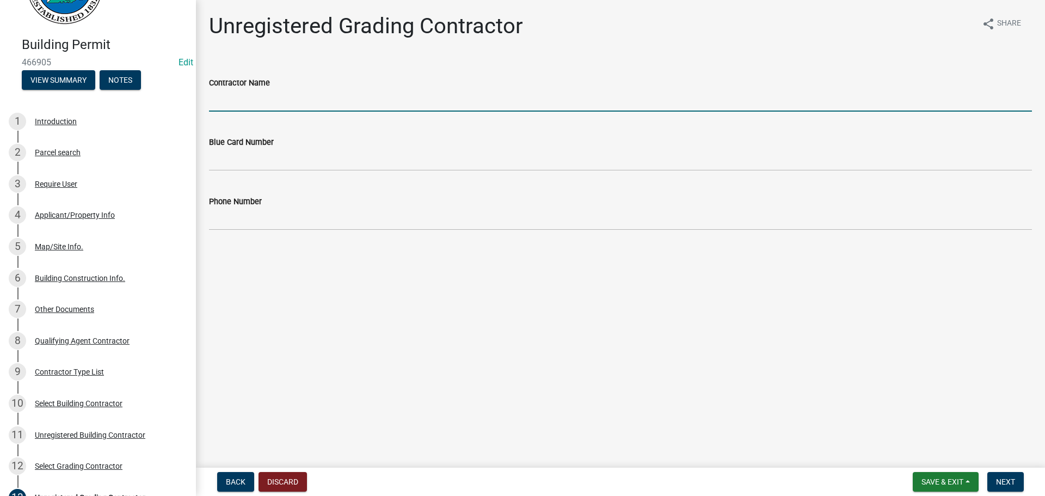
click at [278, 100] on input "Contractor Name" at bounding box center [620, 100] width 823 height 22
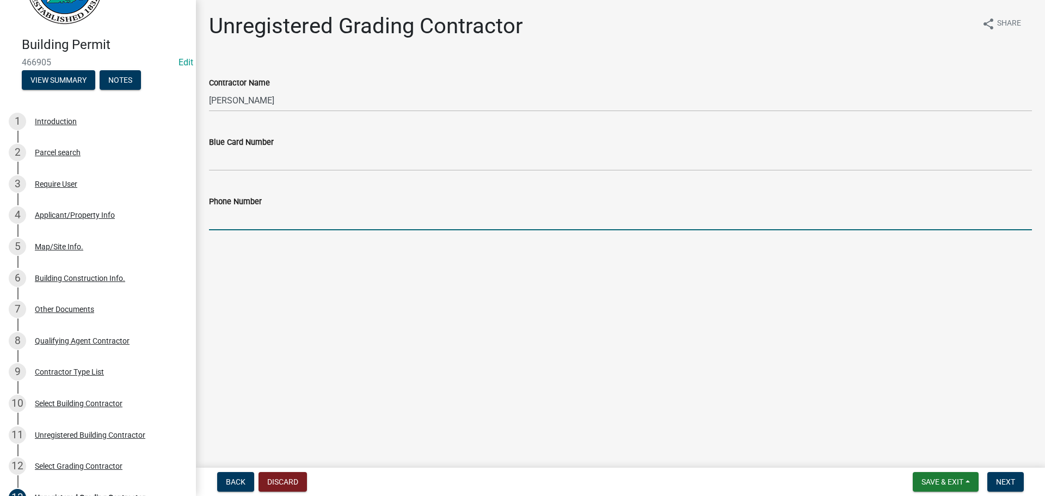
click at [254, 218] on input "Phone Number" at bounding box center [620, 219] width 823 height 22
click at [1004, 482] on span "Next" at bounding box center [1005, 481] width 19 height 9
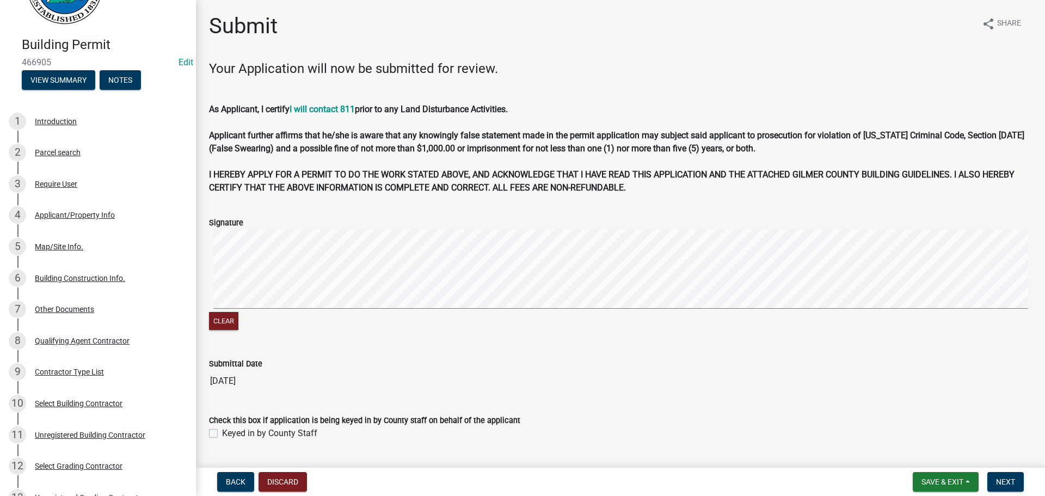
click at [222, 431] on label "Keyed in by County Staff" at bounding box center [269, 433] width 95 height 13
click at [222, 431] on input "Keyed in by County Staff" at bounding box center [225, 430] width 7 height 7
click at [1002, 482] on span "Next" at bounding box center [1005, 481] width 19 height 9
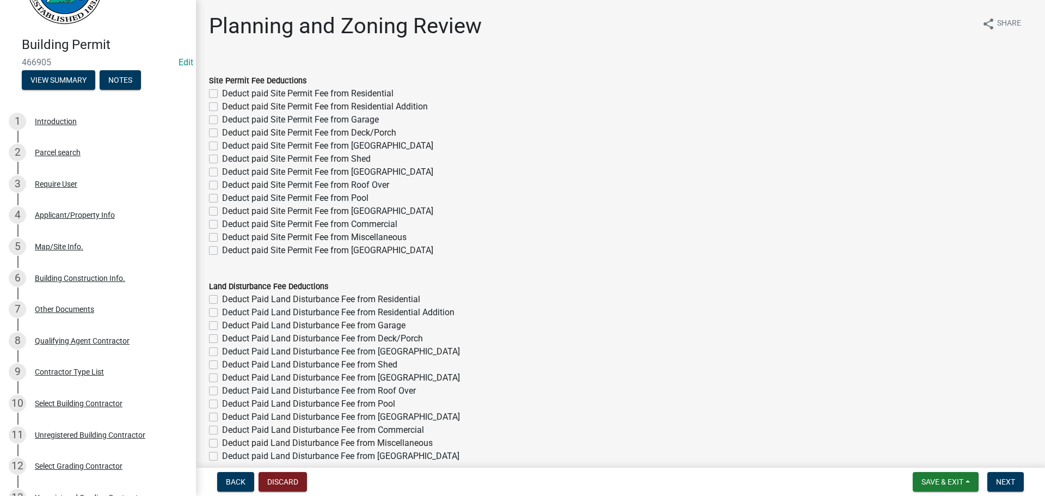
click at [222, 92] on label "Deduct paid Site Permit Fee from Residential" at bounding box center [307, 93] width 171 height 13
click at [222, 92] on input "Deduct paid Site Permit Fee from Residential" at bounding box center [225, 90] width 7 height 7
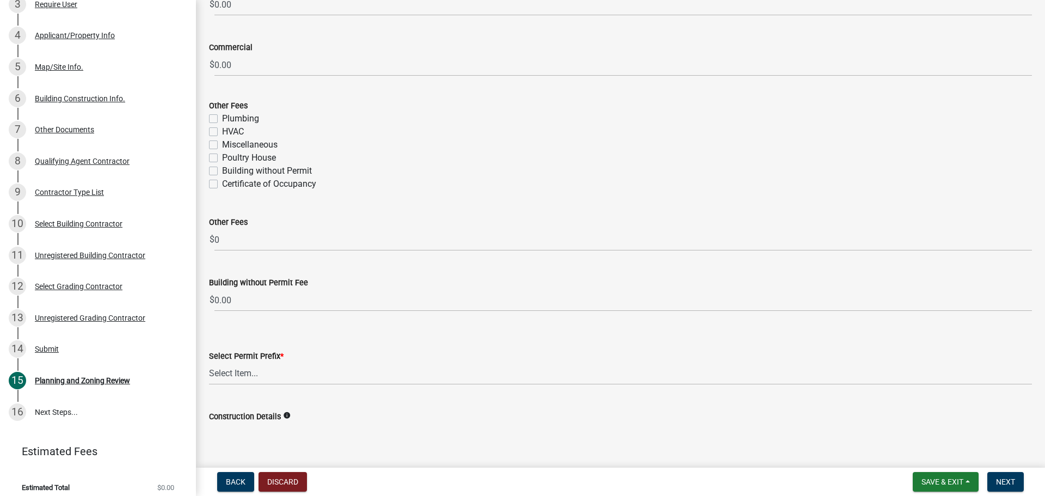
scroll to position [249, 0]
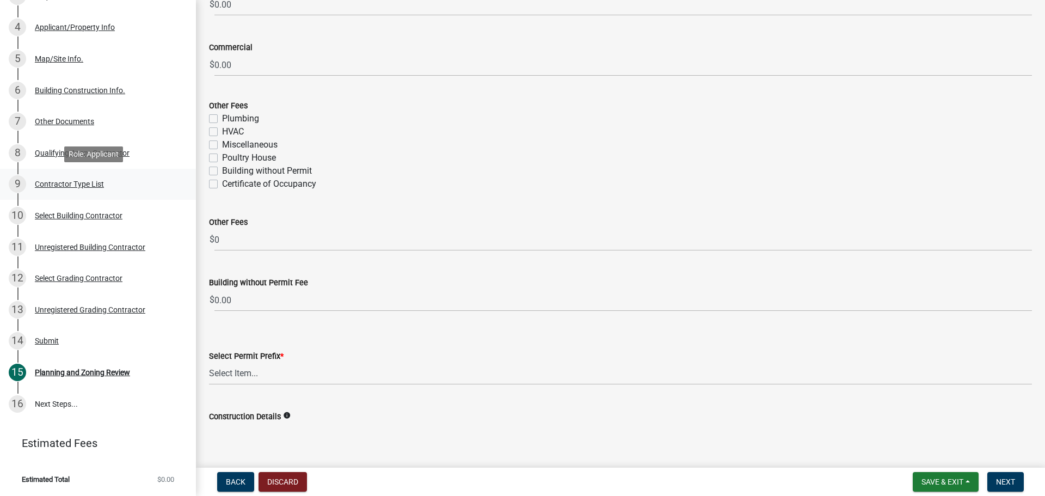
click at [77, 183] on div "Contractor Type List" at bounding box center [69, 184] width 69 height 8
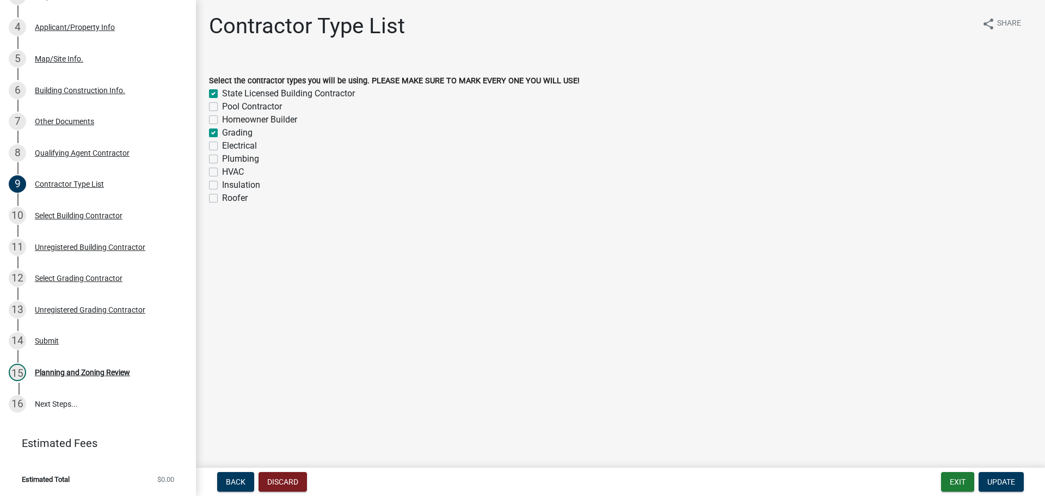
click at [222, 146] on label "Electrical" at bounding box center [239, 145] width 35 height 13
click at [222, 146] on input "Electrical" at bounding box center [225, 142] width 7 height 7
click at [211, 150] on div "Electrical" at bounding box center [620, 145] width 823 height 13
click at [222, 145] on label "Electrical" at bounding box center [239, 145] width 35 height 13
click at [222, 145] on input "Electrical" at bounding box center [225, 142] width 7 height 7
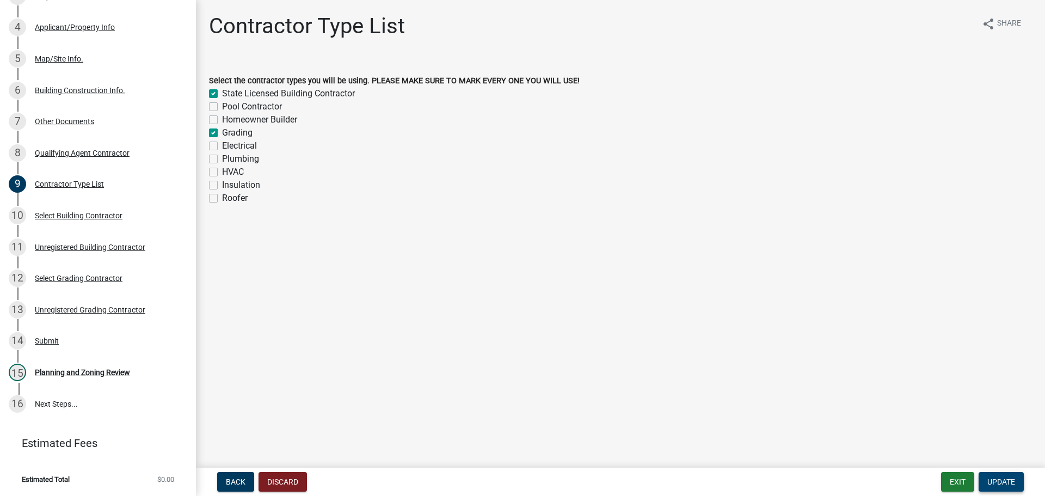
click at [1001, 482] on span "Update" at bounding box center [1001, 481] width 28 height 9
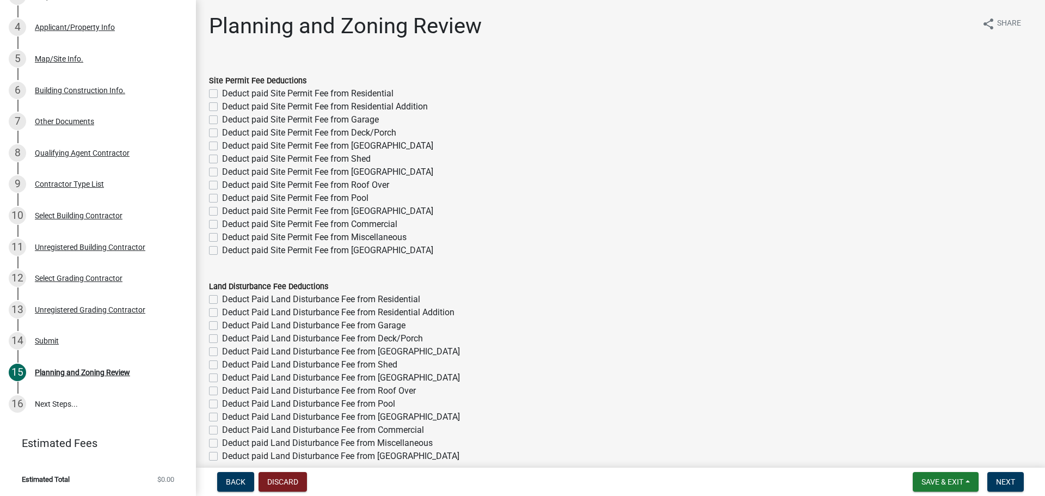
click at [222, 93] on label "Deduct paid Site Permit Fee from Residential" at bounding box center [307, 93] width 171 height 13
click at [222, 93] on input "Deduct paid Site Permit Fee from Residential" at bounding box center [225, 90] width 7 height 7
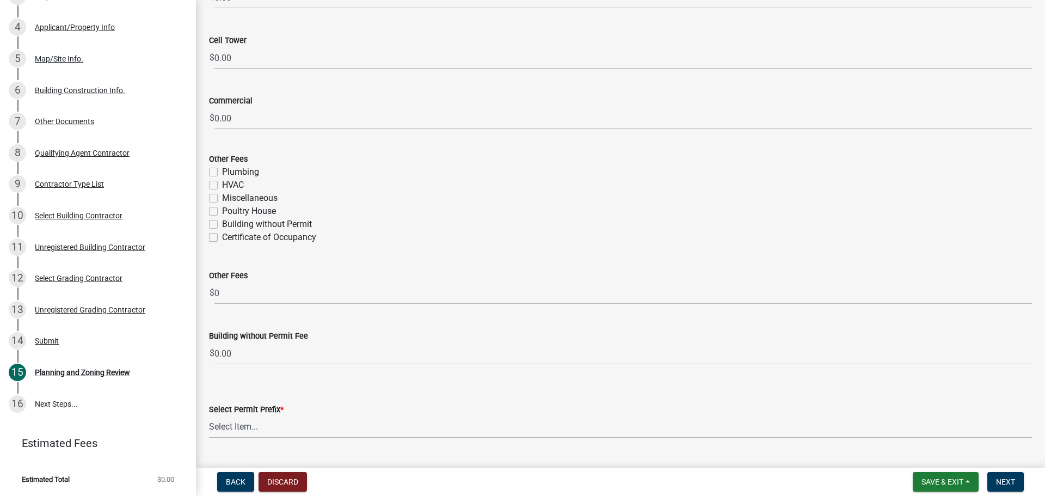
scroll to position [1939, 0]
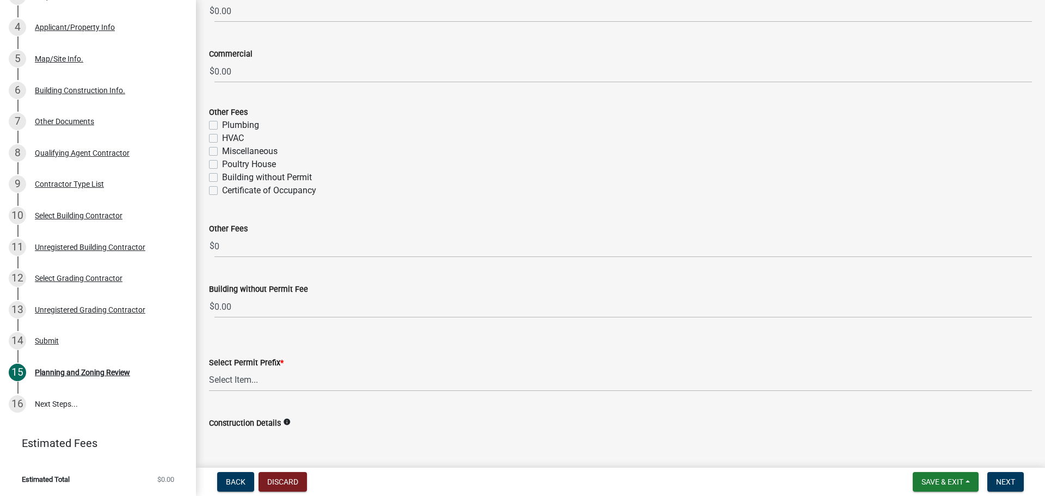
click at [222, 190] on label "Certificate of Occupancy" at bounding box center [269, 190] width 94 height 13
click at [222, 190] on input "Certificate of Occupancy" at bounding box center [225, 187] width 7 height 7
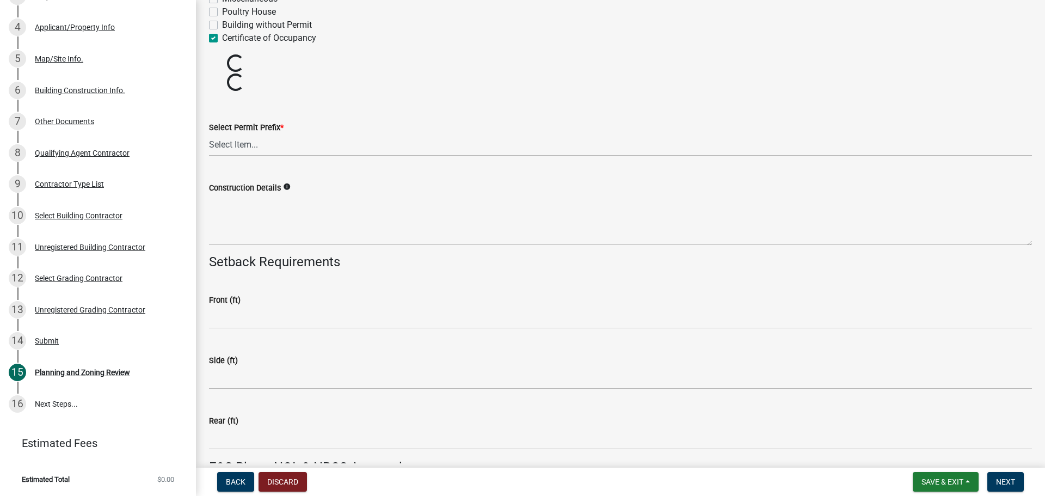
scroll to position [2102, 0]
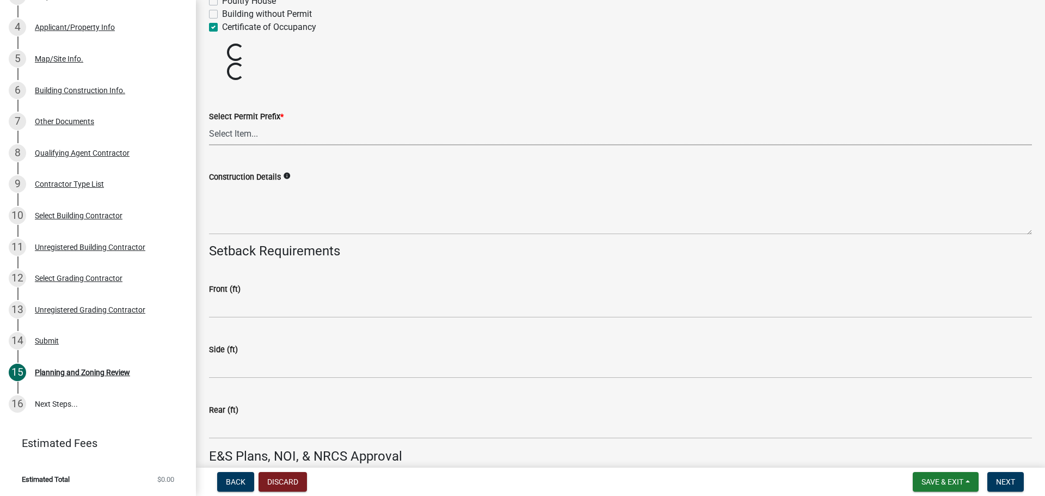
click at [303, 136] on select "Select Item... RES COMM MB LAND POOL MISC CELL TOWER - NEW CELL TOWER - ADD ON" at bounding box center [620, 134] width 823 height 22
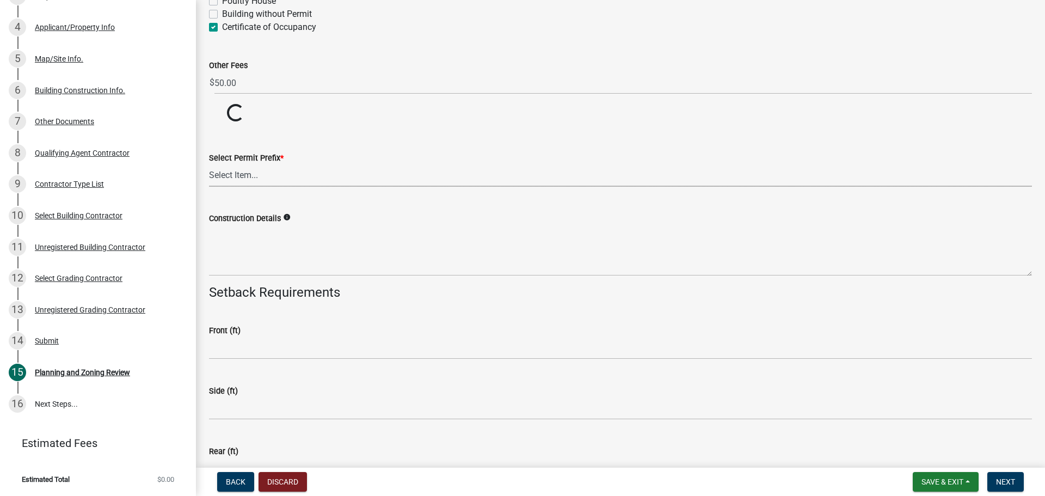
click at [272, 171] on select "Select Item... RES COMM MB LAND POOL MISC CELL TOWER - NEW CELL TOWER - ADD ON" at bounding box center [620, 175] width 823 height 22
click at [269, 180] on select "Select Item... RES COMM MB LAND POOL MISC CELL TOWER - NEW CELL TOWER - ADD ON" at bounding box center [620, 175] width 823 height 22
click at [209, 164] on select "Select Item... RES COMM MB LAND POOL MISC CELL TOWER - NEW CELL TOWER - ADD ON" at bounding box center [620, 175] width 823 height 22
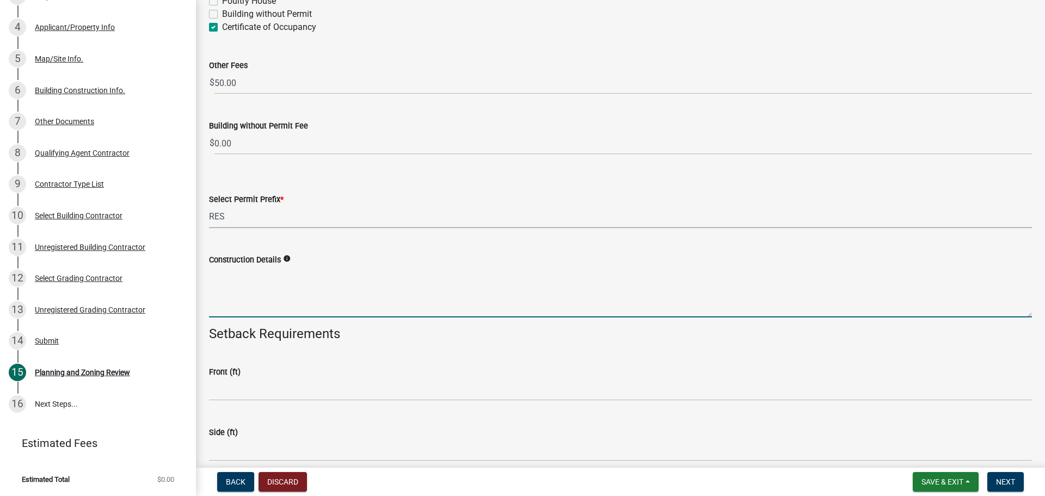
click at [242, 280] on textarea "Construction Details" at bounding box center [620, 291] width 823 height 51
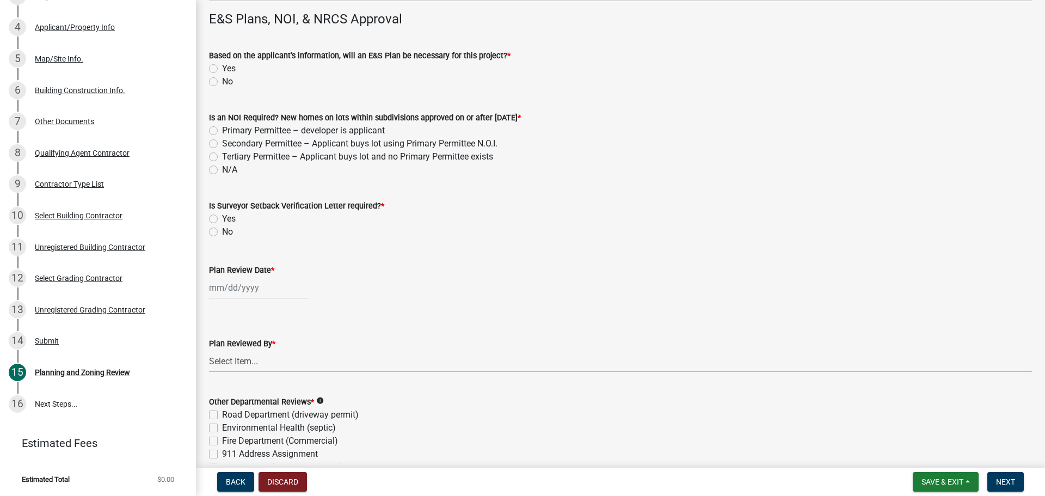
scroll to position [2778, 0]
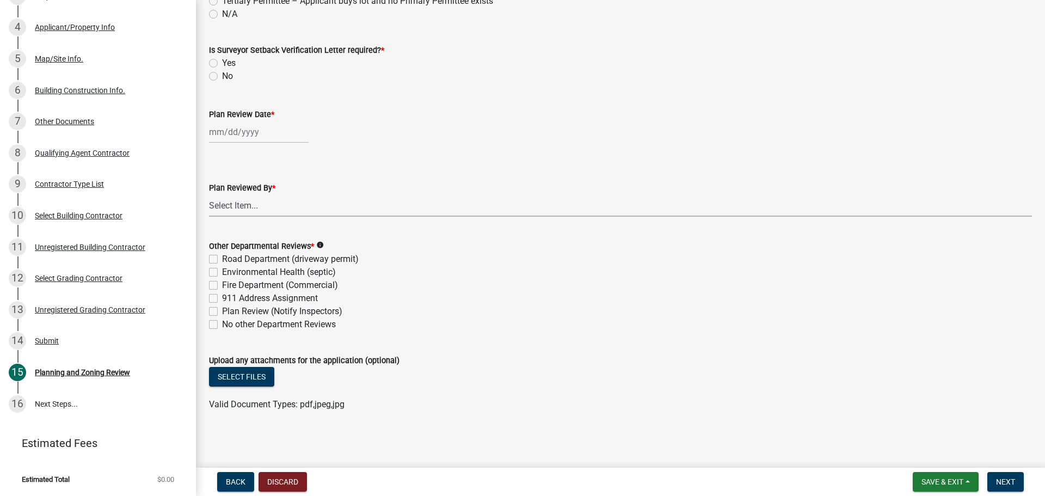
click at [218, 200] on select "Select Item... Andrew Mathis Art Wlochowski Becky Whitworth Joe Bouhl Karen Hen…" at bounding box center [620, 205] width 823 height 22
click at [209, 194] on select "Select Item... Andrew Mathis Art Wlochowski Becky Whitworth Joe Bouhl Karen Hen…" at bounding box center [620, 205] width 823 height 22
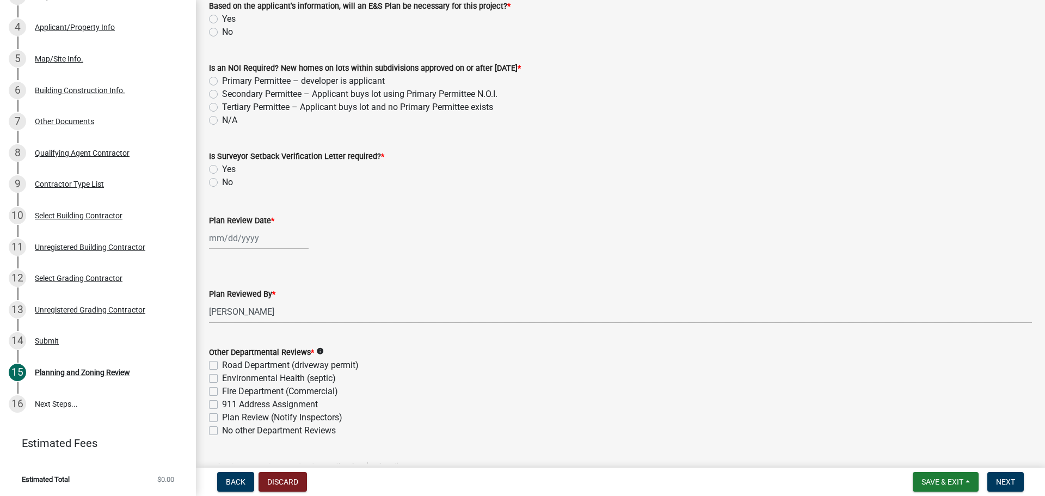
scroll to position [2669, 0]
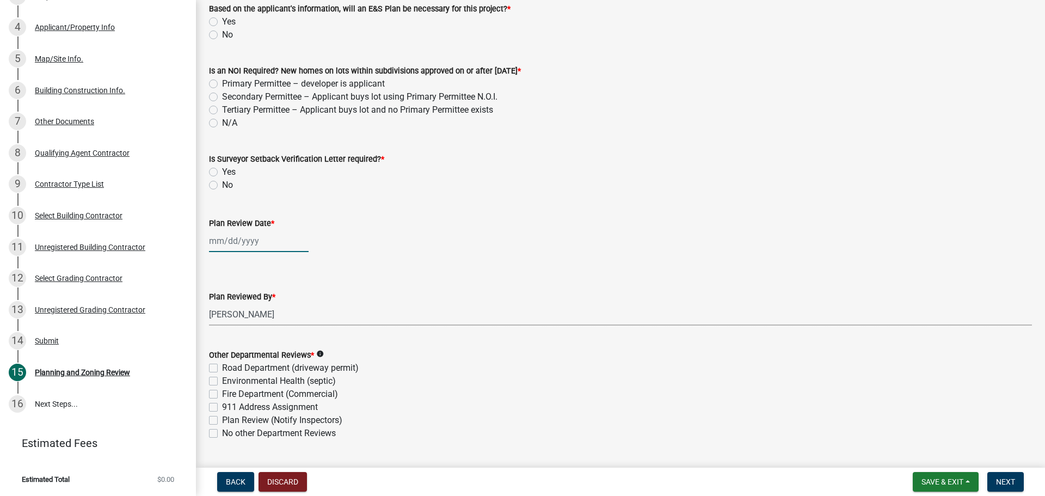
click at [243, 234] on div at bounding box center [259, 241] width 100 height 22
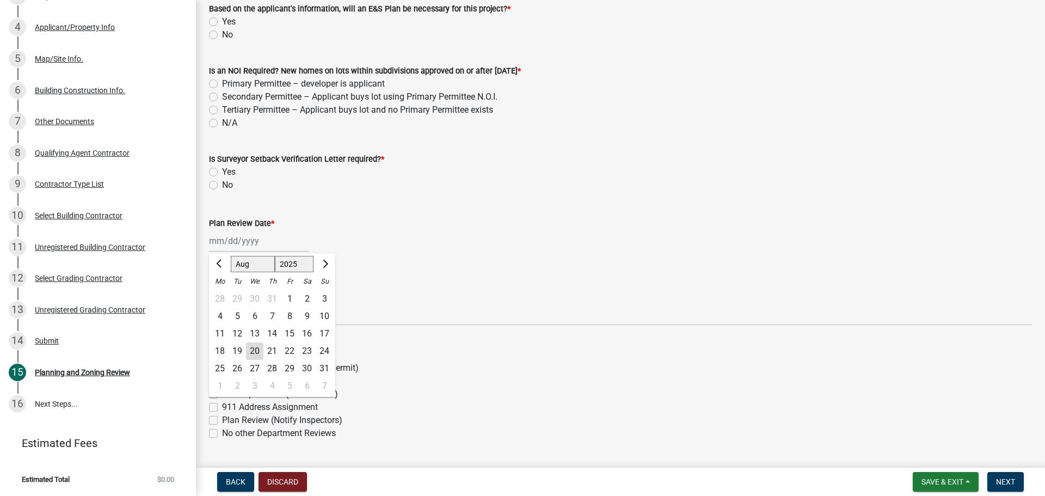
click at [256, 349] on div "20" at bounding box center [254, 350] width 17 height 17
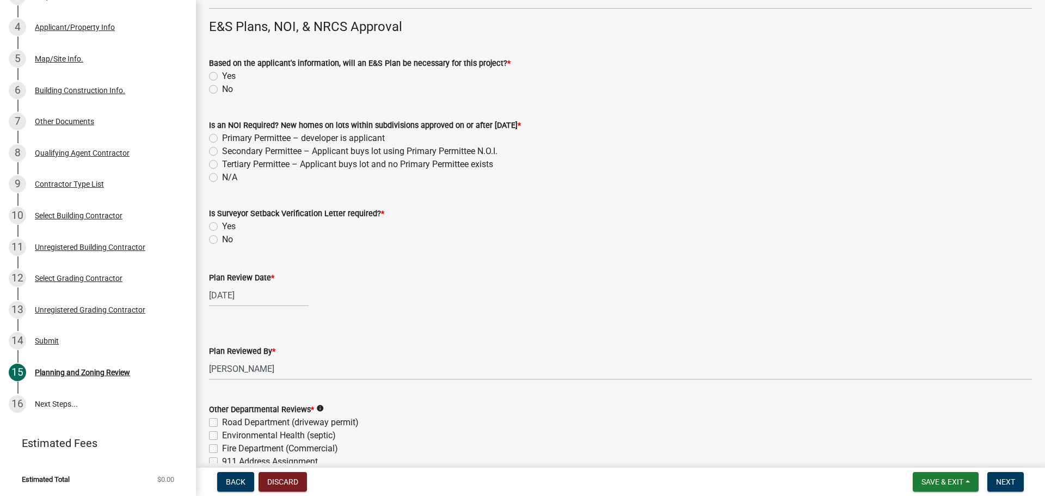
scroll to position [2560, 0]
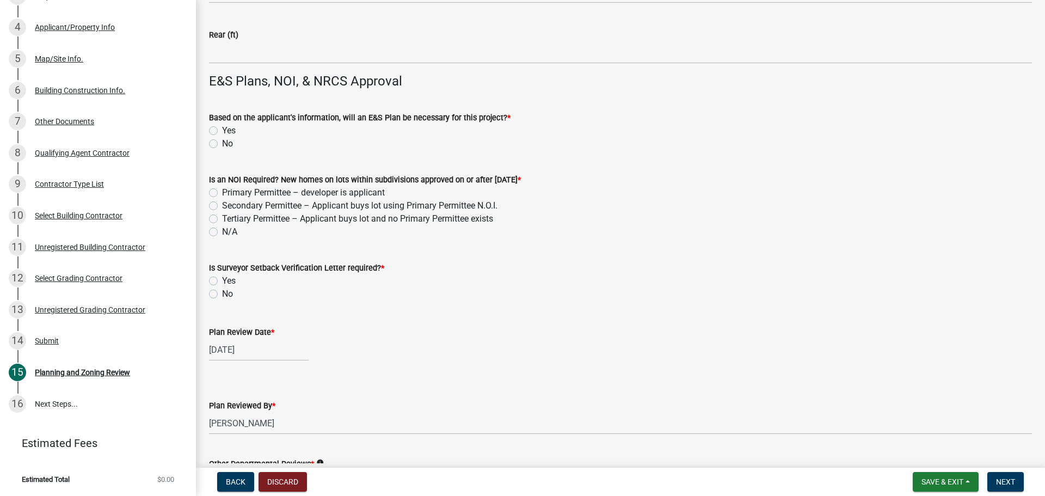
click at [222, 292] on label "No" at bounding box center [227, 293] width 11 height 13
click at [222, 292] on input "No" at bounding box center [225, 290] width 7 height 7
click at [222, 233] on label "N/A" at bounding box center [229, 231] width 15 height 13
click at [222, 232] on input "N/A" at bounding box center [225, 228] width 7 height 7
click at [208, 141] on div "Based on the applicant's information, will an E&S Plan be necessary for this pr…" at bounding box center [620, 124] width 839 height 52
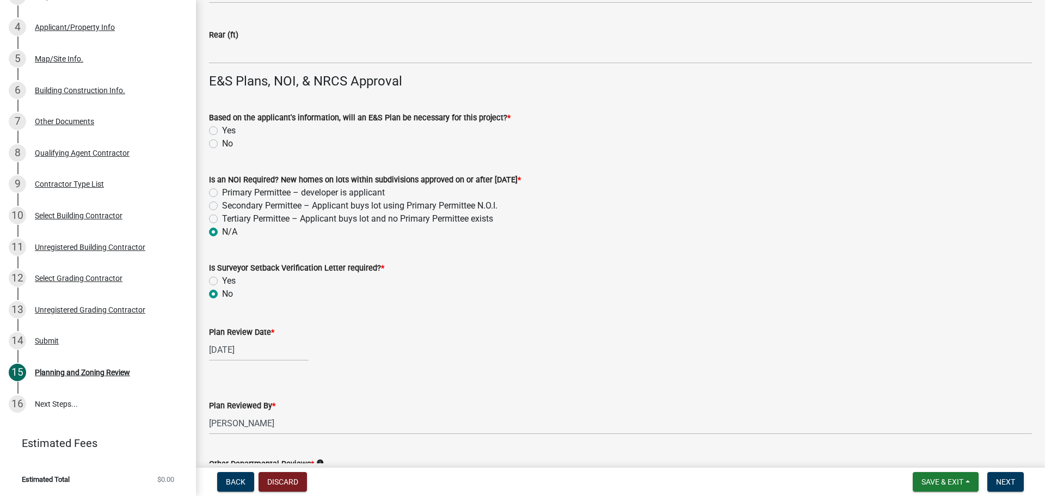
click at [222, 144] on label "No" at bounding box center [227, 143] width 11 height 13
click at [222, 144] on input "No" at bounding box center [225, 140] width 7 height 7
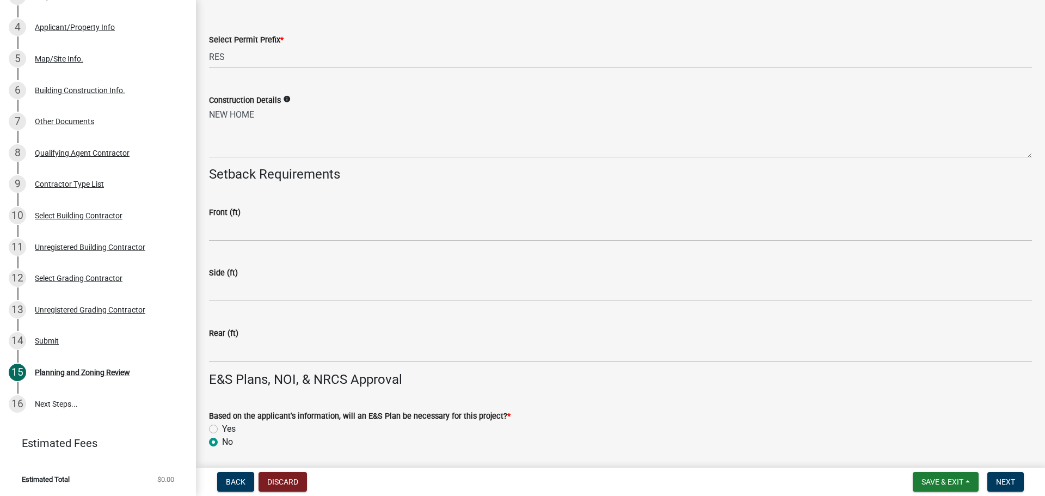
scroll to position [2234, 0]
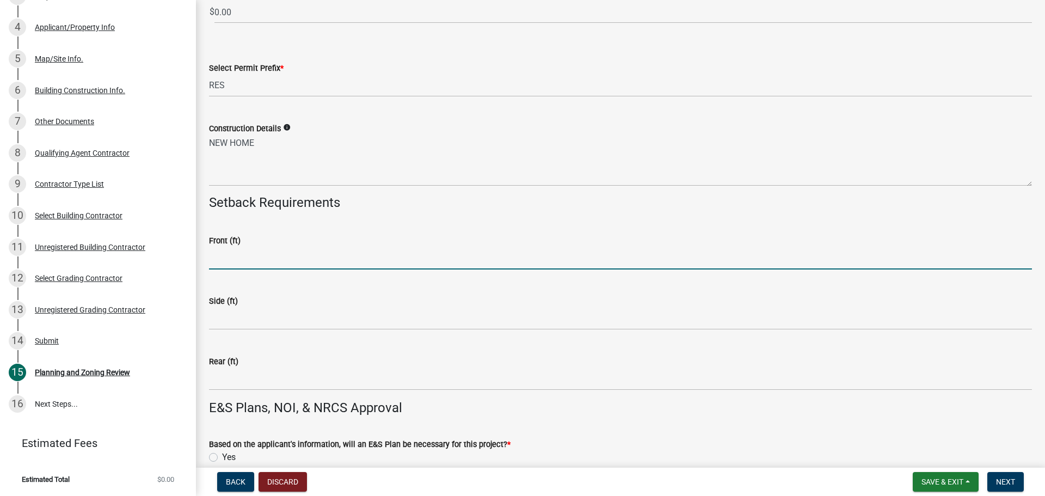
click at [251, 257] on input "text" at bounding box center [620, 258] width 823 height 22
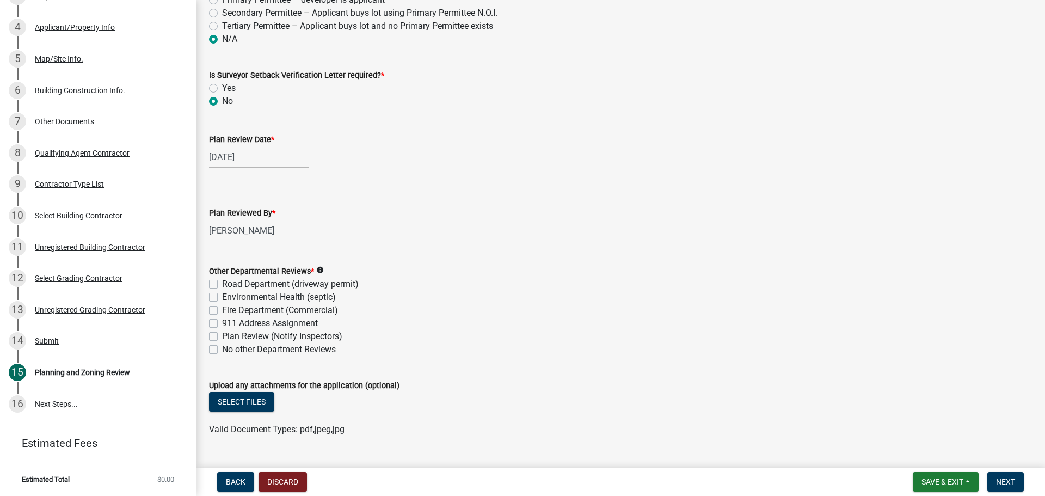
scroll to position [2778, 0]
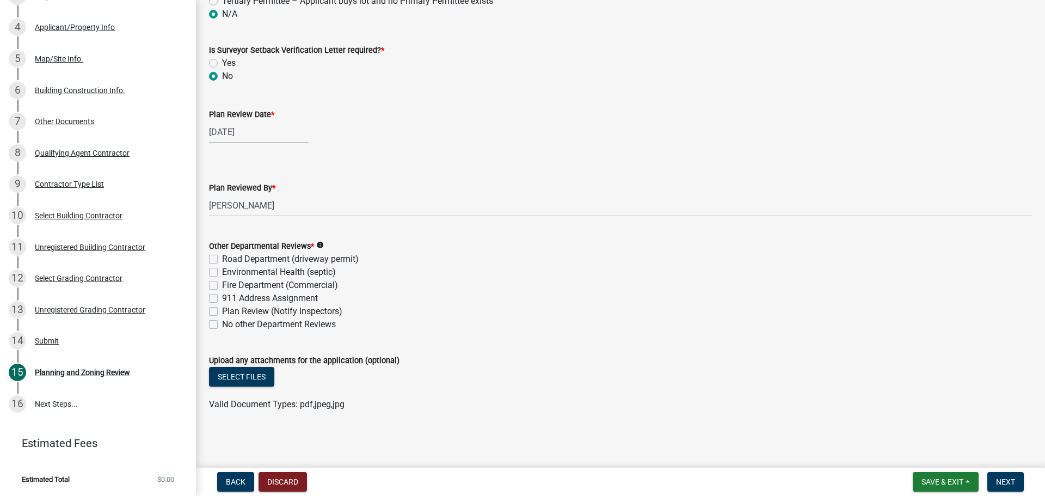
click at [222, 323] on label "No other Department Reviews" at bounding box center [279, 324] width 114 height 13
click at [222, 323] on input "No other Department Reviews" at bounding box center [225, 321] width 7 height 7
click at [234, 378] on button "Select files" at bounding box center [241, 377] width 65 height 20
click at [243, 373] on button "Select files" at bounding box center [241, 377] width 65 height 20
click at [1009, 480] on span "Next" at bounding box center [1005, 481] width 19 height 9
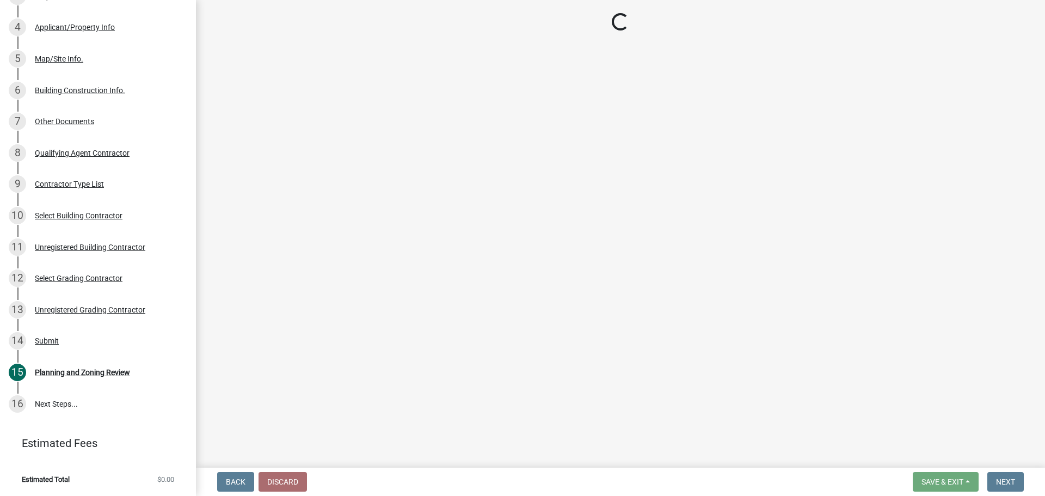
scroll to position [280, 0]
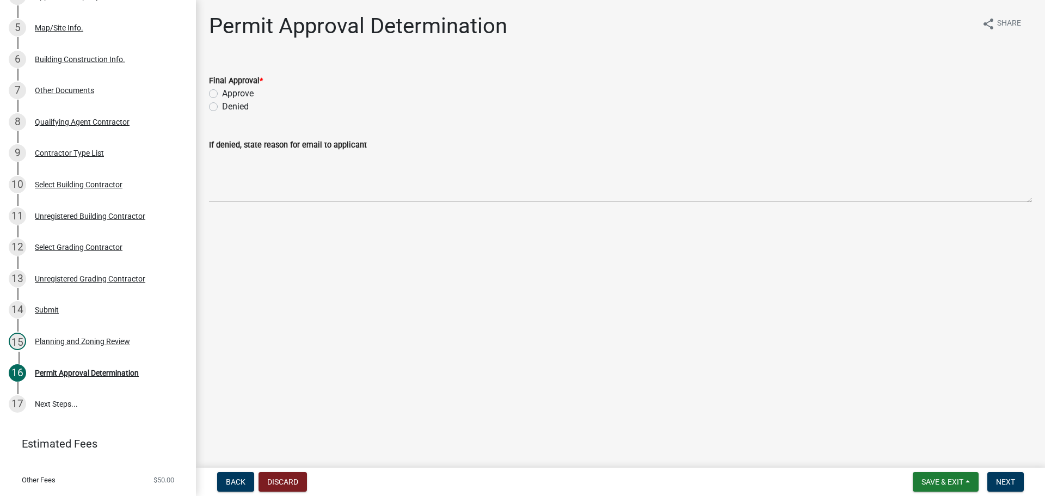
click at [222, 91] on label "Approve" at bounding box center [238, 93] width 32 height 13
click at [222, 91] on input "Approve" at bounding box center [225, 90] width 7 height 7
click at [1006, 478] on span "Next" at bounding box center [1005, 481] width 19 height 9
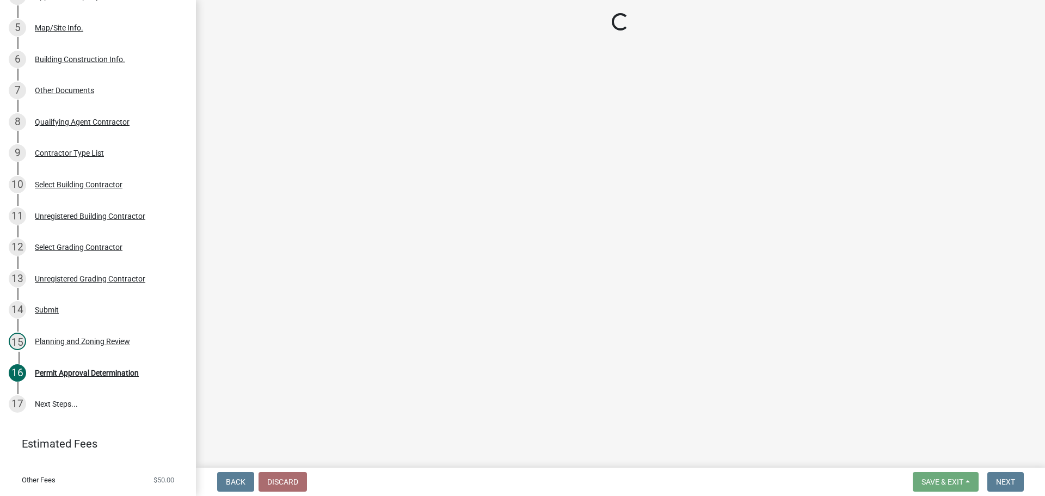
scroll to position [406, 0]
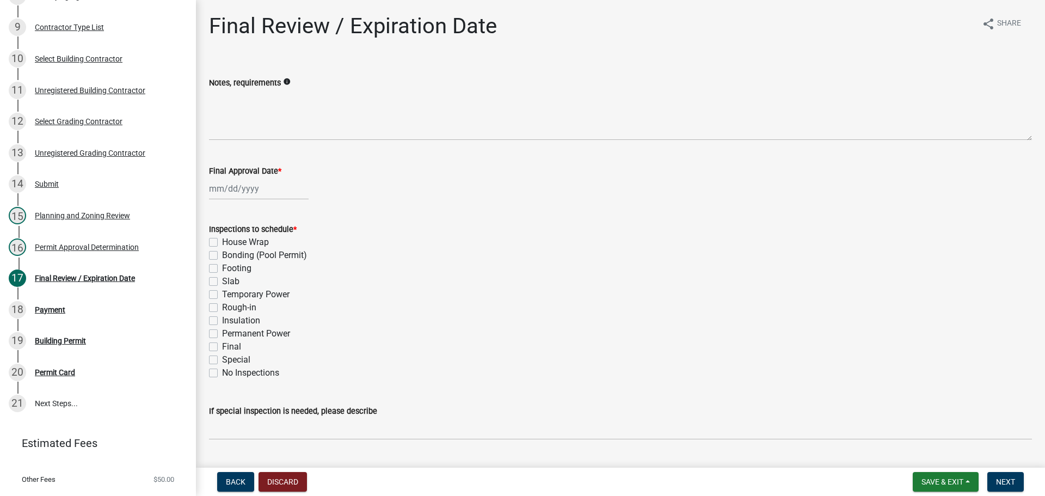
click at [226, 190] on div at bounding box center [259, 188] width 100 height 22
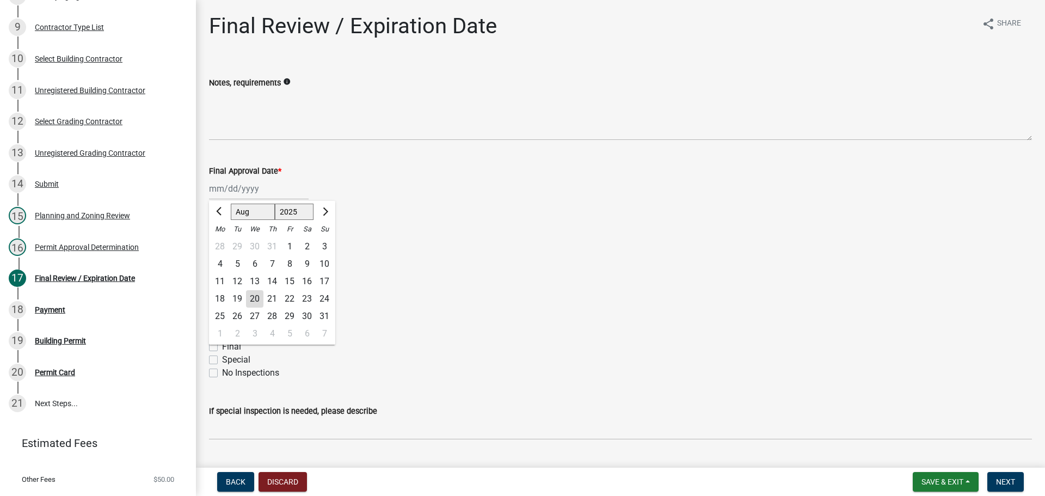
click at [254, 300] on div "20" at bounding box center [254, 298] width 17 height 17
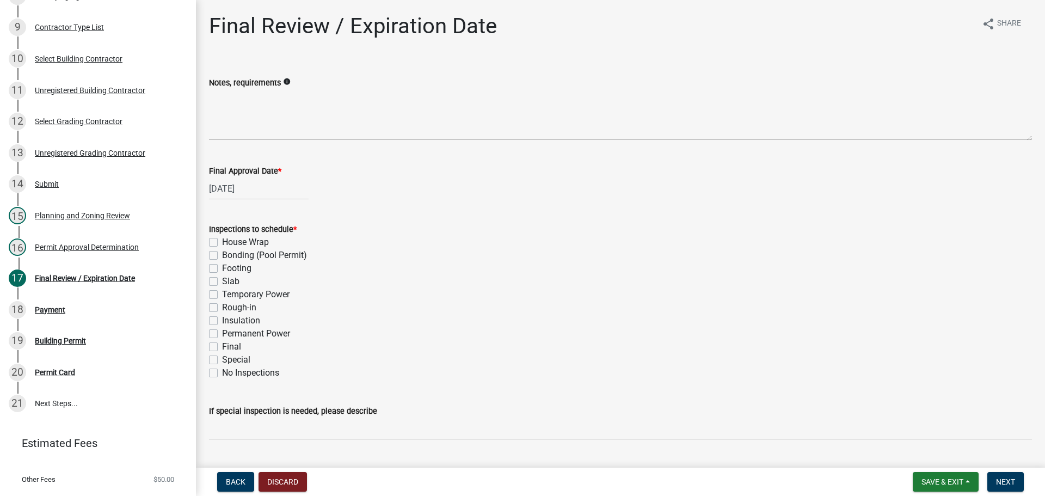
click at [222, 269] on label "Footing" at bounding box center [236, 268] width 29 height 13
click at [222, 269] on input "Footing" at bounding box center [225, 265] width 7 height 7
click at [222, 308] on label "Rough-in" at bounding box center [239, 307] width 34 height 13
click at [222, 308] on input "Rough-in" at bounding box center [225, 304] width 7 height 7
click at [222, 334] on label "Permanent Power" at bounding box center [256, 333] width 68 height 13
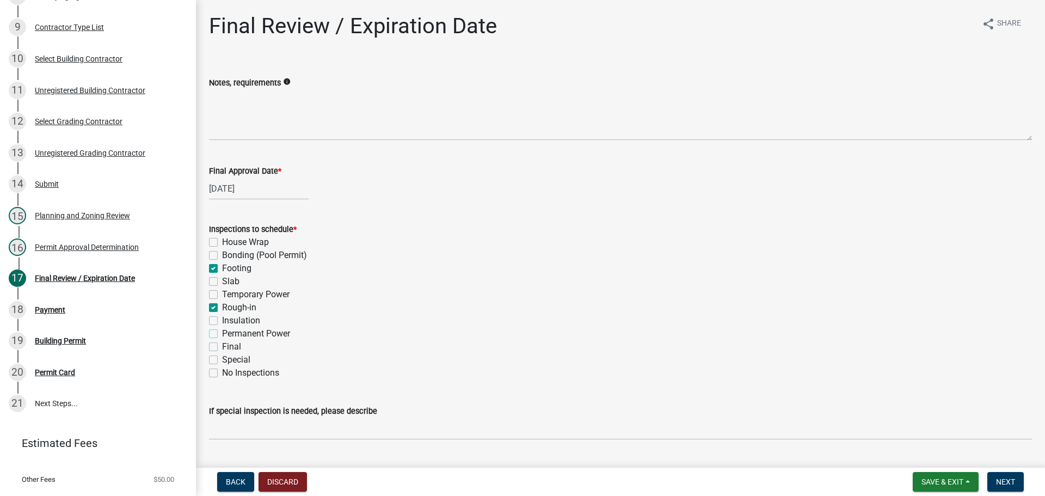
click at [222, 334] on input "Permanent Power" at bounding box center [225, 330] width 7 height 7
click at [222, 347] on label "Final" at bounding box center [231, 346] width 19 height 13
click at [222, 347] on input "Final" at bounding box center [225, 343] width 7 height 7
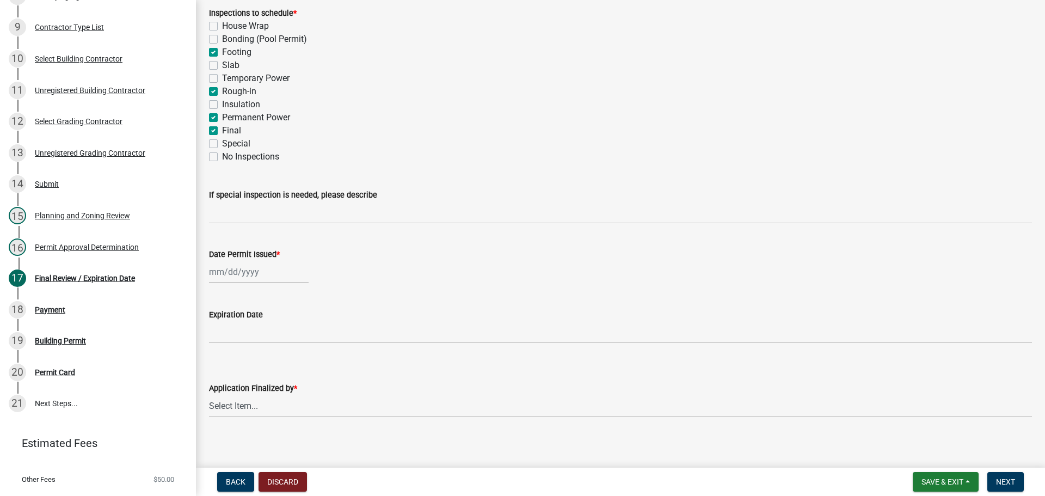
scroll to position [218, 0]
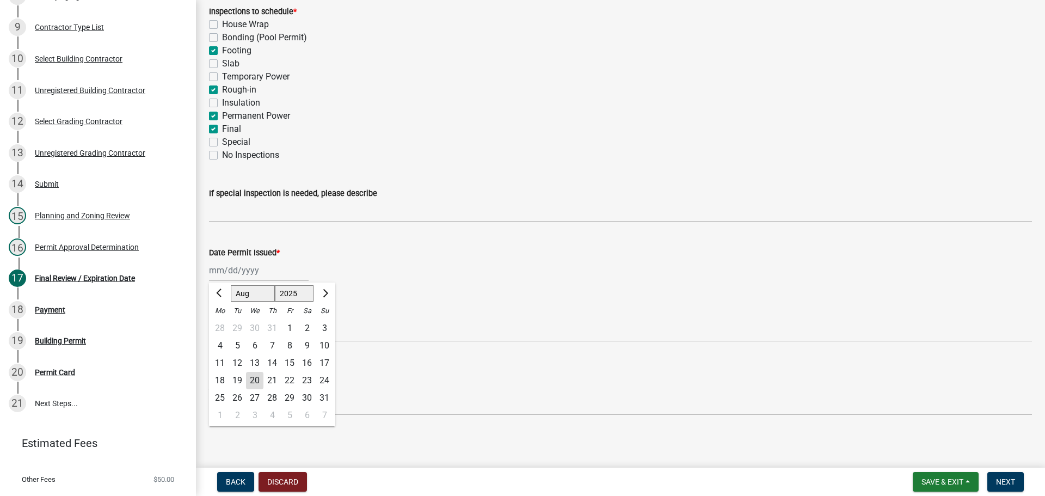
click at [244, 273] on div "Jan Feb Mar Apr May Jun Jul Aug Sep Oct Nov Dec 1525 1526 1527 1528 1529 1530 1…" at bounding box center [259, 270] width 100 height 22
click at [253, 377] on div "20" at bounding box center [254, 380] width 17 height 17
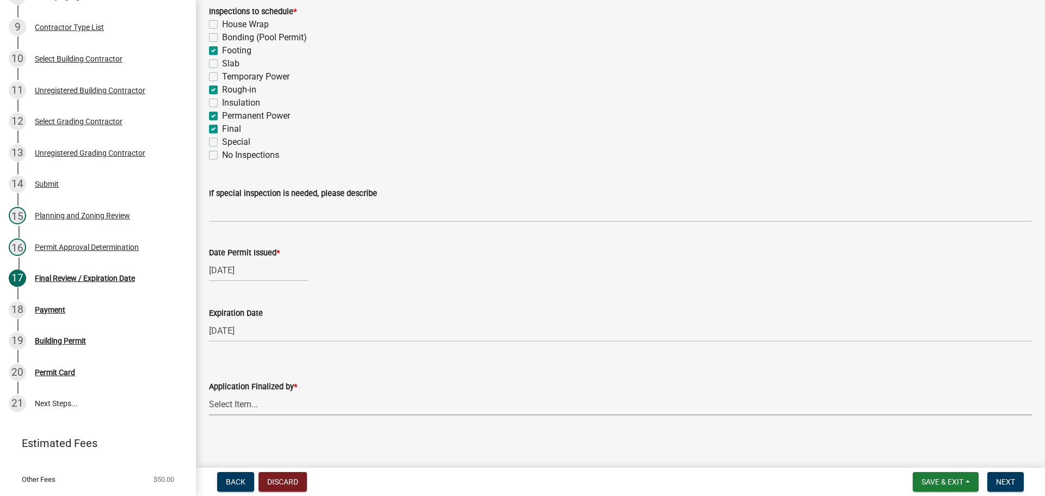
click at [250, 405] on select "Select Item... Andrew Mathis Art Wlochowski Becky Whitworth Joe Bouhl Karen Hen…" at bounding box center [620, 404] width 823 height 22
click at [209, 393] on select "Select Item... Andrew Mathis Art Wlochowski Becky Whitworth Joe Bouhl Karen Hen…" at bounding box center [620, 404] width 823 height 22
click at [250, 399] on select "Select Item... Andrew Mathis Art Wlochowski Becky Whitworth Joe Bouhl Karen Hen…" at bounding box center [620, 404] width 823 height 22
click at [209, 393] on select "Select Item... Andrew Mathis Art Wlochowski Becky Whitworth Joe Bouhl Karen Hen…" at bounding box center [620, 404] width 823 height 22
click at [1008, 478] on span "Next" at bounding box center [1005, 481] width 19 height 9
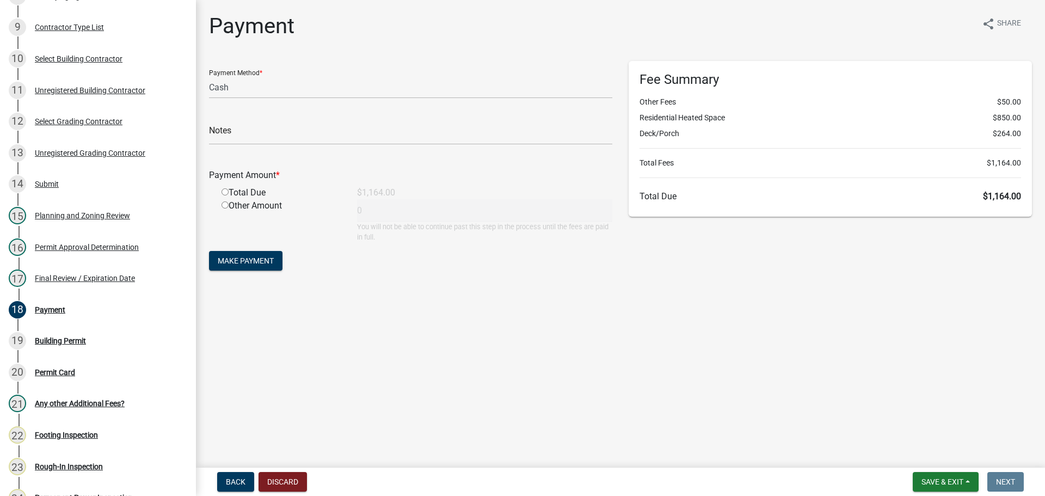
scroll to position [563, 0]
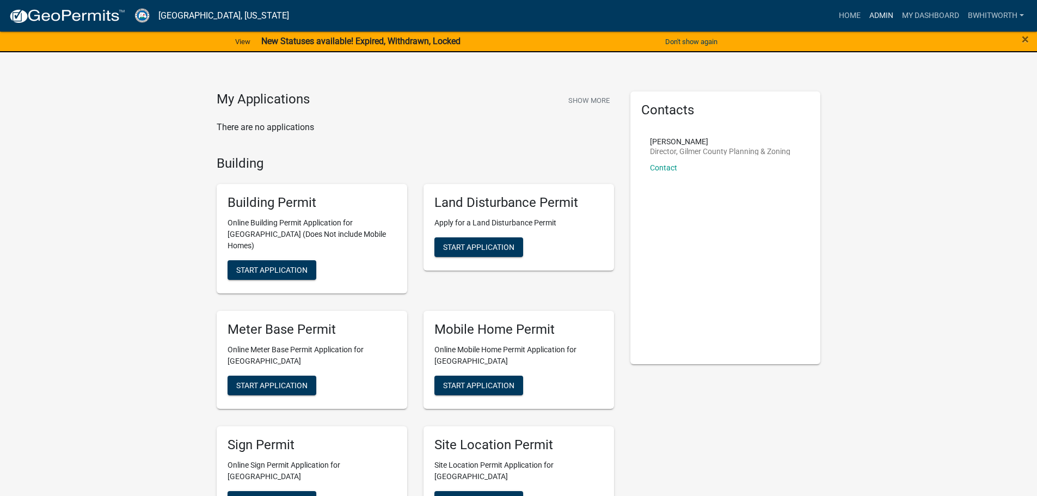
click at [882, 14] on link "Admin" at bounding box center [881, 15] width 33 height 21
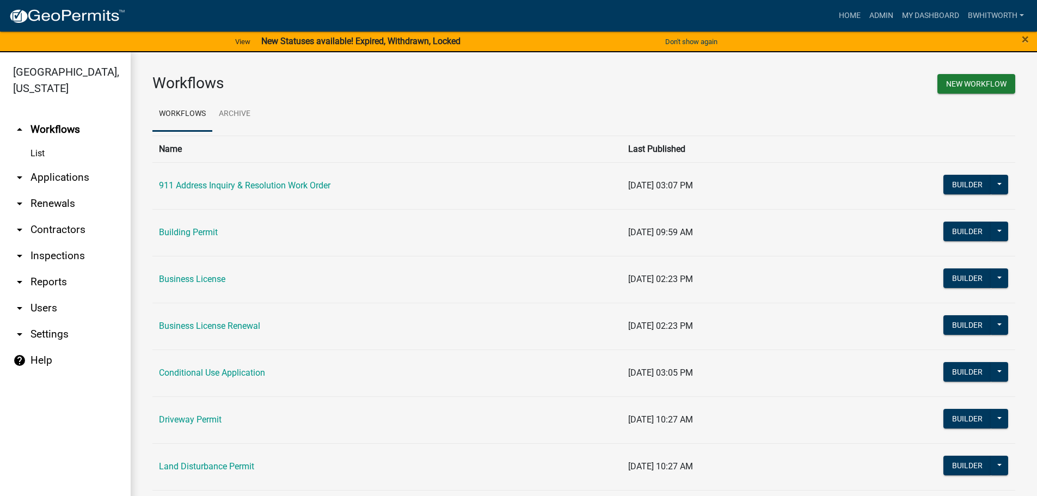
click at [51, 177] on link "arrow_drop_down Applications" at bounding box center [65, 177] width 131 height 26
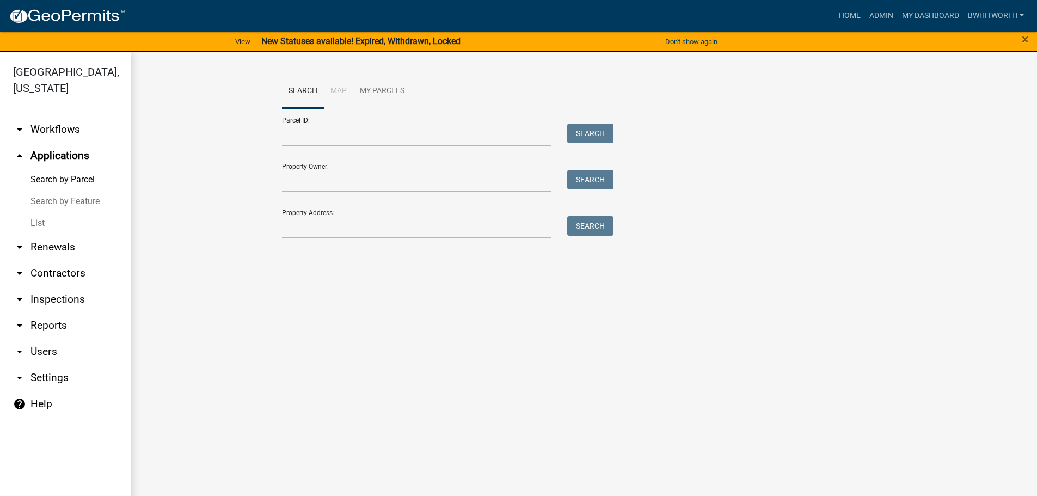
click at [32, 219] on link "List" at bounding box center [65, 223] width 131 height 22
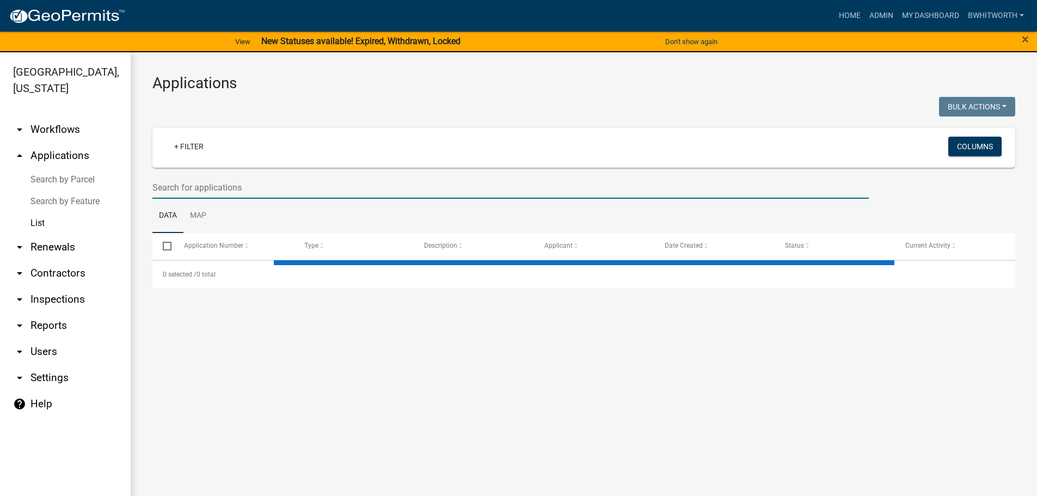
click at [217, 185] on input "text" at bounding box center [510, 187] width 716 height 22
select select "3: 100"
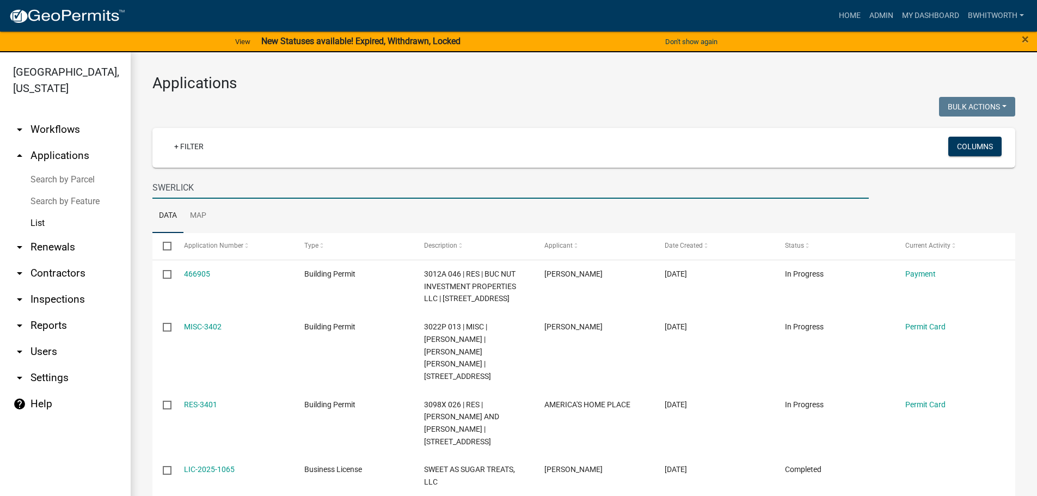
type input "SWERLICK"
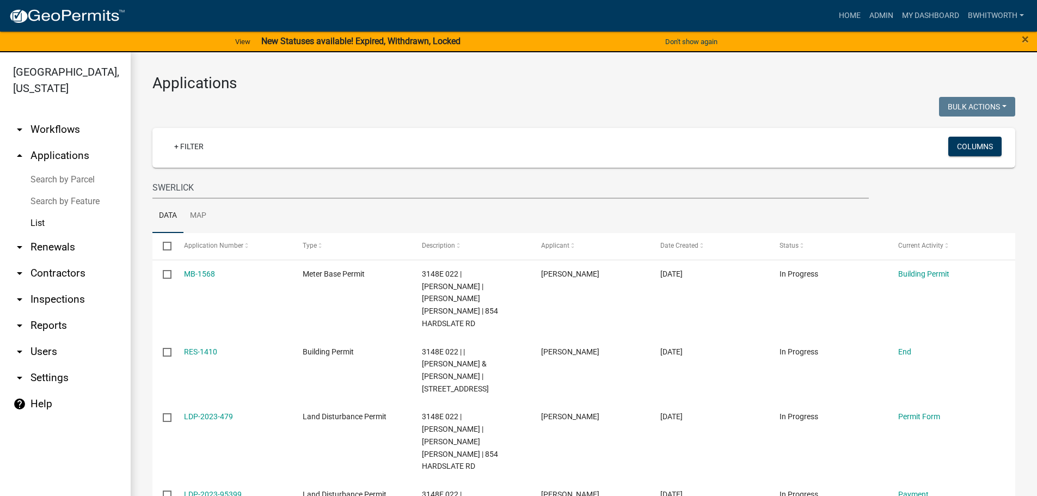
click at [375, 38] on strong "New Statuses available! Expired, Withdrawn, Locked" at bounding box center [360, 41] width 199 height 10
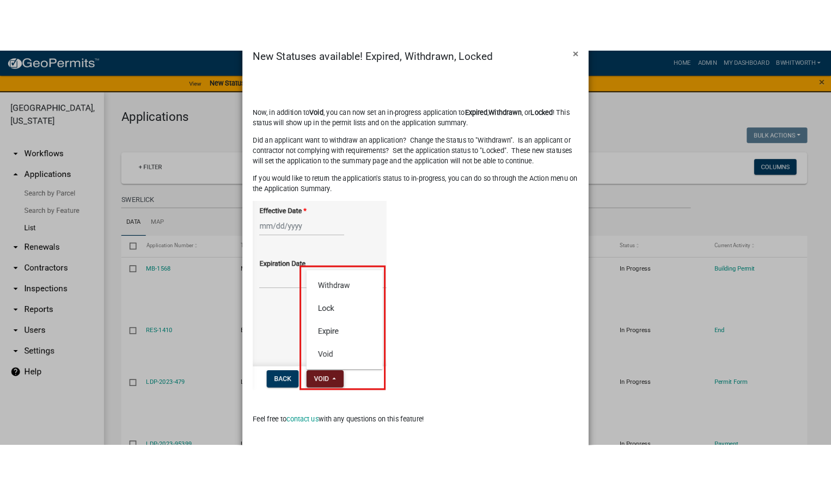
scroll to position [54, 0]
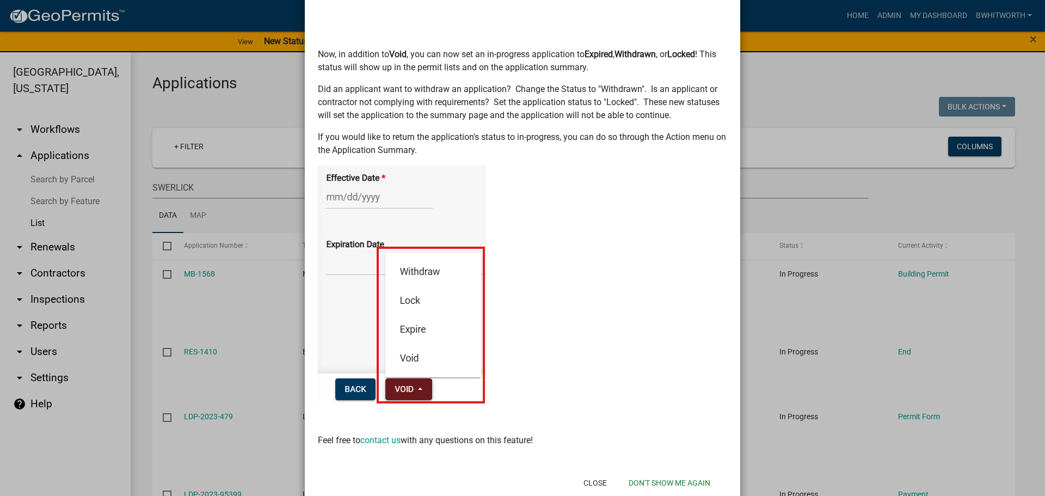
click at [785, 87] on ngb-modal-window "New Statuses available! Expired, Withdrawn, Locked × Now, in addition to Void ,…" at bounding box center [522, 248] width 1045 height 496
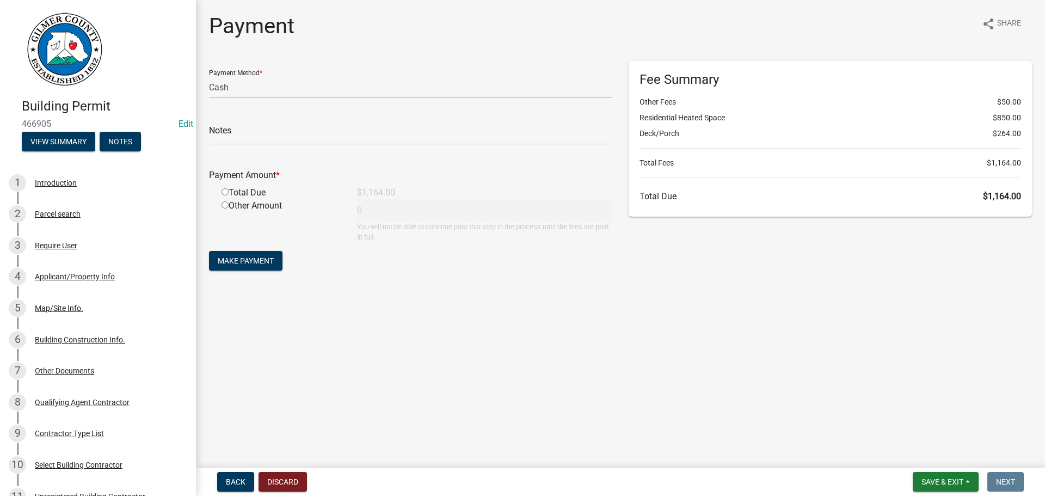
select select "2: 1"
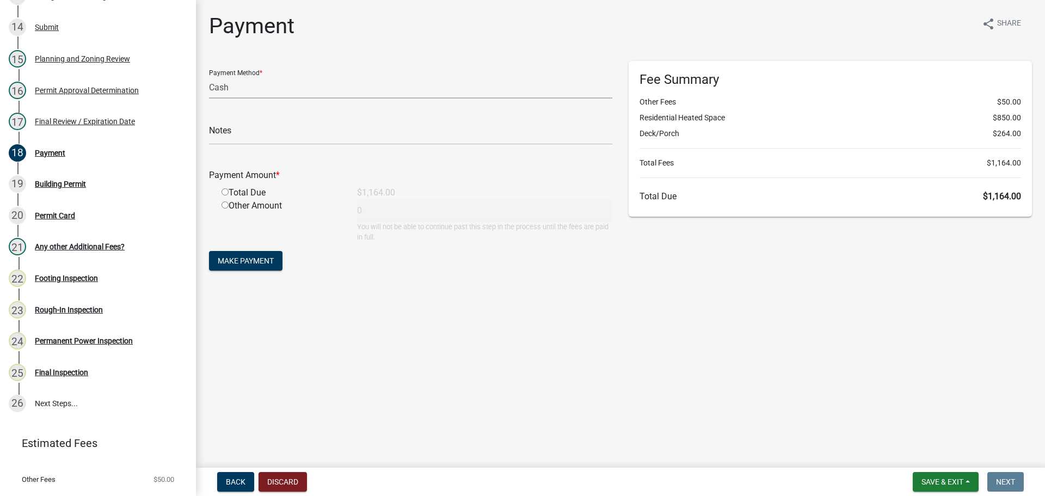
click at [261, 87] on select "Credit Card POS Check Cash" at bounding box center [410, 87] width 403 height 22
click at [222, 187] on div "Total Due" at bounding box center [281, 192] width 136 height 13
click at [225, 189] on input "radio" at bounding box center [225, 191] width 7 height 7
radio input "true"
type input "1164"
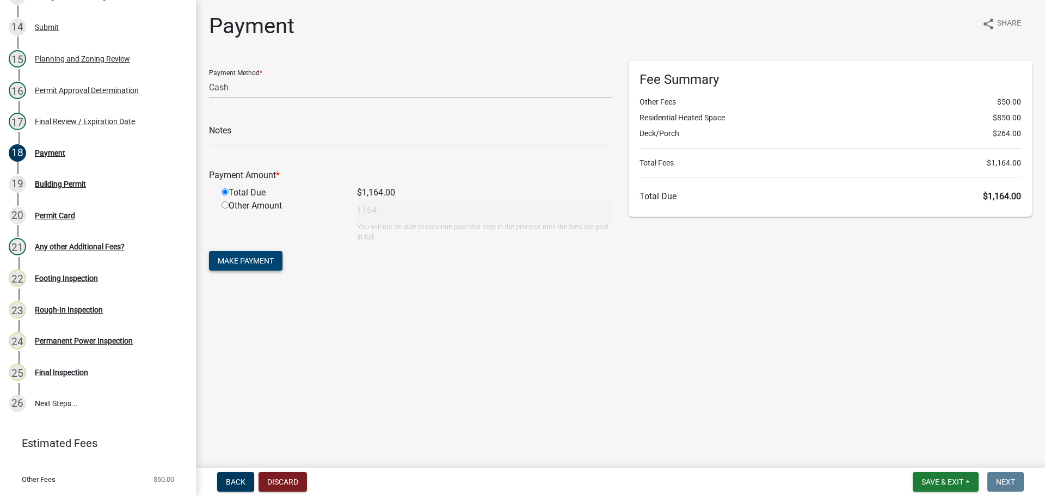
click at [244, 257] on span "Make Payment" at bounding box center [246, 260] width 56 height 9
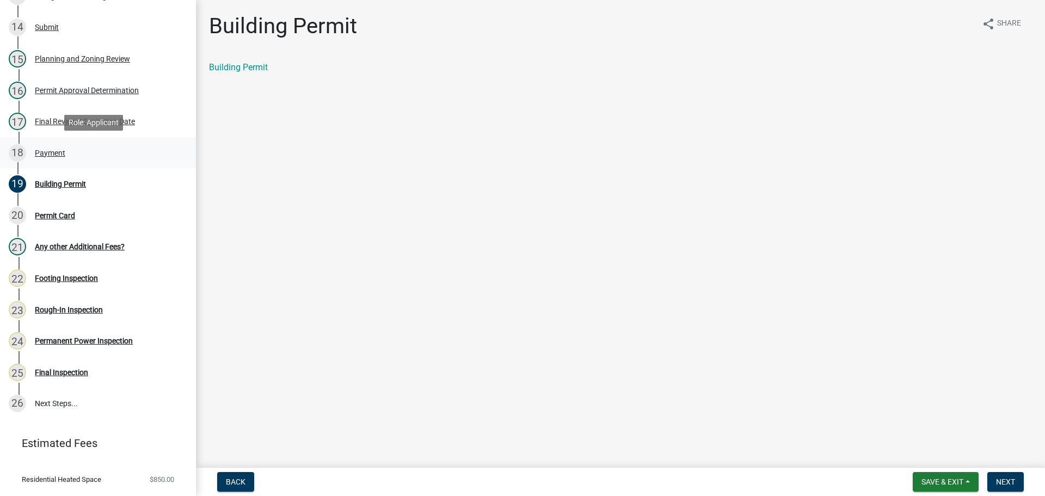
click at [52, 150] on div "Payment" at bounding box center [50, 153] width 30 height 8
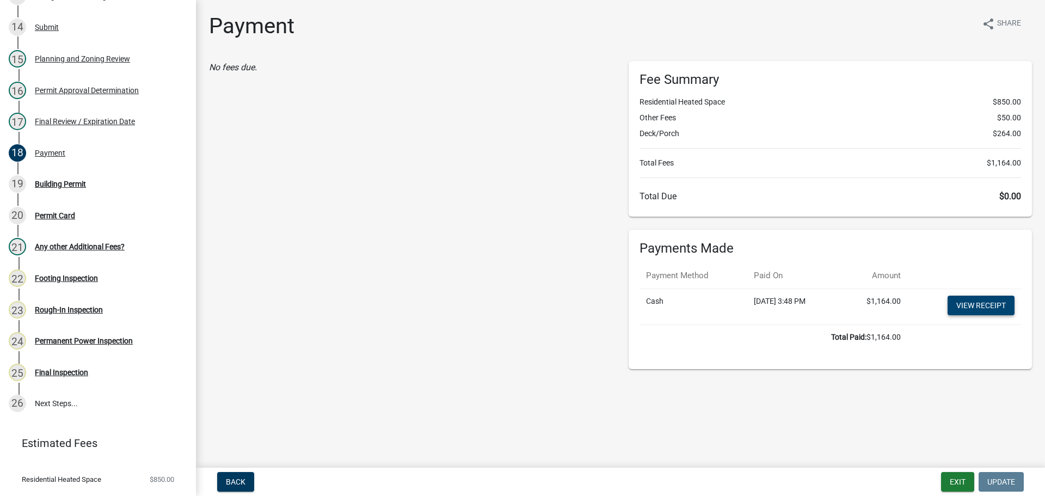
click at [963, 305] on link "View receipt" at bounding box center [981, 306] width 67 height 20
click at [53, 178] on div "19 Building Permit" at bounding box center [94, 183] width 170 height 17
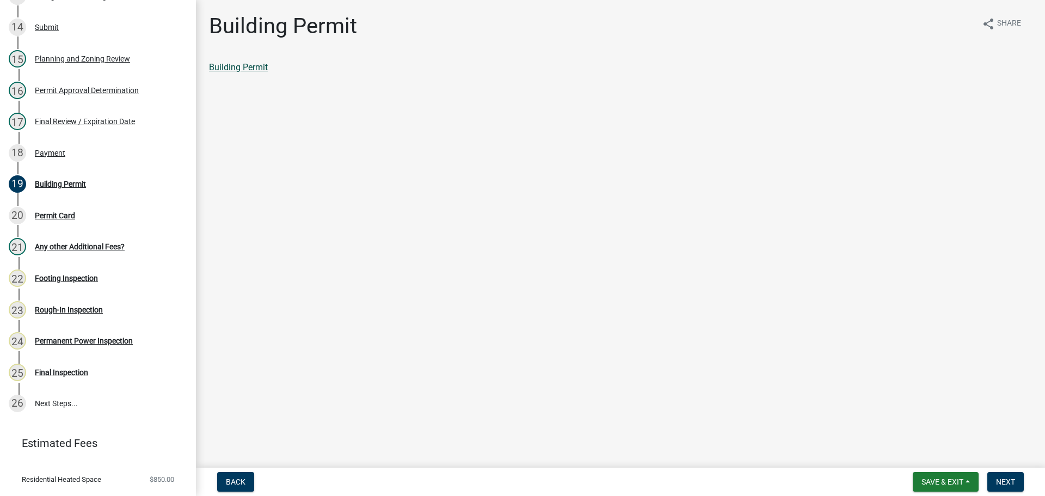
click at [239, 66] on link "Building Permit" at bounding box center [238, 67] width 59 height 10
click at [1005, 481] on span "Next" at bounding box center [1005, 481] width 19 height 9
click at [232, 67] on link "Permit Card" at bounding box center [231, 67] width 45 height 10
